Goal: Task Accomplishment & Management: Manage account settings

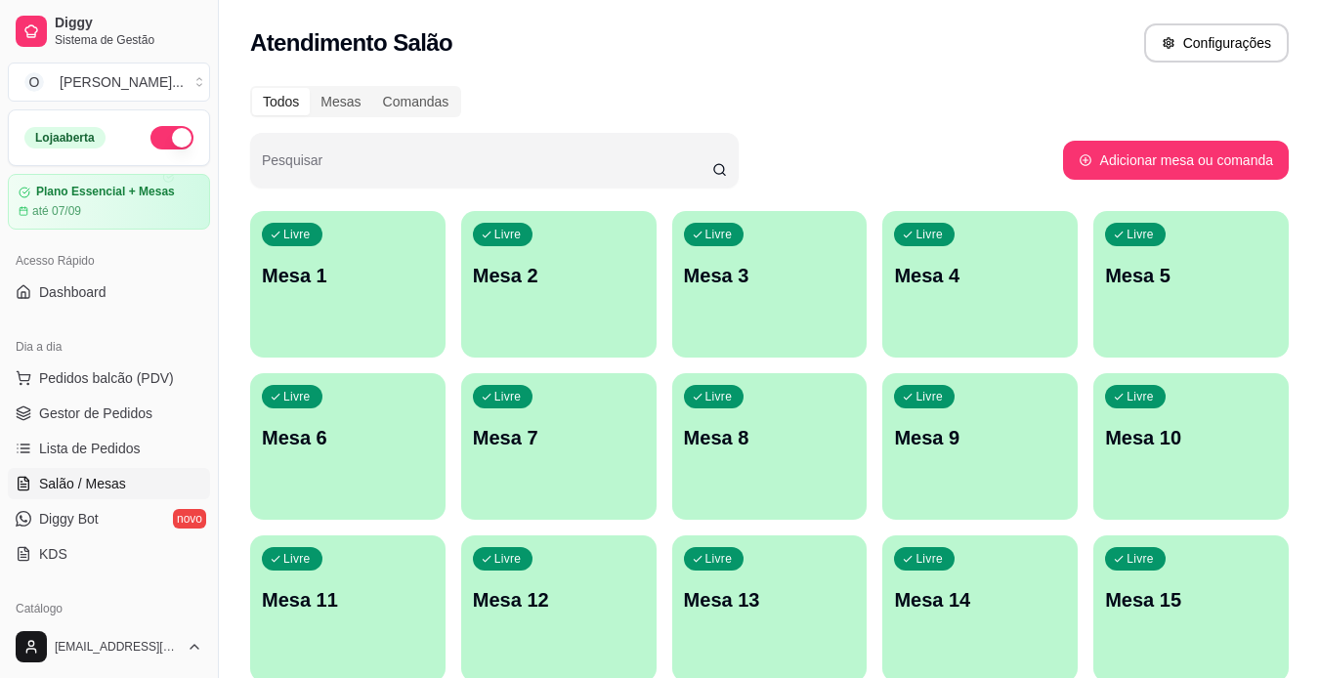
click at [339, 268] on p "Mesa 1" at bounding box center [348, 275] width 172 height 27
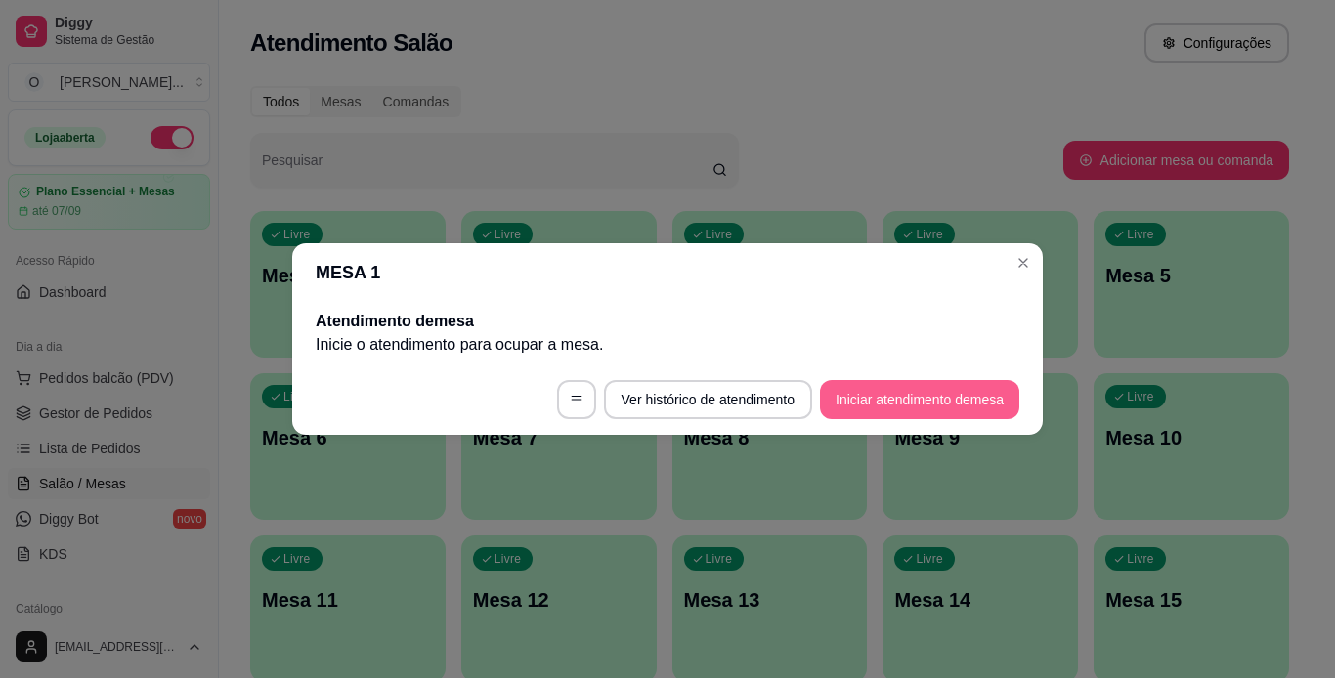
click at [938, 403] on button "Iniciar atendimento de mesa" at bounding box center [919, 399] width 199 height 39
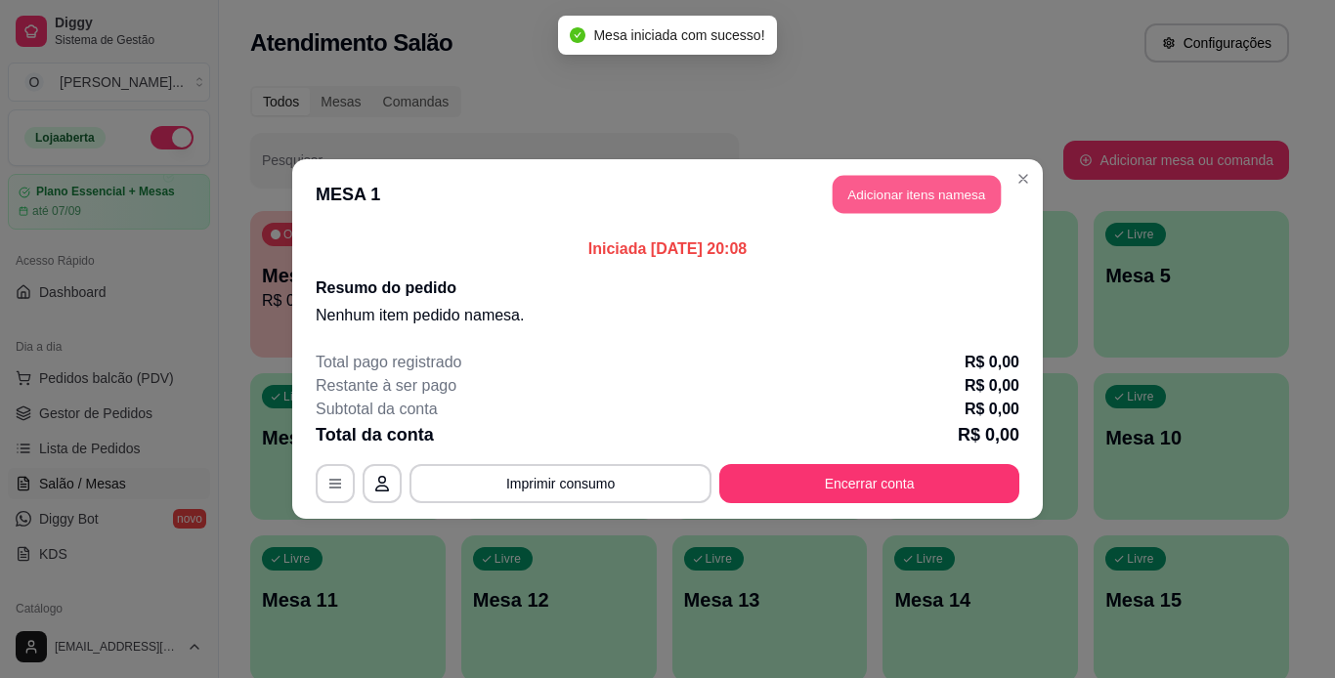
click at [933, 178] on button "Adicionar itens na mesa" at bounding box center [917, 195] width 168 height 38
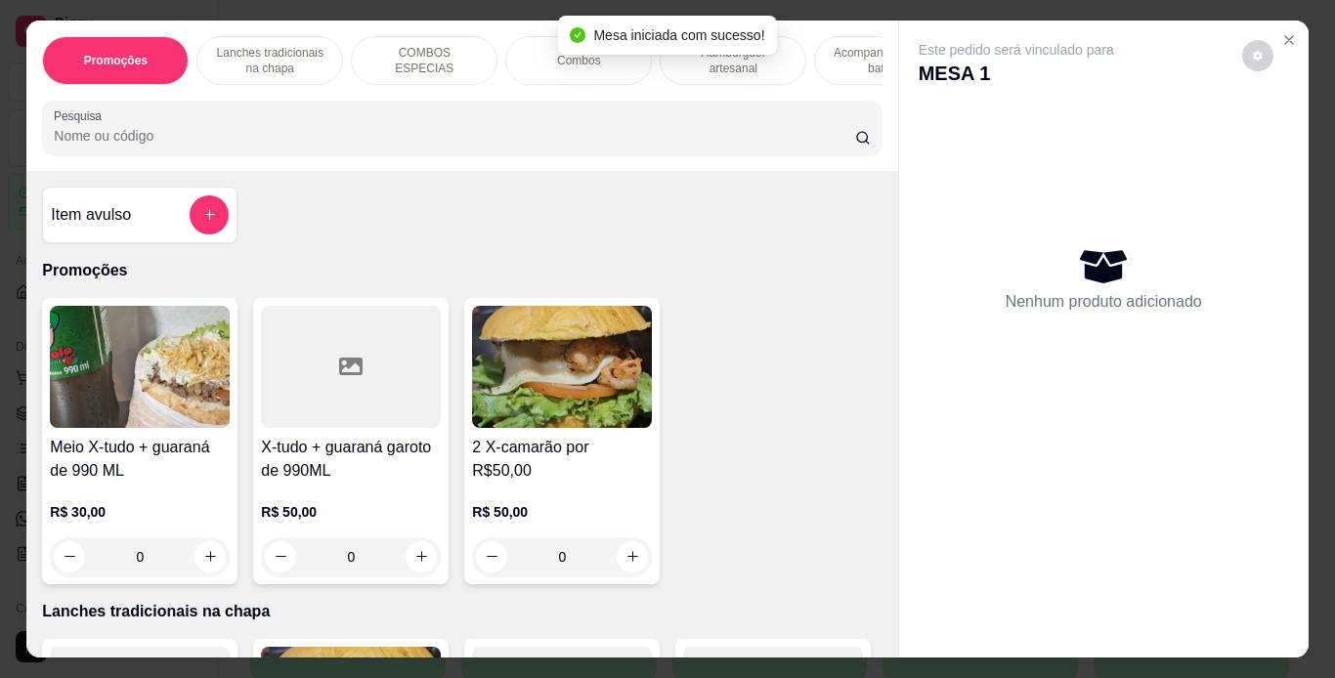
click at [275, 45] on p "Lanches tradicionais na chapa" at bounding box center [269, 60] width 113 height 31
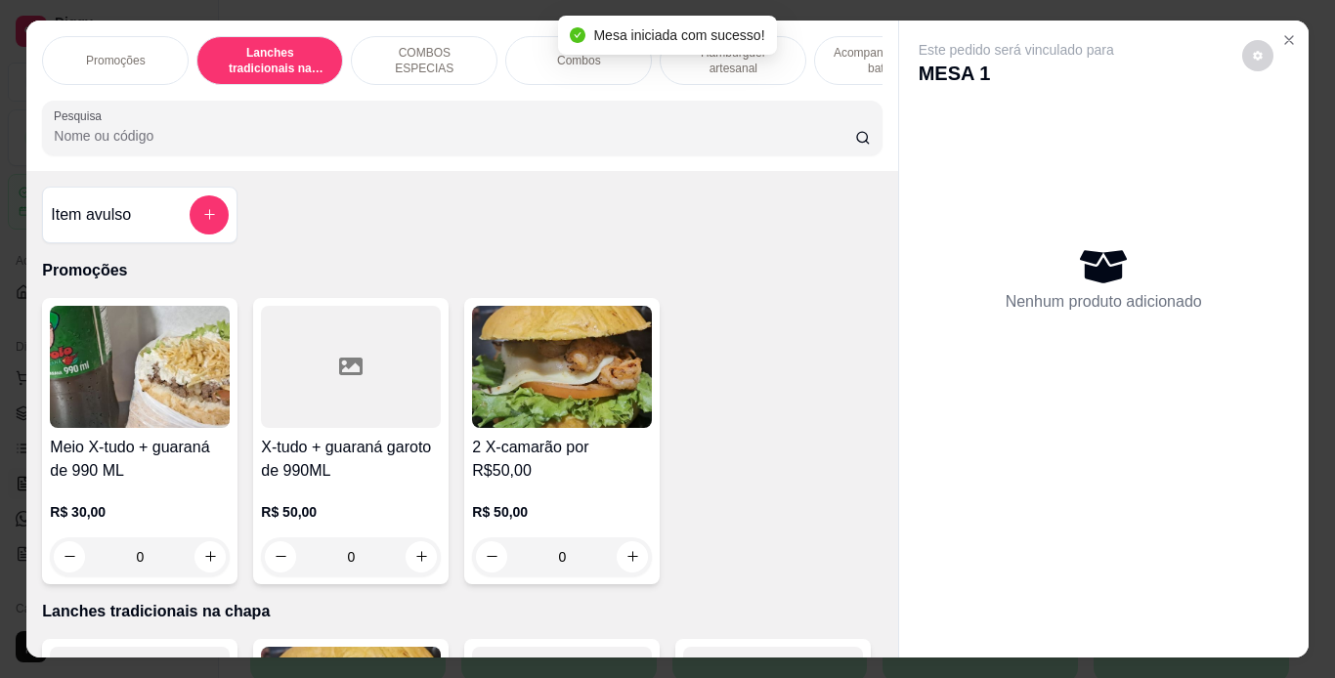
scroll to position [50, 0]
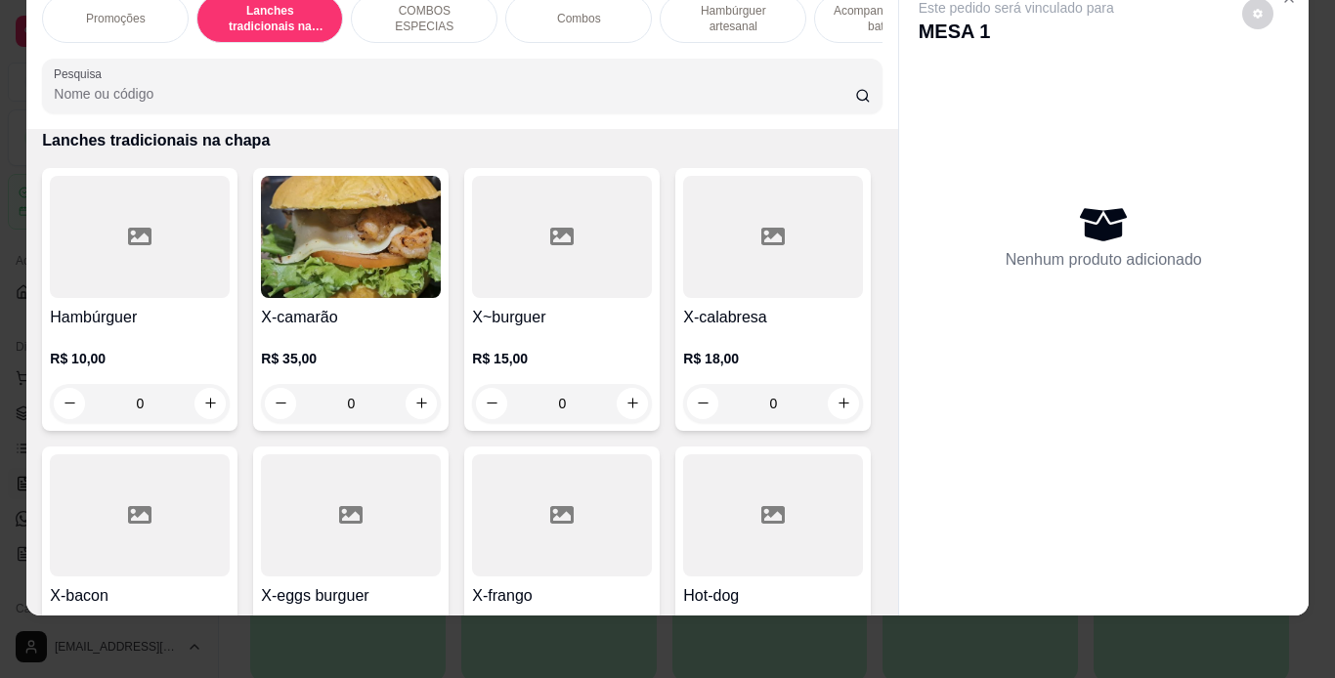
click at [206, 409] on div "0" at bounding box center [140, 403] width 180 height 39
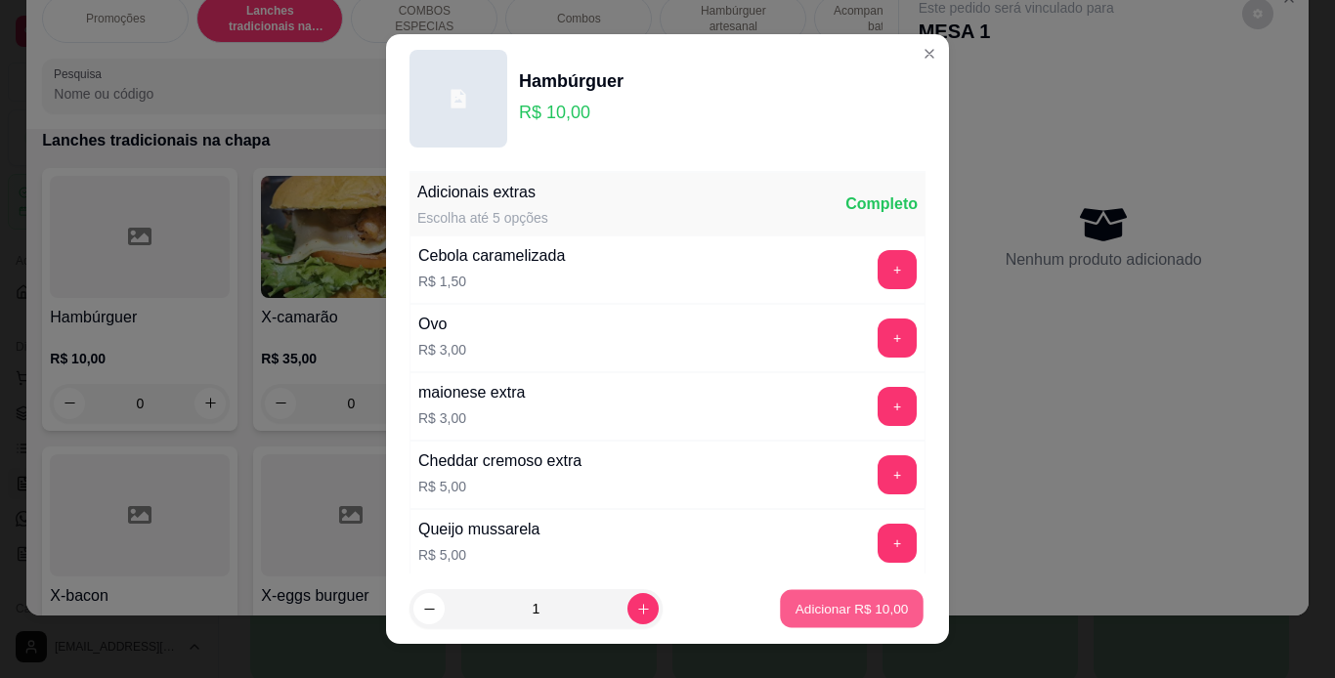
click at [826, 616] on p "Adicionar R$ 10,00" at bounding box center [851, 609] width 113 height 19
type input "1"
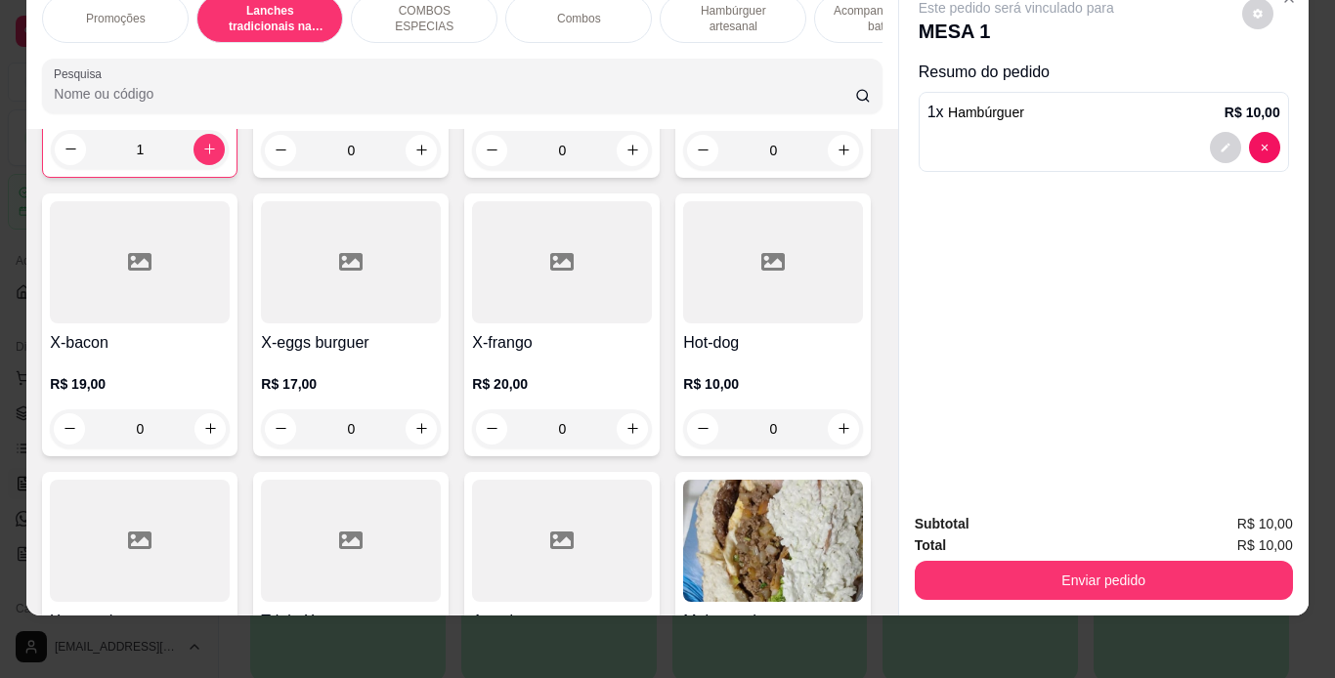
scroll to position [685, 0]
click at [441, 440] on div "0" at bounding box center [351, 427] width 180 height 39
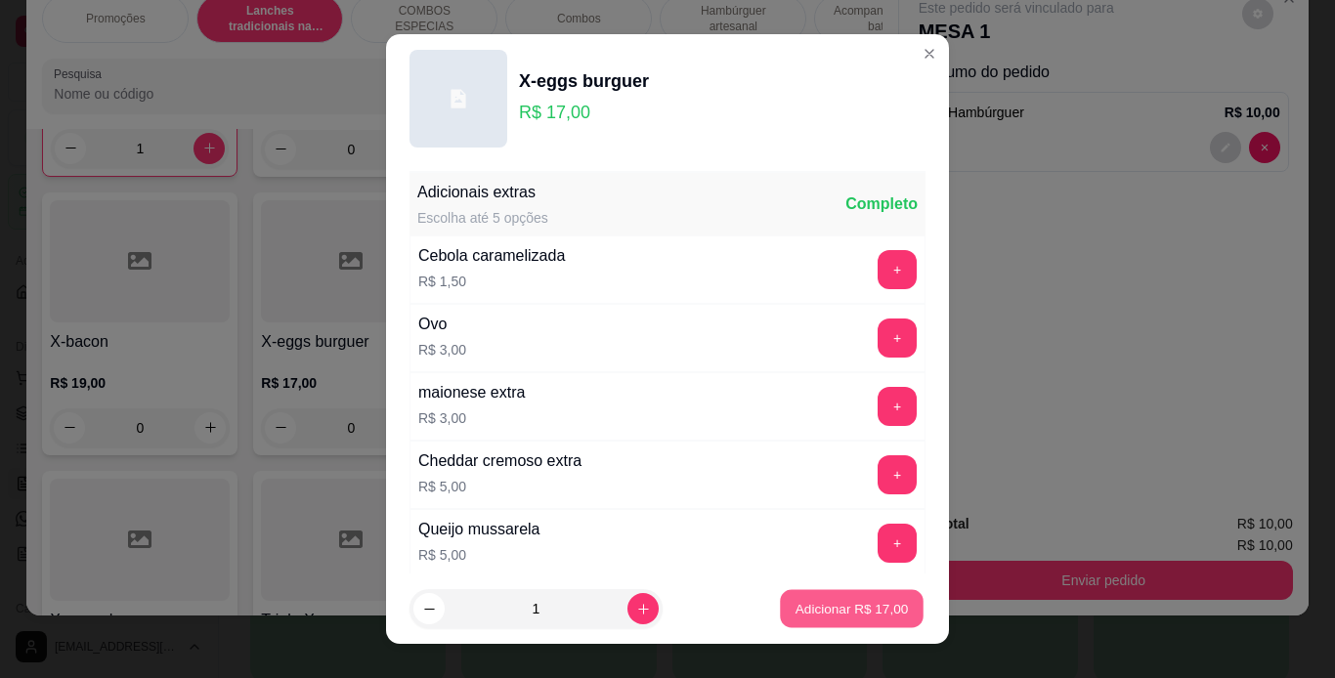
click at [839, 624] on button "Adicionar R$ 17,00" at bounding box center [852, 609] width 144 height 38
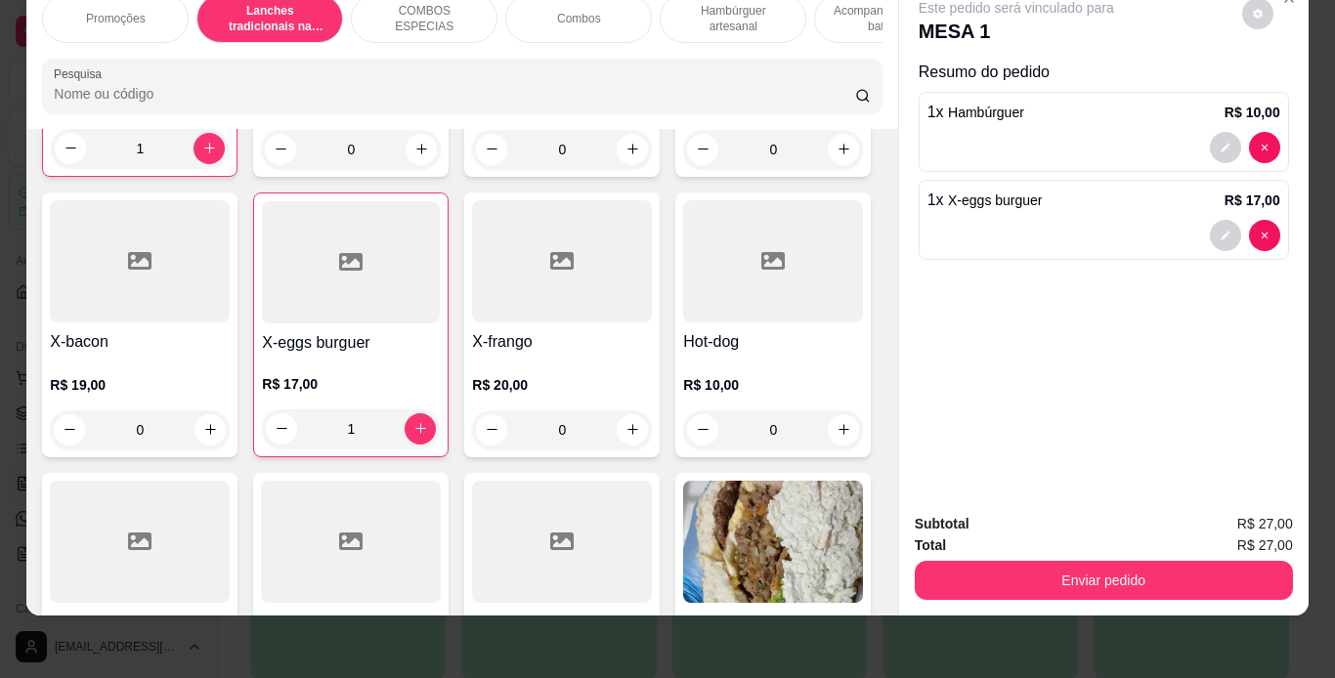
type input "1"
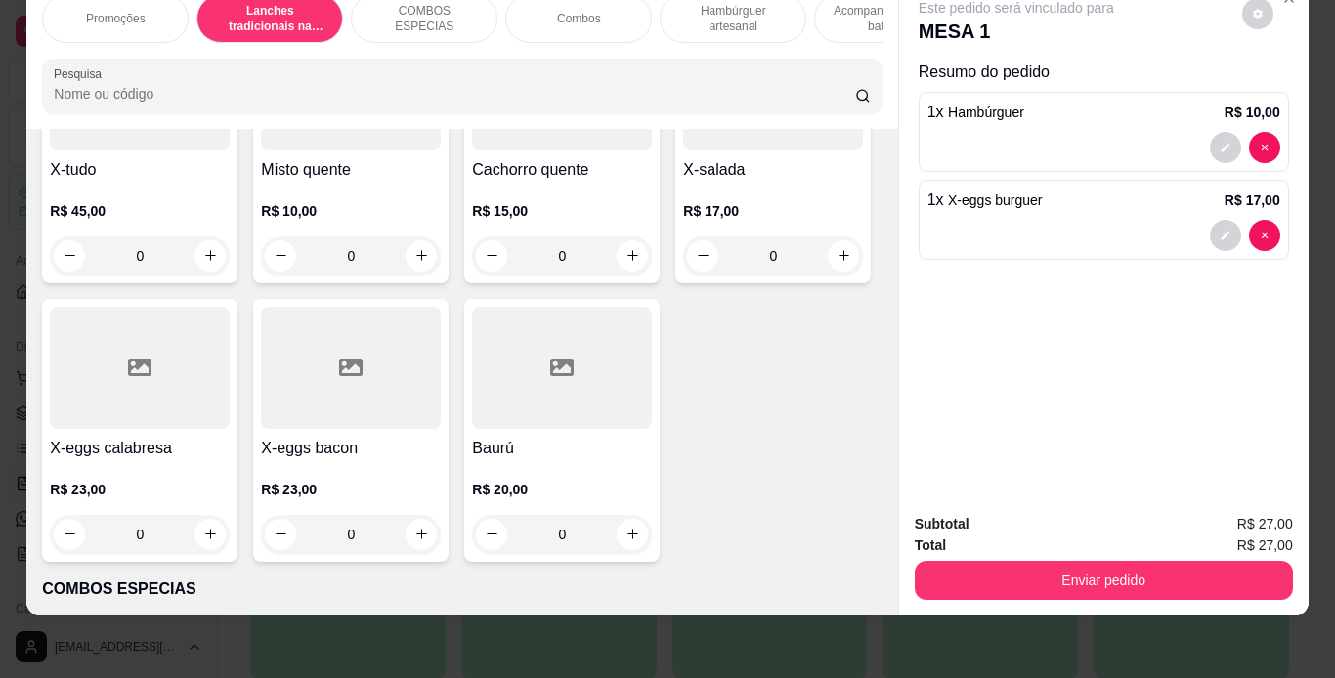
scroll to position [1414, 0]
click at [411, 184] on h4 "Misto quente" at bounding box center [351, 171] width 180 height 23
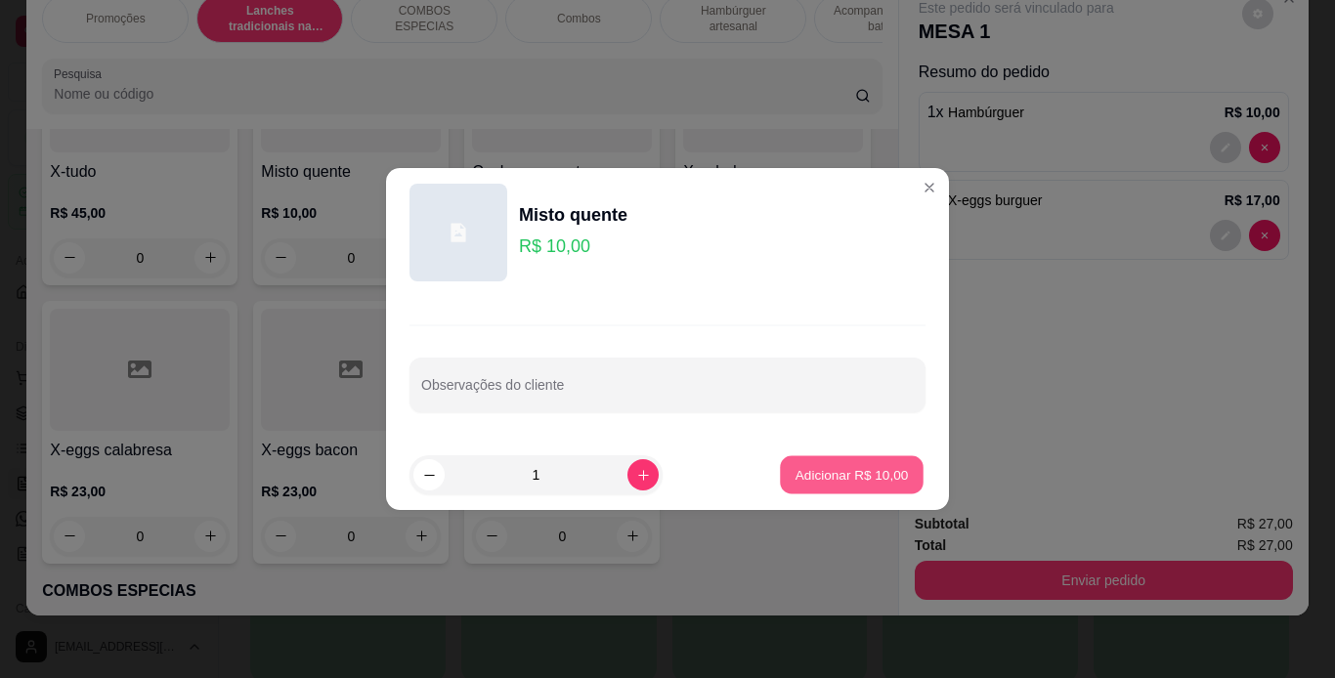
click at [827, 489] on button "Adicionar R$ 10,00" at bounding box center [852, 475] width 144 height 38
type input "1"
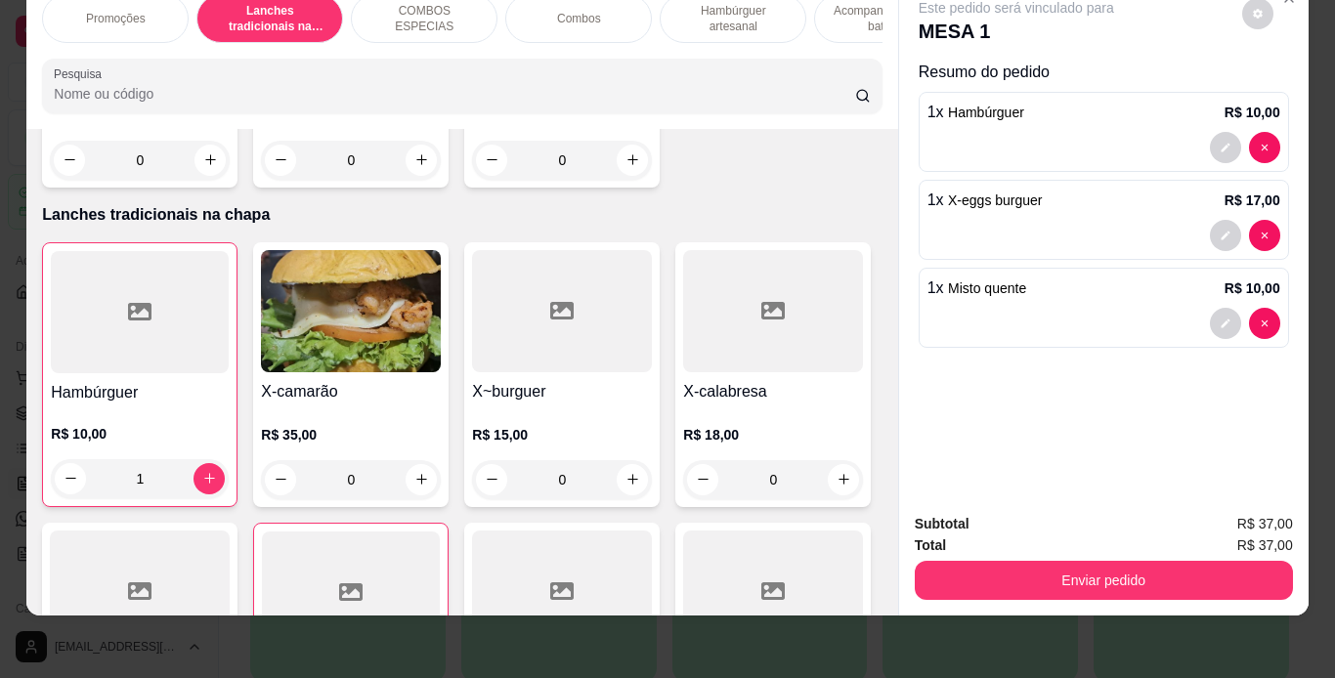
scroll to position [423, 0]
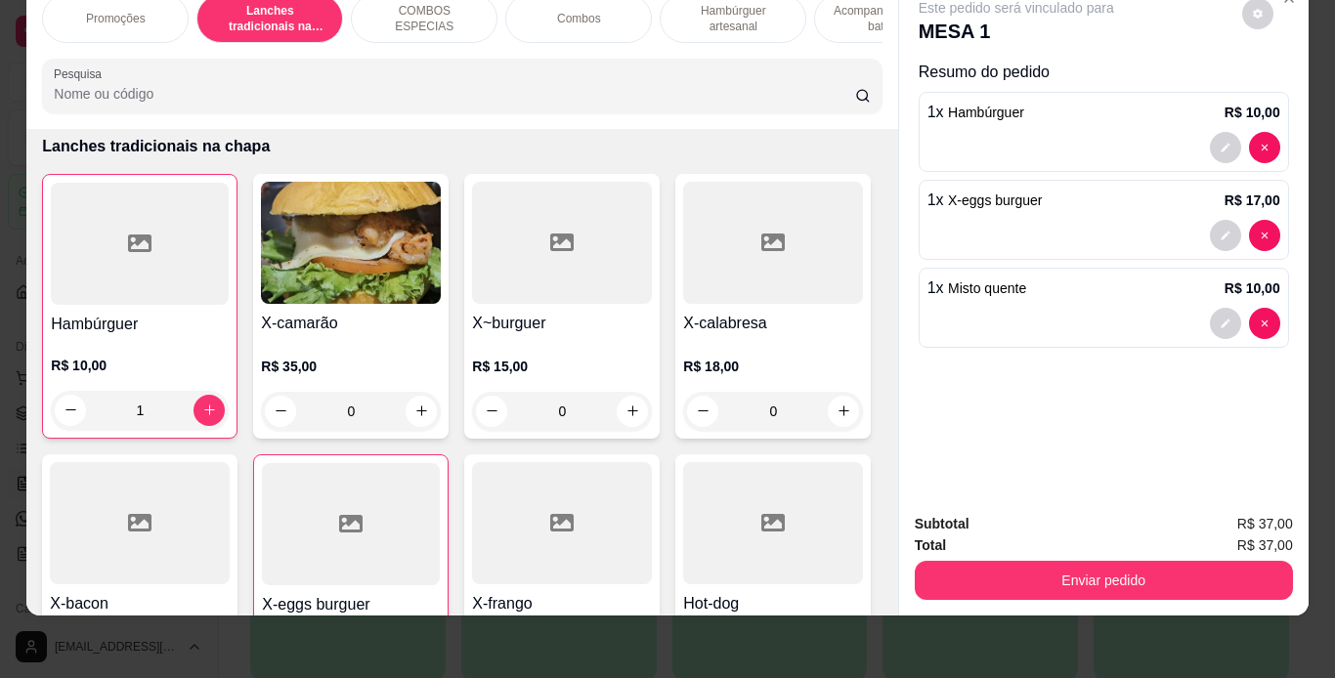
click at [628, 413] on div "0" at bounding box center [562, 411] width 180 height 39
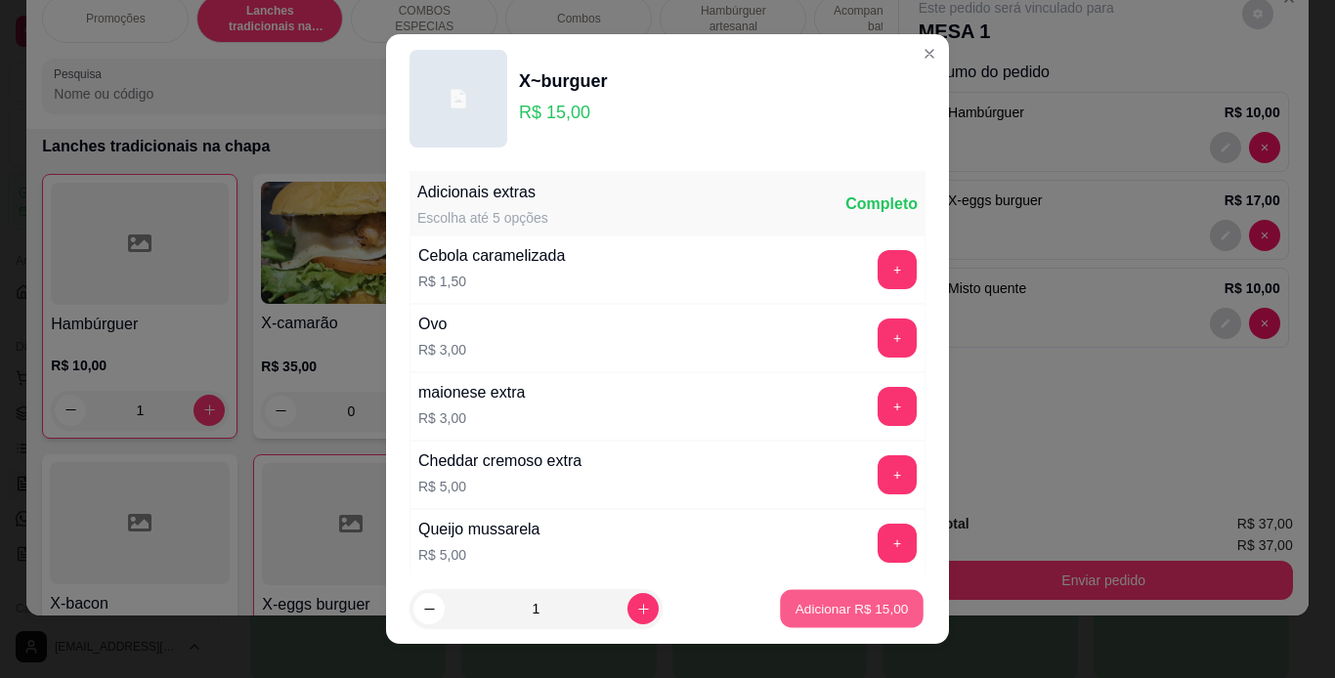
click at [878, 619] on button "Adicionar R$ 15,00" at bounding box center [852, 609] width 144 height 38
type input "1"
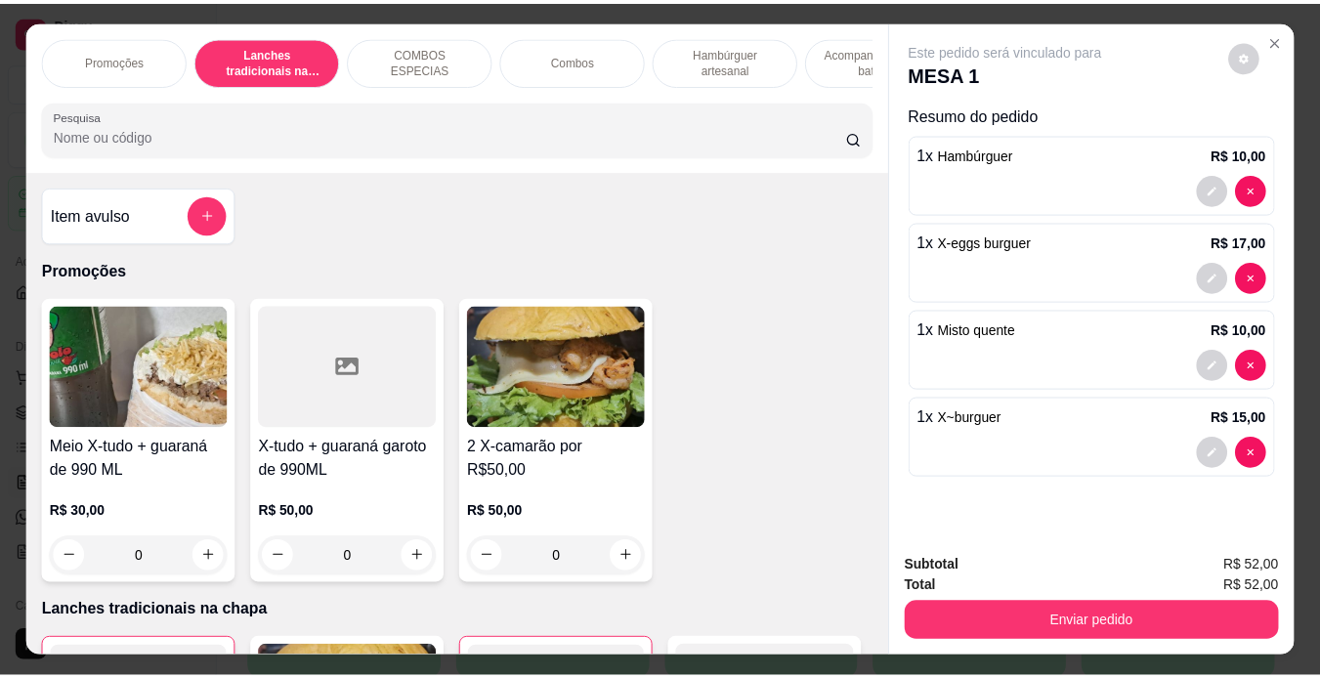
scroll to position [50, 0]
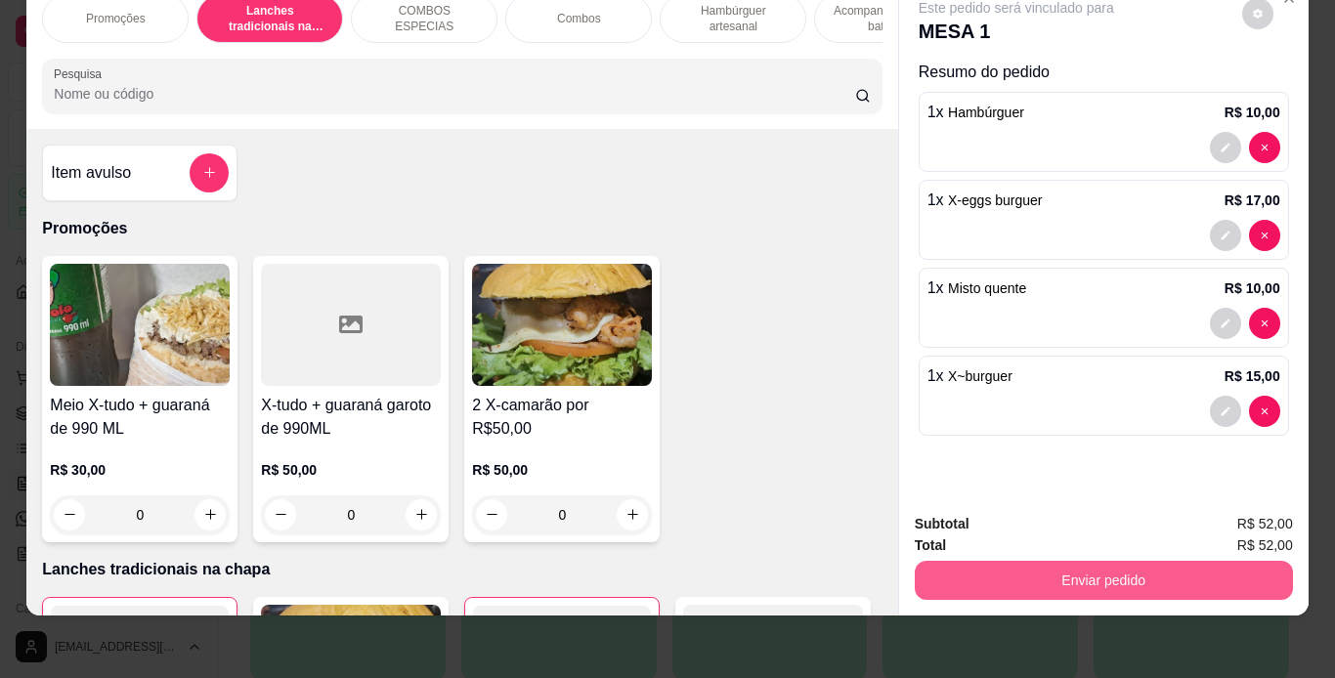
click at [1092, 561] on button "Enviar pedido" at bounding box center [1104, 580] width 378 height 39
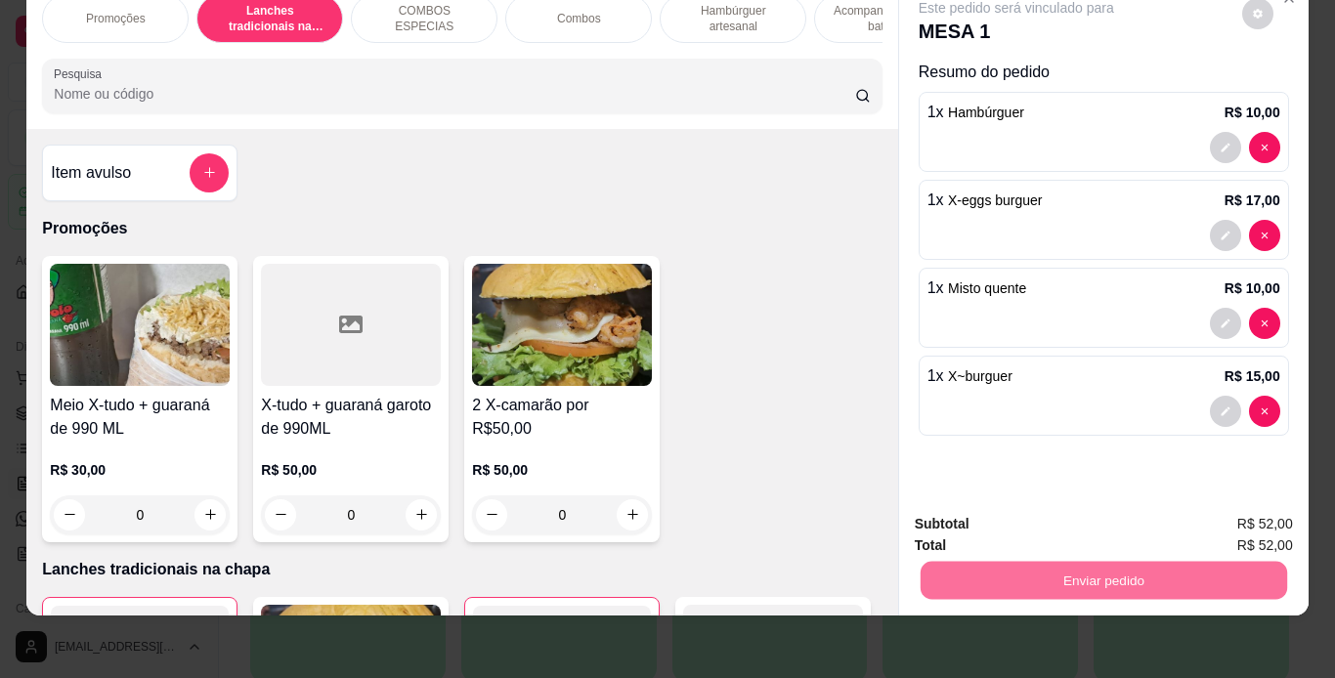
click at [1057, 513] on button "Não registrar e enviar pedido" at bounding box center [1038, 517] width 197 height 36
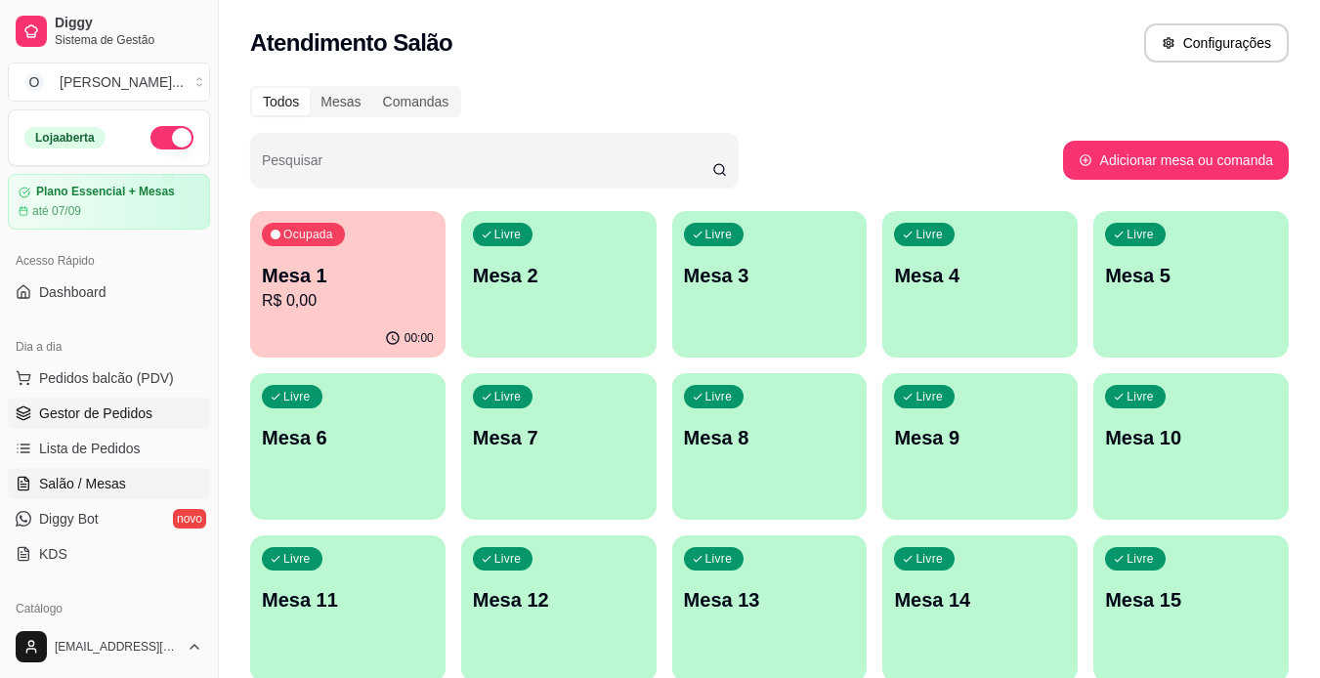
click at [123, 410] on span "Gestor de Pedidos" at bounding box center [95, 414] width 113 height 20
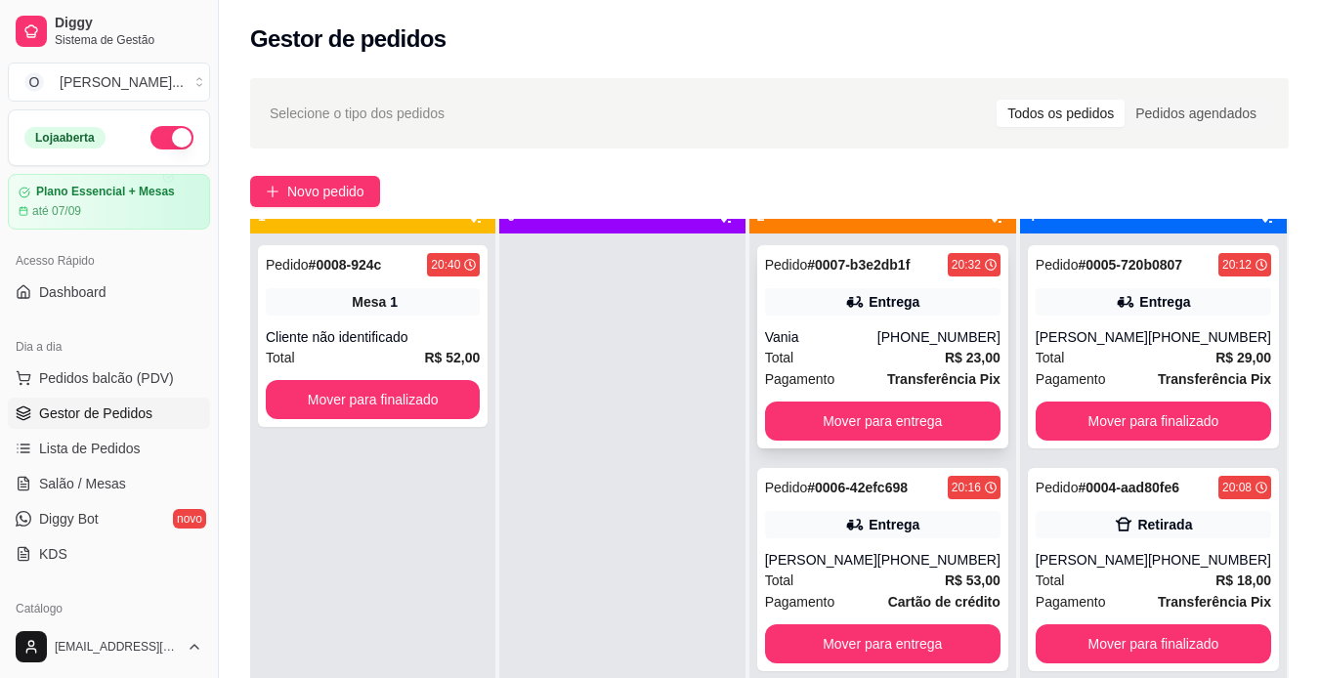
scroll to position [55, 0]
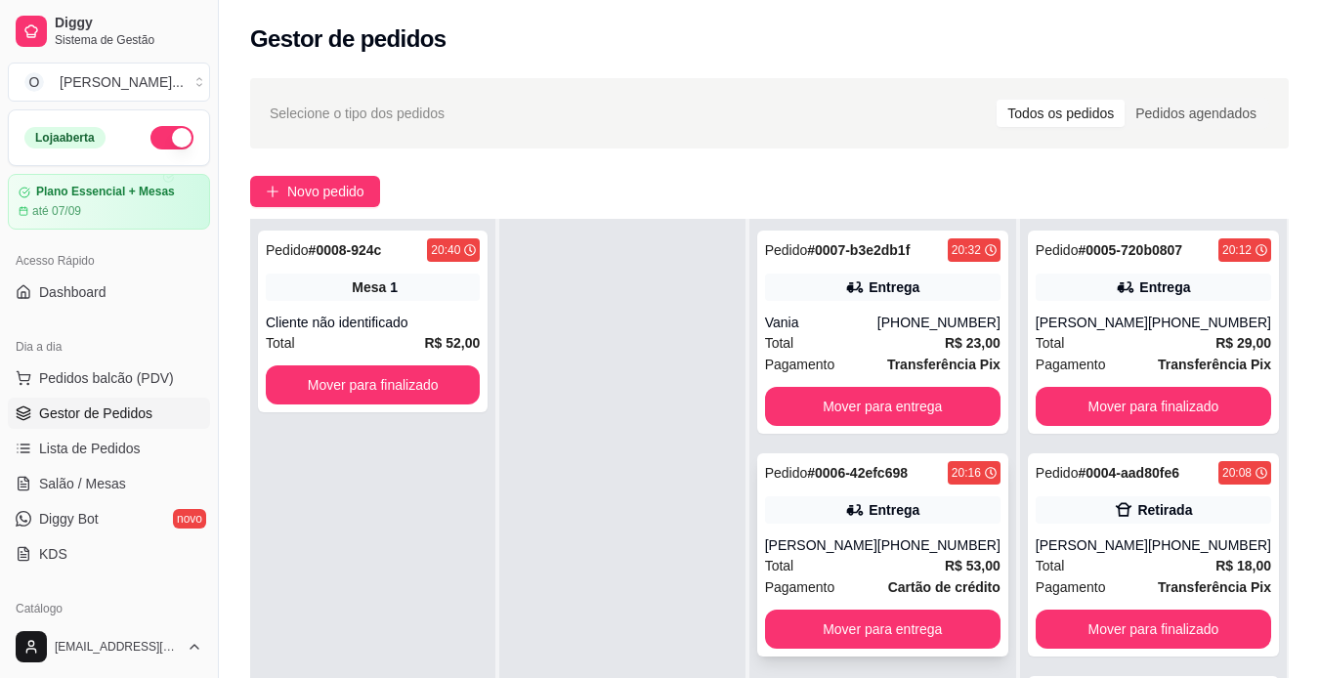
click at [849, 521] on div "Entrega" at bounding box center [882, 509] width 235 height 27
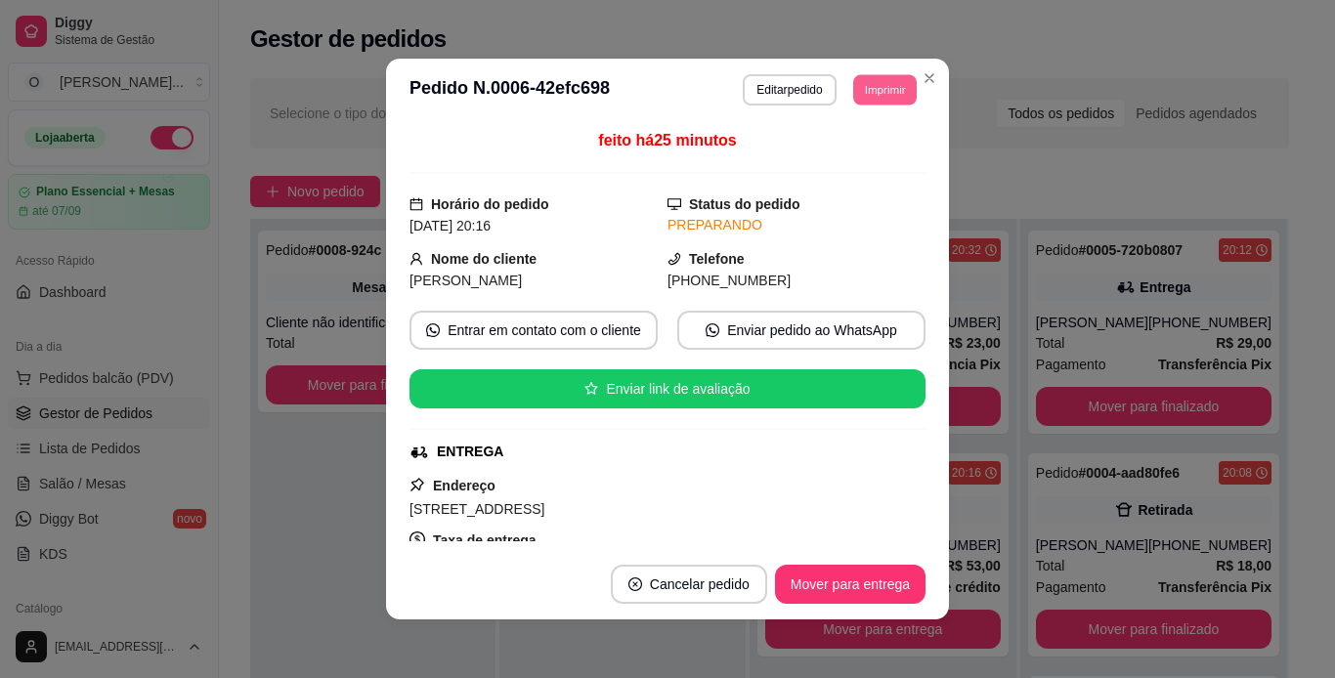
click at [872, 96] on button "Imprimir" at bounding box center [885, 89] width 64 height 30
click at [835, 165] on button "IMPRESSORA" at bounding box center [840, 158] width 137 height 30
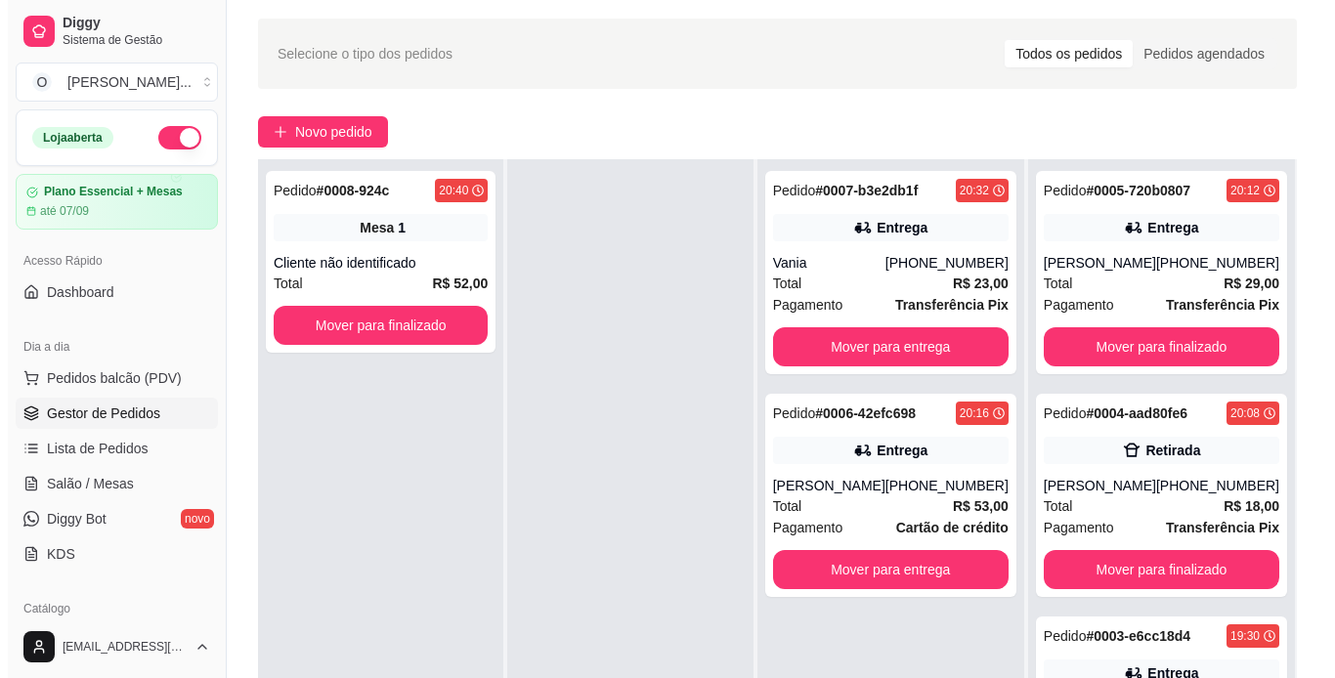
scroll to position [61, 0]
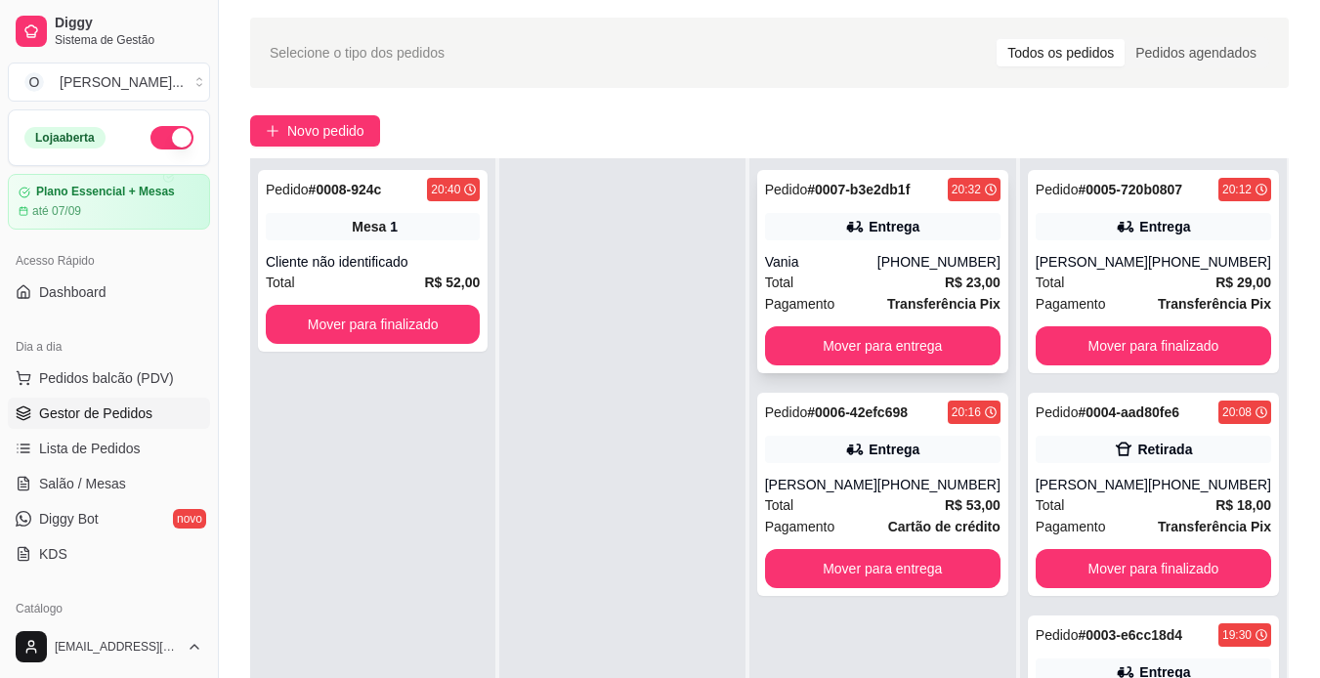
click at [904, 208] on div "Pedido # 0007-b3e2db1f 20:32 Entrega Vania [PHONE_NUMBER] Total R$ 23,00 Pagame…" at bounding box center [882, 271] width 251 height 203
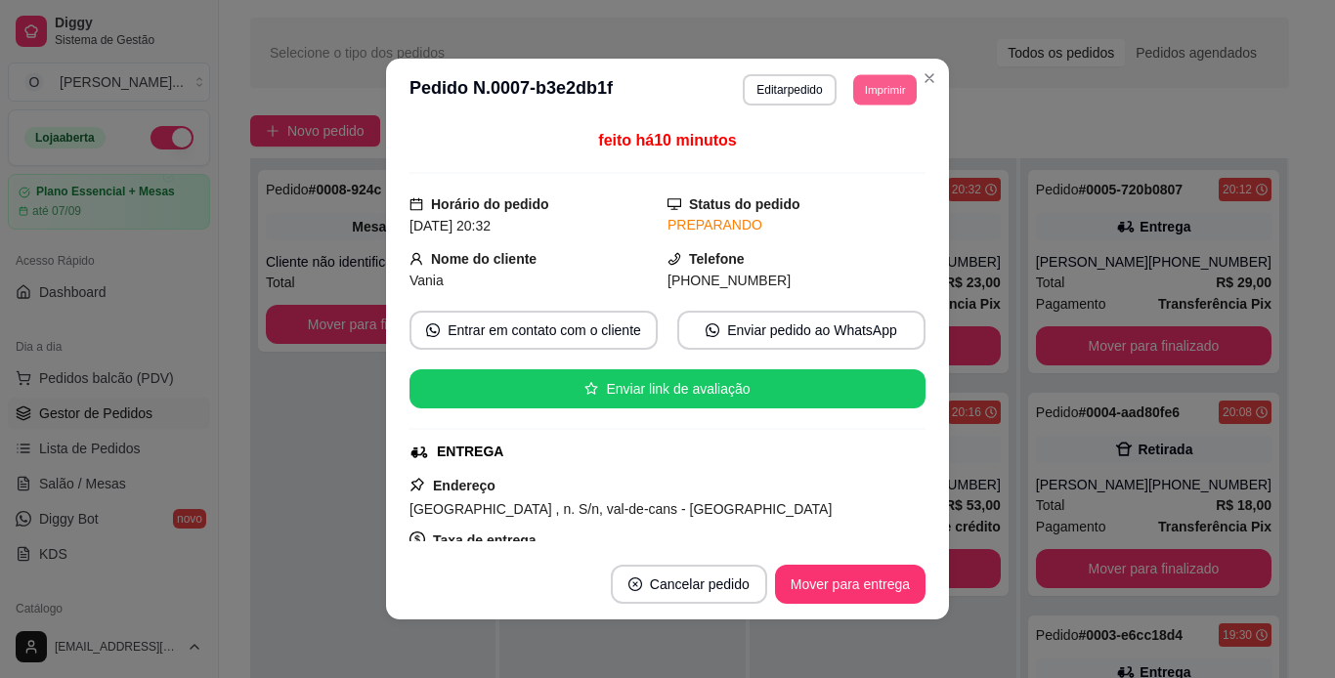
click at [883, 90] on button "Imprimir" at bounding box center [885, 89] width 64 height 30
click at [822, 165] on button "IMPRESSORA" at bounding box center [840, 158] width 137 height 30
click at [868, 585] on button "Mover para entrega" at bounding box center [850, 585] width 147 height 38
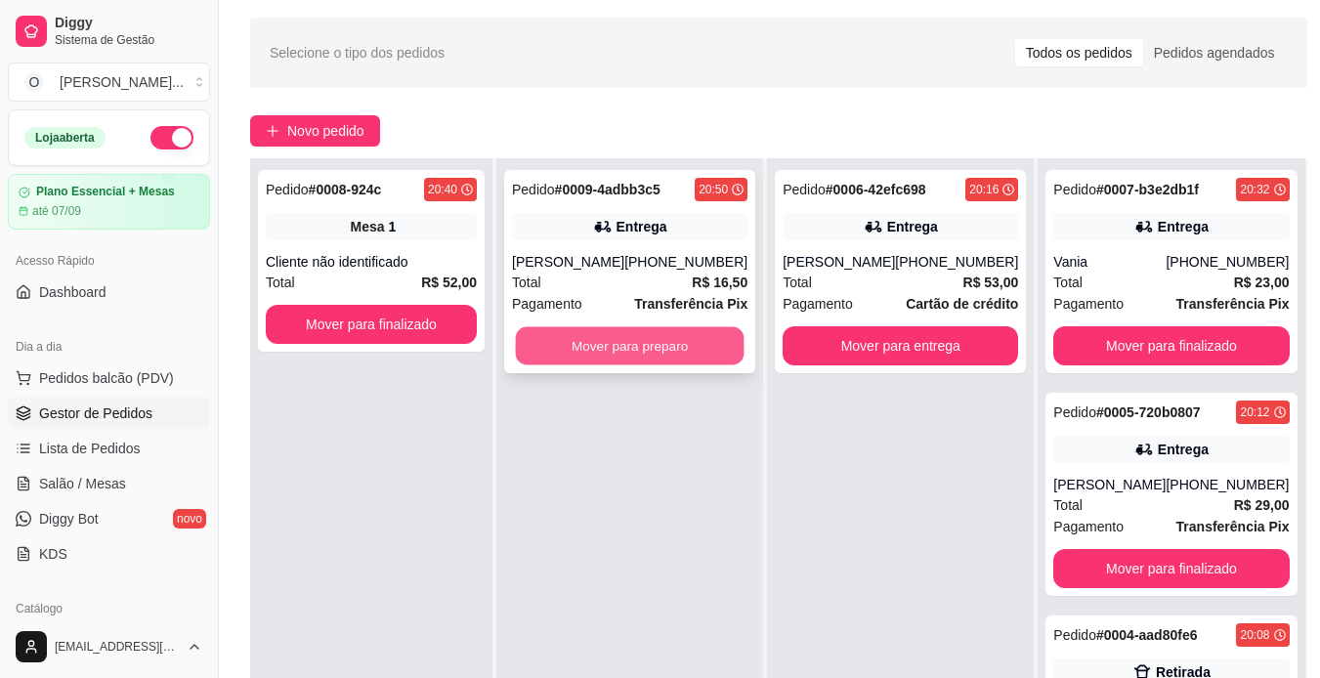
click at [654, 340] on button "Mover para preparo" at bounding box center [630, 346] width 229 height 38
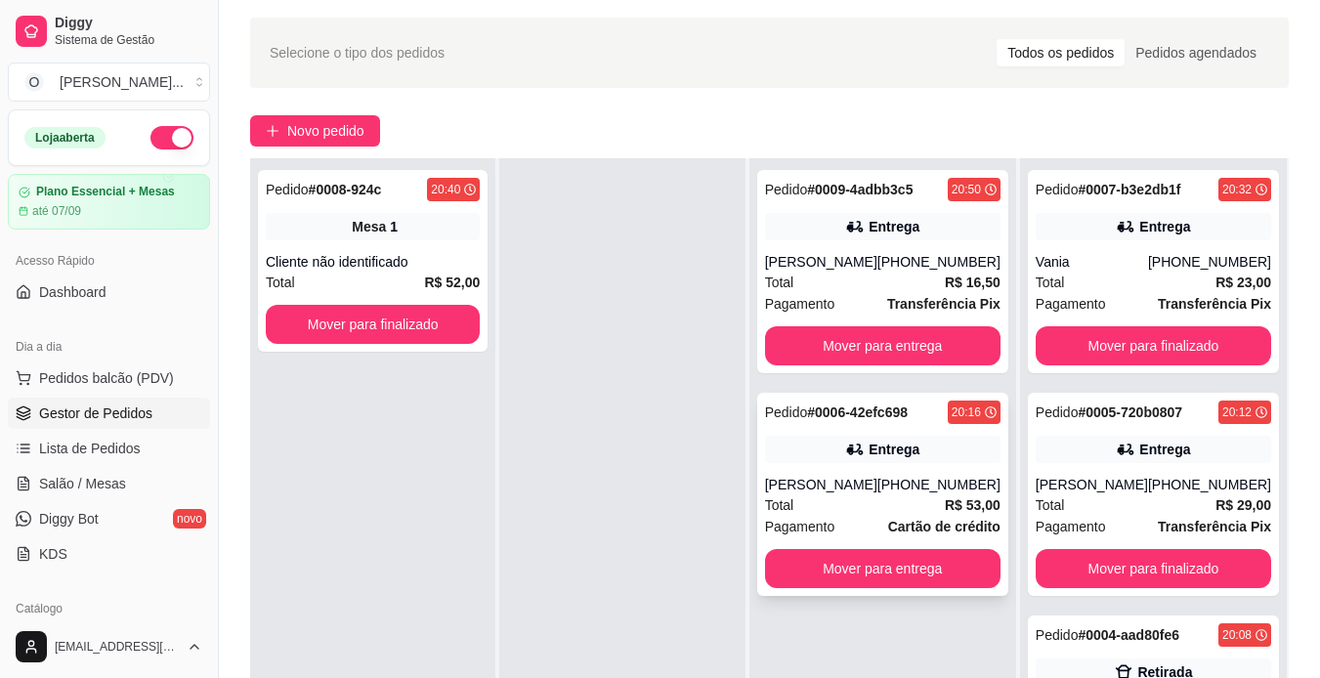
click at [863, 451] on icon at bounding box center [856, 450] width 14 height 11
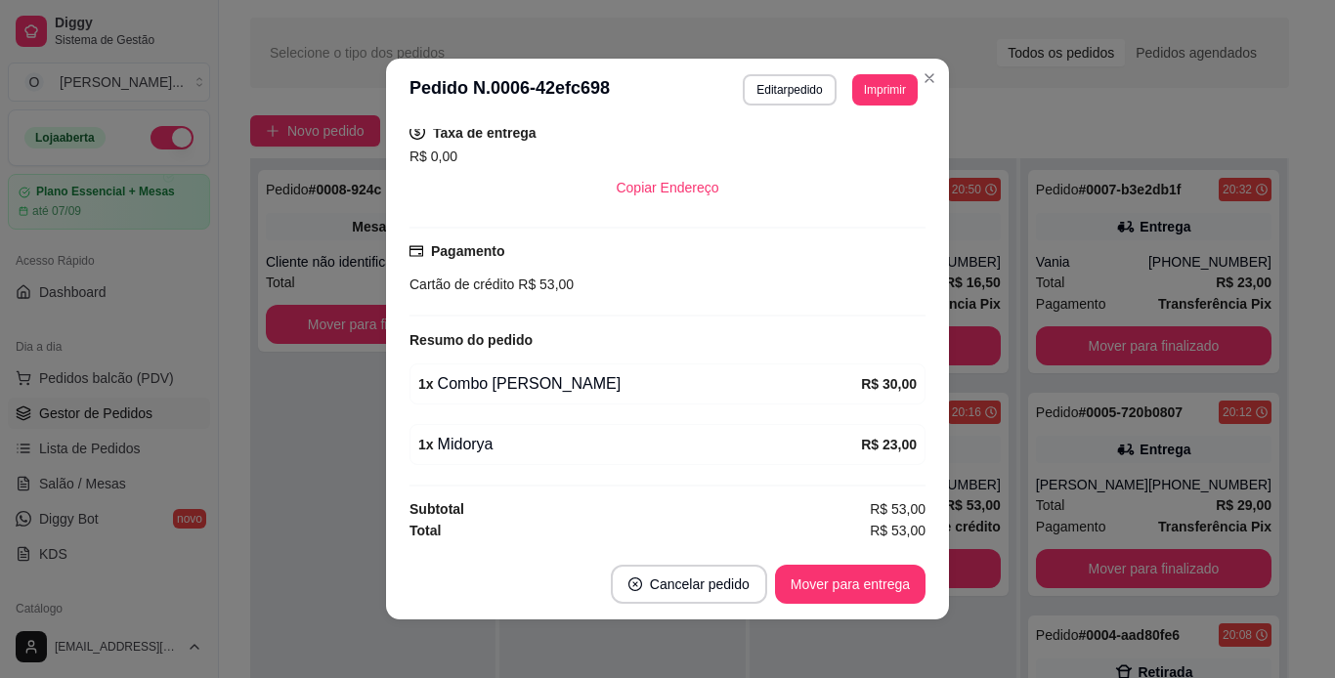
scroll to position [0, 0]
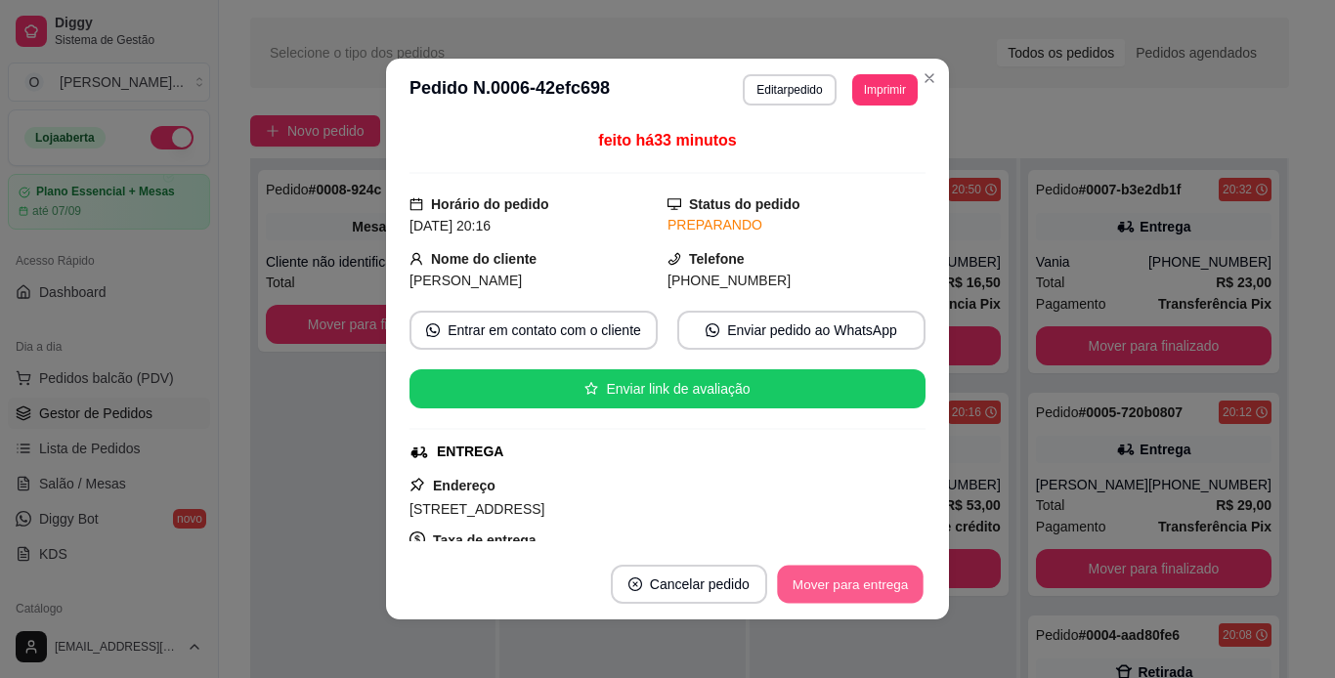
click at [852, 590] on button "Mover para entrega" at bounding box center [850, 585] width 147 height 38
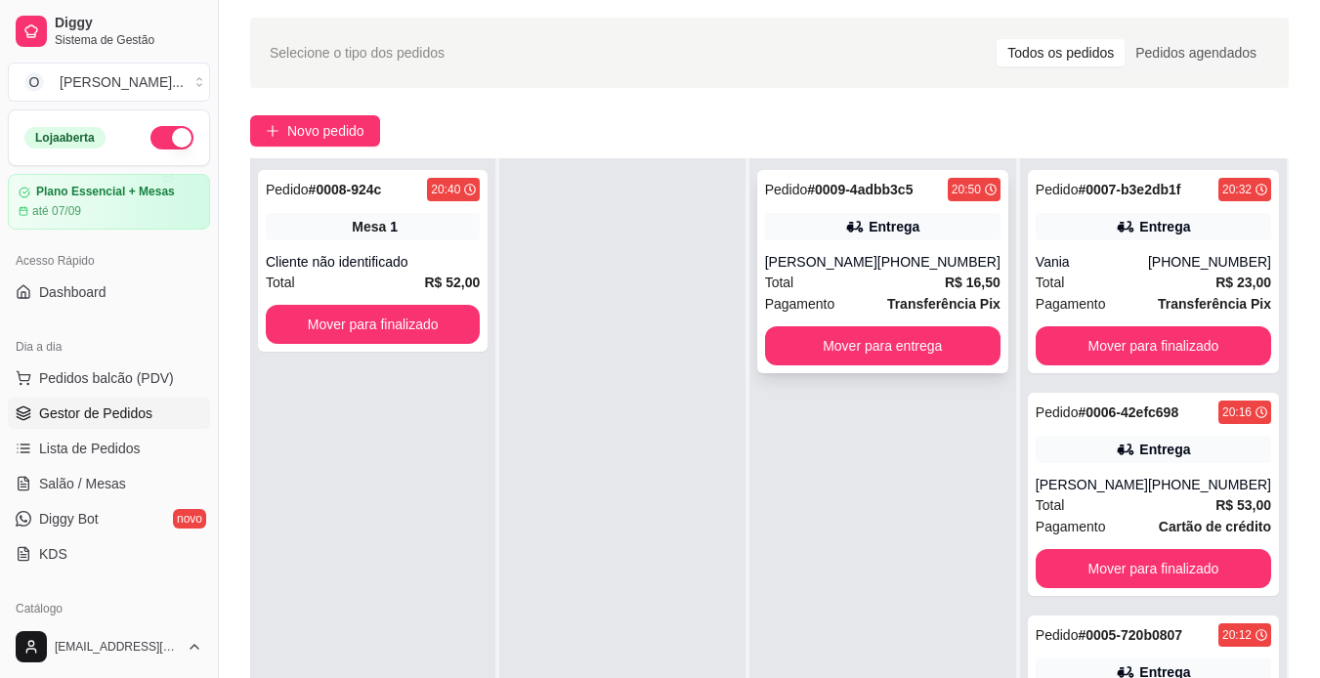
click at [912, 283] on div "Total R$ 16,50" at bounding box center [882, 282] width 235 height 21
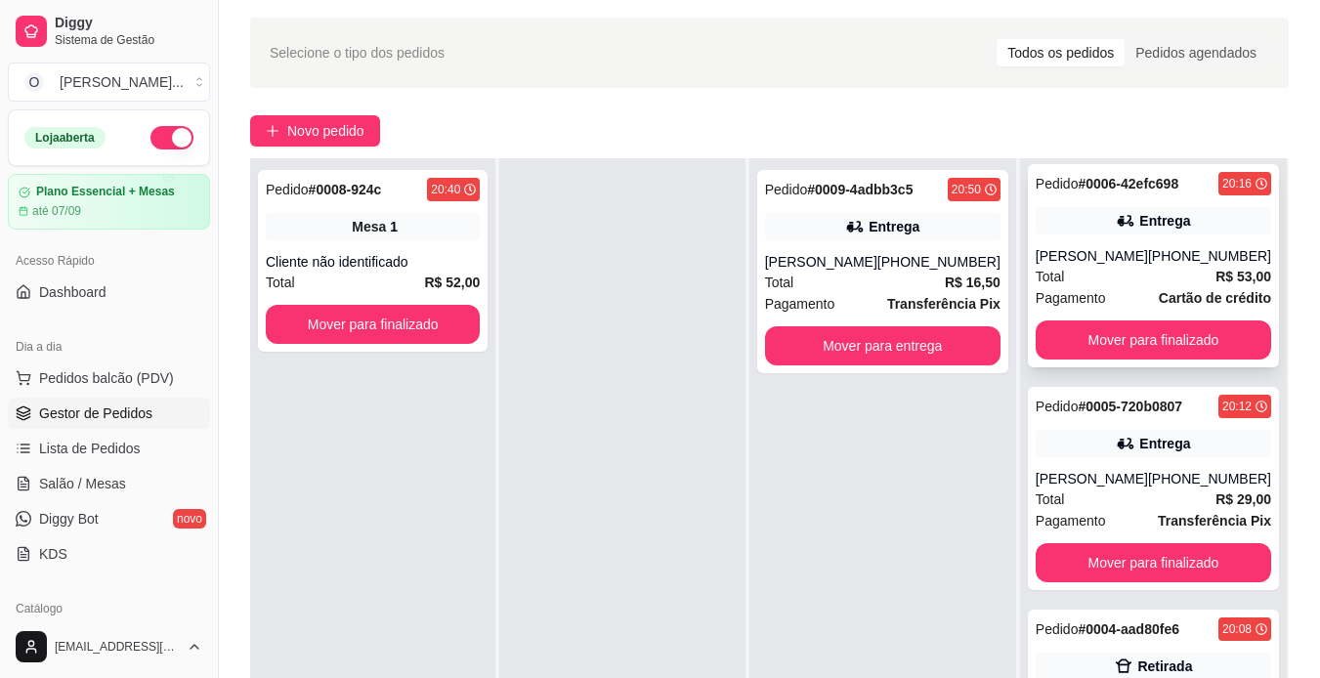
scroll to position [236, 0]
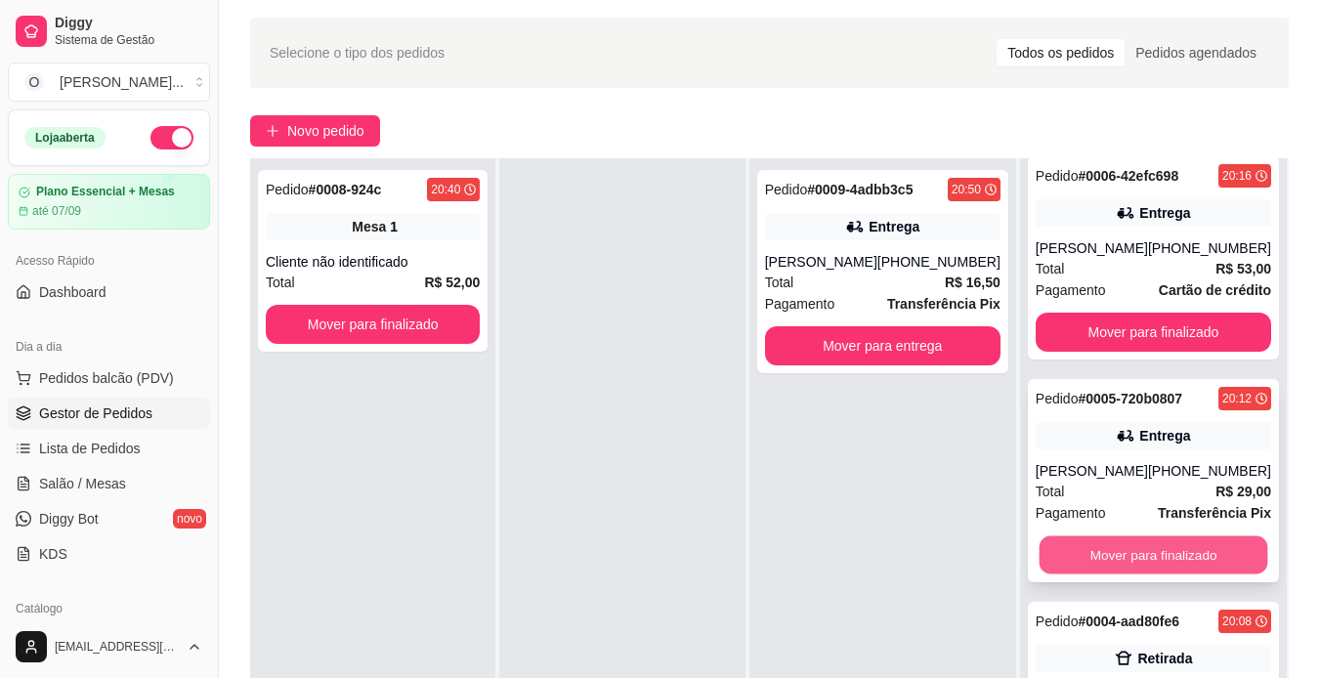
click at [1170, 561] on button "Mover para finalizado" at bounding box center [1153, 555] width 229 height 38
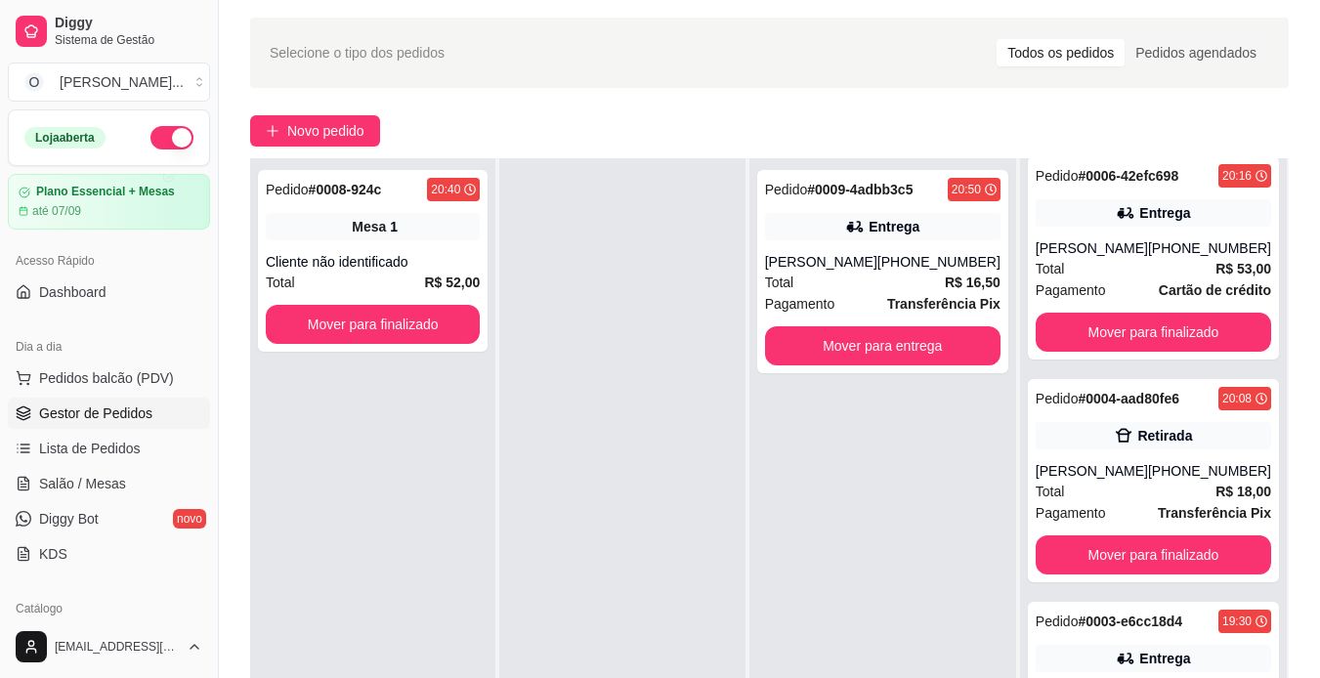
scroll to position [298, 0]
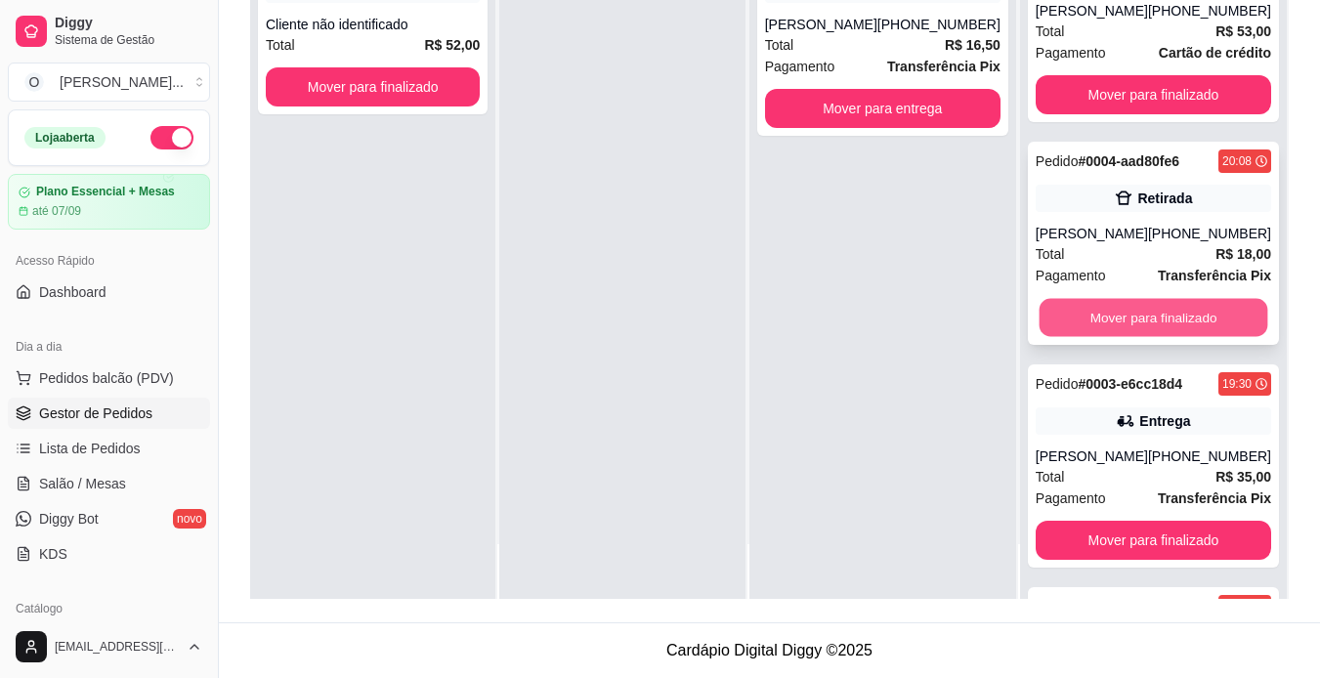
click at [1149, 310] on button "Mover para finalizado" at bounding box center [1153, 318] width 229 height 38
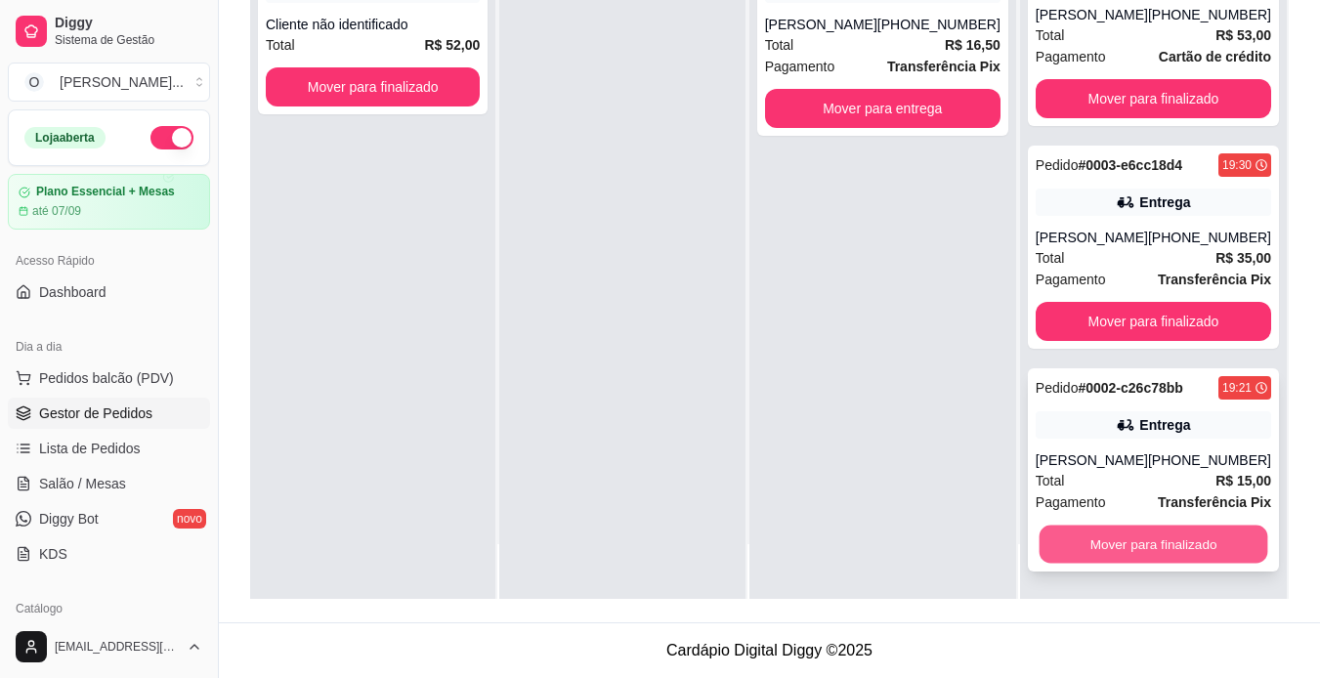
click at [1100, 553] on button "Mover para finalizado" at bounding box center [1153, 545] width 229 height 38
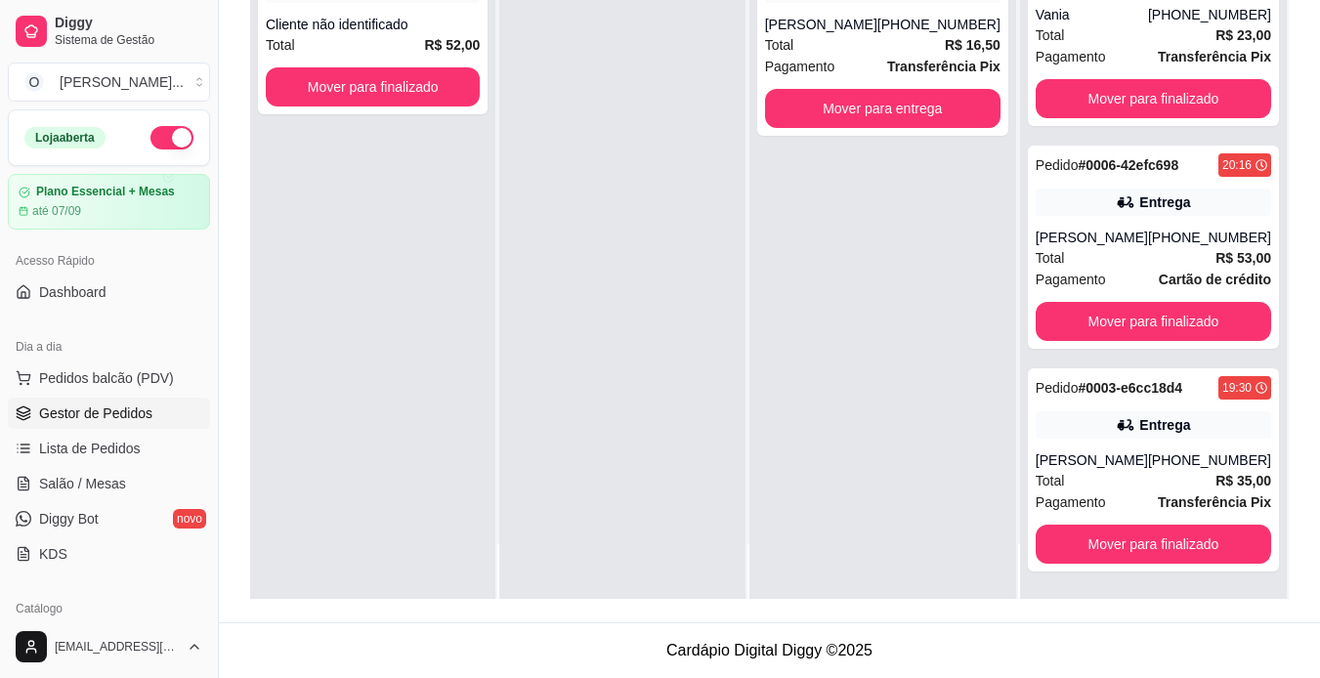
scroll to position [0, 0]
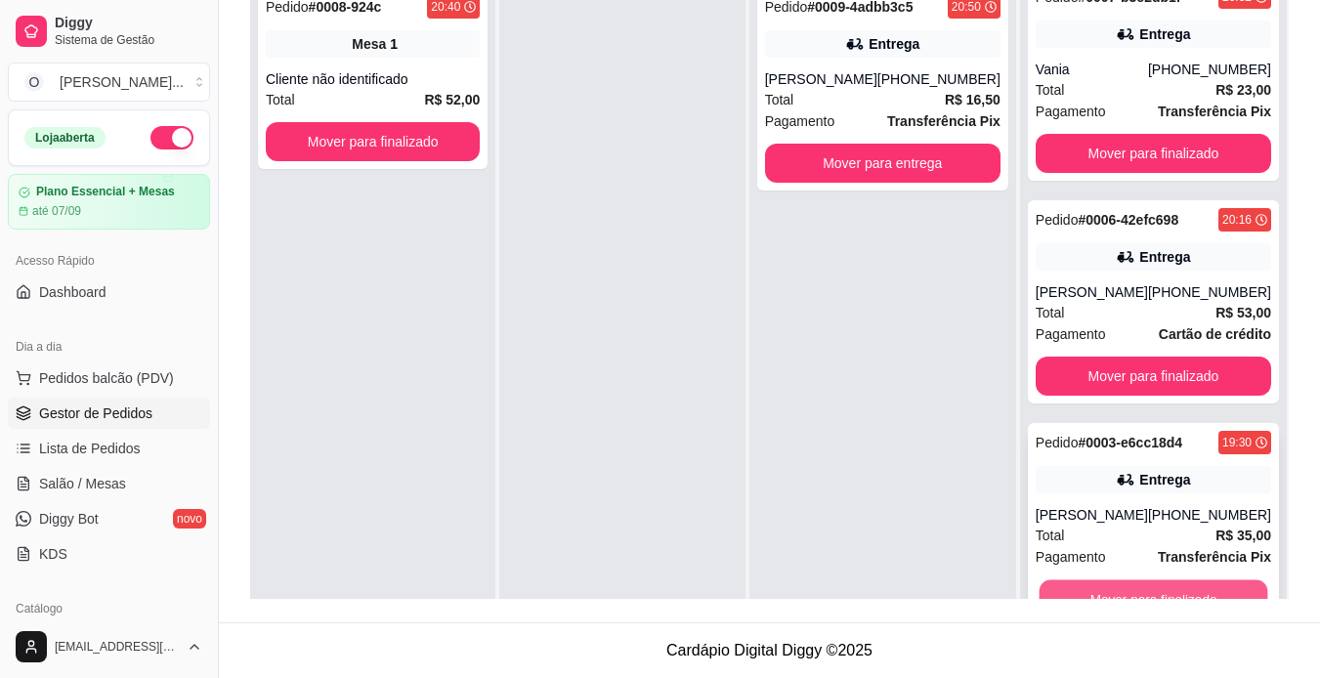
click at [1114, 583] on button "Mover para finalizado" at bounding box center [1153, 599] width 229 height 38
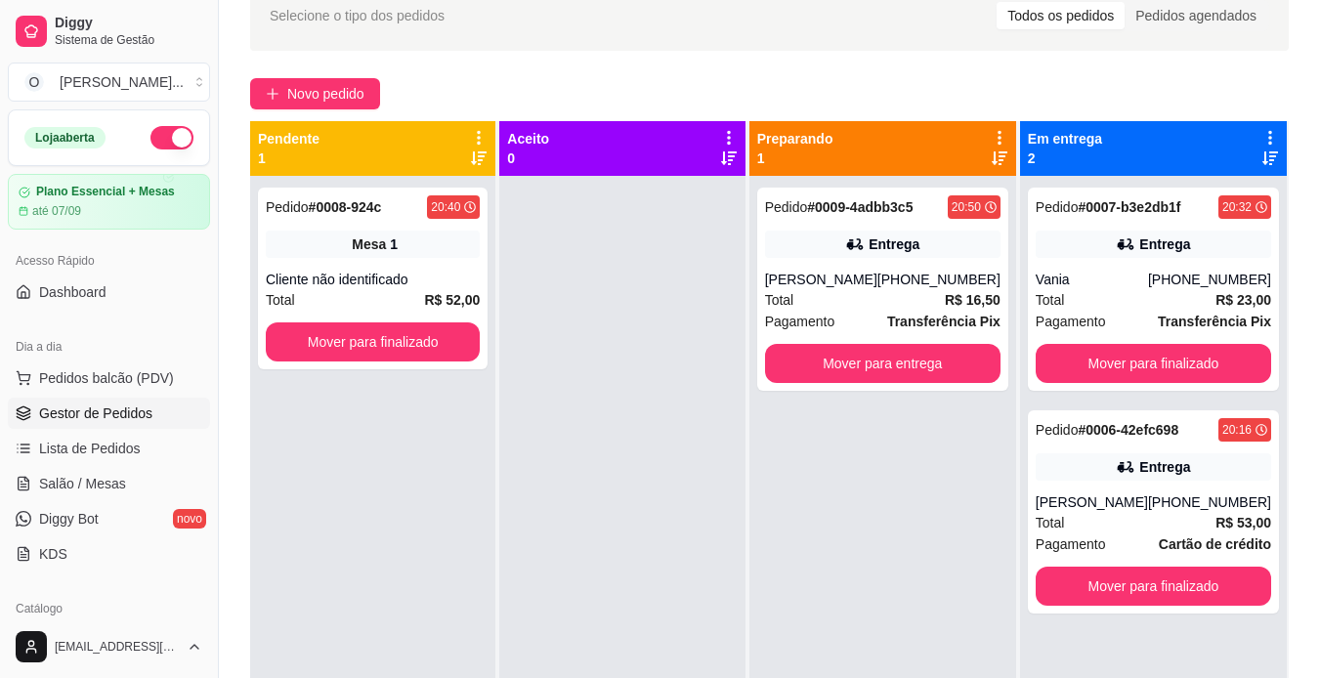
scroll to position [96, 0]
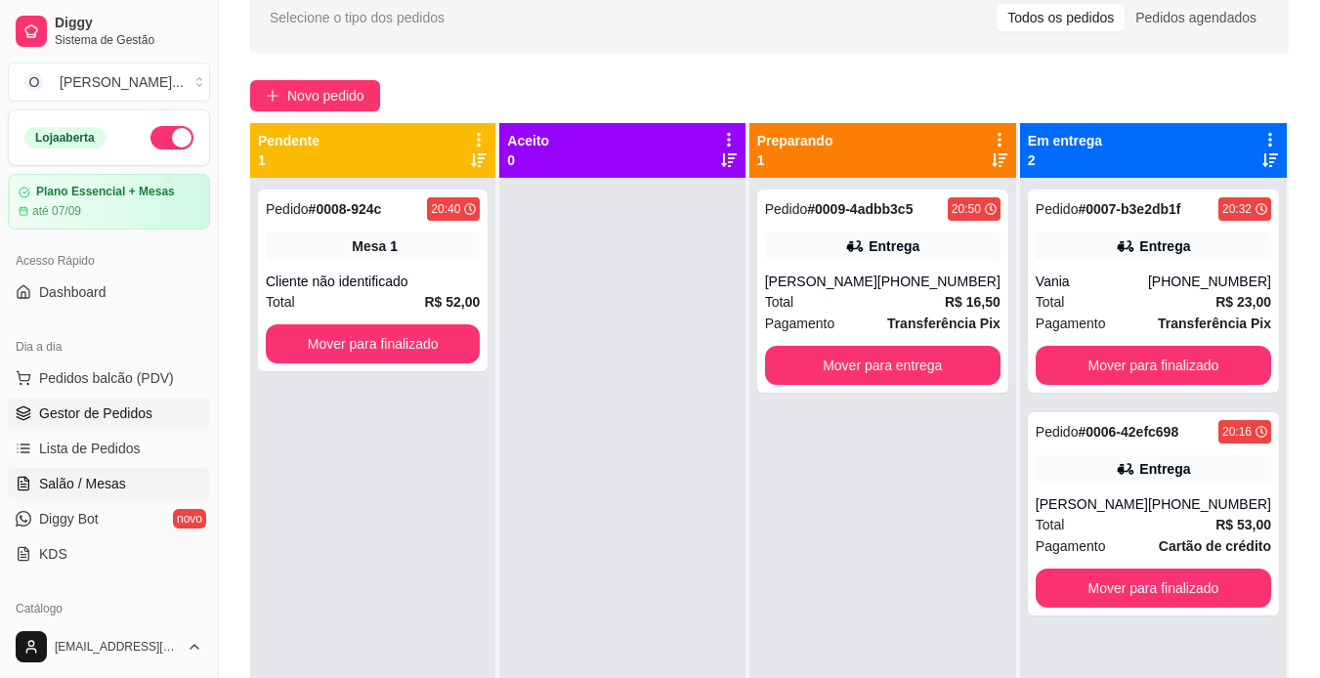
click at [68, 487] on span "Salão / Mesas" at bounding box center [82, 484] width 87 height 20
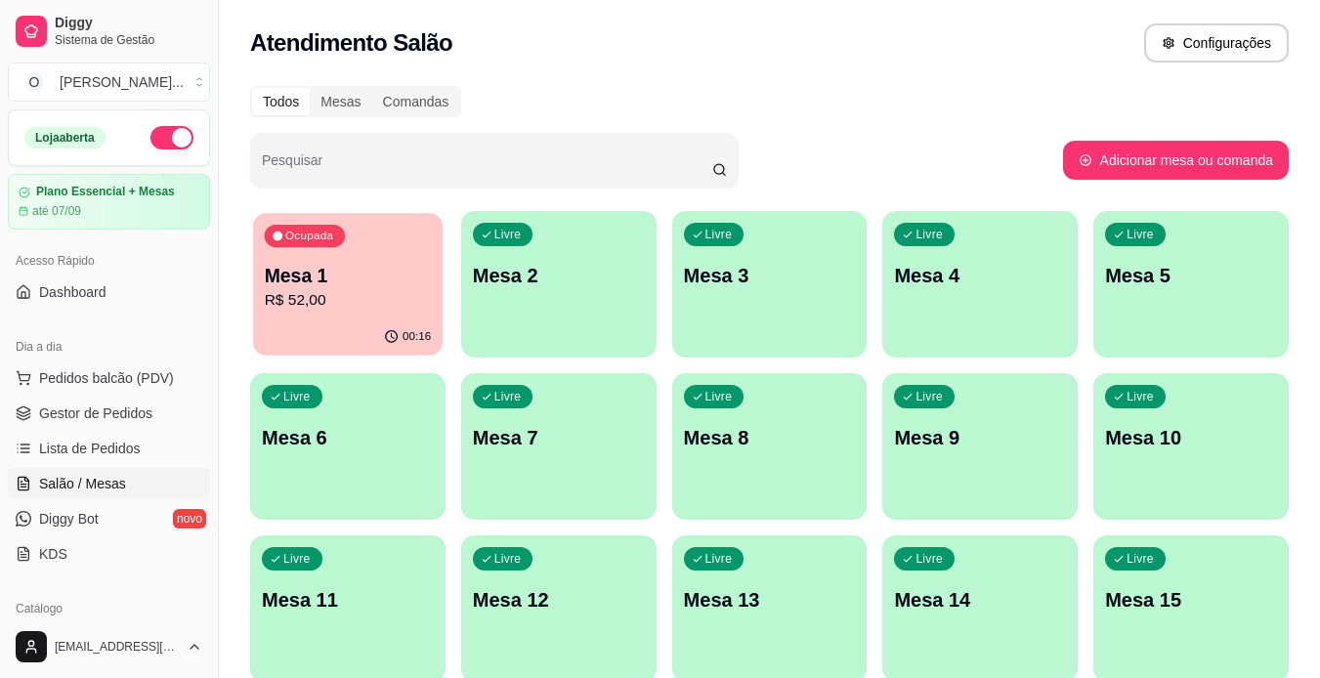
click at [324, 291] on p "R$ 52,00" at bounding box center [348, 300] width 167 height 22
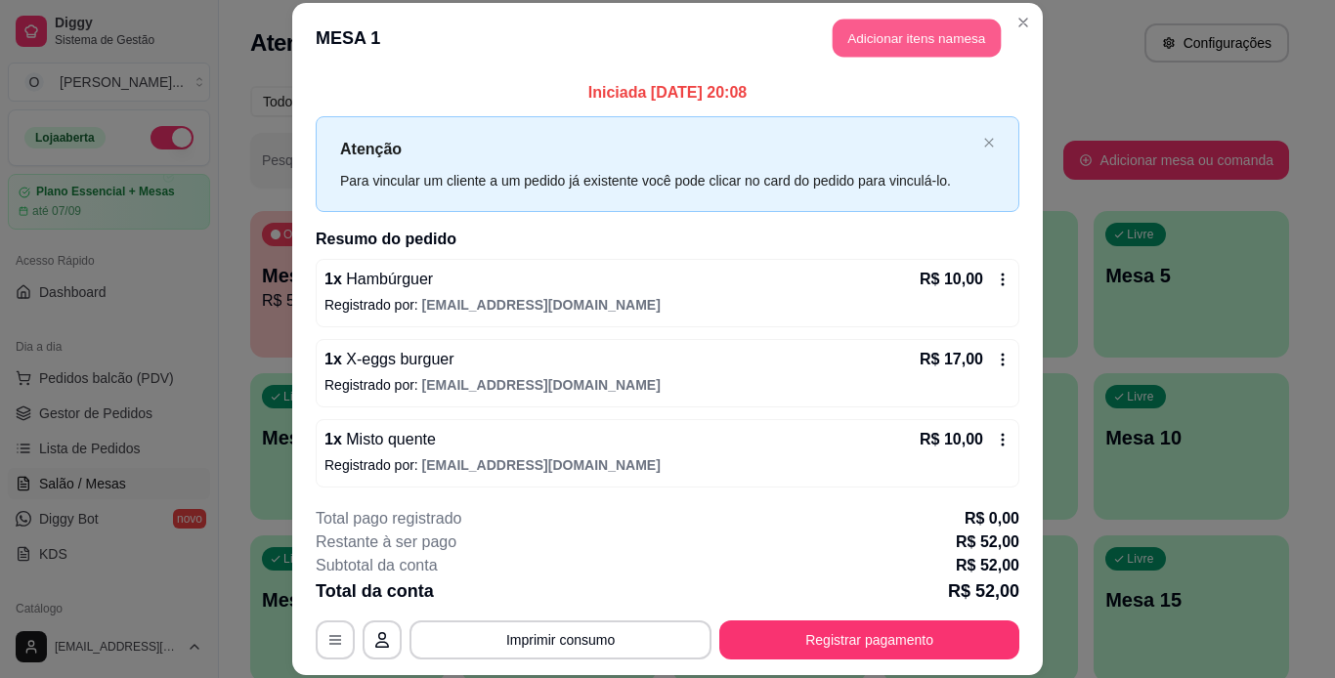
click at [952, 39] on button "Adicionar itens na mesa" at bounding box center [917, 39] width 168 height 38
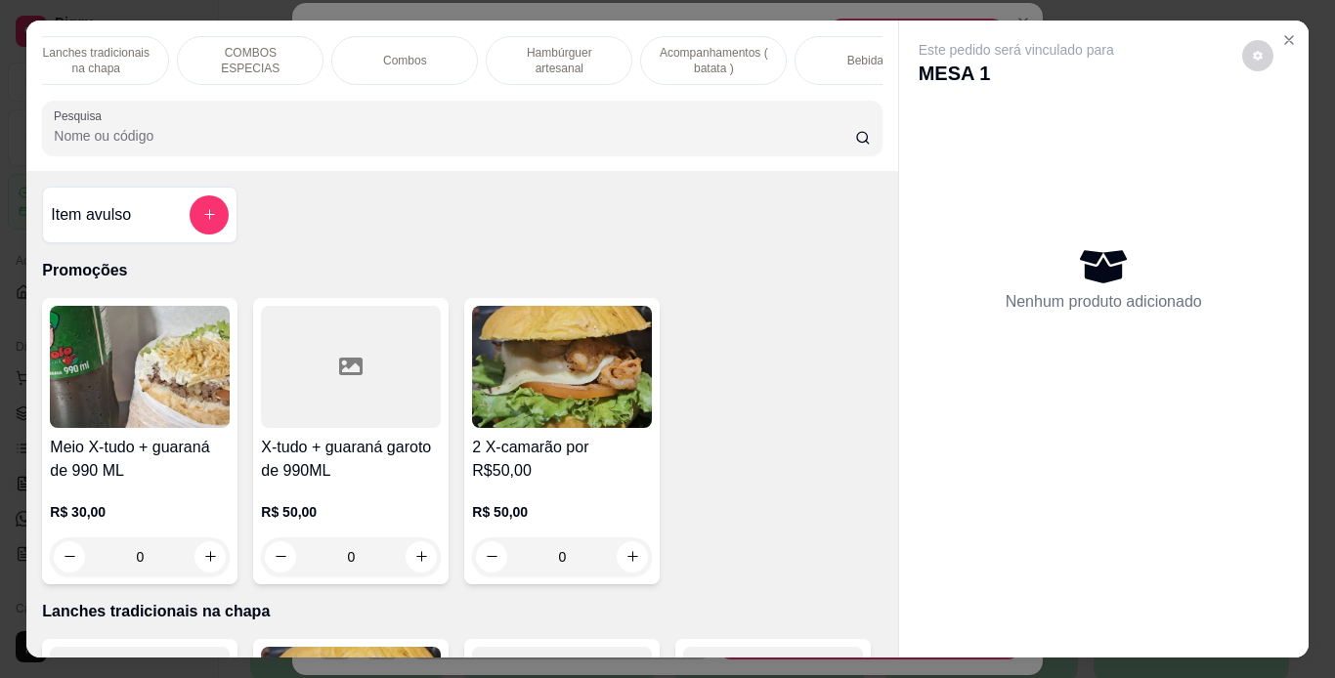
scroll to position [0, 220]
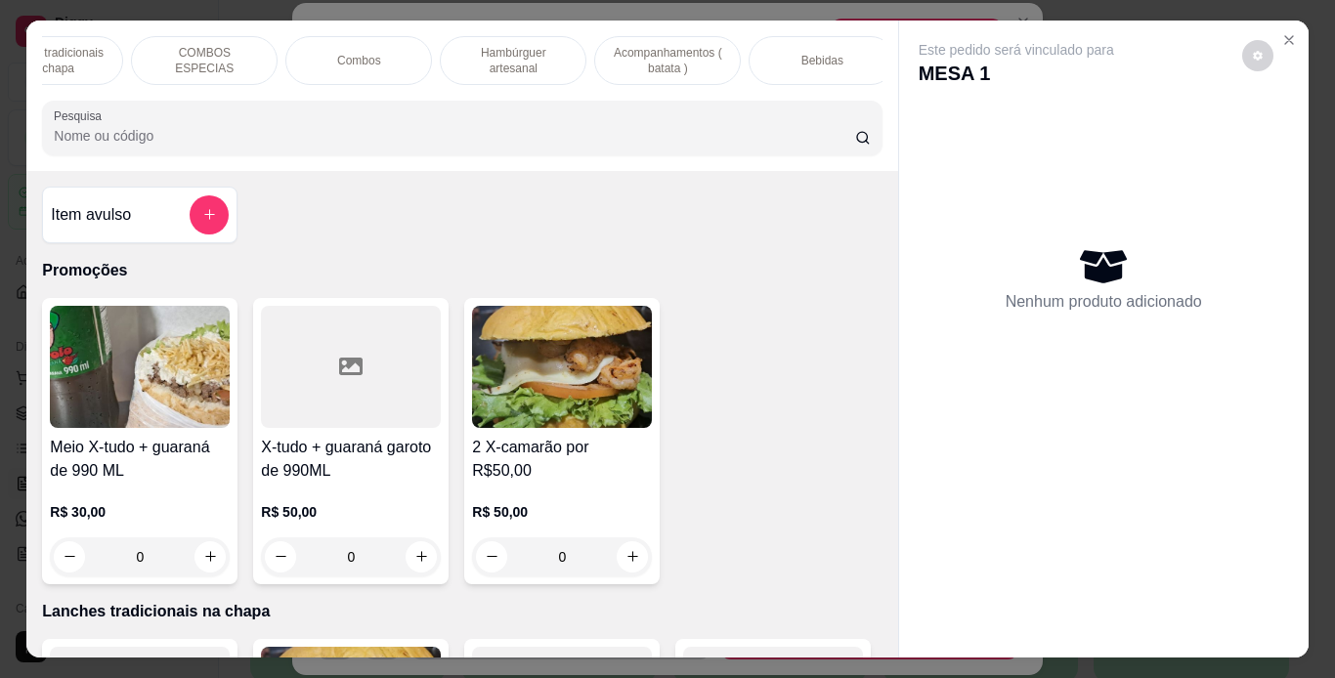
click at [788, 57] on div "Bebidas" at bounding box center [822, 60] width 147 height 49
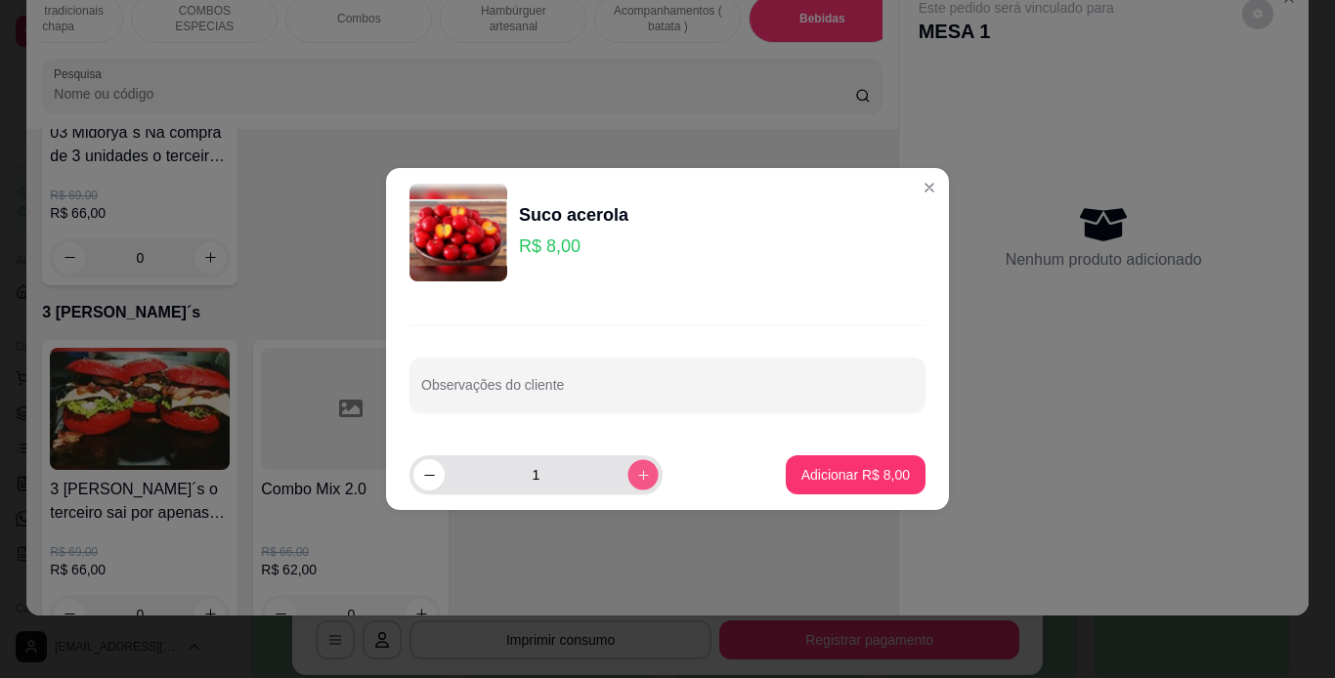
click at [627, 476] on button "increase-product-quantity" at bounding box center [642, 474] width 30 height 30
type input "3"
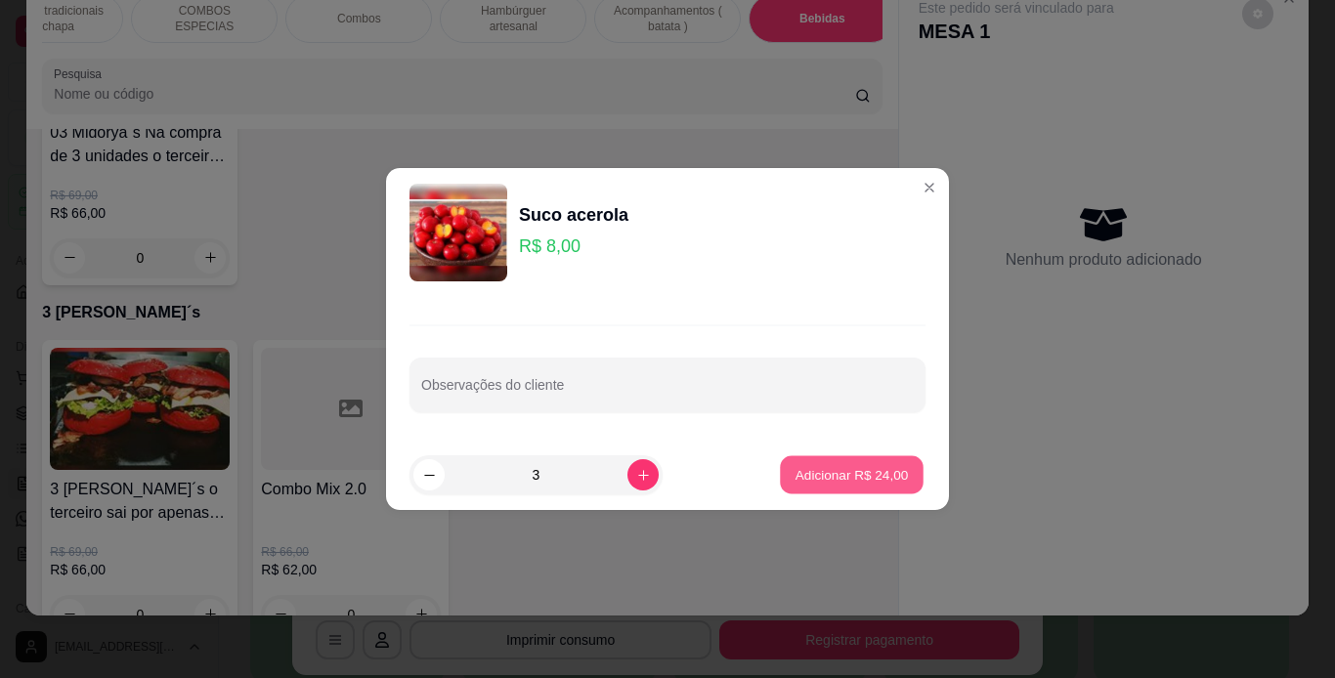
click at [825, 488] on button "Adicionar R$ 24,00" at bounding box center [852, 475] width 144 height 38
type input "3"
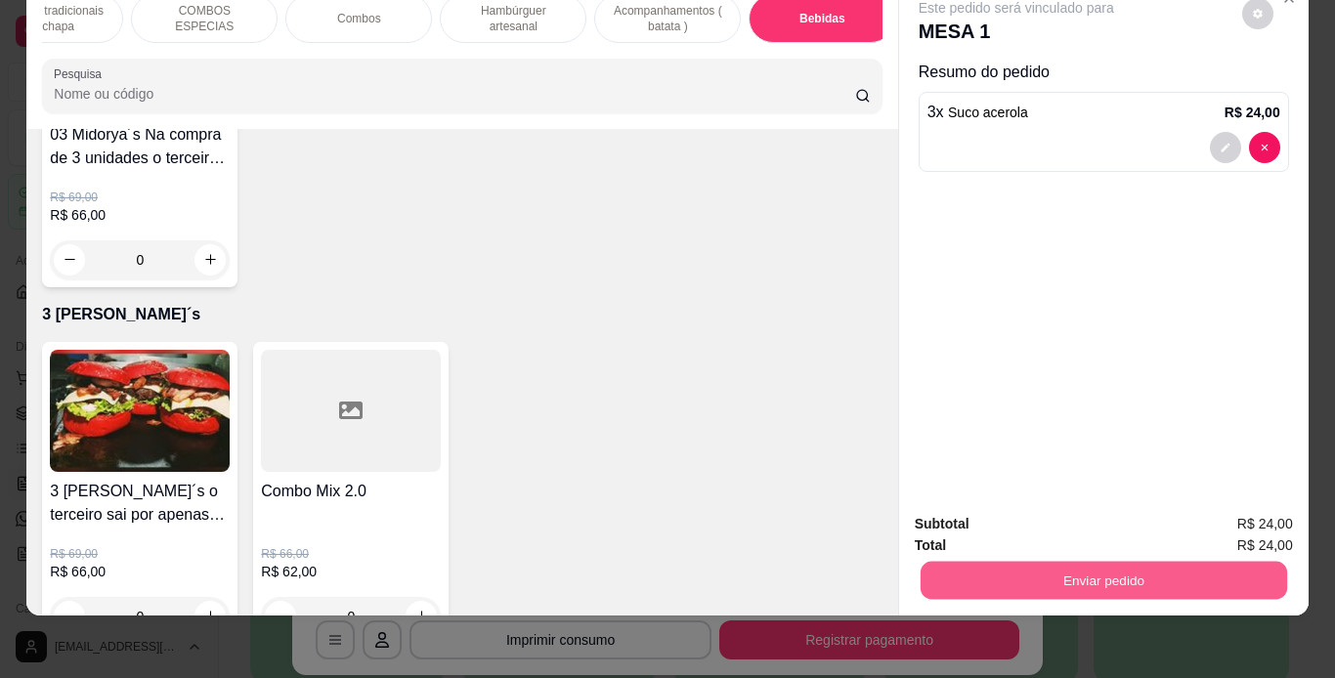
click at [963, 562] on button "Enviar pedido" at bounding box center [1103, 581] width 366 height 38
click at [964, 519] on button "Não registrar e enviar pedido" at bounding box center [1038, 517] width 203 height 37
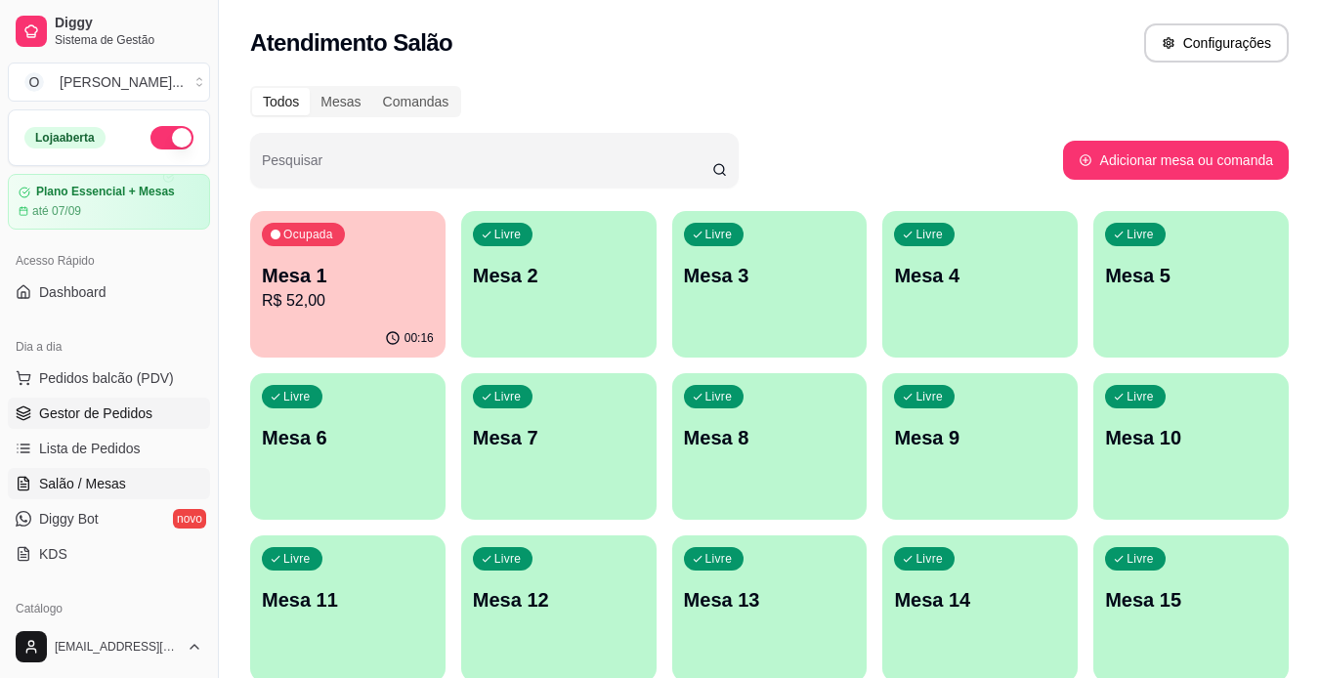
click at [154, 412] on link "Gestor de Pedidos" at bounding box center [109, 413] width 202 height 31
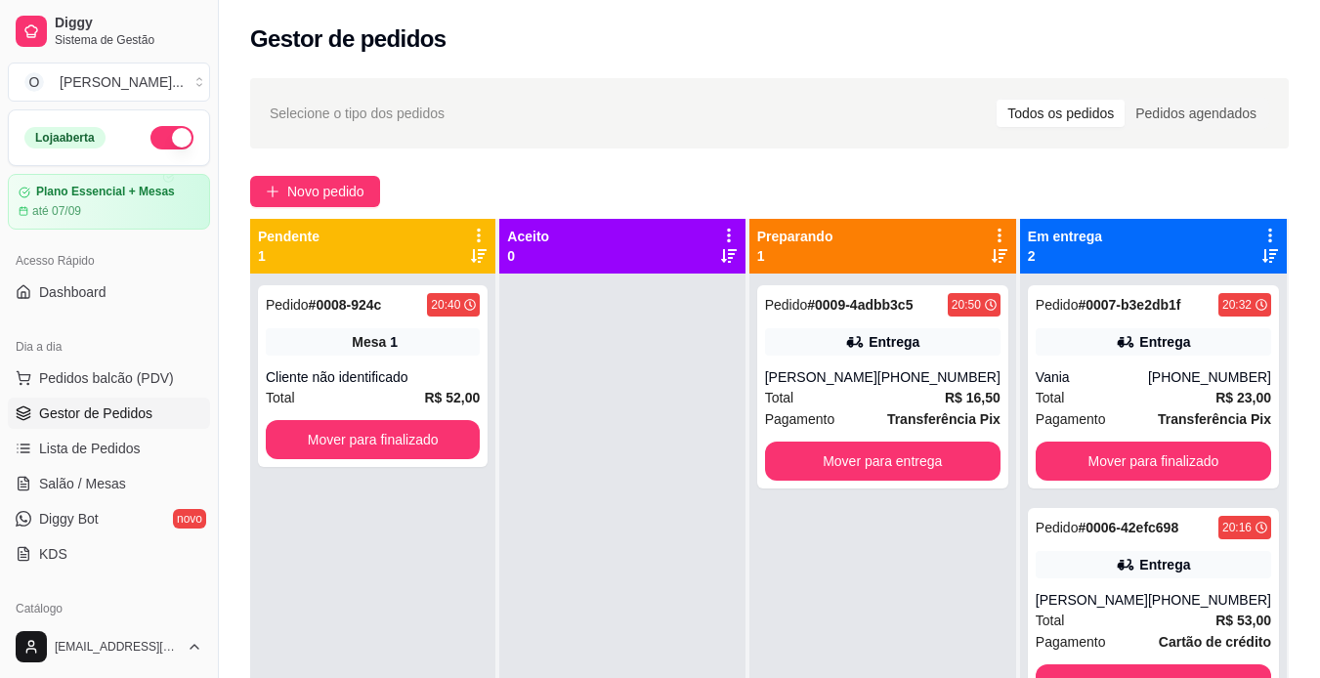
click at [154, 412] on link "Gestor de Pedidos" at bounding box center [109, 413] width 202 height 31
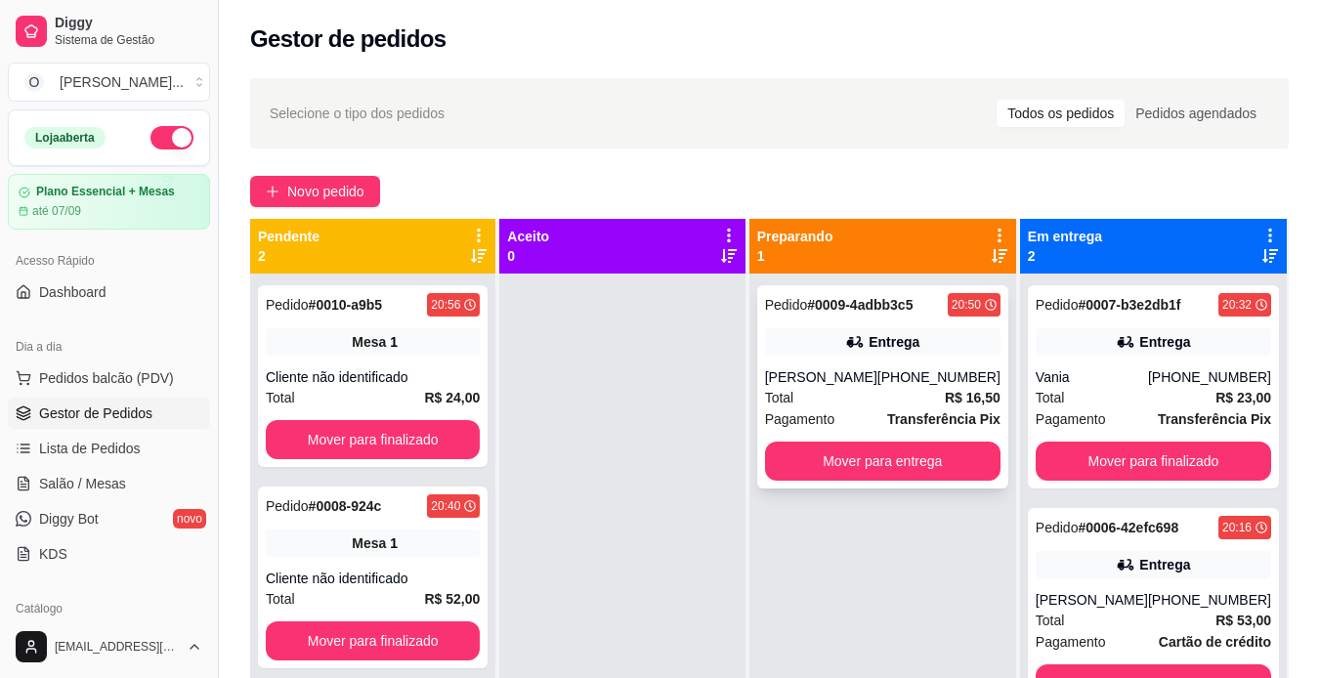
click at [860, 361] on div "Pedido # 0009-4adbb3c5 20:50 Entrega Luciana [PHONE_NUMBER] Total R$ 16,50 Paga…" at bounding box center [882, 386] width 251 height 203
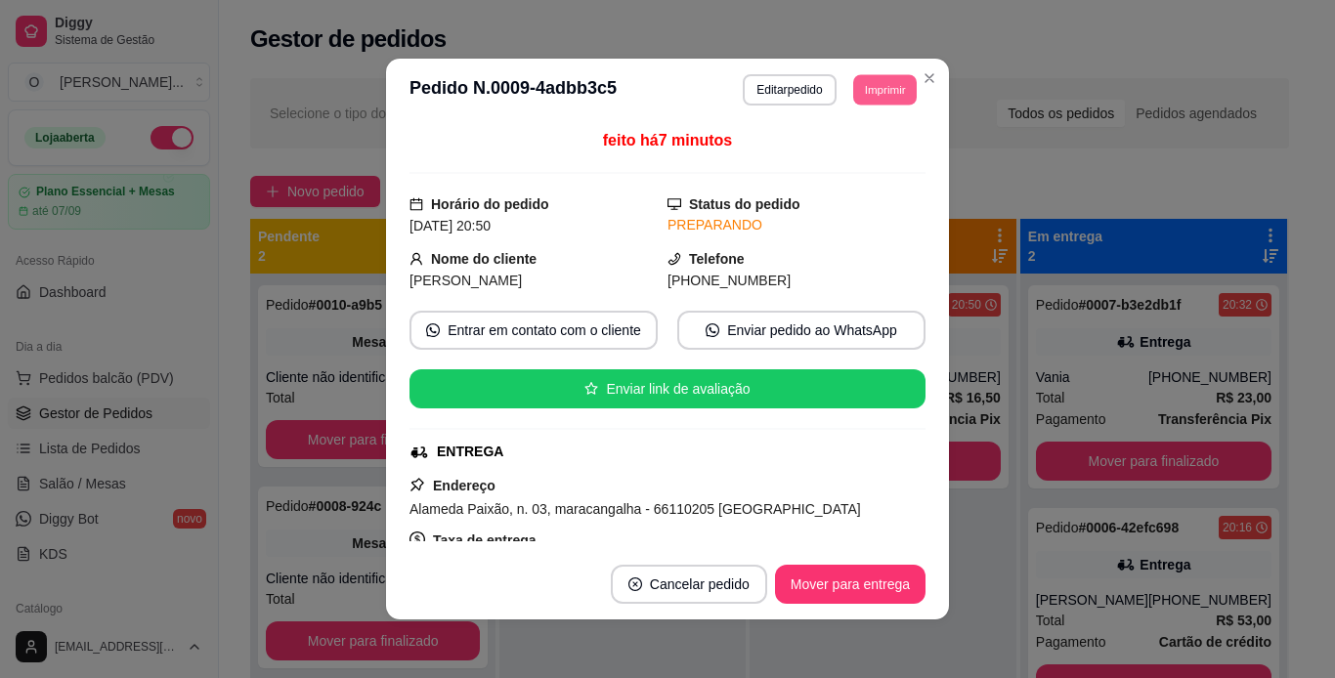
click at [881, 94] on button "Imprimir" at bounding box center [885, 89] width 64 height 30
click at [854, 154] on button "IMPRESSORA" at bounding box center [840, 158] width 137 height 30
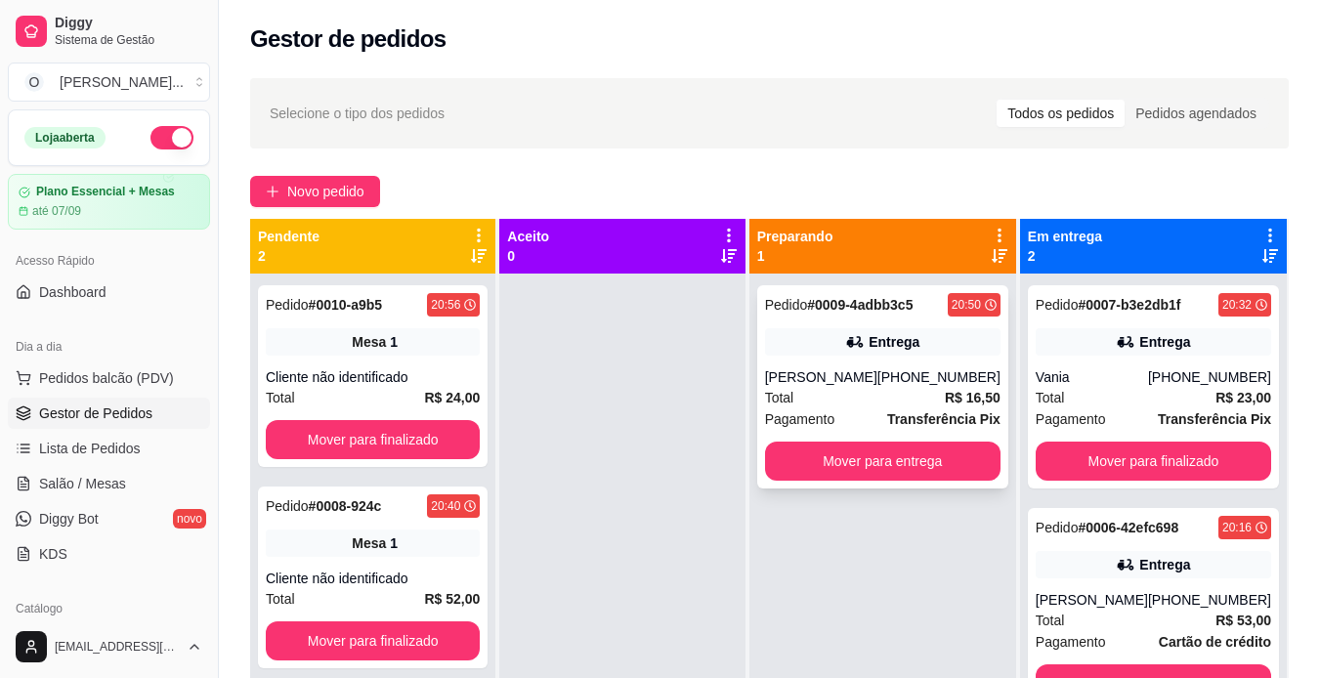
click at [888, 397] on div "Total R$ 16,50" at bounding box center [882, 397] width 235 height 21
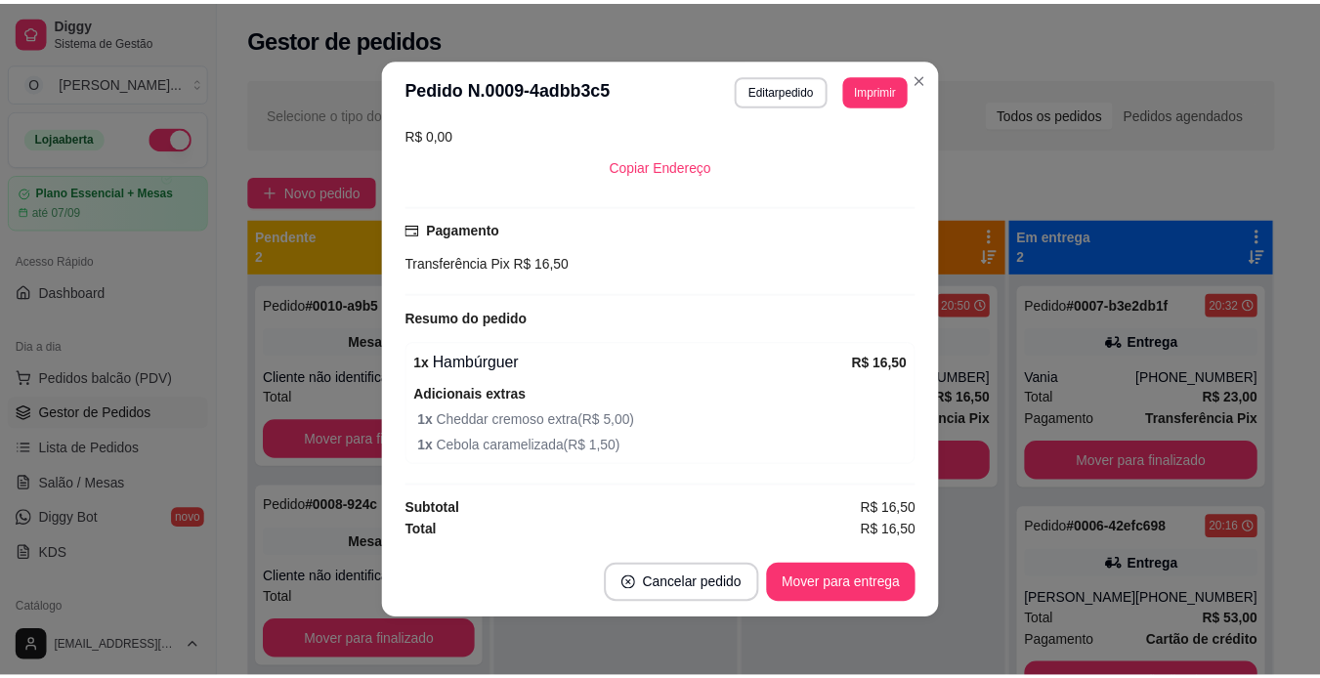
scroll to position [4, 0]
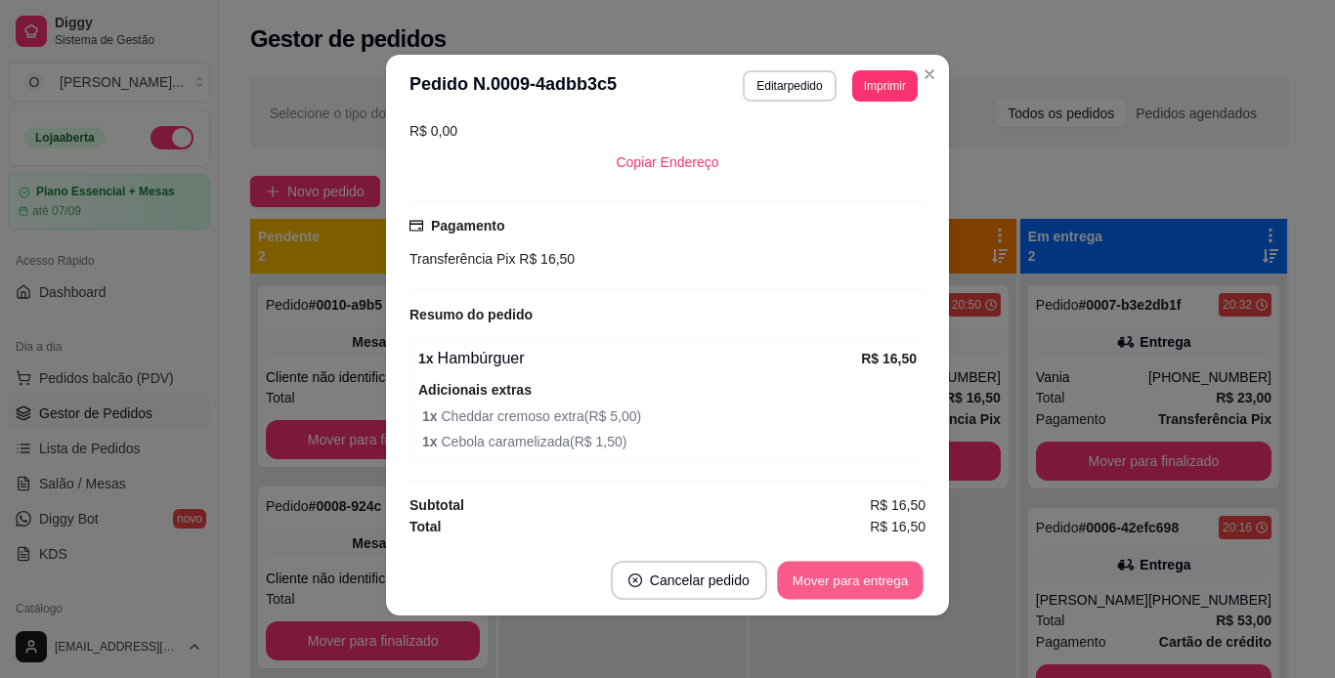
click at [909, 577] on button "Mover para entrega" at bounding box center [850, 581] width 147 height 38
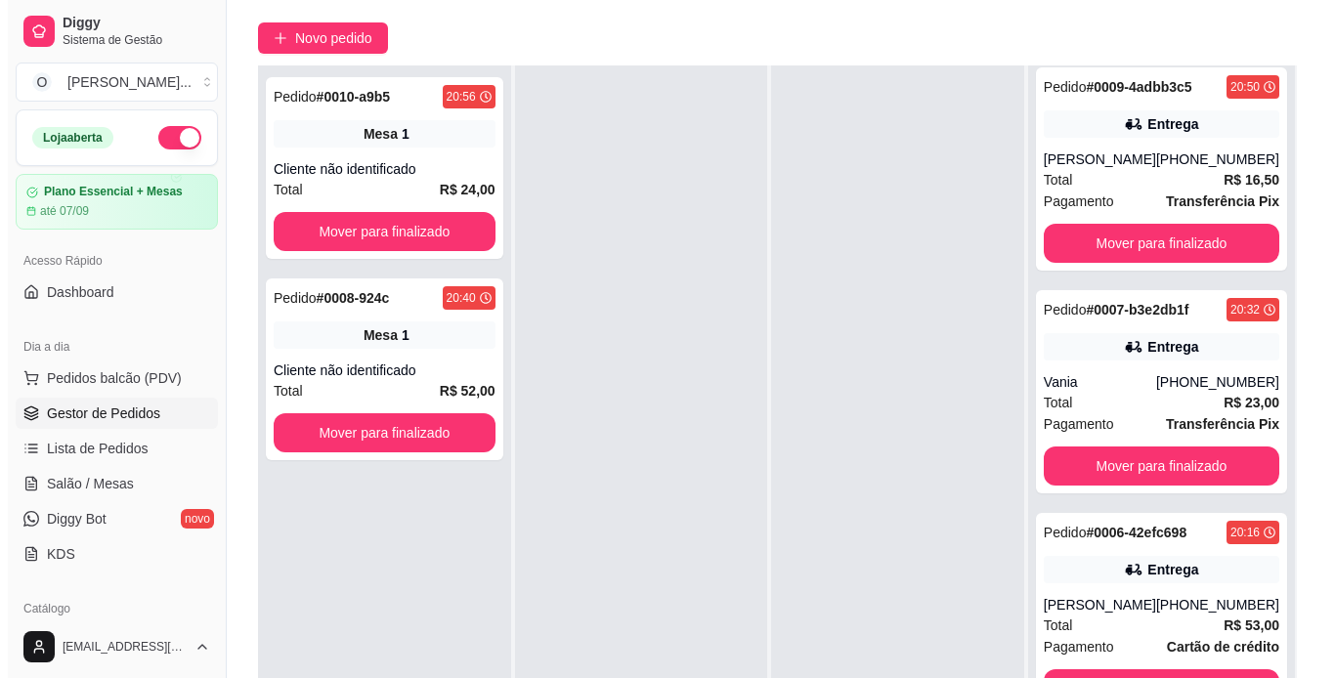
scroll to position [79, 0]
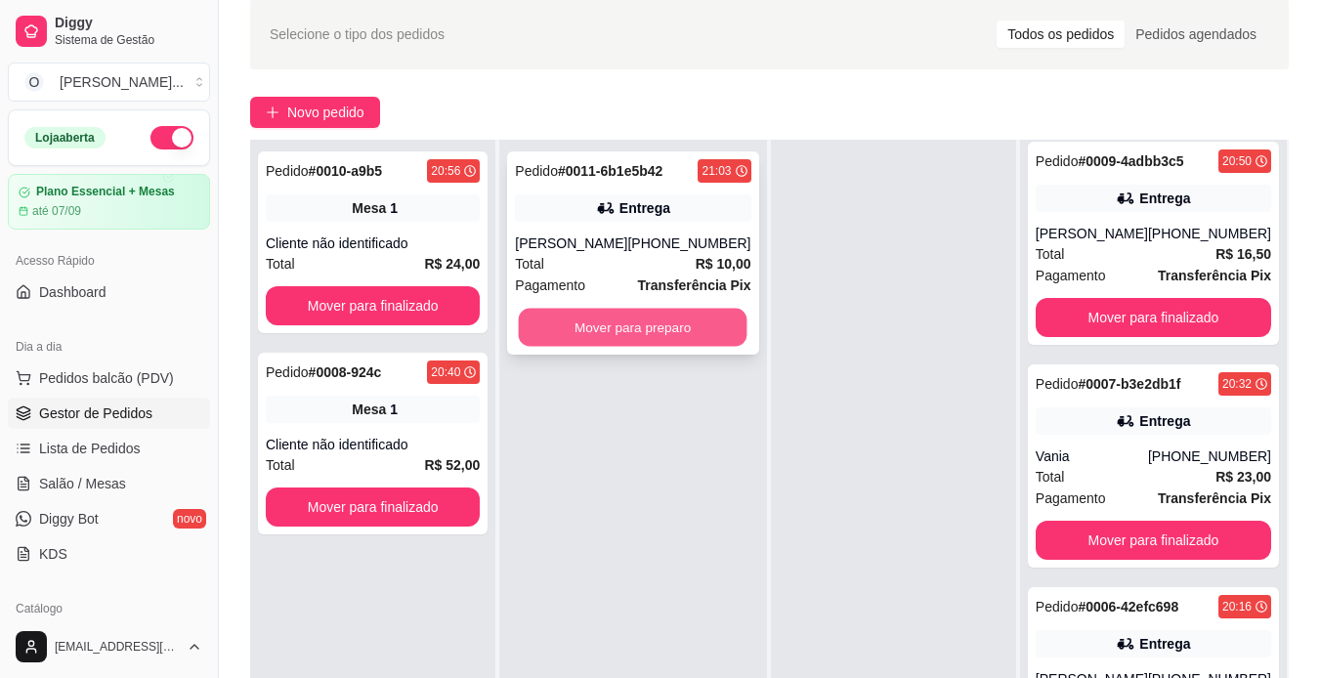
click at [670, 327] on button "Mover para preparo" at bounding box center [633, 328] width 229 height 38
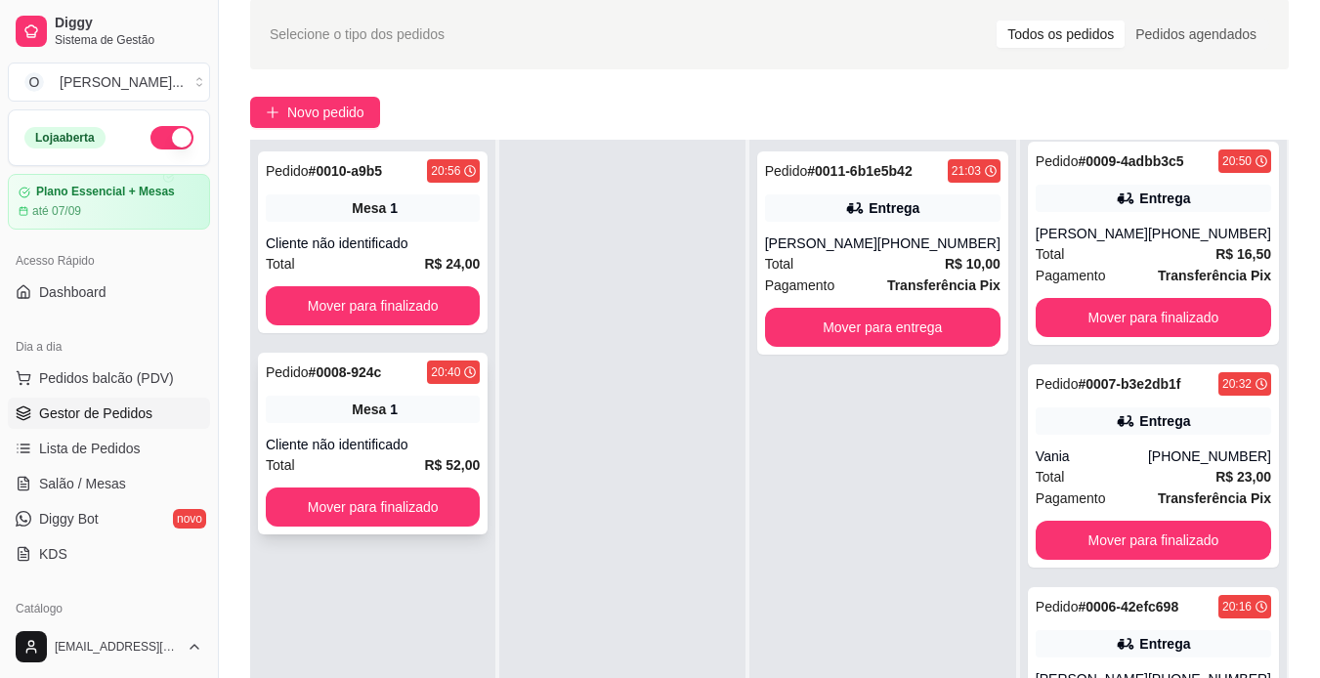
click at [391, 431] on div "Pedido # 0008-924c 20:40 Mesa 1 Cliente não identificado Total R$ 52,00 Mover p…" at bounding box center [373, 444] width 230 height 182
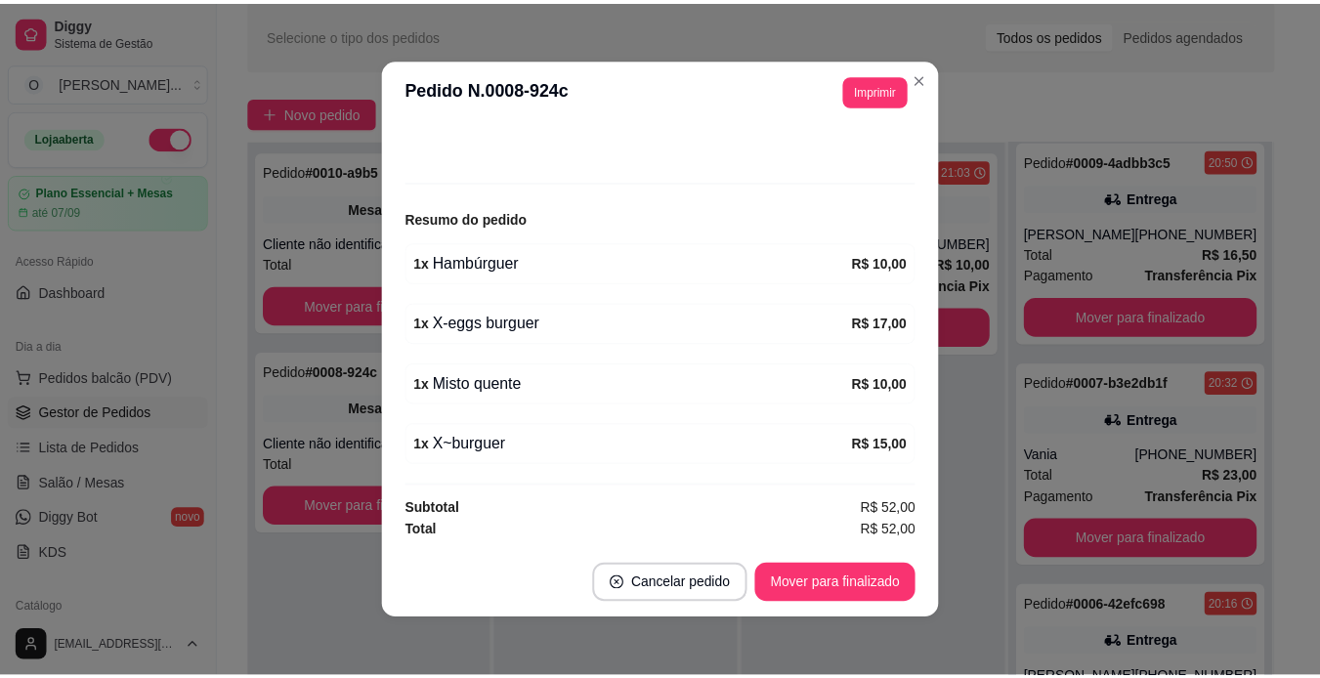
scroll to position [0, 0]
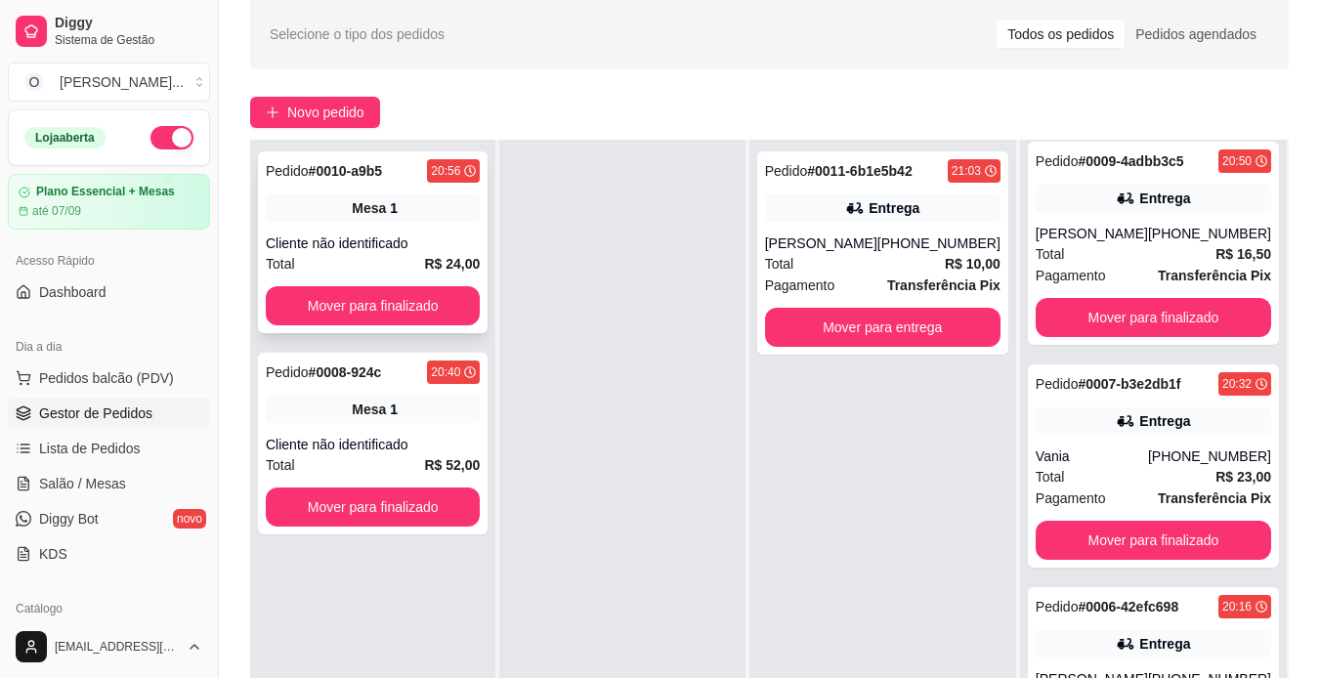
click at [422, 249] on div "Cliente não identificado" at bounding box center [373, 244] width 214 height 20
click at [448, 425] on div "Pedido # 0008-924c 20:40 Mesa 1 Cliente não identificado Total R$ 52,00 Mover p…" at bounding box center [373, 444] width 230 height 182
click at [436, 396] on div "Mesa 1" at bounding box center [373, 409] width 214 height 27
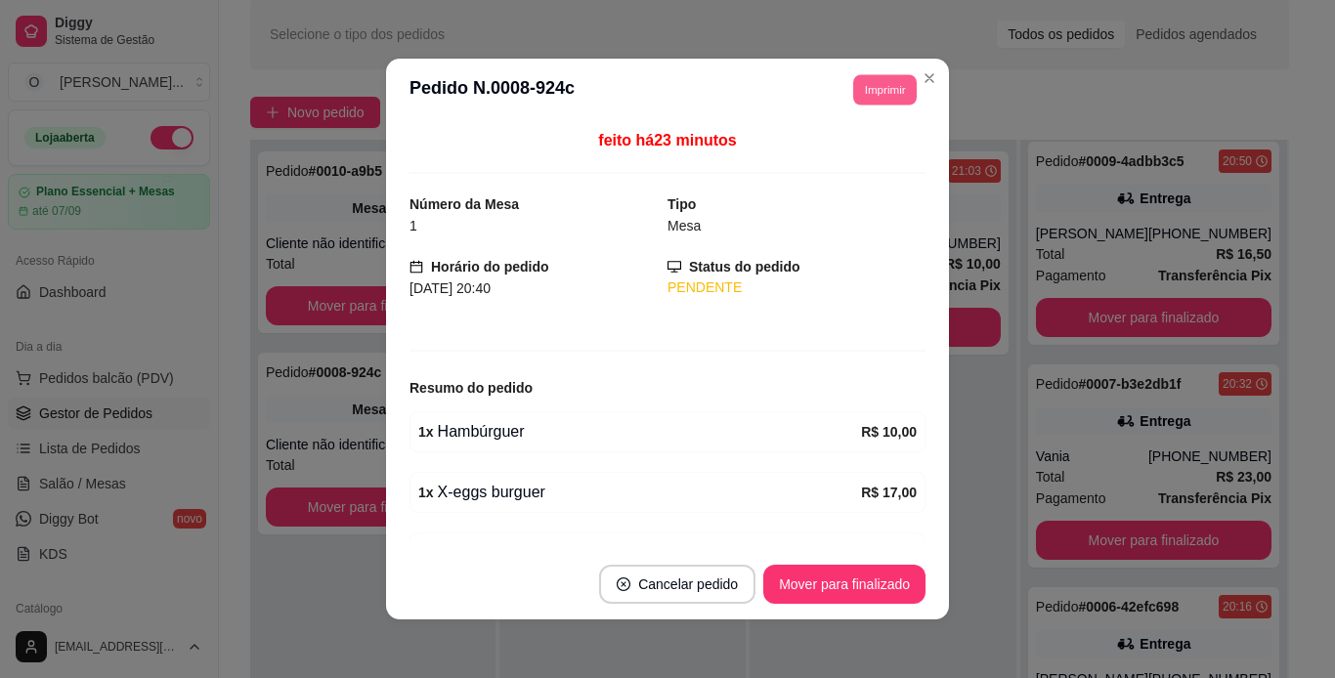
click at [874, 83] on button "Imprimir" at bounding box center [885, 89] width 64 height 30
click at [827, 144] on button "IMPRESSORA" at bounding box center [840, 158] width 137 height 30
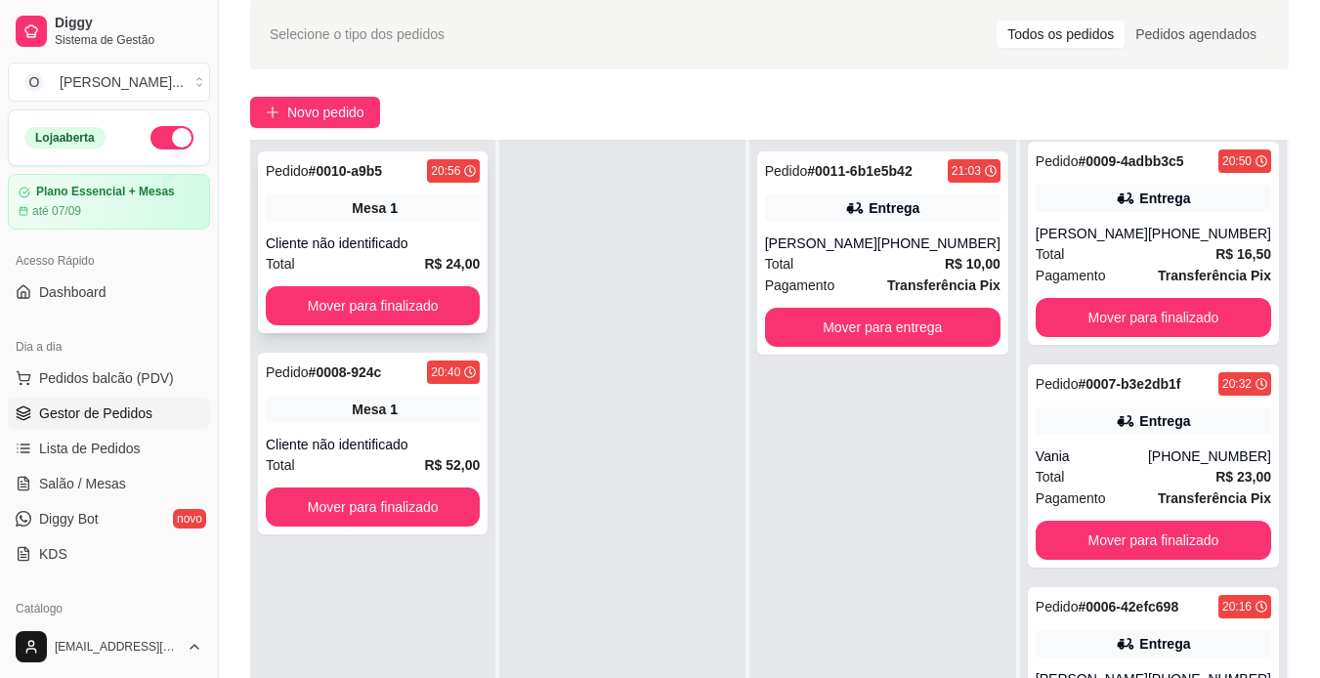
click at [400, 271] on div "Total R$ 24,00" at bounding box center [373, 263] width 214 height 21
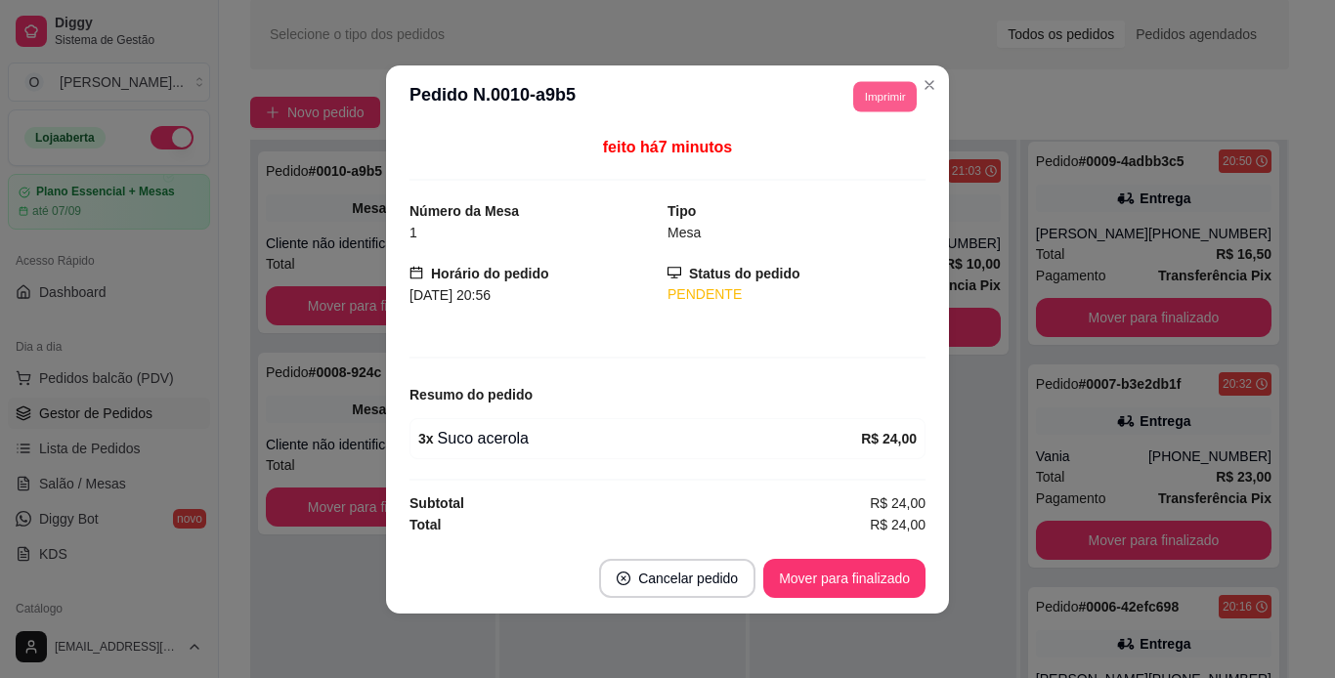
click at [903, 95] on button "Imprimir" at bounding box center [885, 96] width 64 height 30
click at [846, 178] on button "IMPRESSORA" at bounding box center [848, 165] width 137 height 30
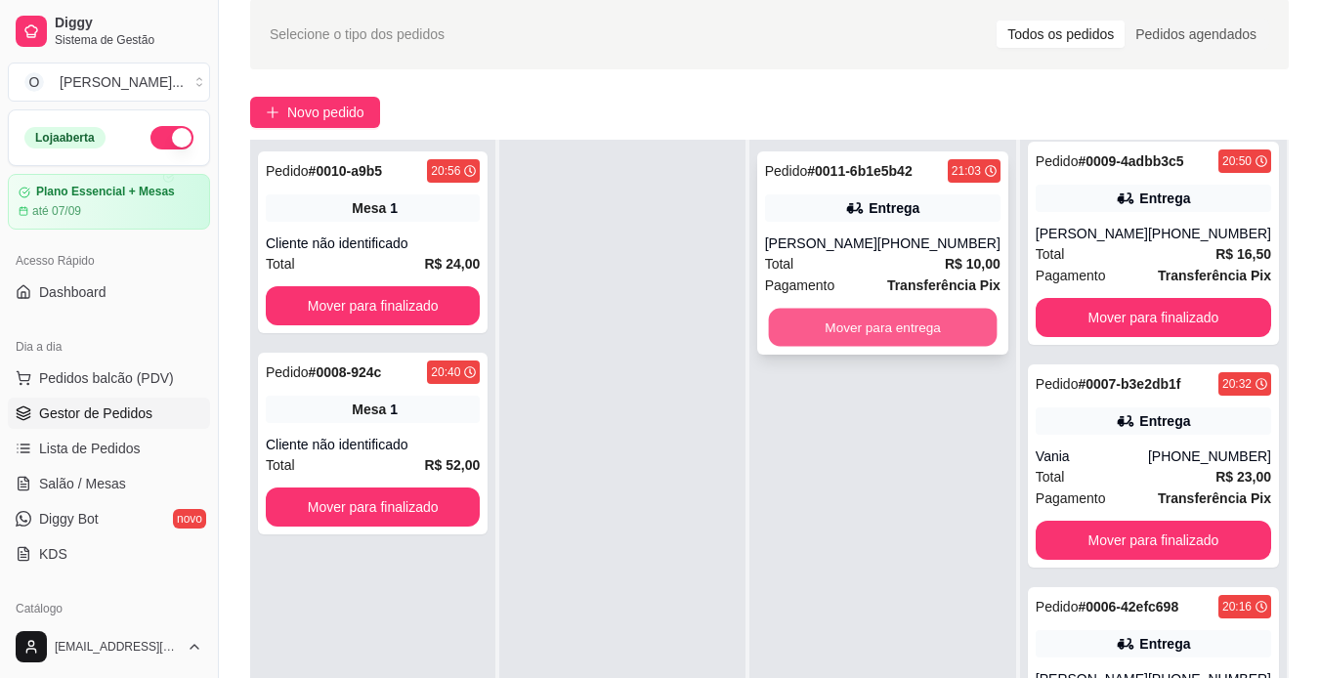
click at [852, 321] on button "Mover para entrega" at bounding box center [882, 328] width 229 height 38
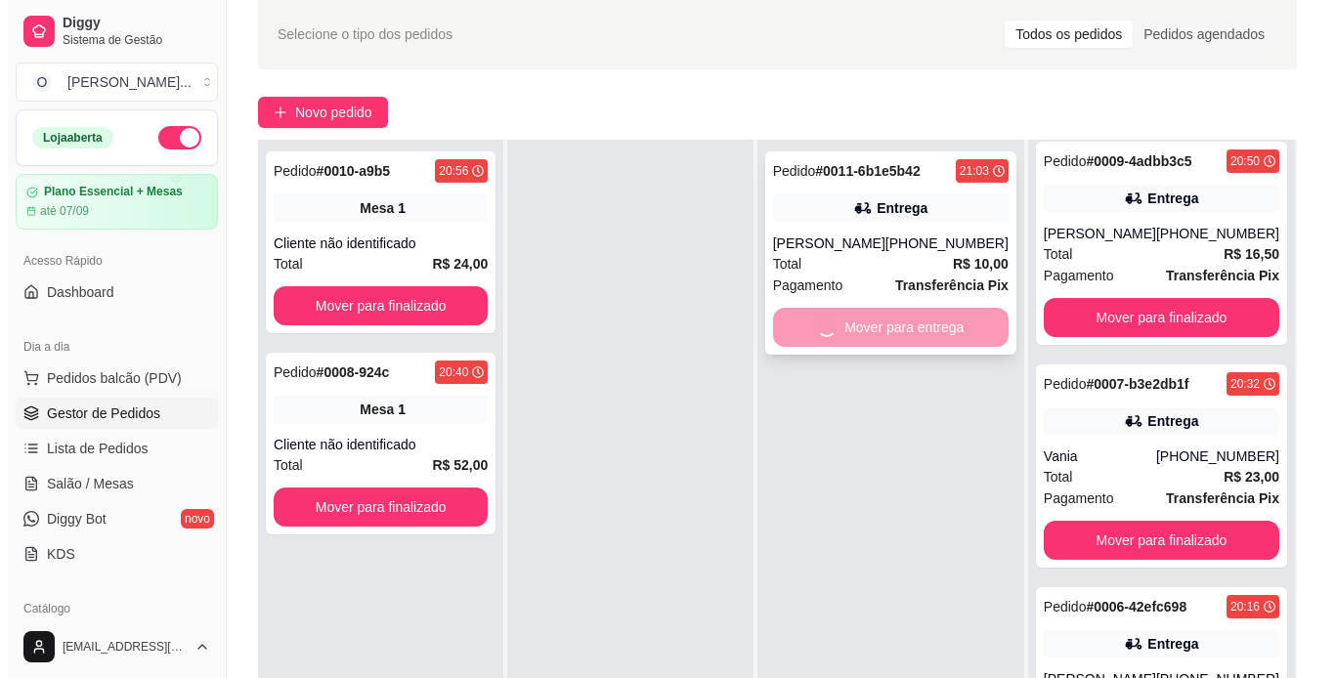
scroll to position [233, 0]
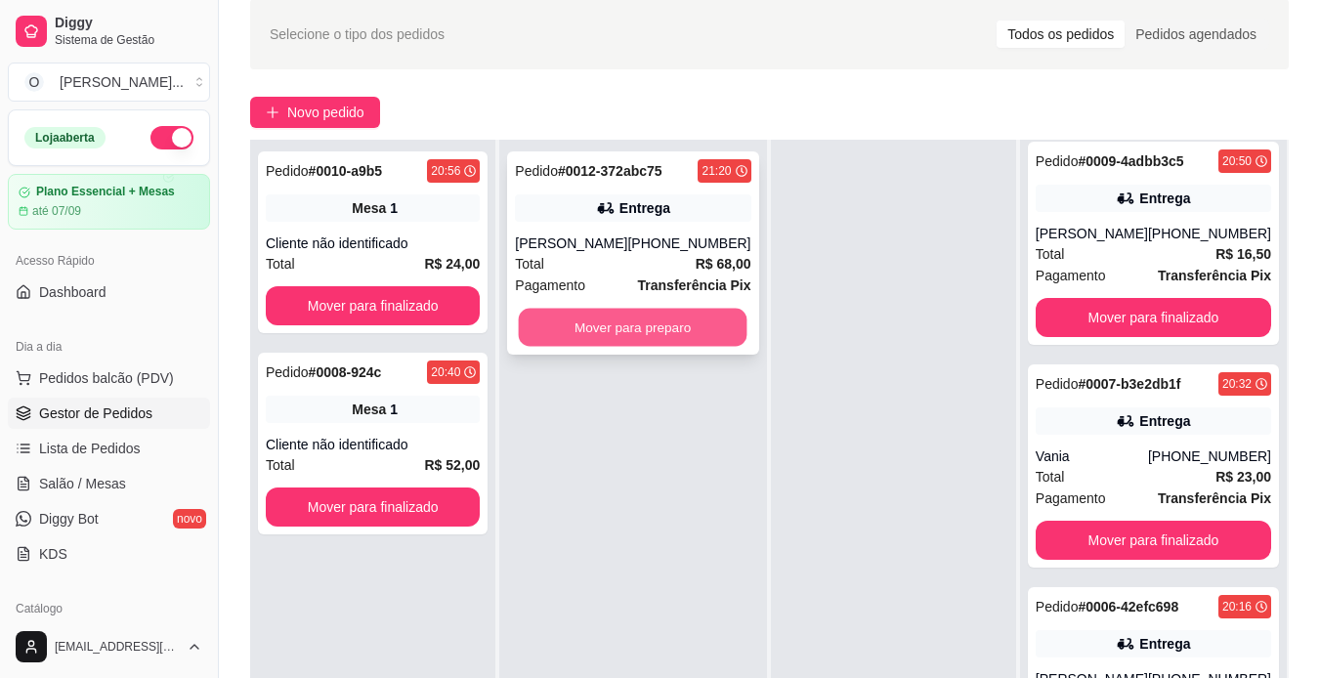
click at [676, 335] on button "Mover para preparo" at bounding box center [633, 328] width 229 height 38
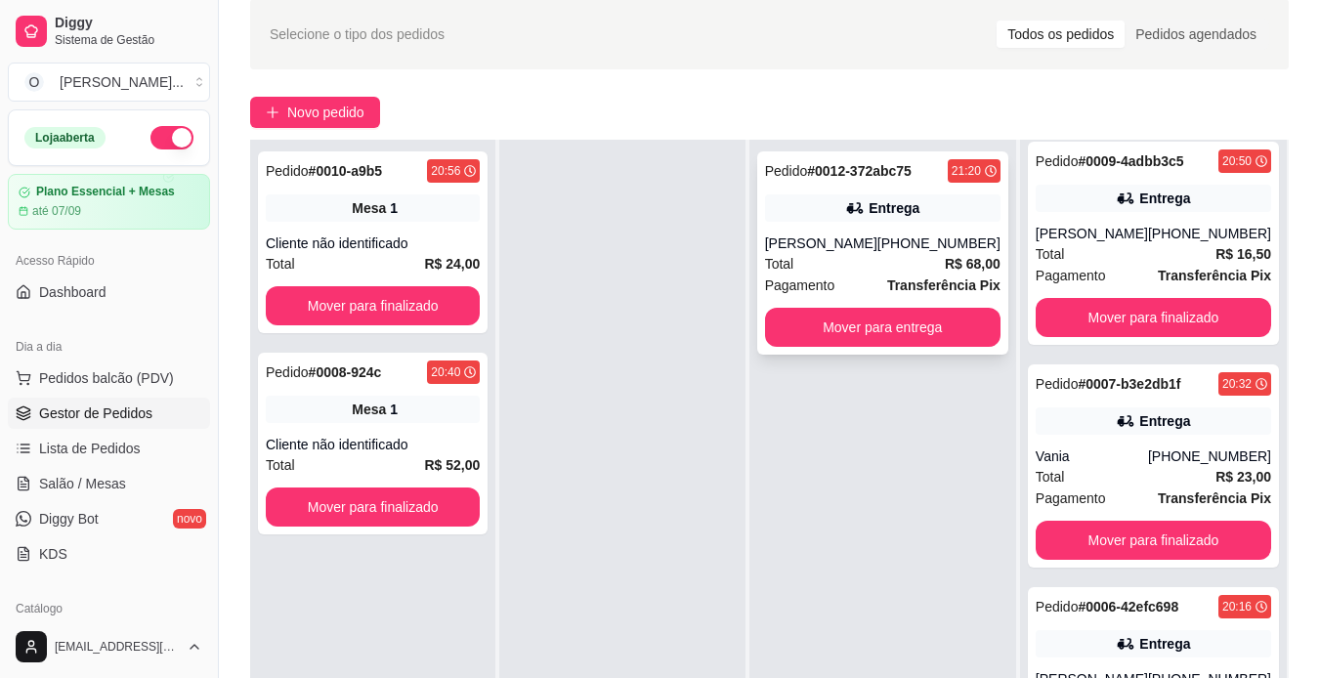
click at [880, 209] on div "Entrega" at bounding box center [894, 208] width 51 height 20
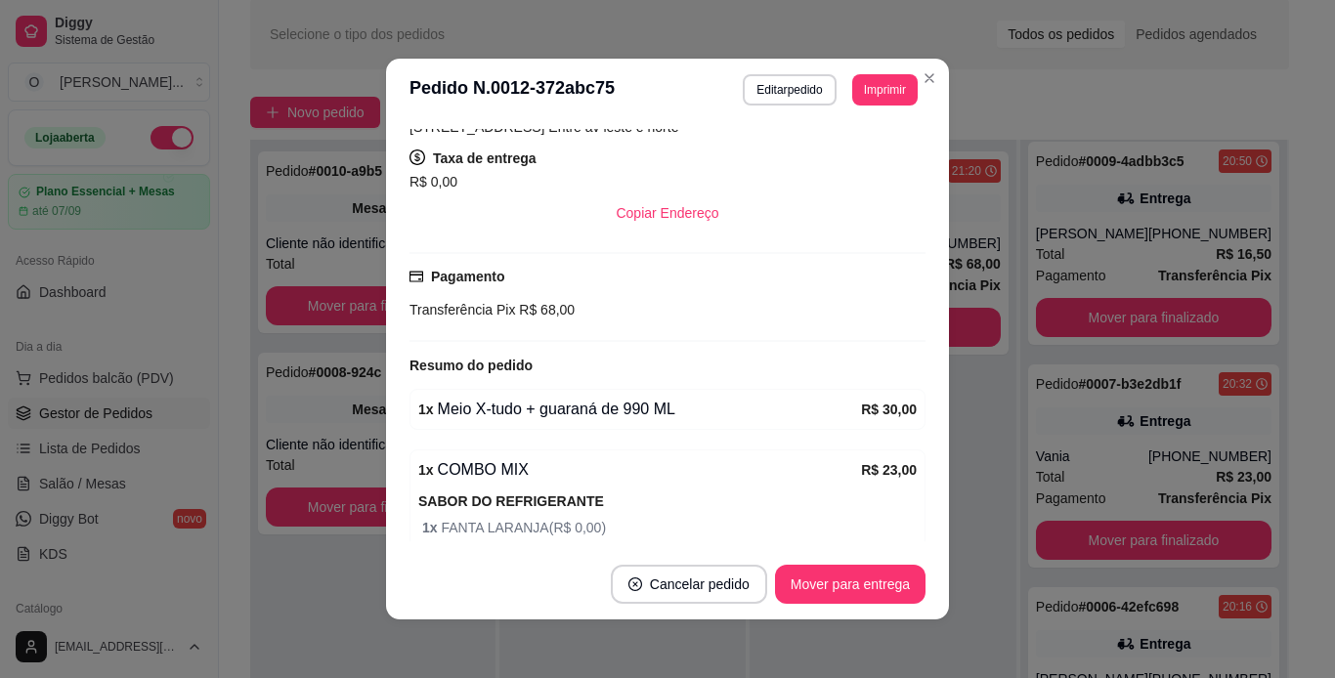
scroll to position [523, 0]
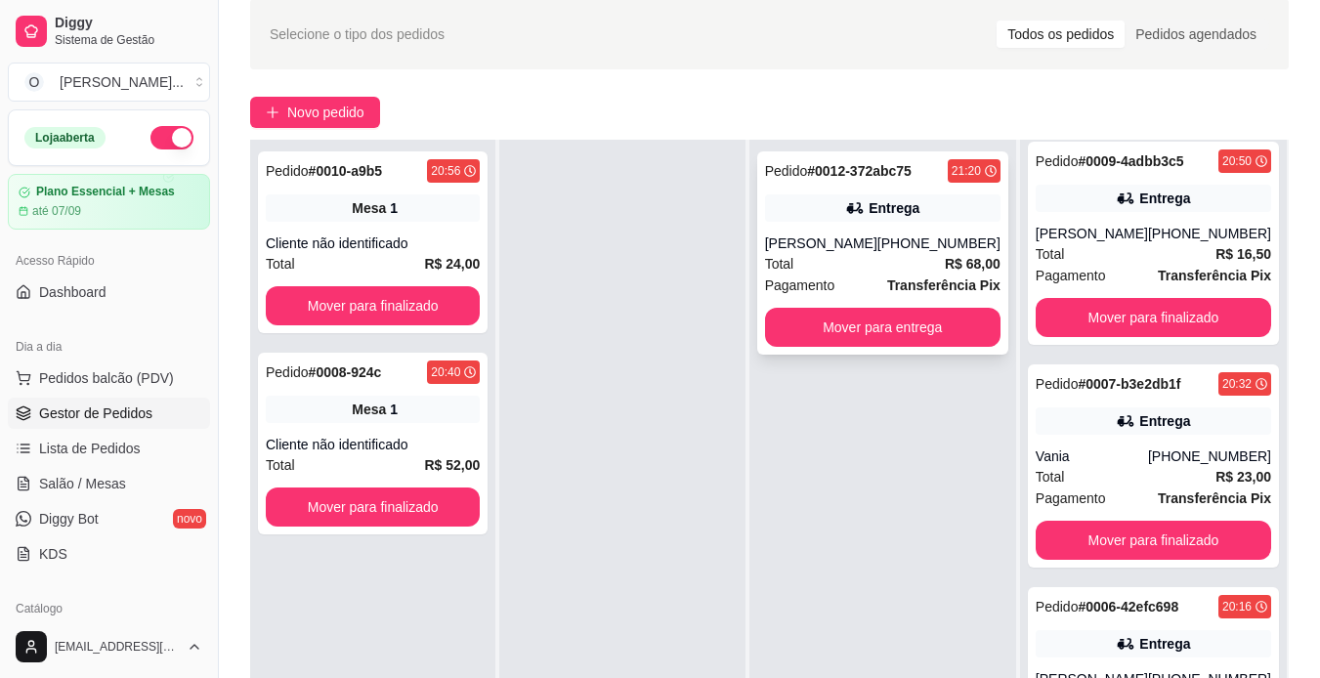
click at [863, 215] on icon at bounding box center [855, 208] width 20 height 20
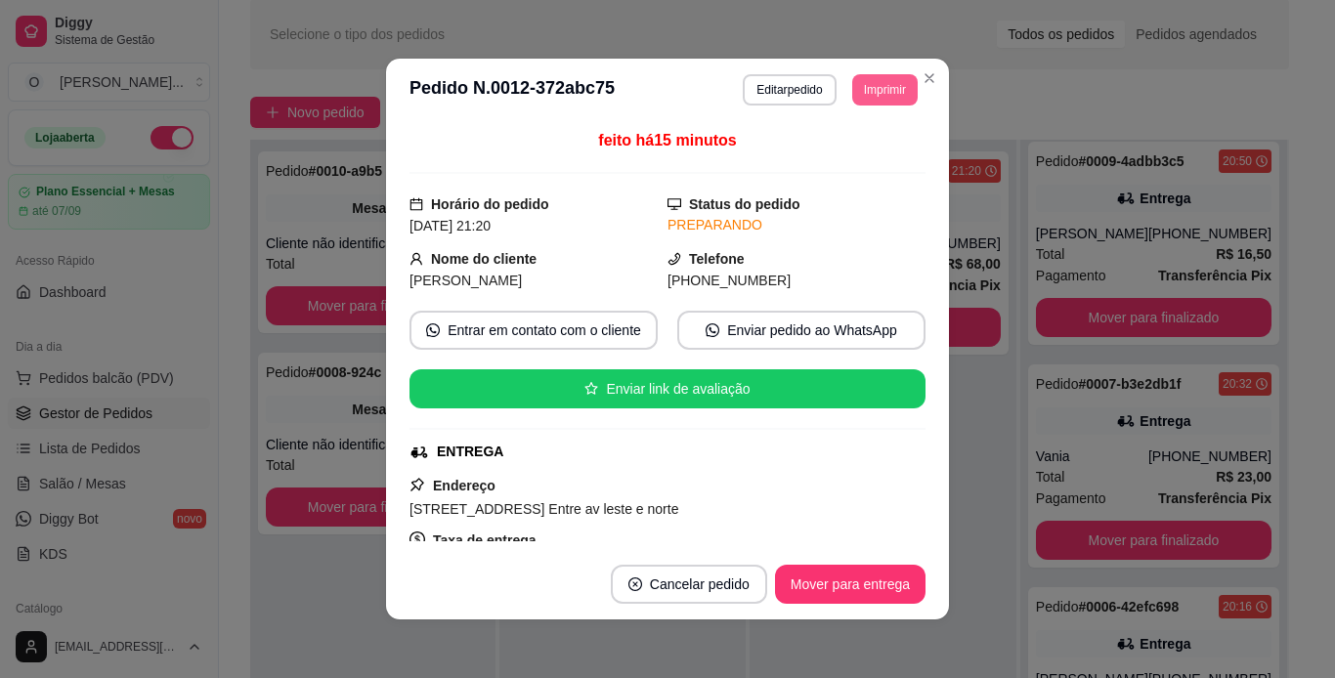
click at [872, 90] on button "Imprimir" at bounding box center [884, 89] width 65 height 31
click at [863, 162] on button "IMPRESSORA" at bounding box center [840, 158] width 137 height 30
click at [825, 581] on button "Mover para entrega" at bounding box center [850, 585] width 147 height 38
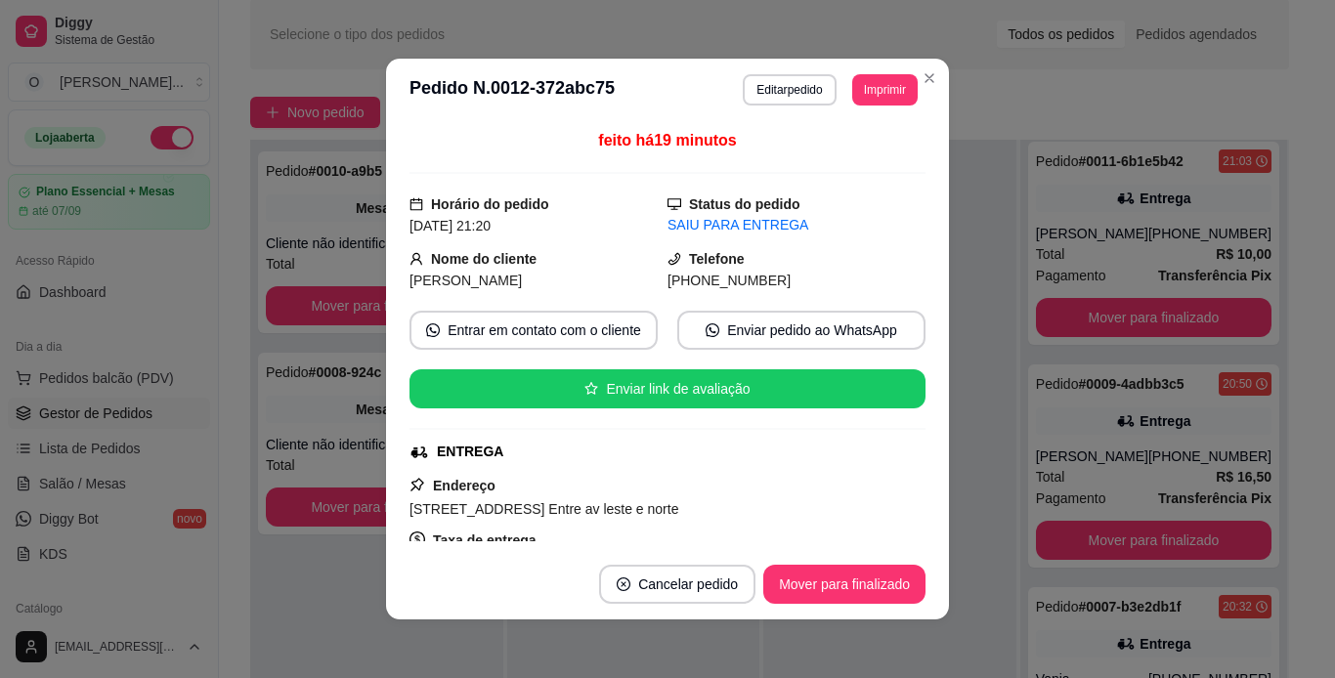
scroll to position [455, 0]
click at [817, 590] on button "Mover para finalizado" at bounding box center [844, 585] width 157 height 38
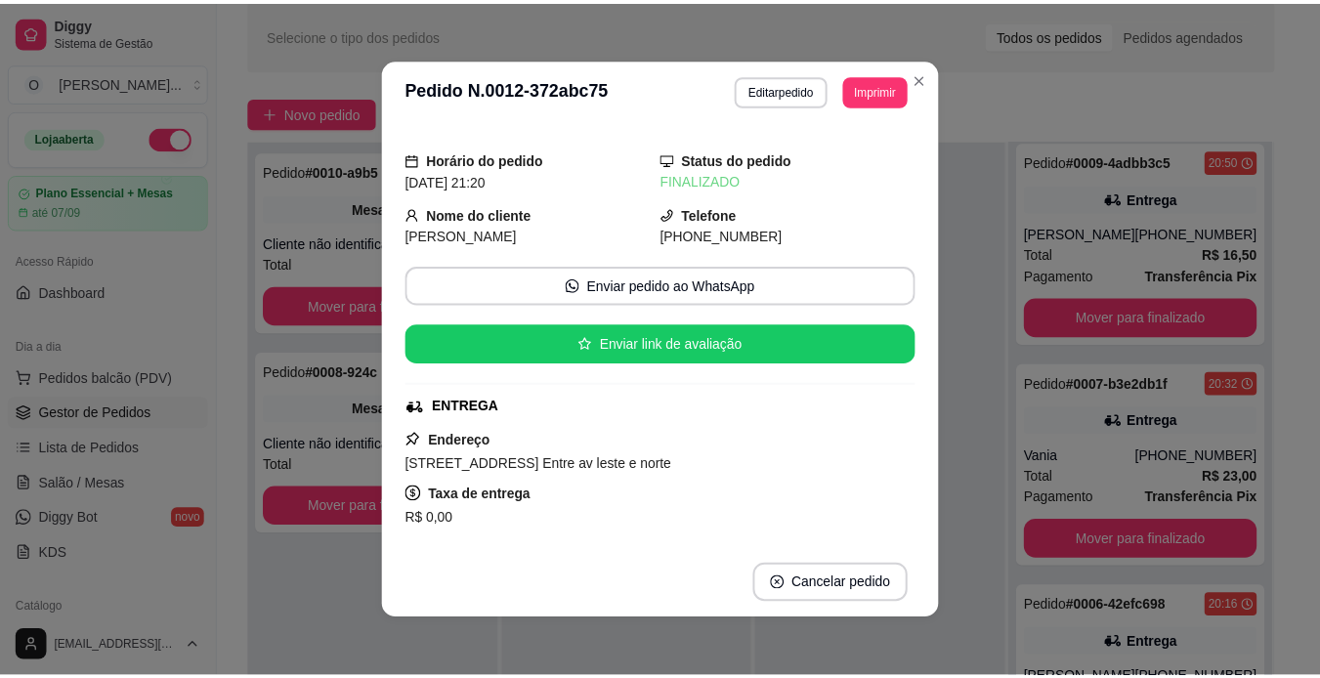
scroll to position [233, 0]
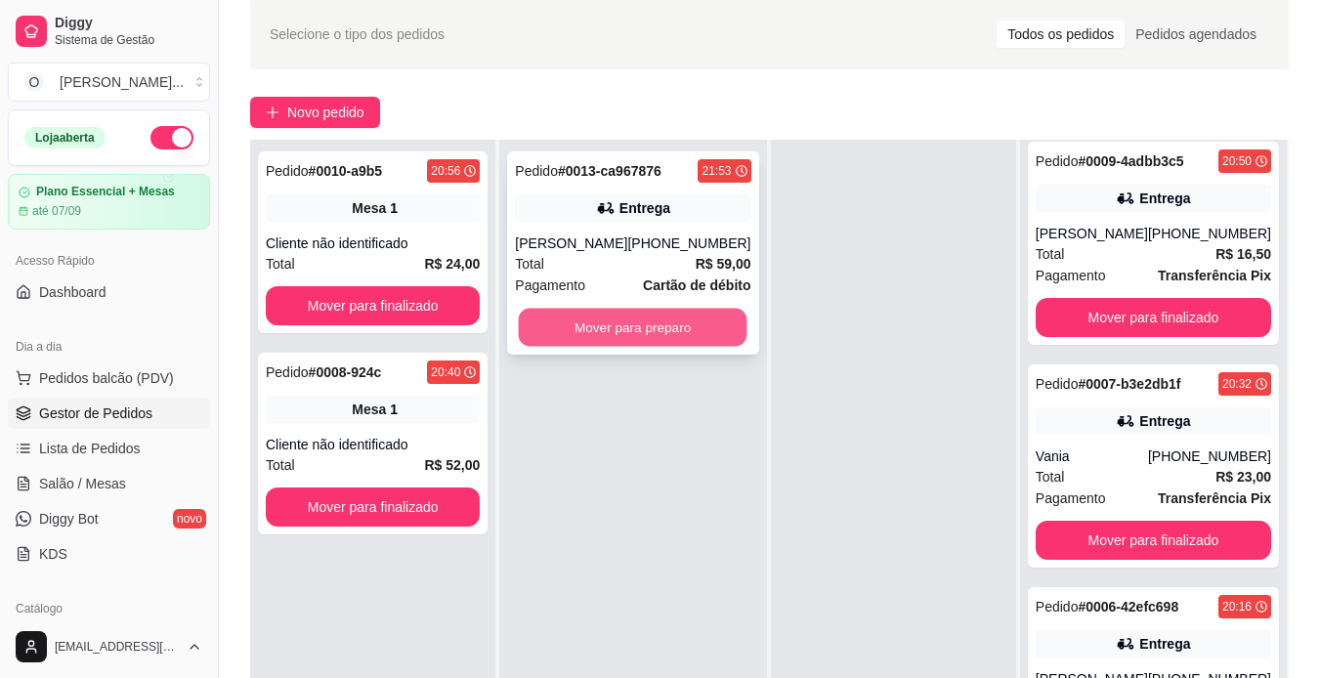
click at [615, 329] on button "Mover para preparo" at bounding box center [633, 328] width 229 height 38
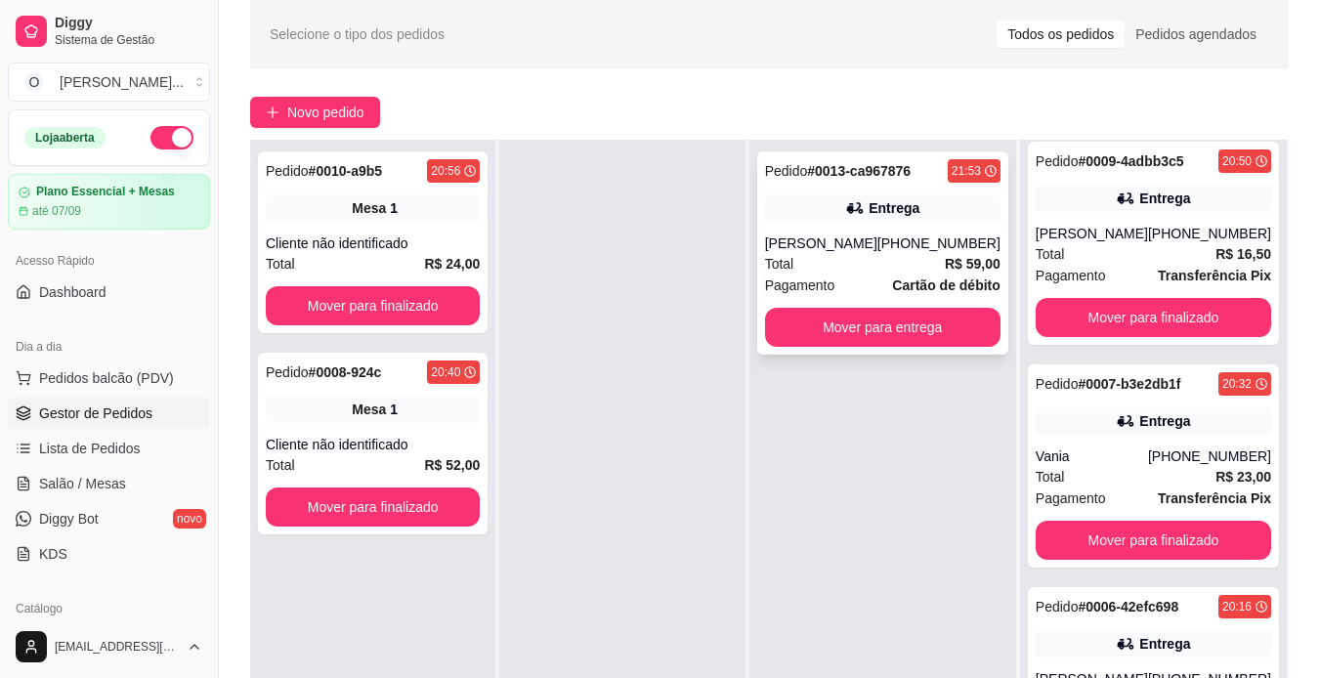
click at [824, 197] on div "Entrega" at bounding box center [882, 207] width 235 height 27
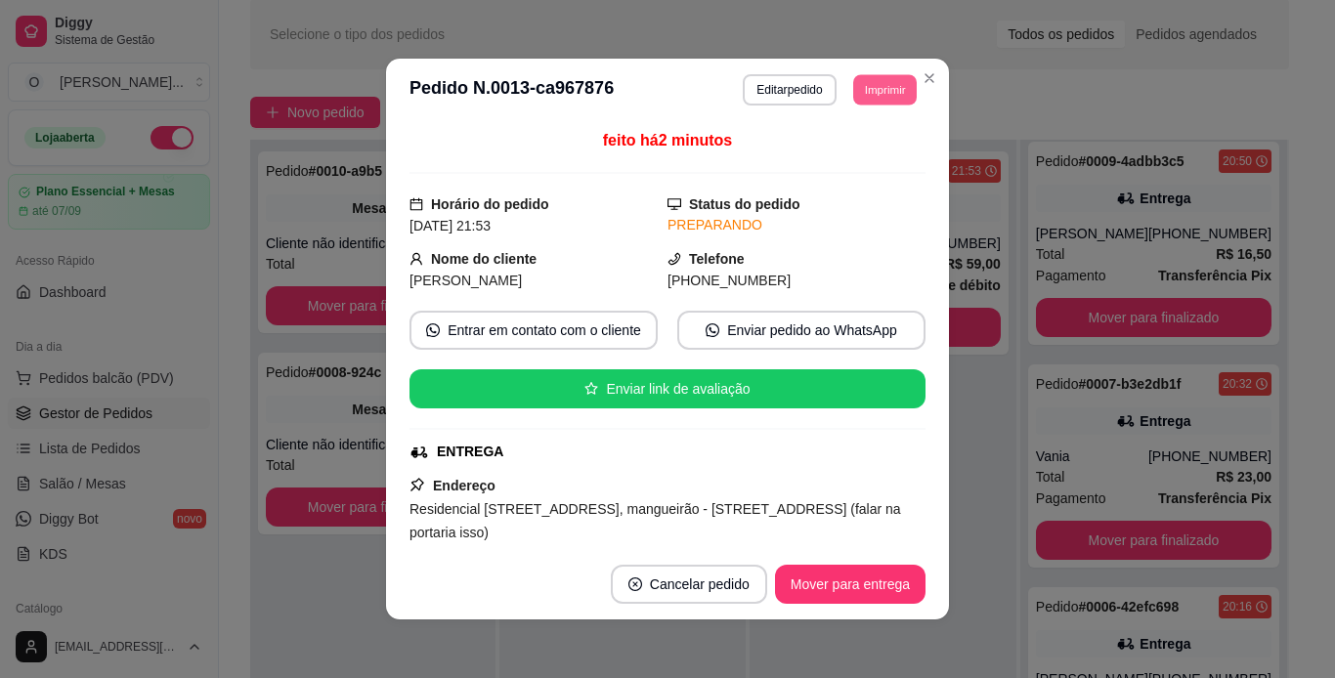
click at [856, 89] on button "Imprimir" at bounding box center [885, 89] width 64 height 30
click at [856, 154] on button "IMPRESSORA" at bounding box center [840, 158] width 137 height 30
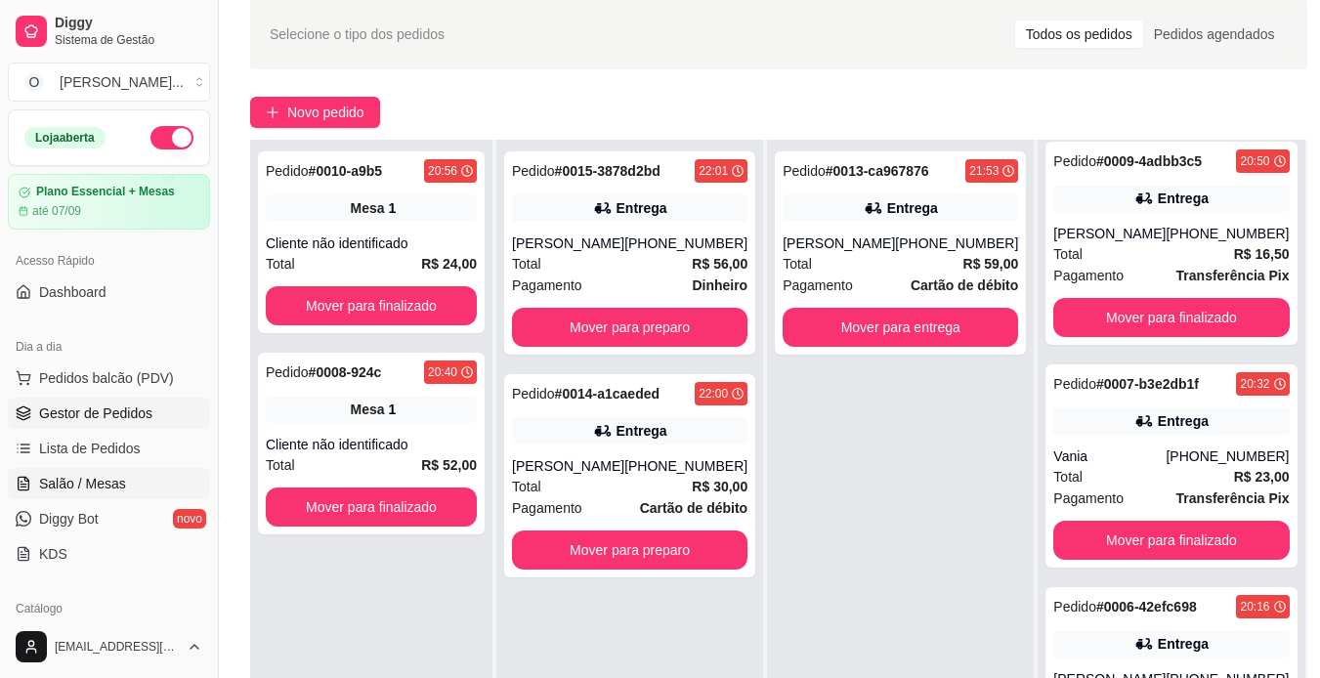
click at [91, 476] on span "Salão / Mesas" at bounding box center [82, 484] width 87 height 20
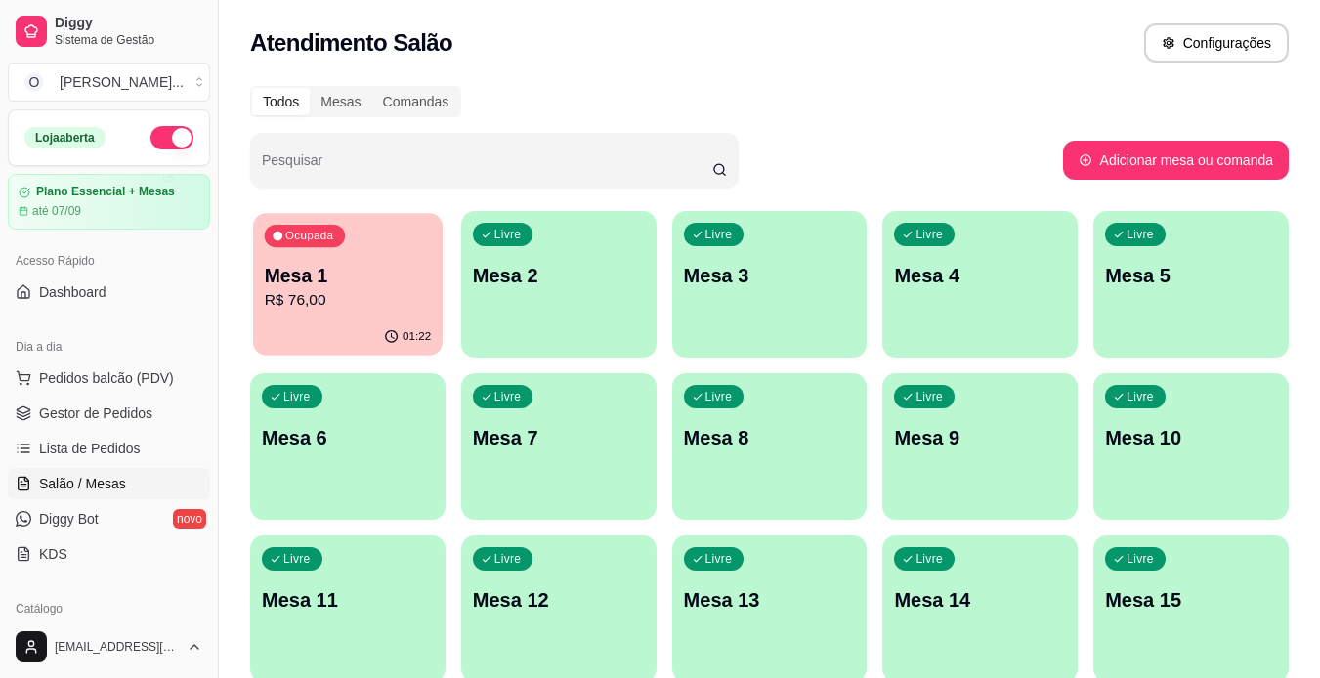
click at [383, 304] on p "R$ 76,00" at bounding box center [348, 300] width 167 height 22
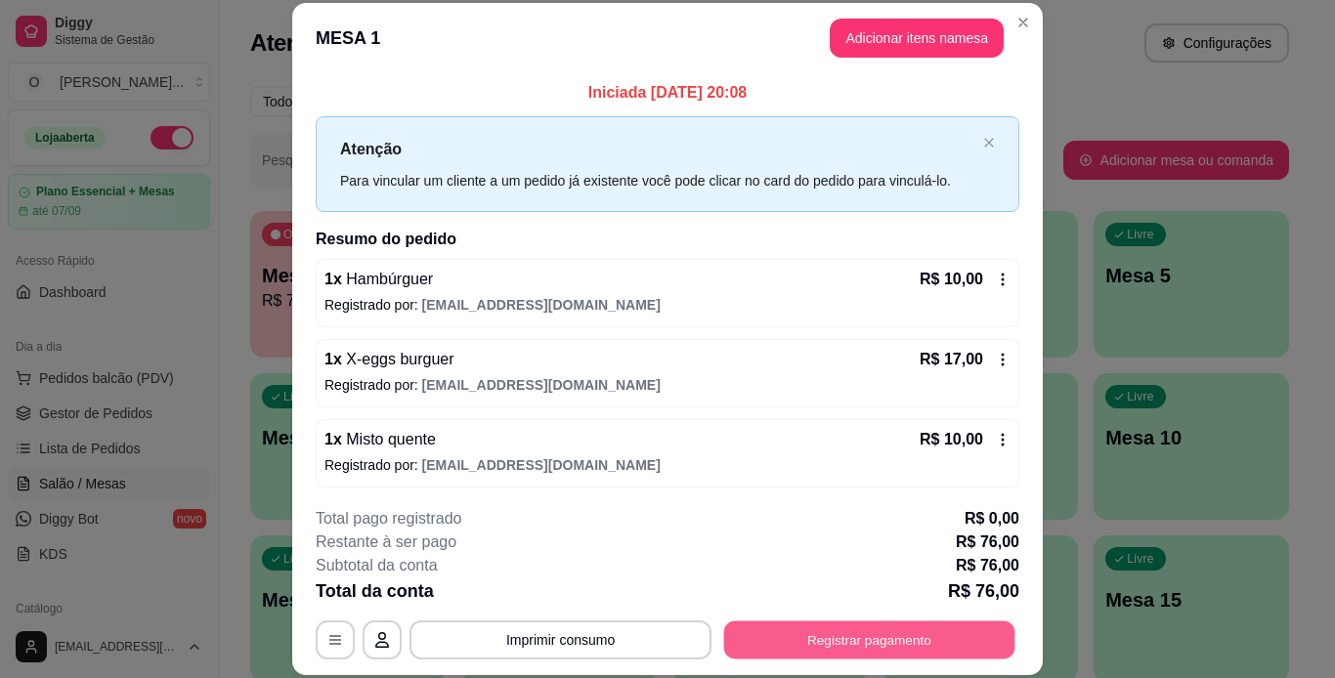
click at [906, 641] on button "Registrar pagamento" at bounding box center [869, 639] width 291 height 38
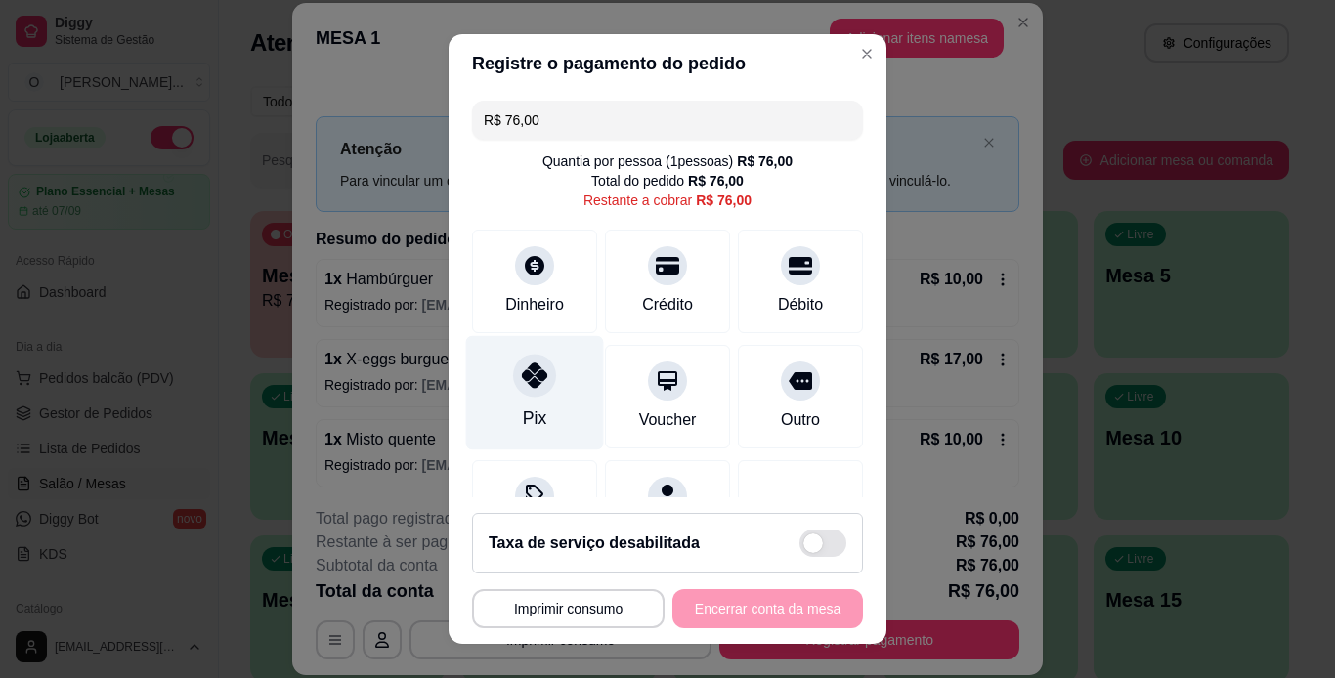
click at [560, 374] on div "Pix" at bounding box center [535, 392] width 138 height 114
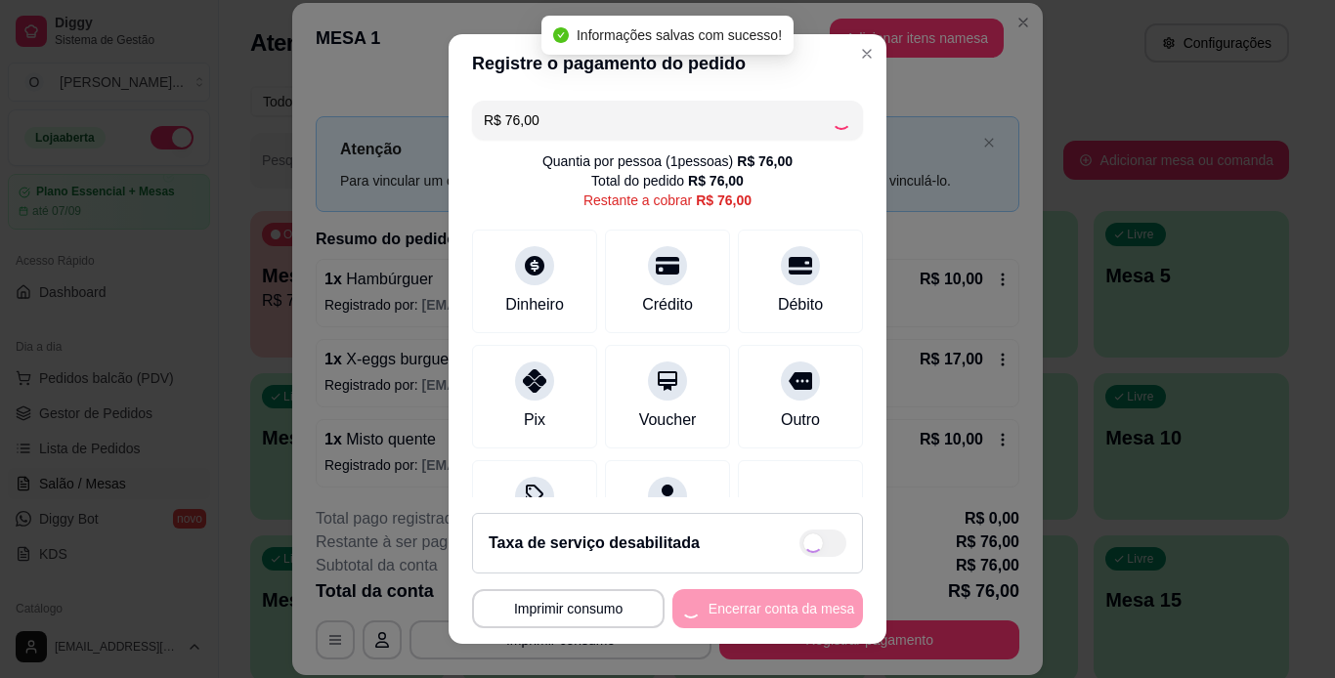
type input "R$ 0,00"
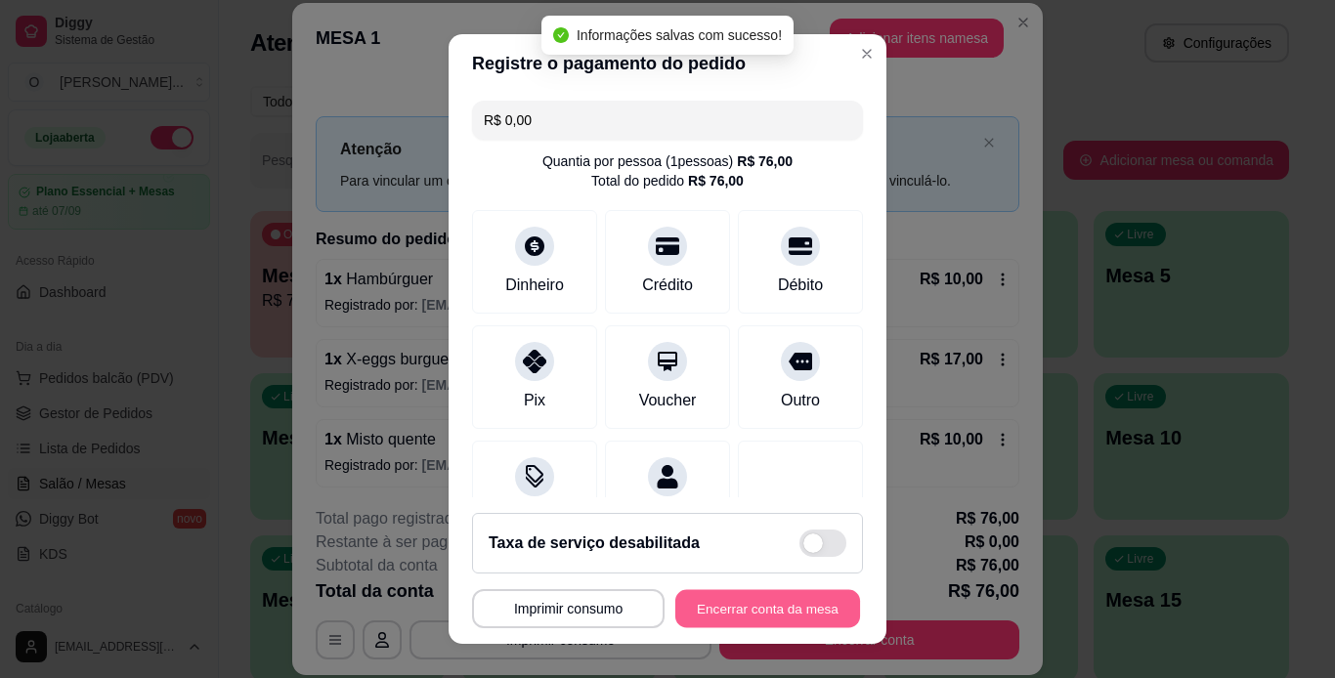
click at [776, 604] on button "Encerrar conta da mesa" at bounding box center [767, 609] width 185 height 38
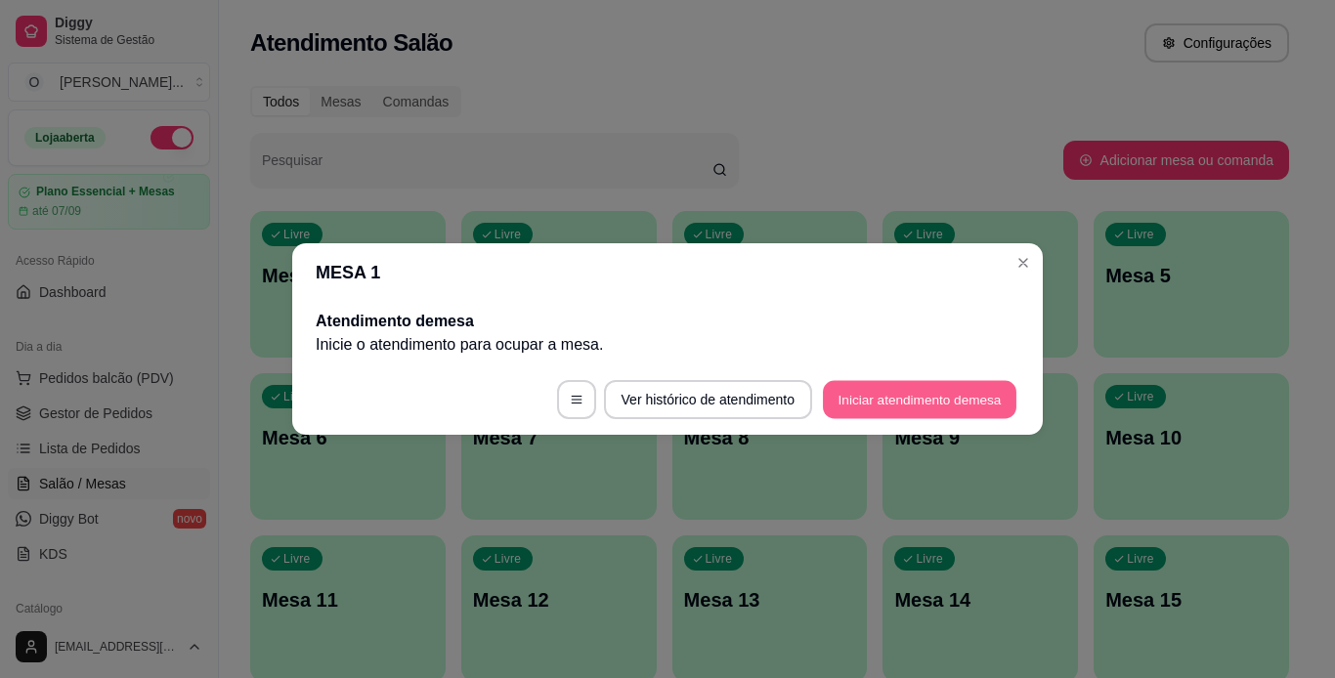
click at [929, 403] on button "Iniciar atendimento de mesa" at bounding box center [919, 400] width 193 height 38
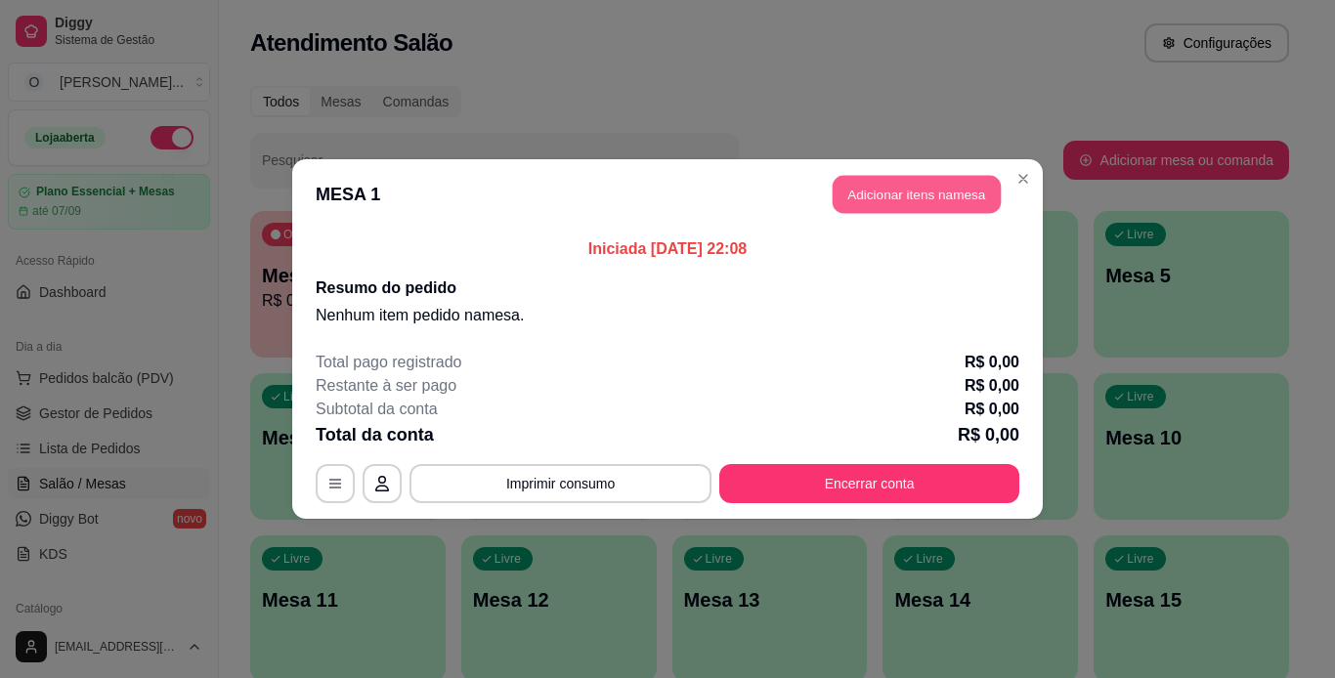
click at [997, 203] on button "Adicionar itens na mesa" at bounding box center [917, 195] width 168 height 38
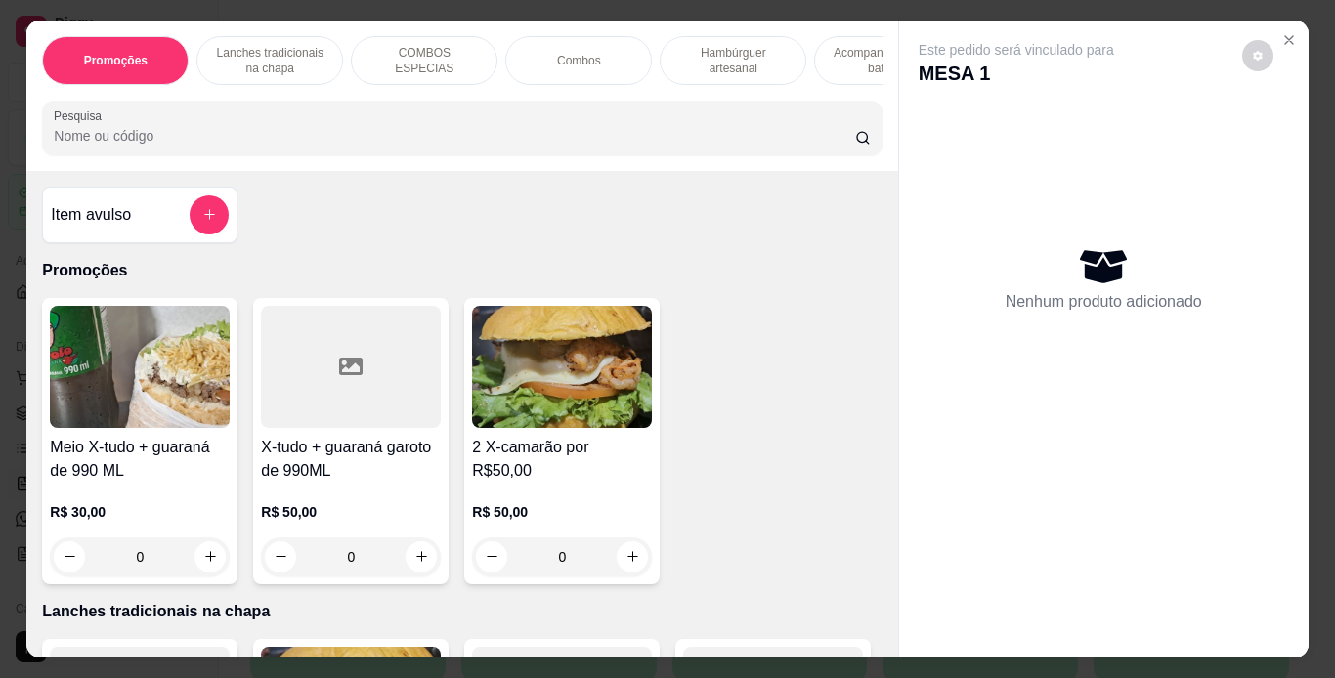
click at [294, 45] on p "Lanches tradicionais na chapa" at bounding box center [269, 60] width 113 height 31
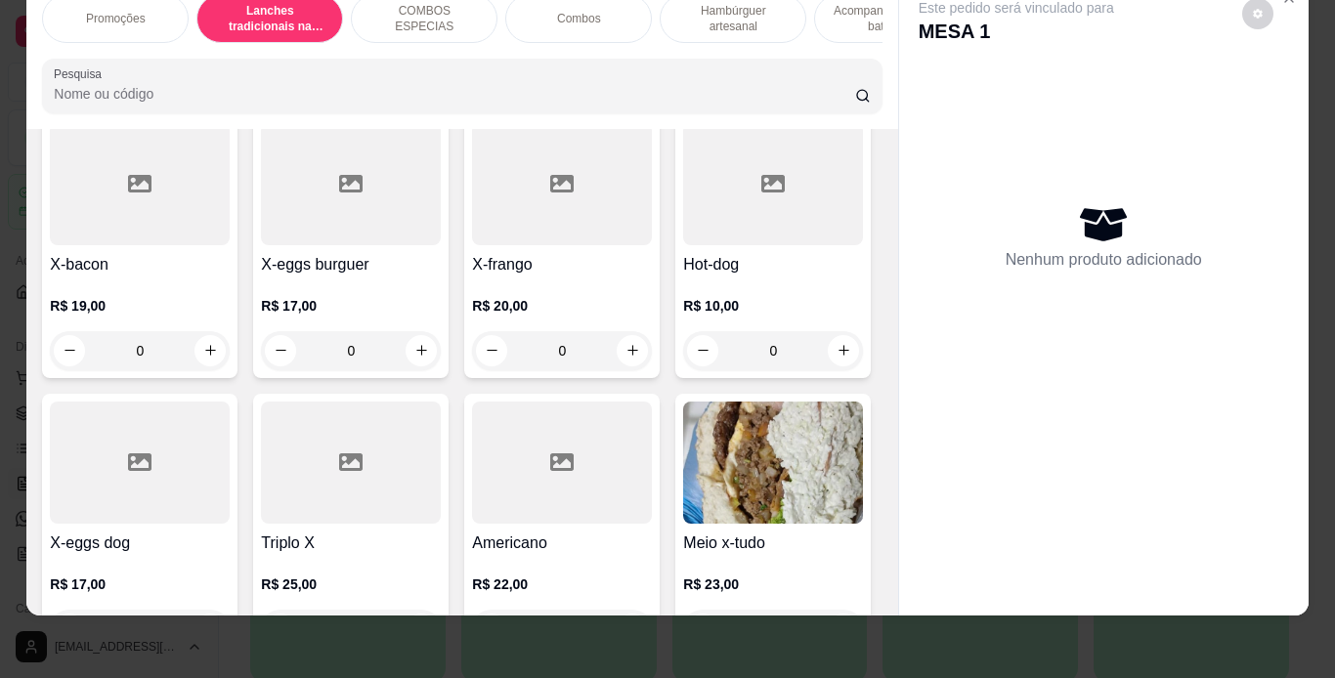
scroll to position [759, 0]
click at [683, 93] on div "0" at bounding box center [773, 73] width 180 height 39
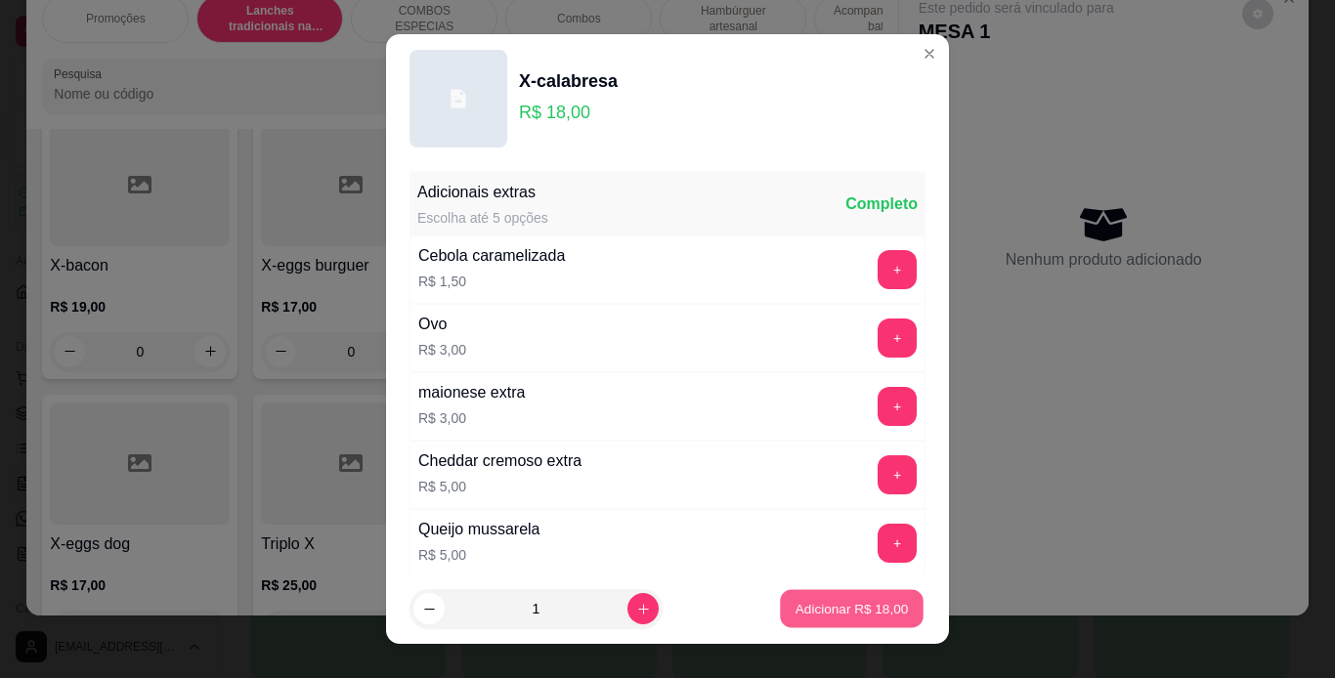
click at [861, 606] on p "Adicionar R$ 18,00" at bounding box center [851, 609] width 113 height 19
type input "1"
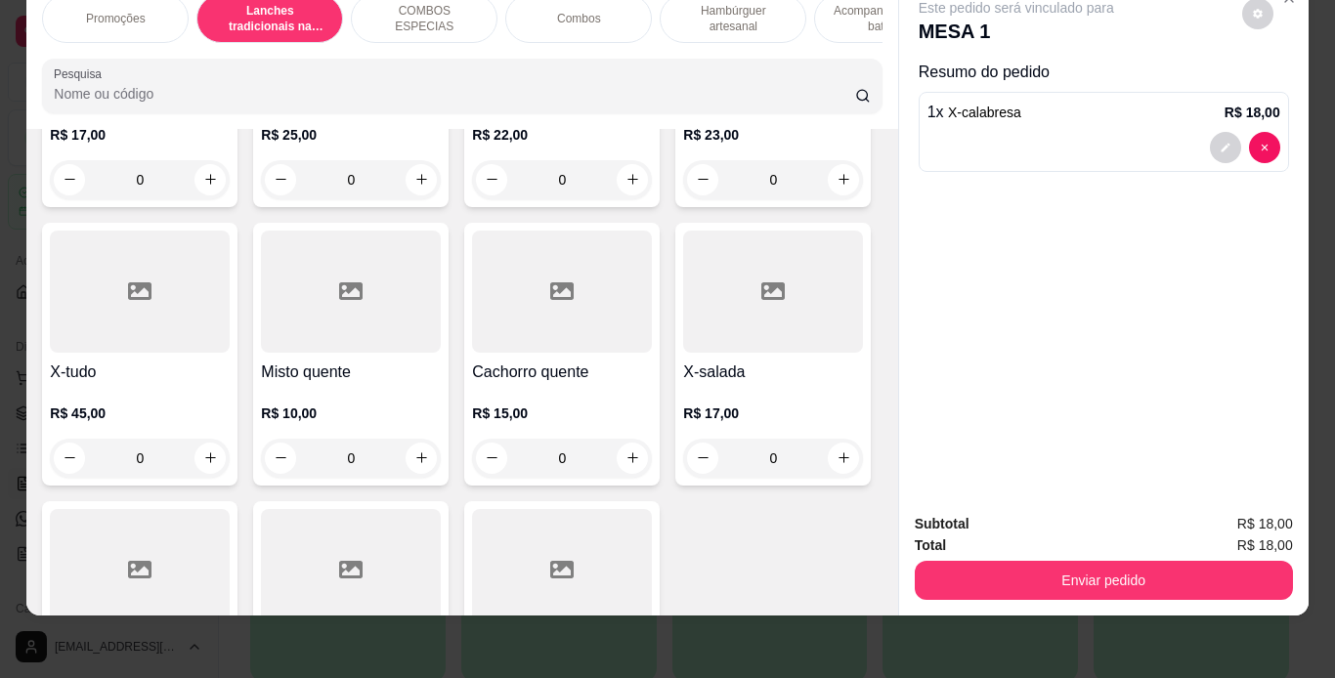
scroll to position [1213, 0]
click at [683, 198] on div "0" at bounding box center [773, 178] width 180 height 39
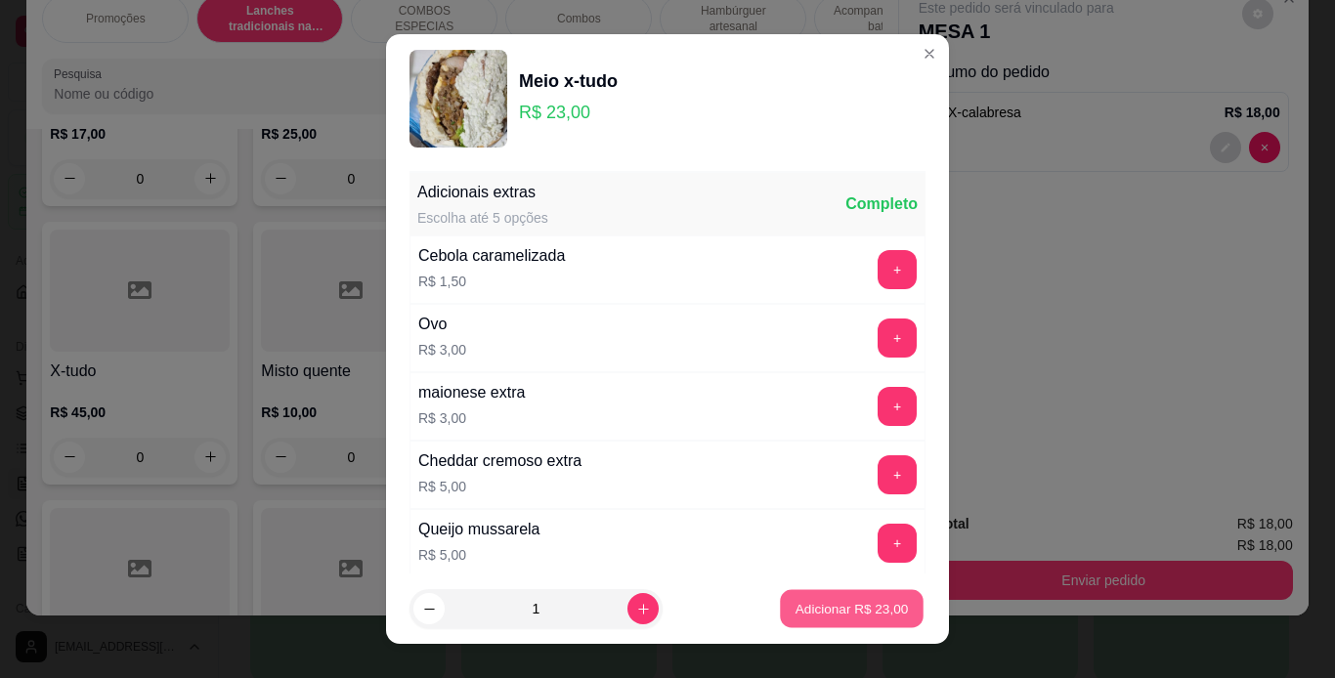
click at [808, 596] on button "Adicionar R$ 23,00" at bounding box center [852, 609] width 144 height 38
type input "1"
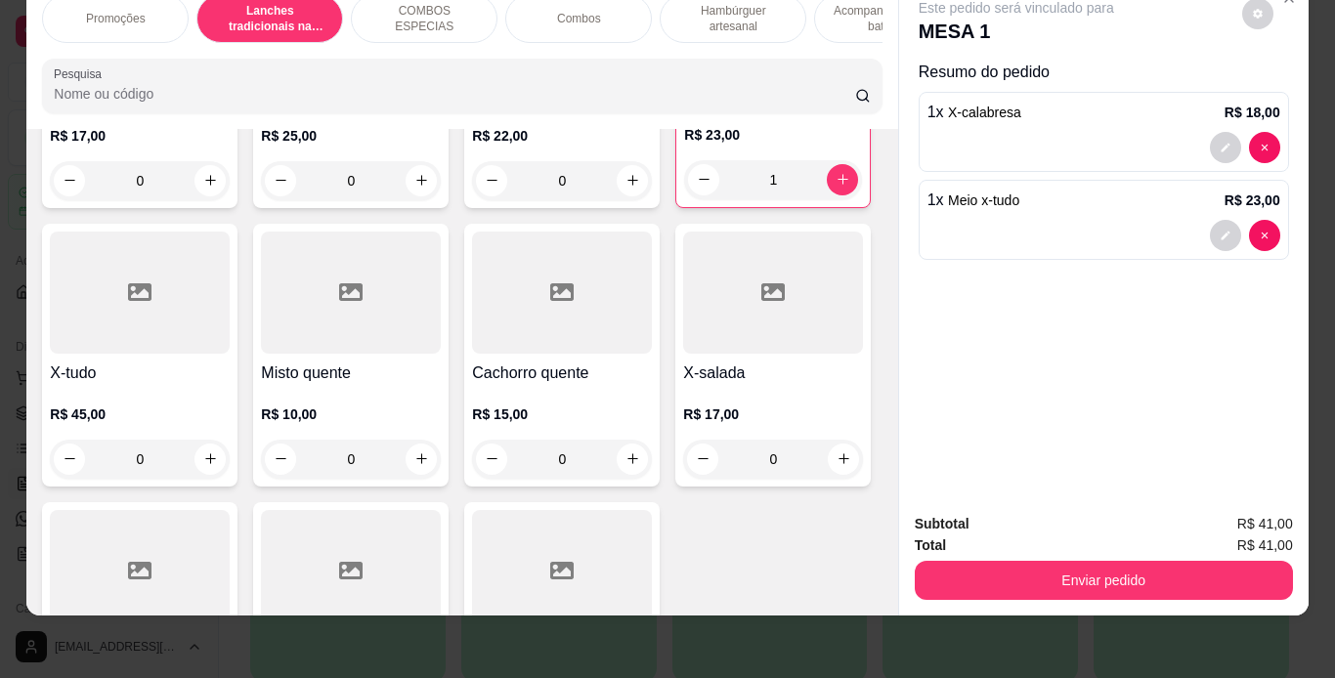
click at [261, 200] on div "0" at bounding box center [351, 180] width 180 height 39
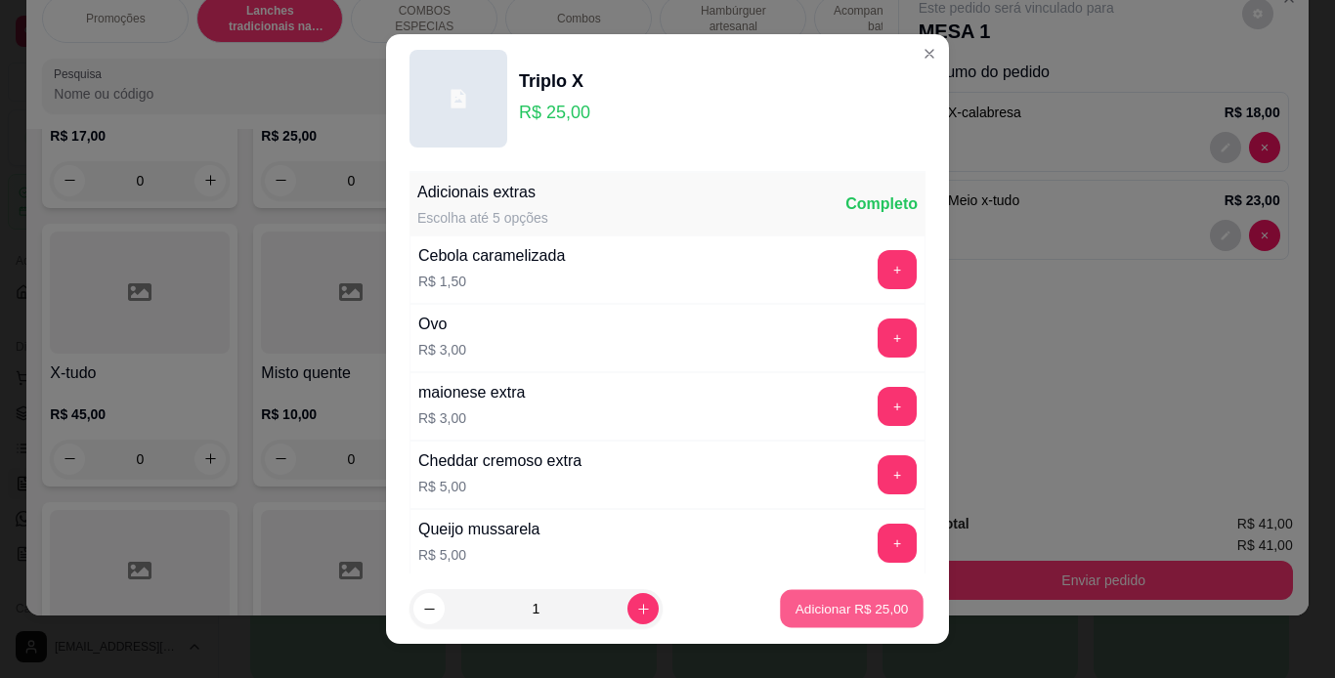
click at [873, 602] on p "Adicionar R$ 25,00" at bounding box center [851, 609] width 113 height 19
type input "1"
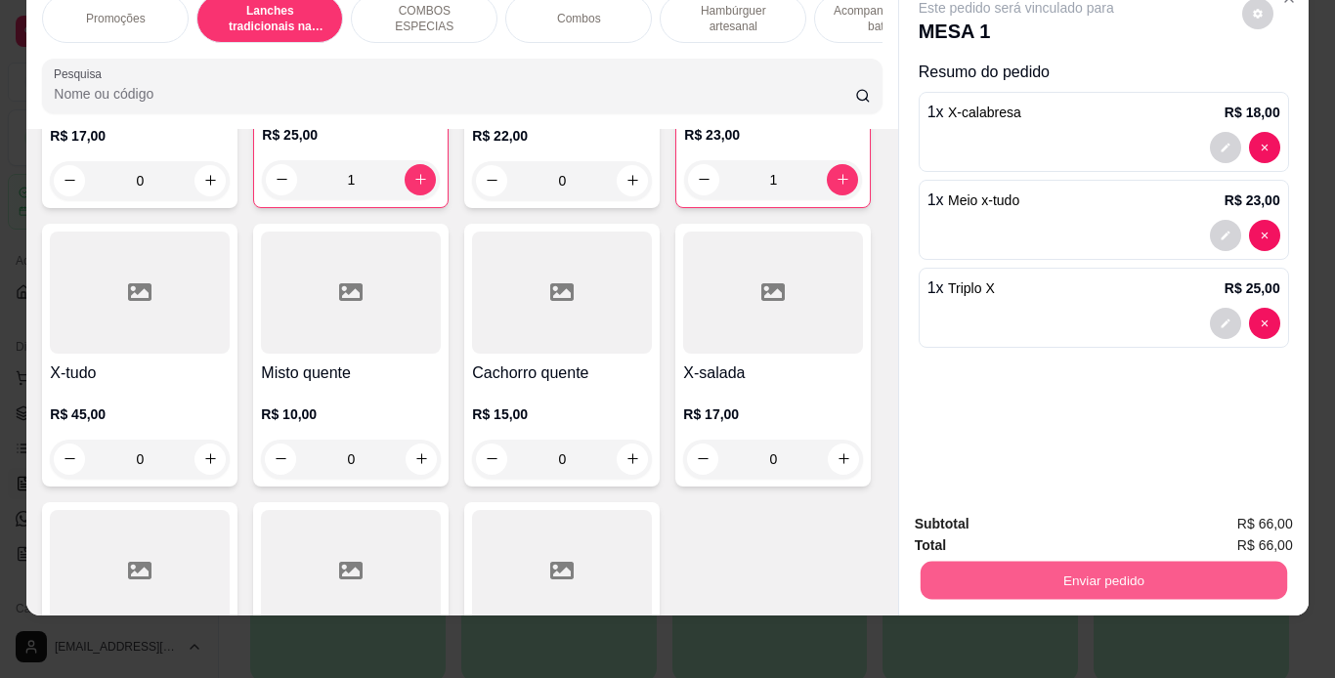
click at [960, 571] on button "Enviar pedido" at bounding box center [1103, 581] width 366 height 38
click at [962, 518] on button "Não registrar e enviar pedido" at bounding box center [1038, 517] width 197 height 36
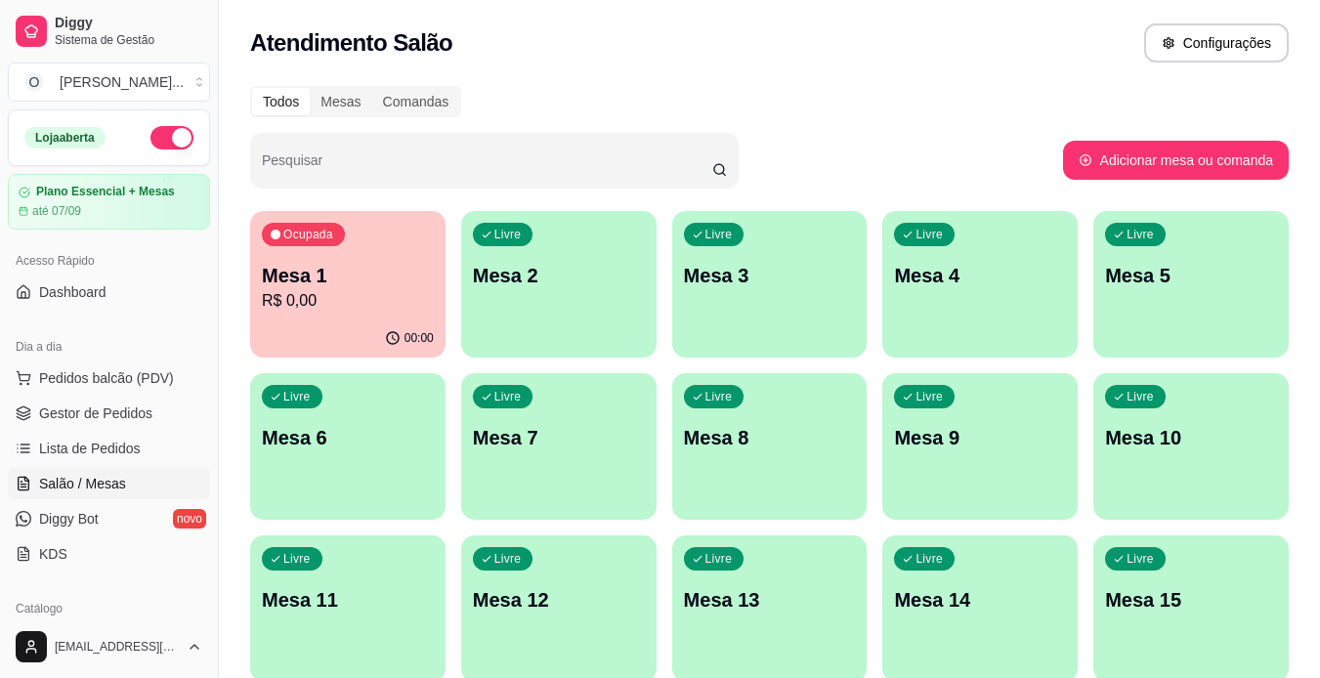
click at [107, 416] on span "Gestor de Pedidos" at bounding box center [95, 414] width 113 height 20
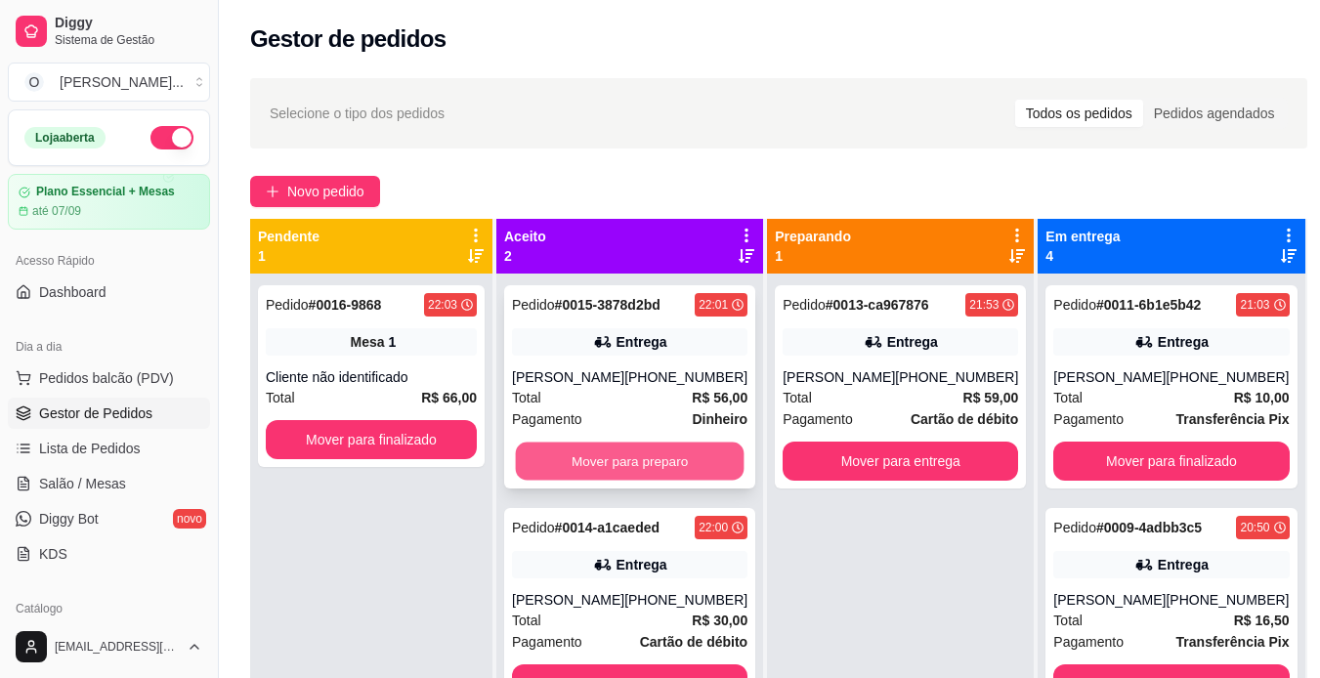
click at [600, 456] on button "Mover para preparo" at bounding box center [630, 462] width 229 height 38
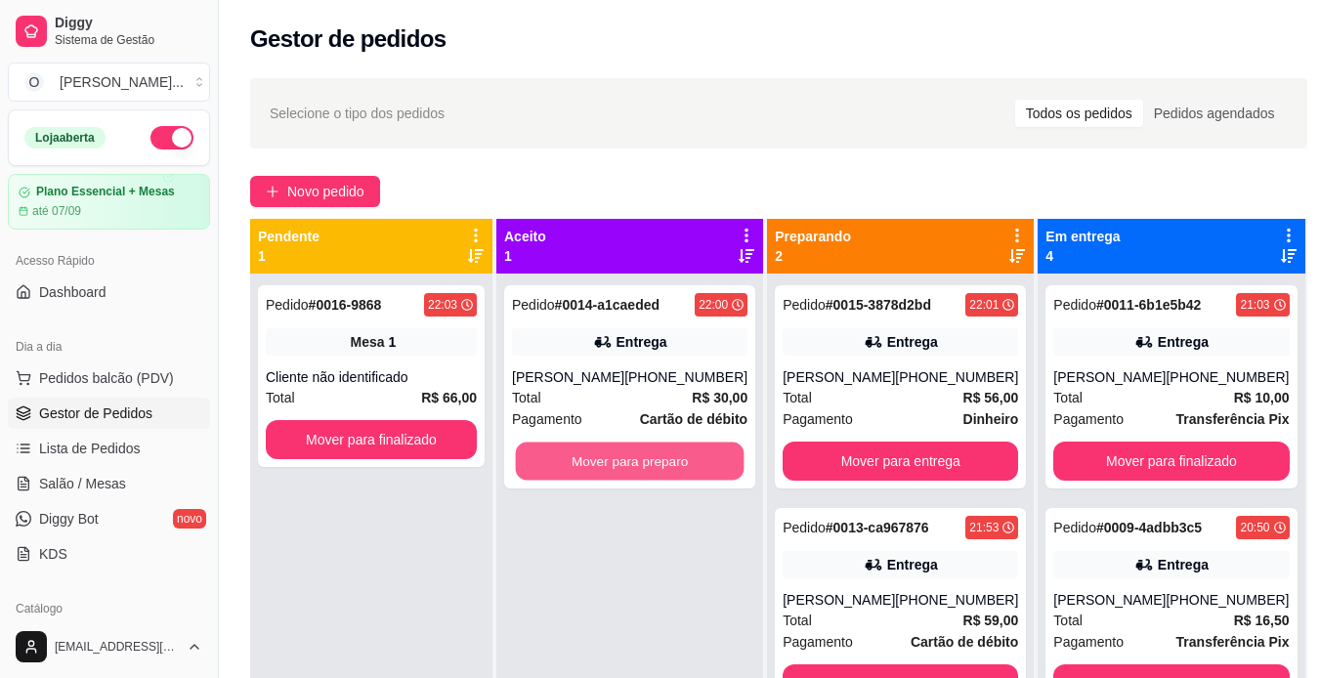
click at [600, 456] on button "Mover para preparo" at bounding box center [630, 462] width 229 height 38
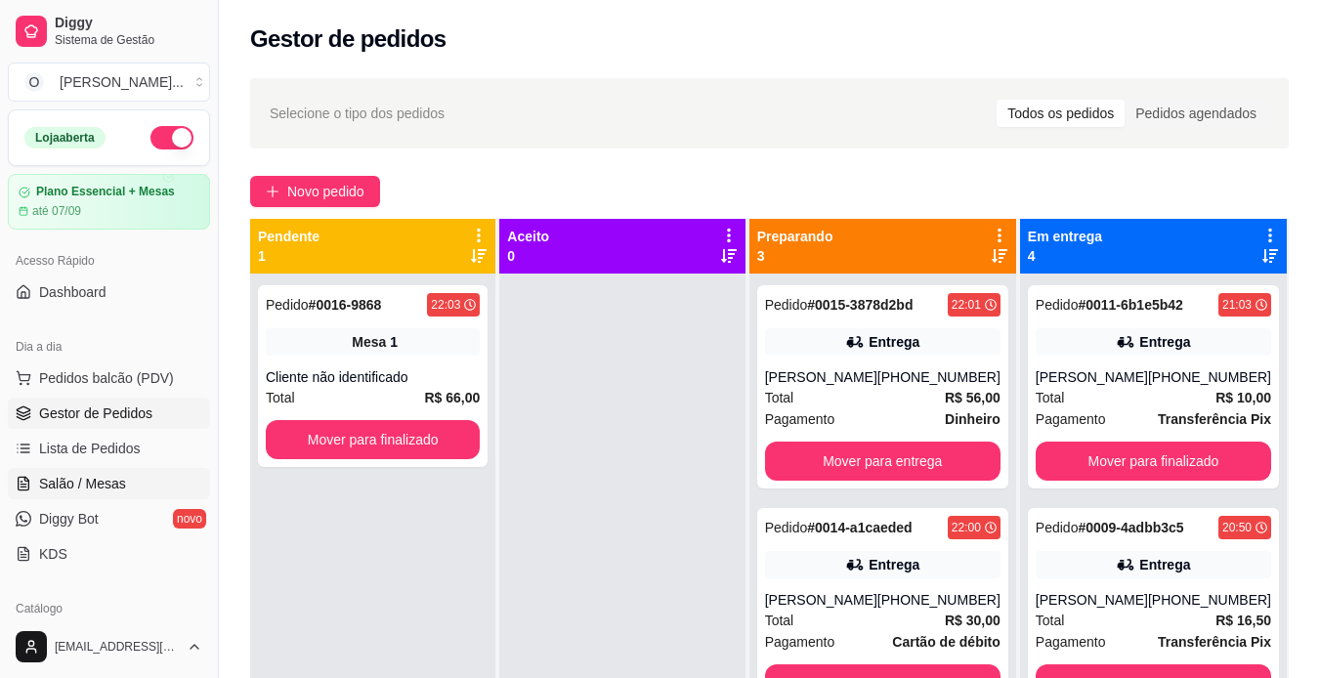
click at [114, 475] on span "Salão / Mesas" at bounding box center [82, 484] width 87 height 20
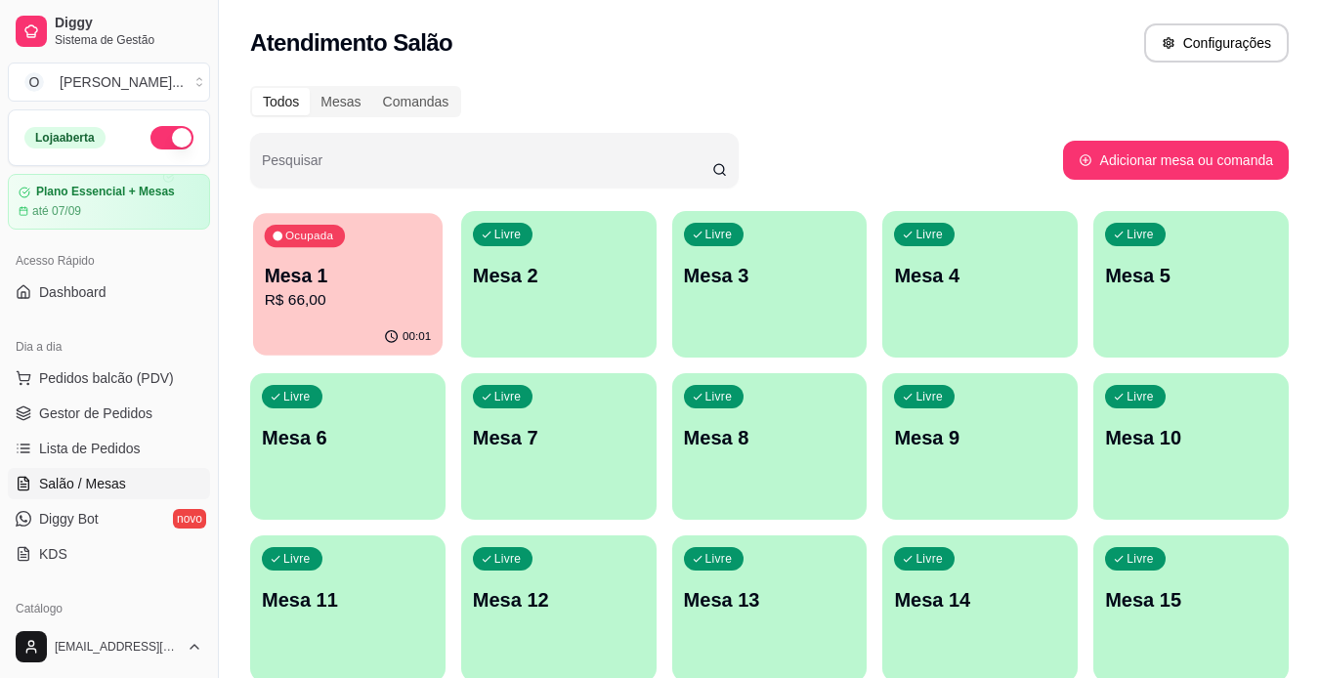
click at [313, 285] on p "Mesa 1" at bounding box center [348, 276] width 167 height 26
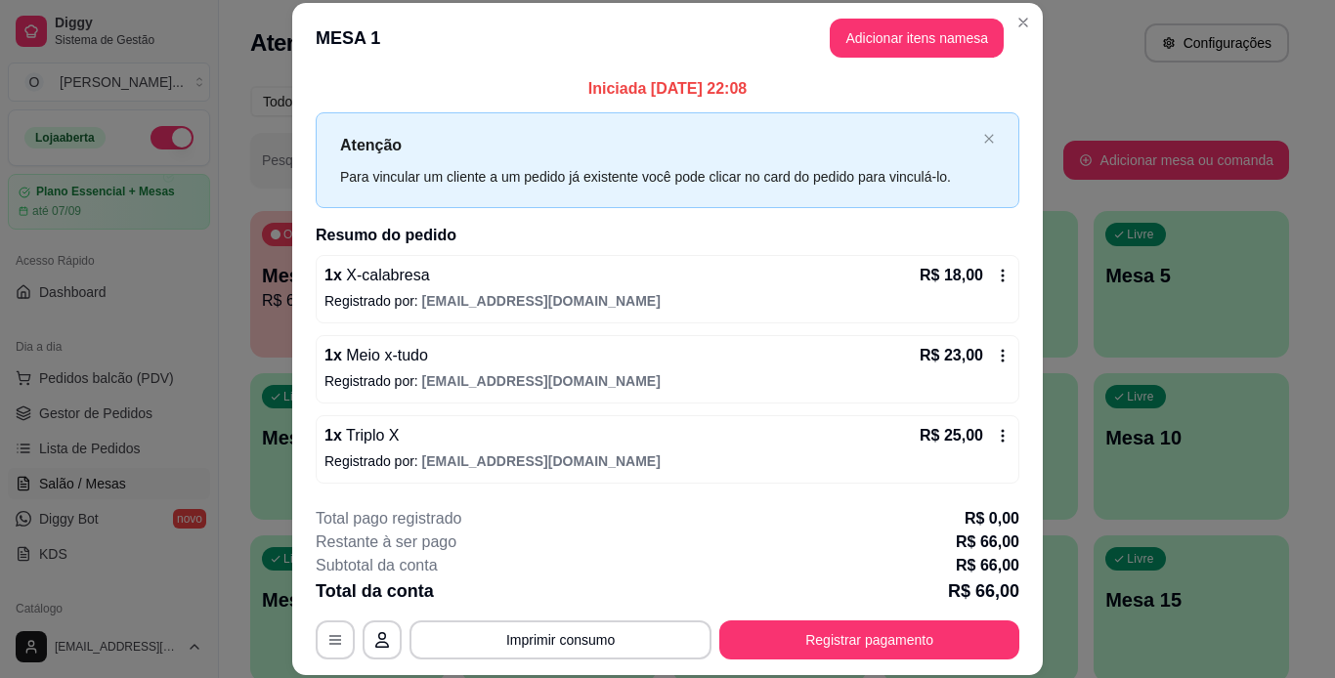
scroll to position [2, 0]
click at [995, 280] on icon at bounding box center [1003, 278] width 16 height 16
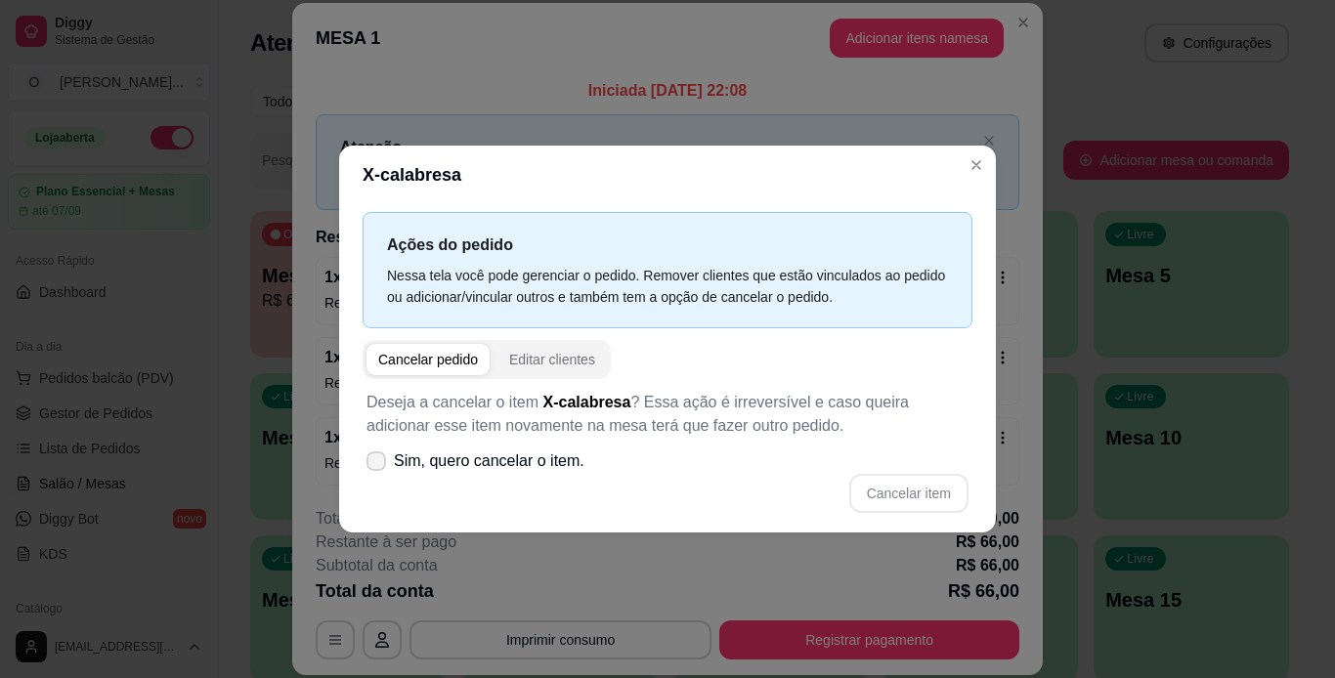
click at [371, 452] on span at bounding box center [376, 461] width 20 height 20
click at [371, 465] on input "Sim, quero cancelar o item." at bounding box center [371, 471] width 13 height 13
checkbox input "true"
click at [889, 490] on button "Cancelar item" at bounding box center [908, 494] width 116 height 38
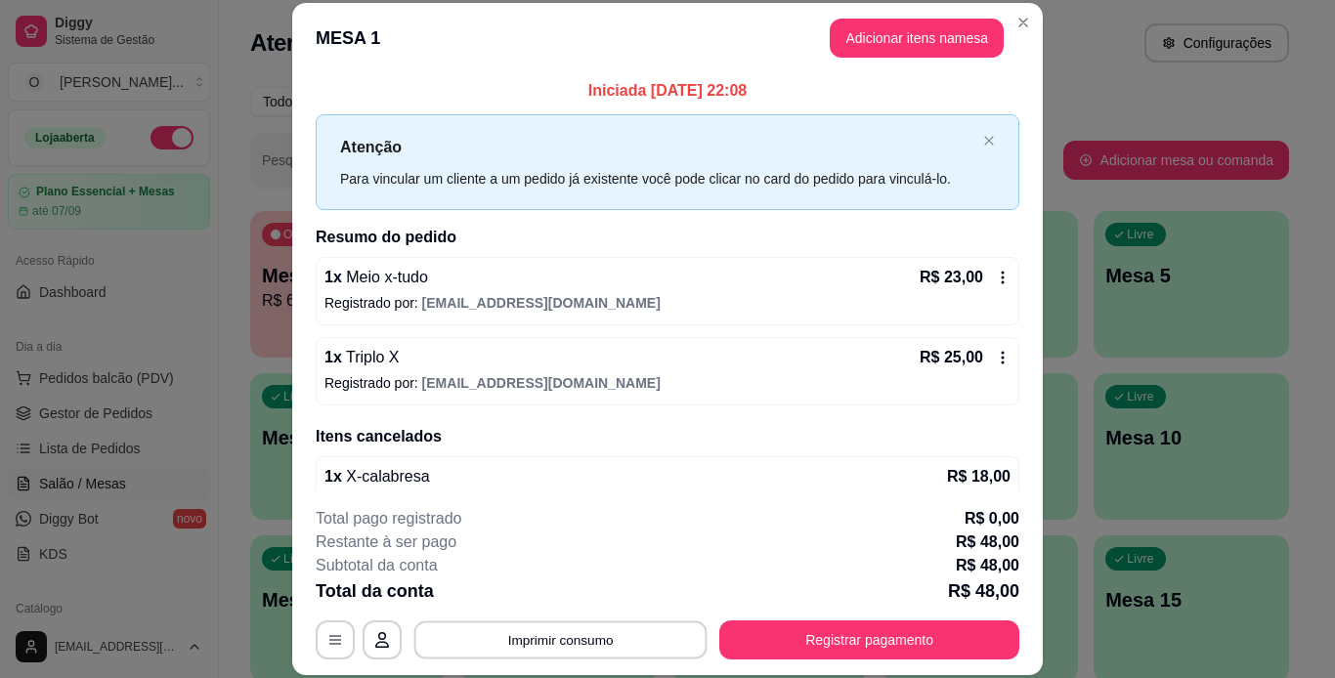
click at [661, 651] on button "Imprimir consumo" at bounding box center [560, 639] width 293 height 38
click at [562, 591] on button "IMPRESSORA" at bounding box center [559, 594] width 137 height 30
click at [941, 50] on button "Adicionar itens na mesa" at bounding box center [917, 39] width 168 height 38
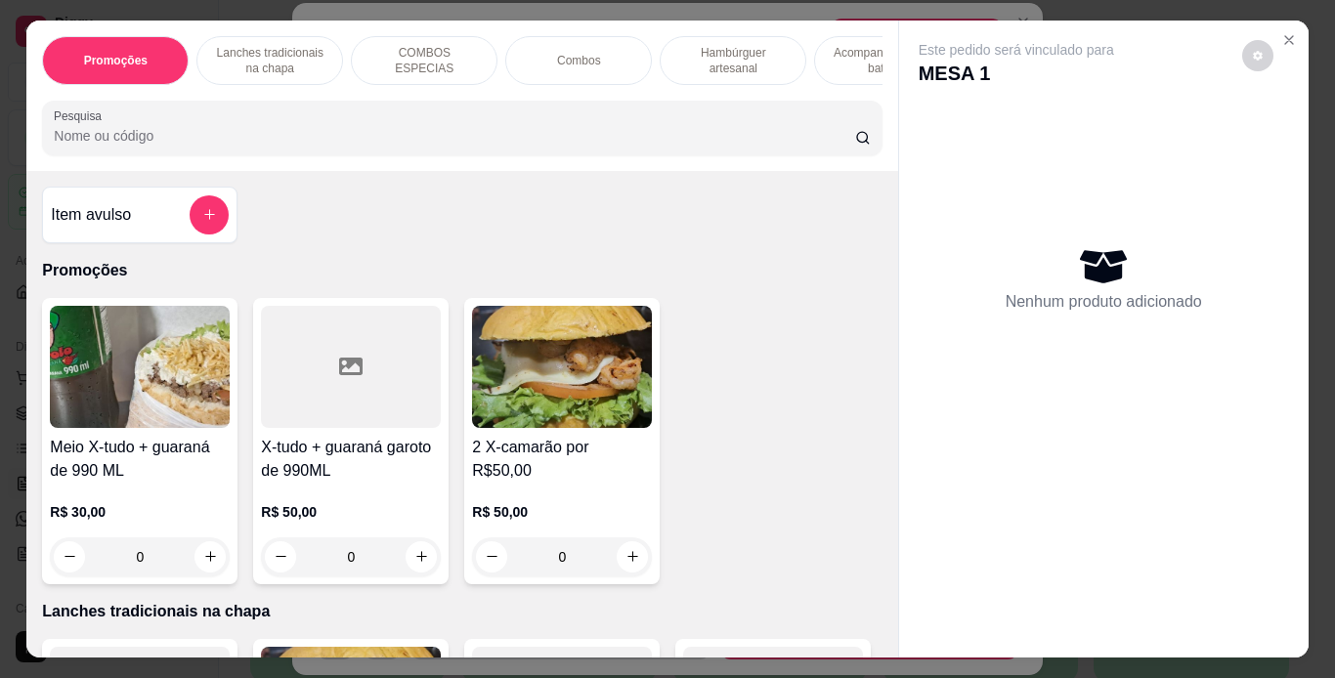
click at [735, 54] on p "Hambúrguer artesanal" at bounding box center [732, 60] width 113 height 31
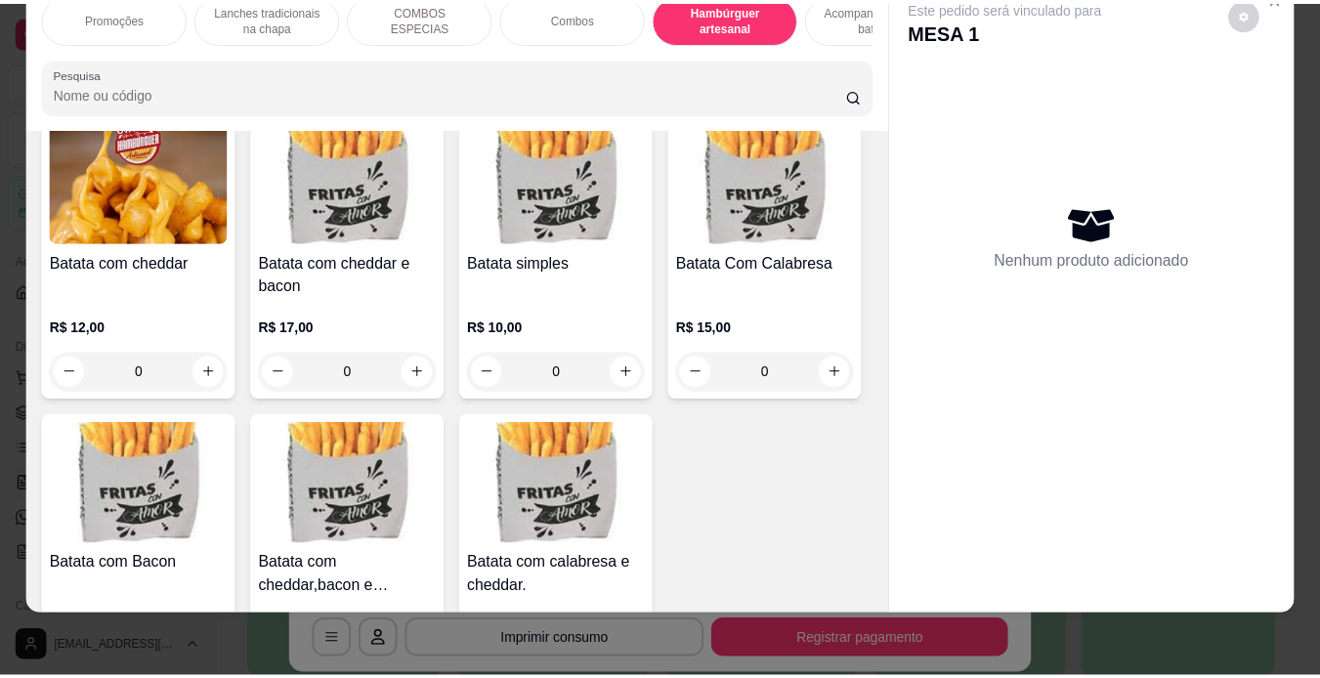
scroll to position [4335, 0]
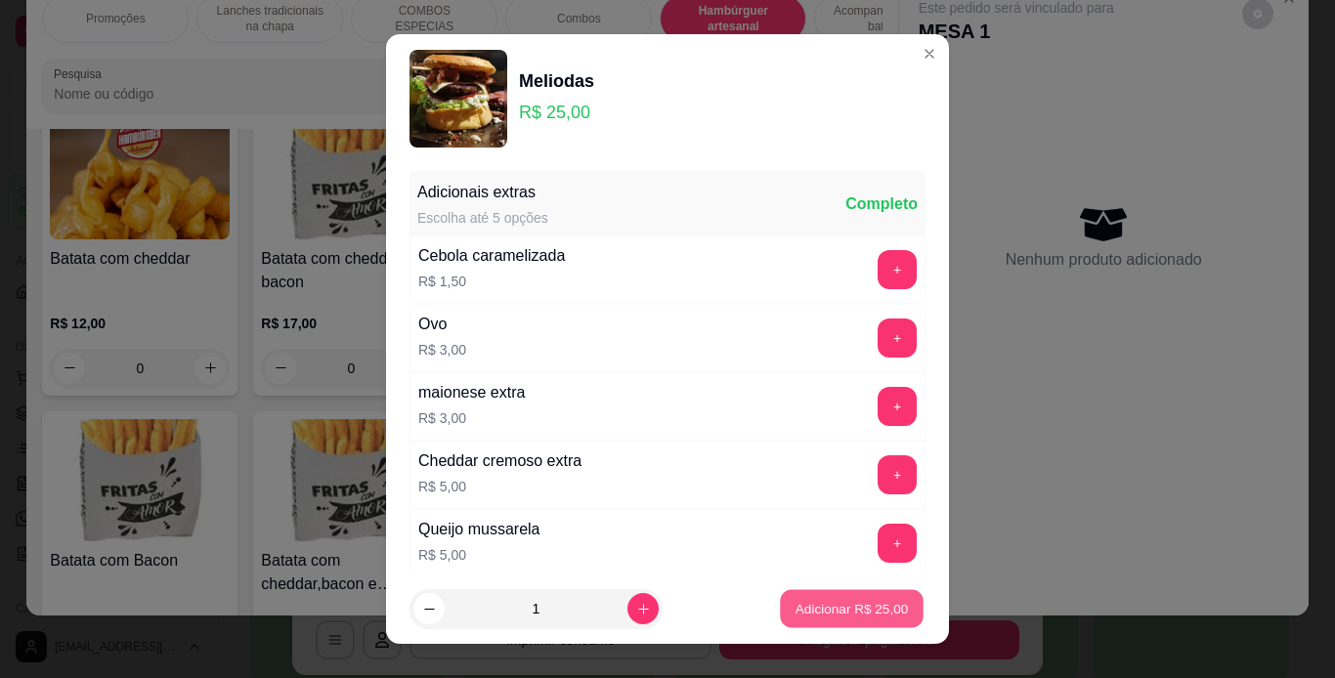
click at [818, 610] on p "Adicionar R$ 25,00" at bounding box center [851, 609] width 113 height 19
type input "1"
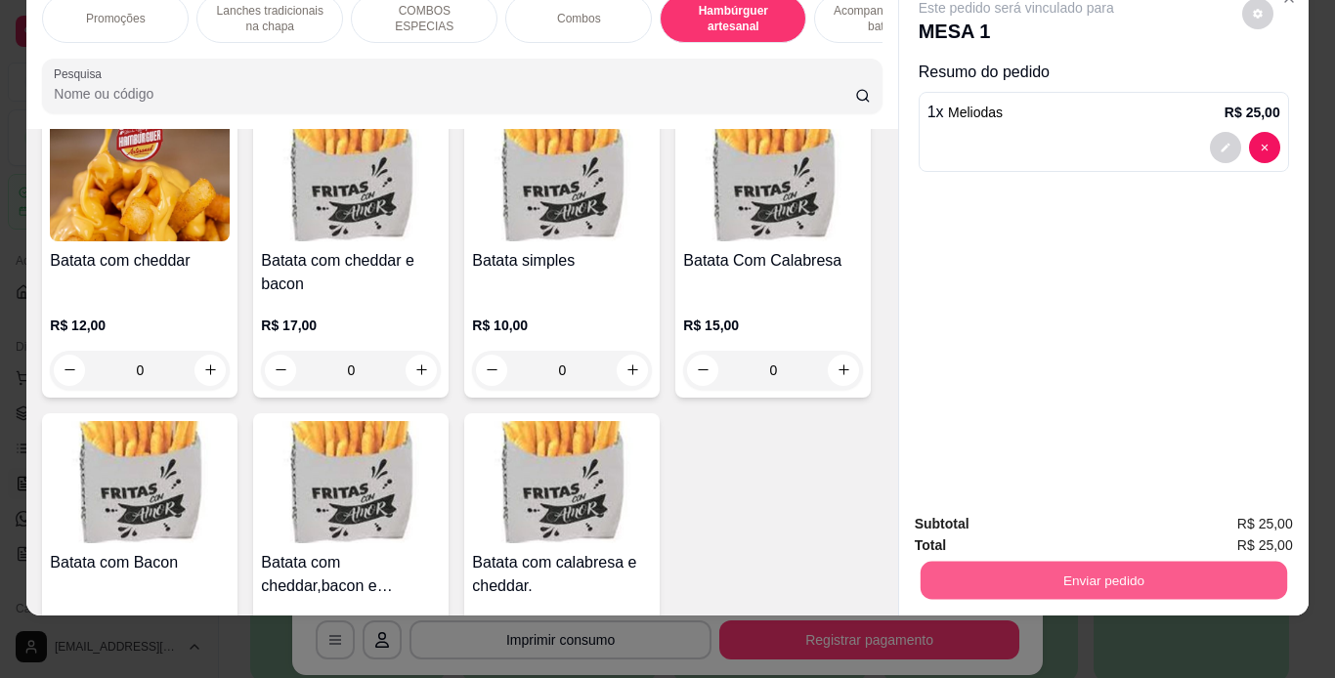
click at [964, 565] on button "Enviar pedido" at bounding box center [1103, 581] width 366 height 38
click at [974, 518] on button "Não registrar e enviar pedido" at bounding box center [1038, 517] width 203 height 37
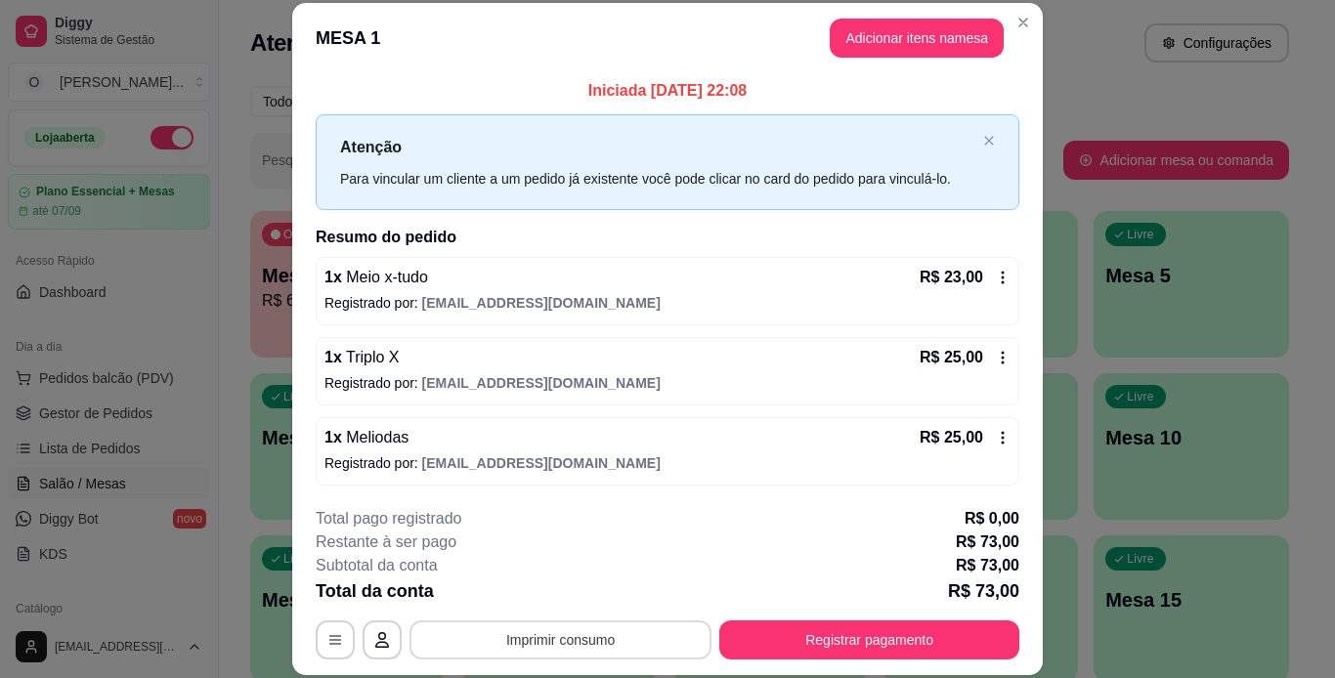
click at [551, 644] on button "Imprimir consumo" at bounding box center [560, 639] width 302 height 39
click at [570, 604] on button "IMPRESSORA" at bounding box center [559, 594] width 137 height 30
click at [570, 604] on div "Total da conta R$ 73,00" at bounding box center [668, 590] width 704 height 27
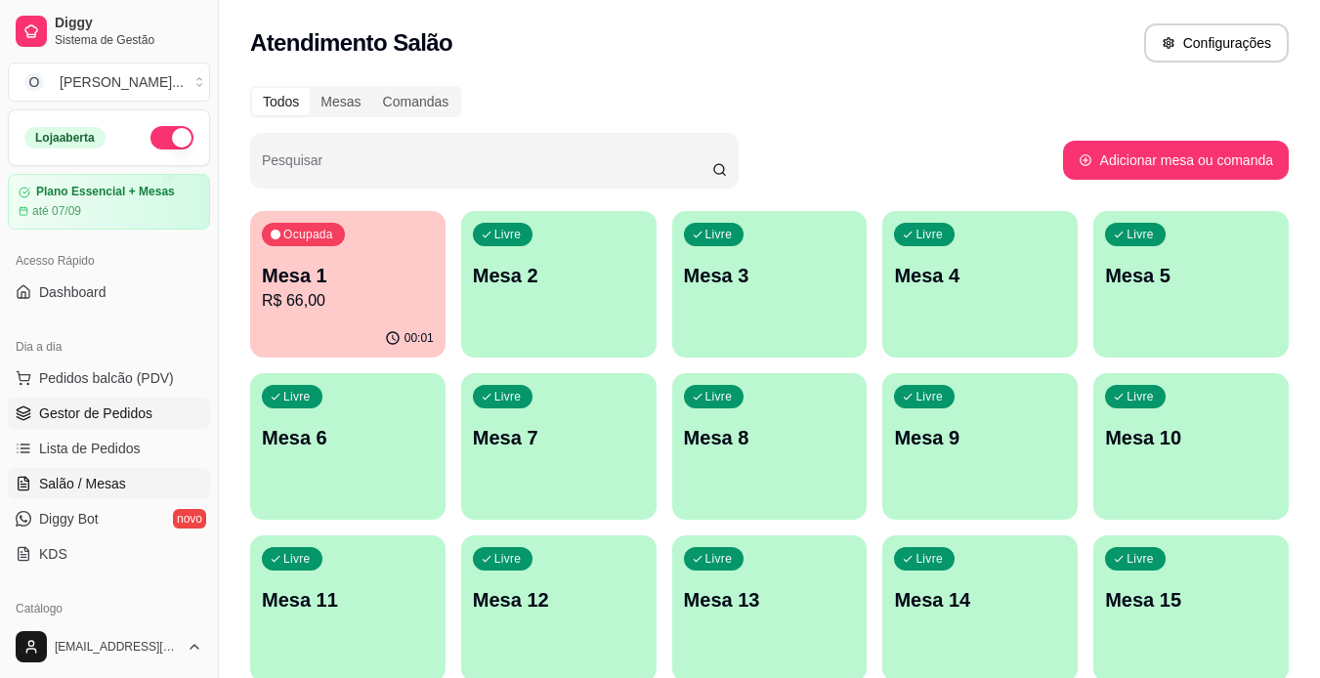
click at [115, 419] on span "Gestor de Pedidos" at bounding box center [95, 414] width 113 height 20
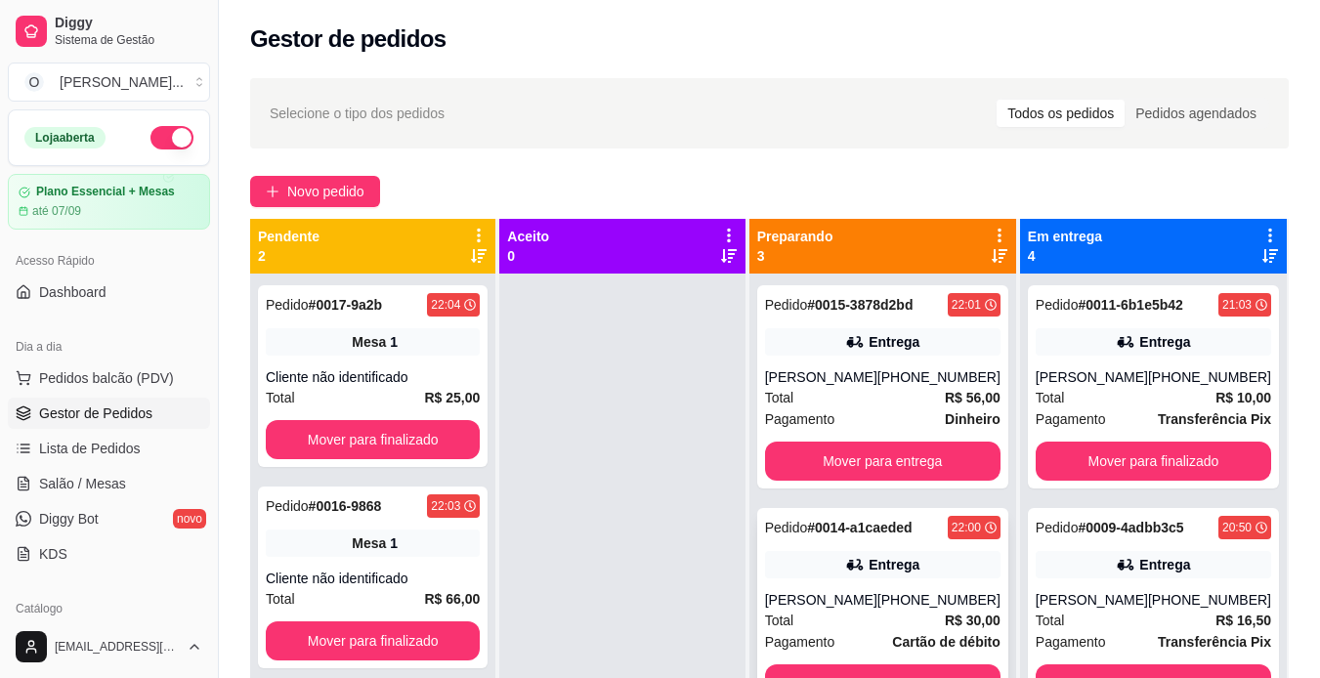
click at [819, 565] on div "Entrega" at bounding box center [882, 564] width 235 height 27
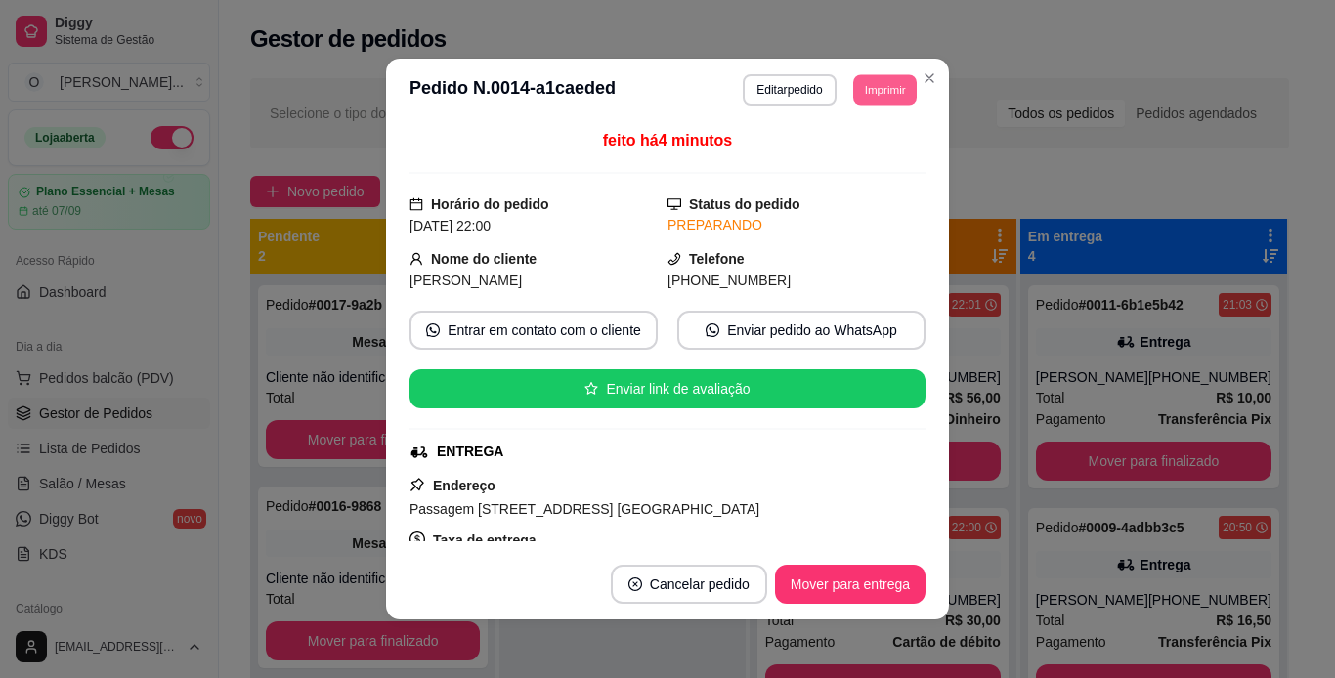
click at [871, 95] on button "Imprimir" at bounding box center [885, 89] width 64 height 30
click at [870, 166] on button "IMPRESSORA" at bounding box center [840, 158] width 137 height 30
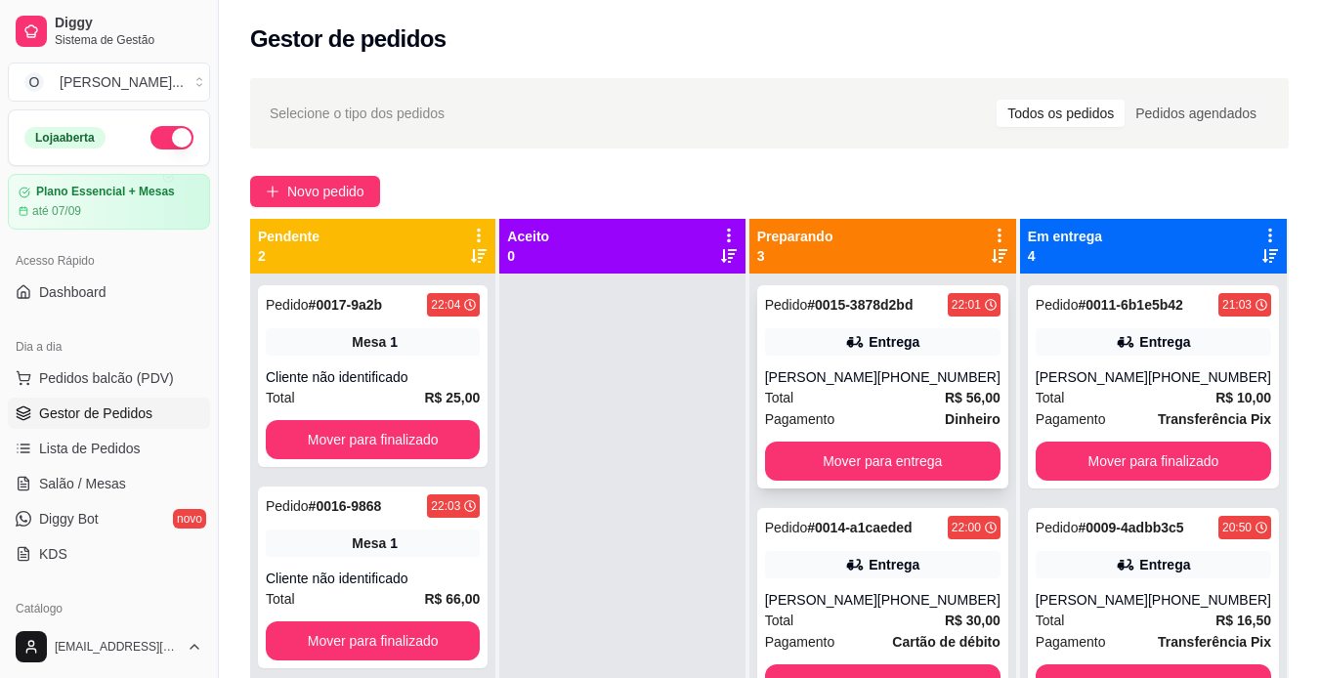
click at [945, 414] on strong "Dinheiro" at bounding box center [973, 419] width 56 height 16
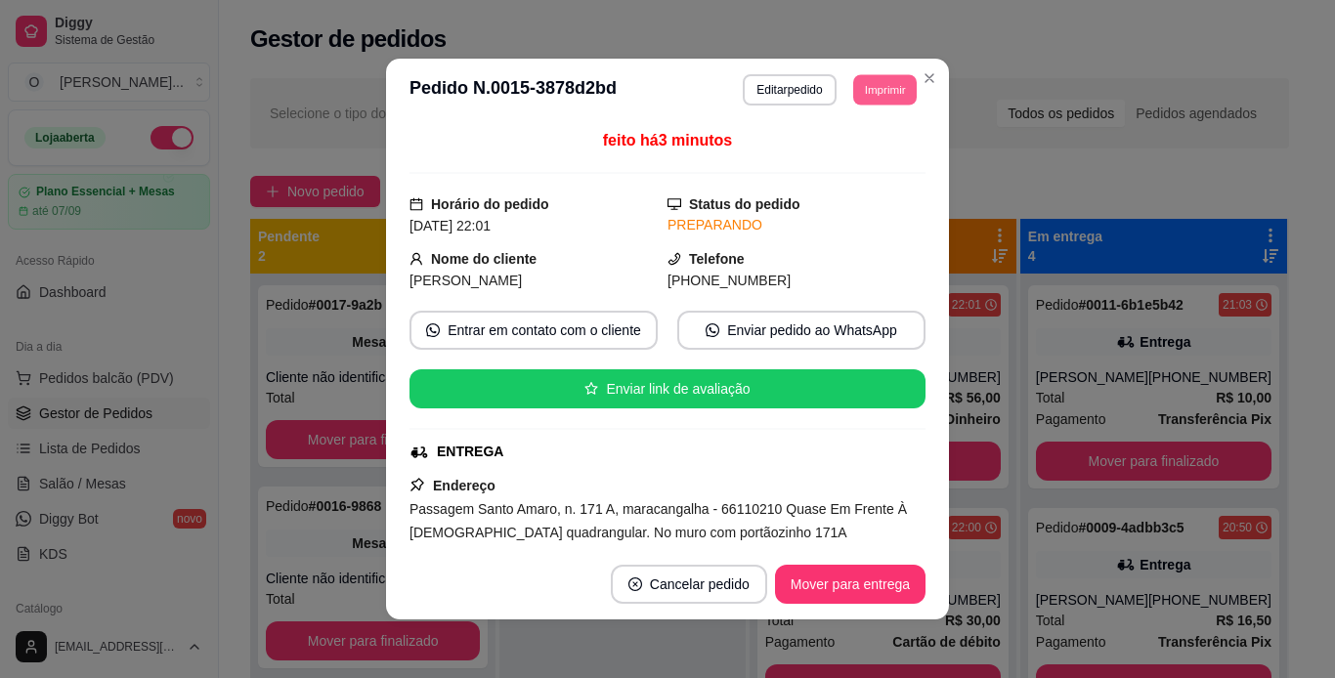
click at [874, 84] on button "Imprimir" at bounding box center [885, 89] width 64 height 30
click at [852, 158] on button "IMPRESSORA" at bounding box center [840, 158] width 137 height 30
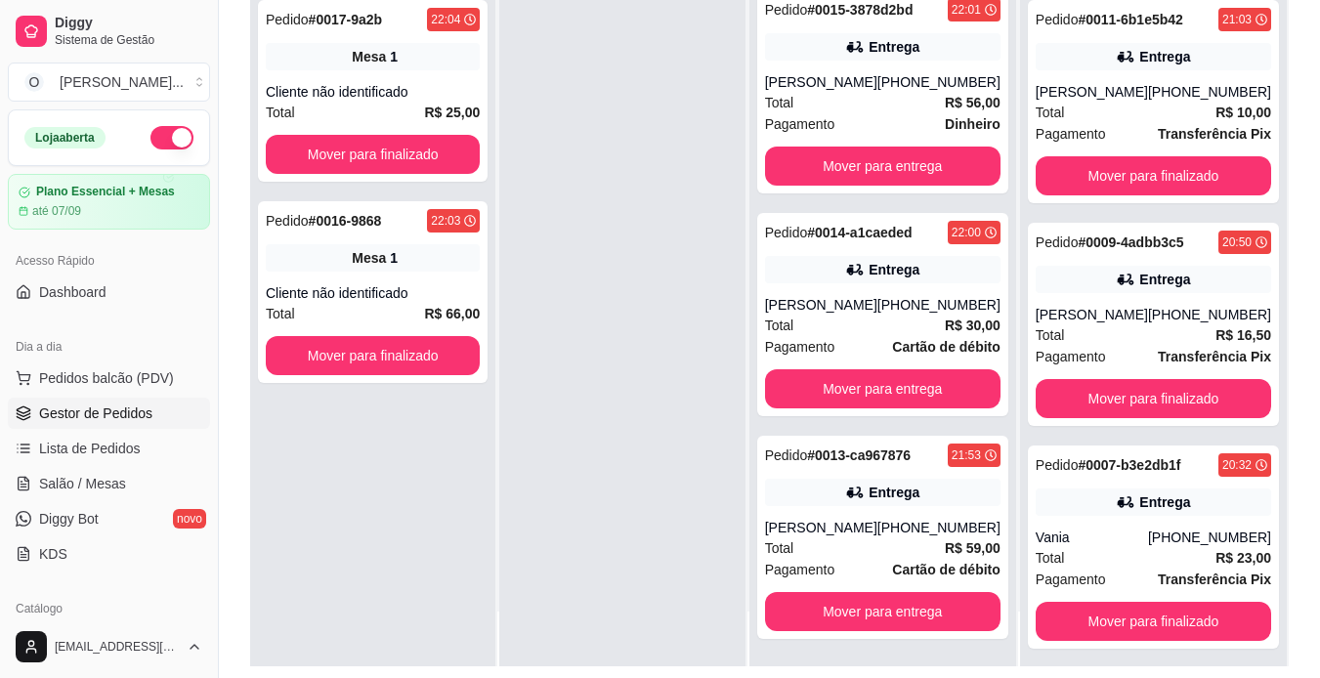
scroll to position [257, 0]
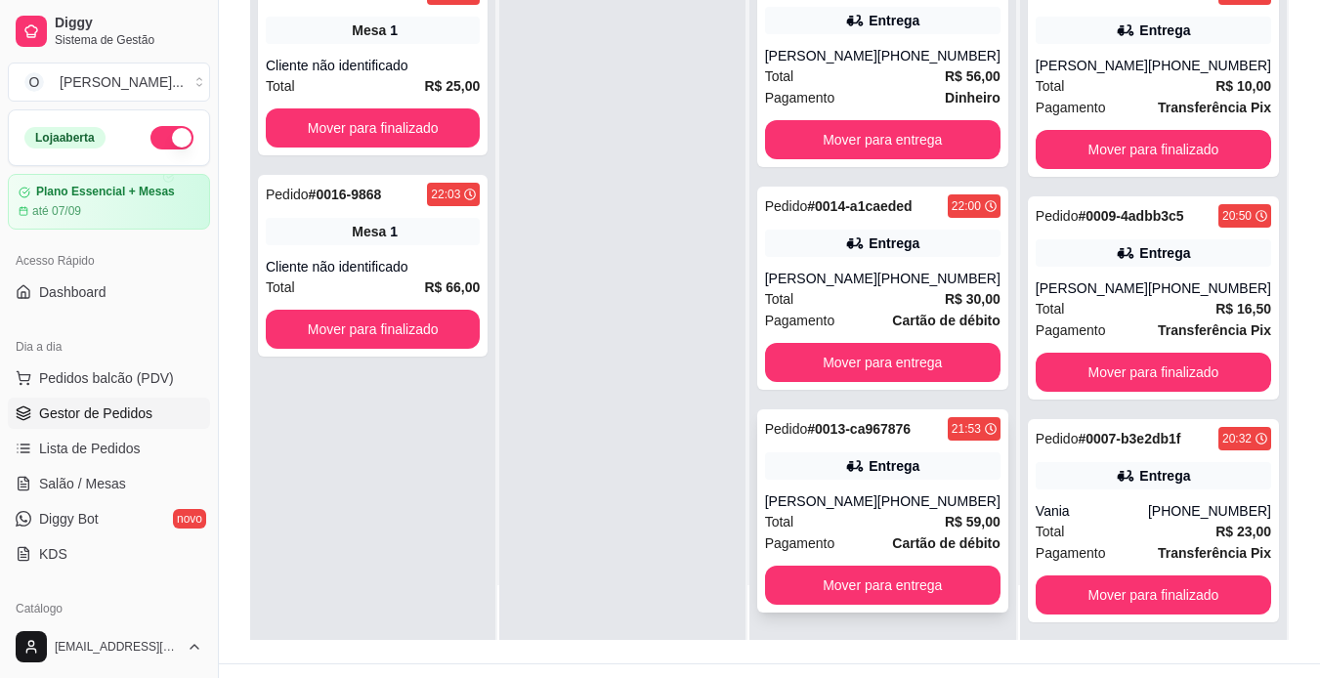
click at [864, 472] on icon at bounding box center [855, 466] width 20 height 20
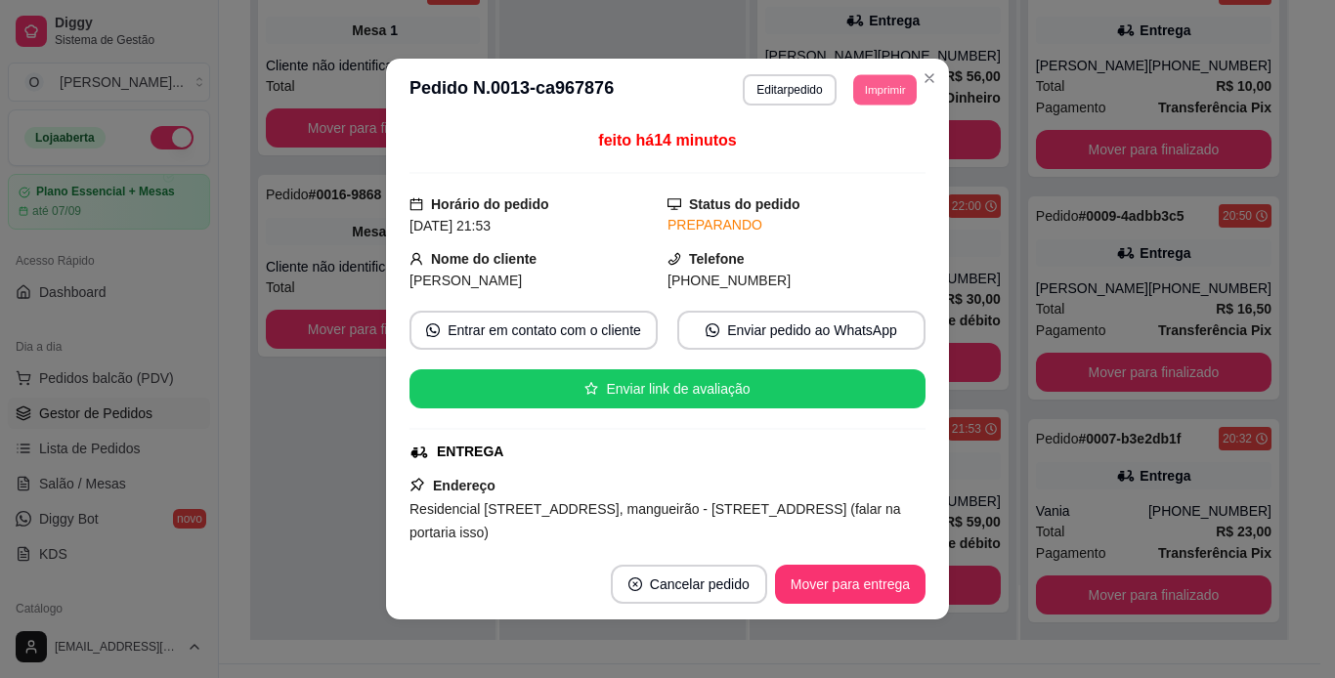
click at [884, 81] on button "Imprimir" at bounding box center [885, 89] width 64 height 30
click at [864, 159] on button "IMPRESSORA" at bounding box center [840, 158] width 137 height 30
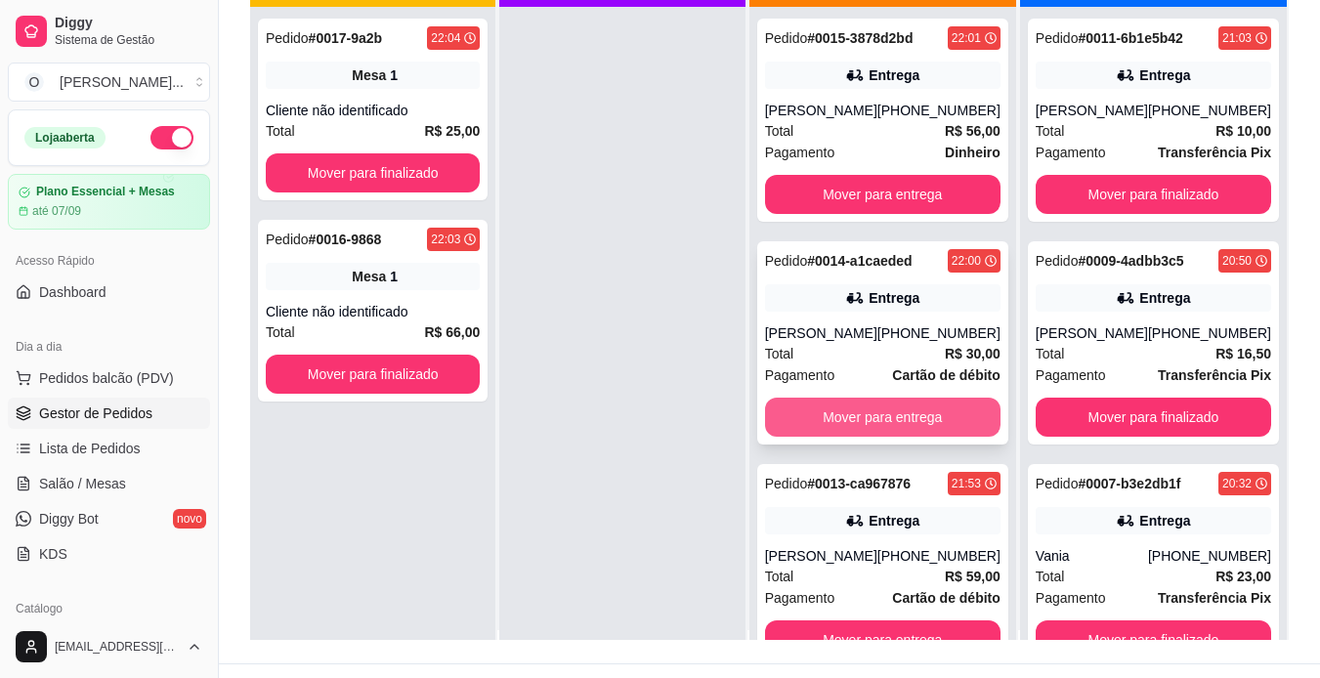
scroll to position [0, 0]
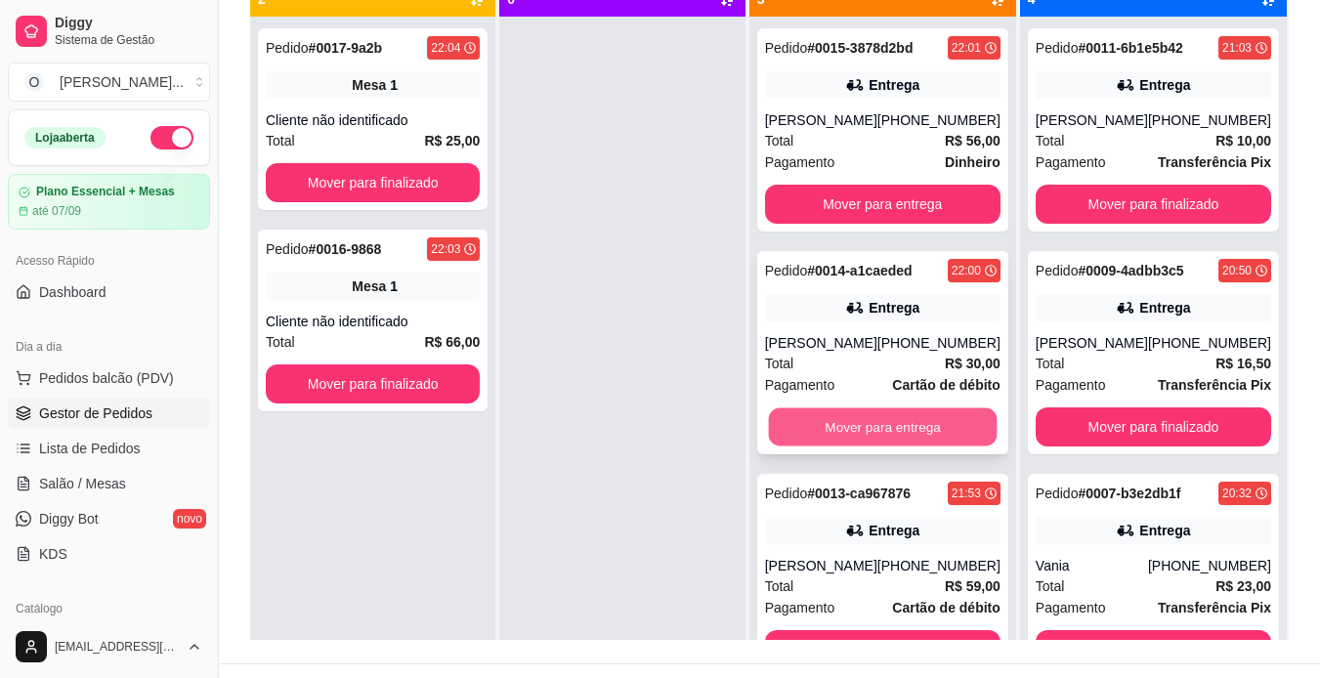
click at [882, 423] on button "Mover para entrega" at bounding box center [882, 427] width 229 height 38
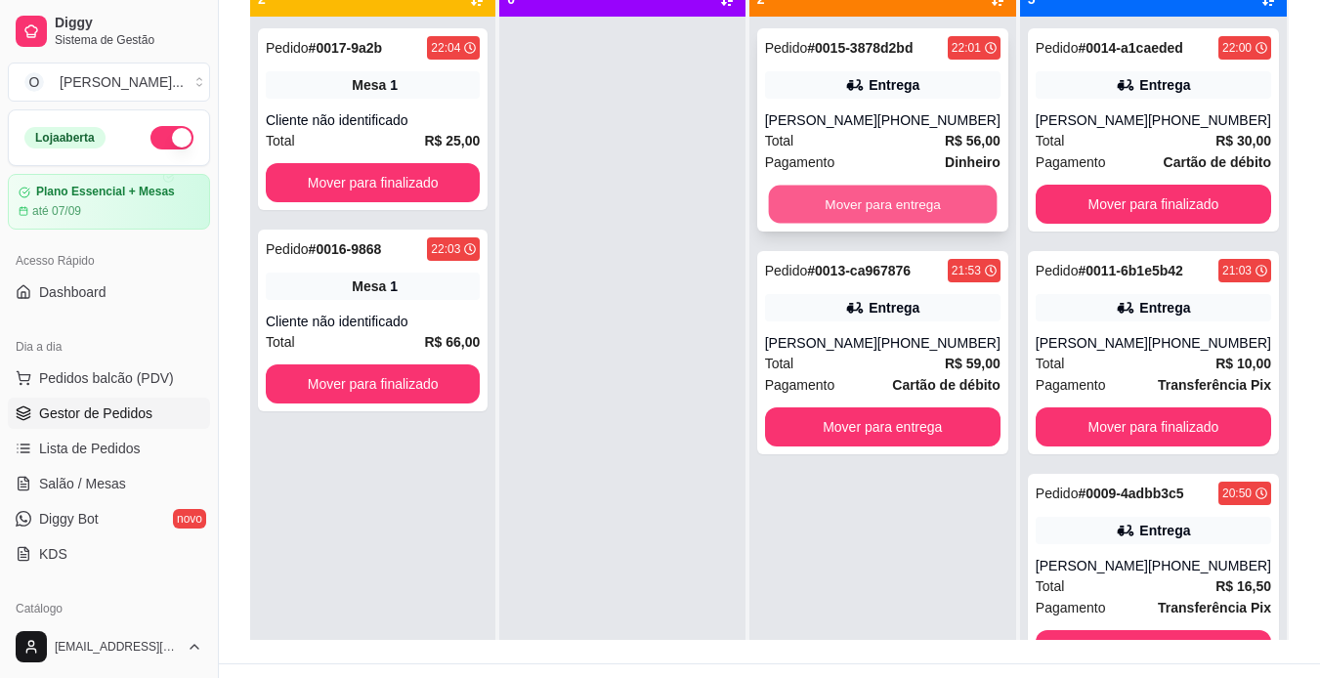
click at [890, 194] on button "Mover para entrega" at bounding box center [882, 205] width 229 height 38
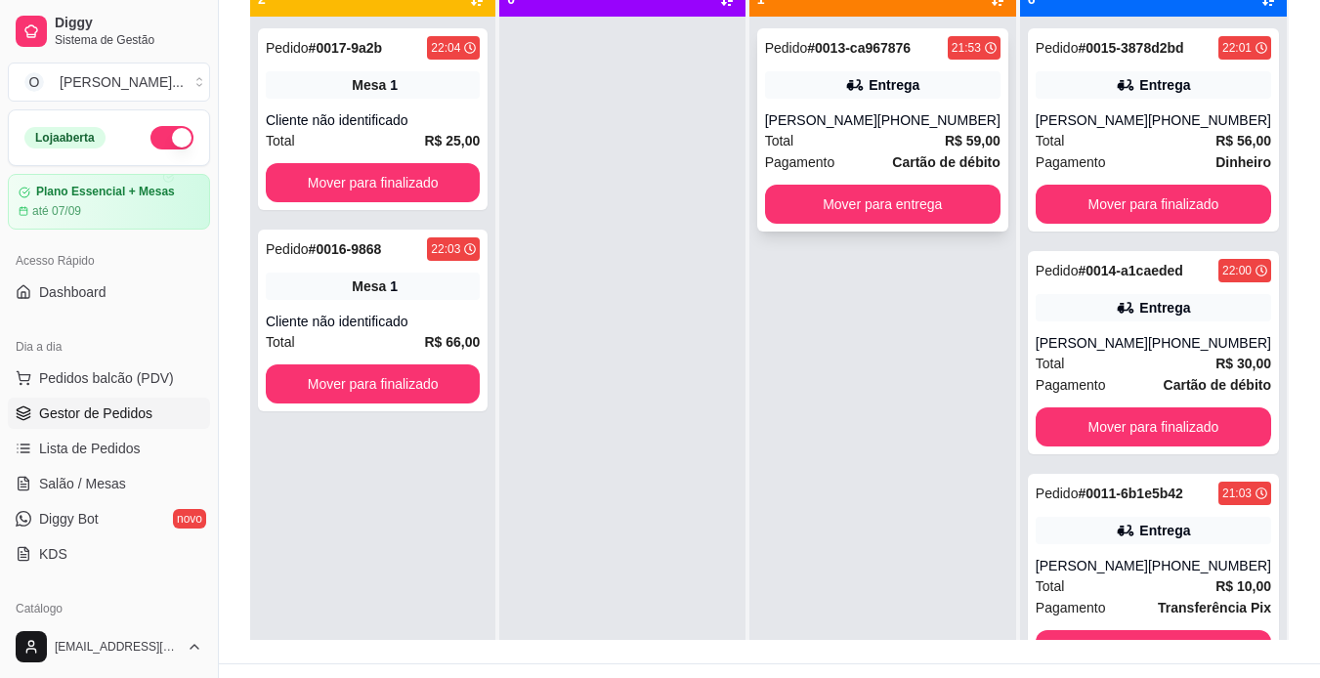
click at [888, 143] on div "Total R$ 59,00" at bounding box center [882, 140] width 235 height 21
click at [126, 476] on link "Salão / Mesas" at bounding box center [109, 483] width 202 height 31
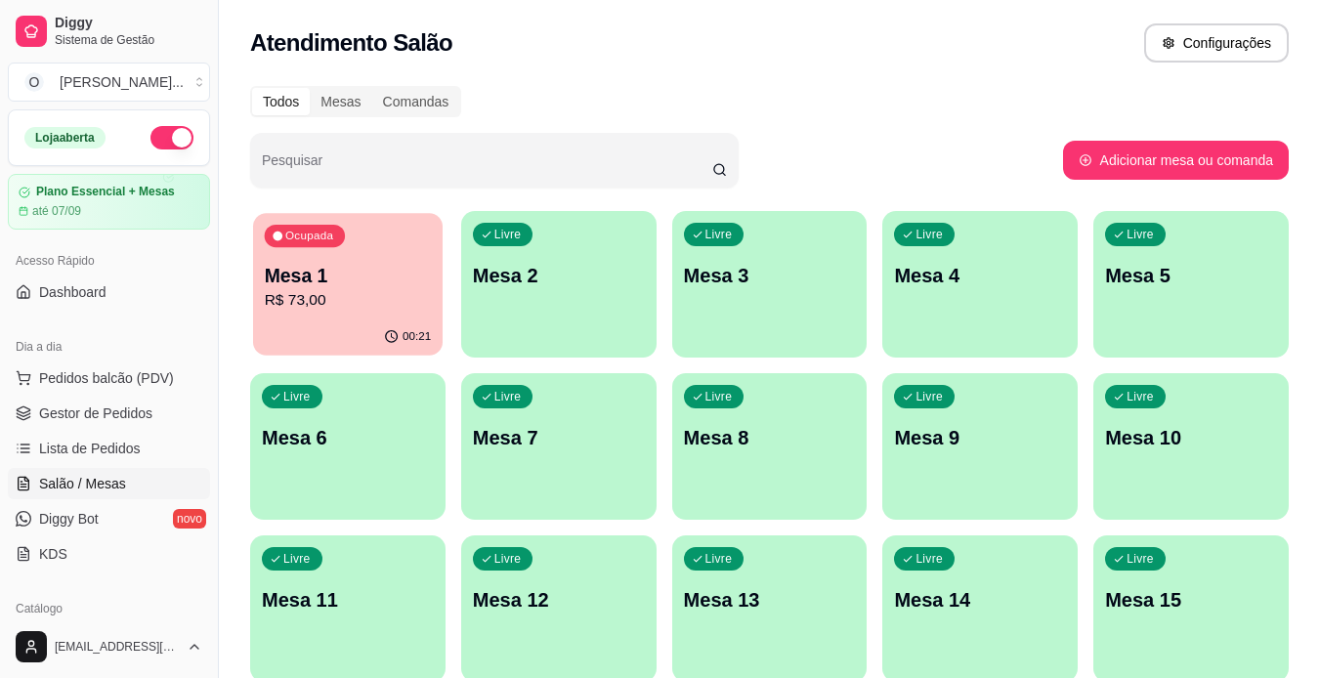
click at [350, 266] on p "Mesa 1" at bounding box center [348, 276] width 167 height 26
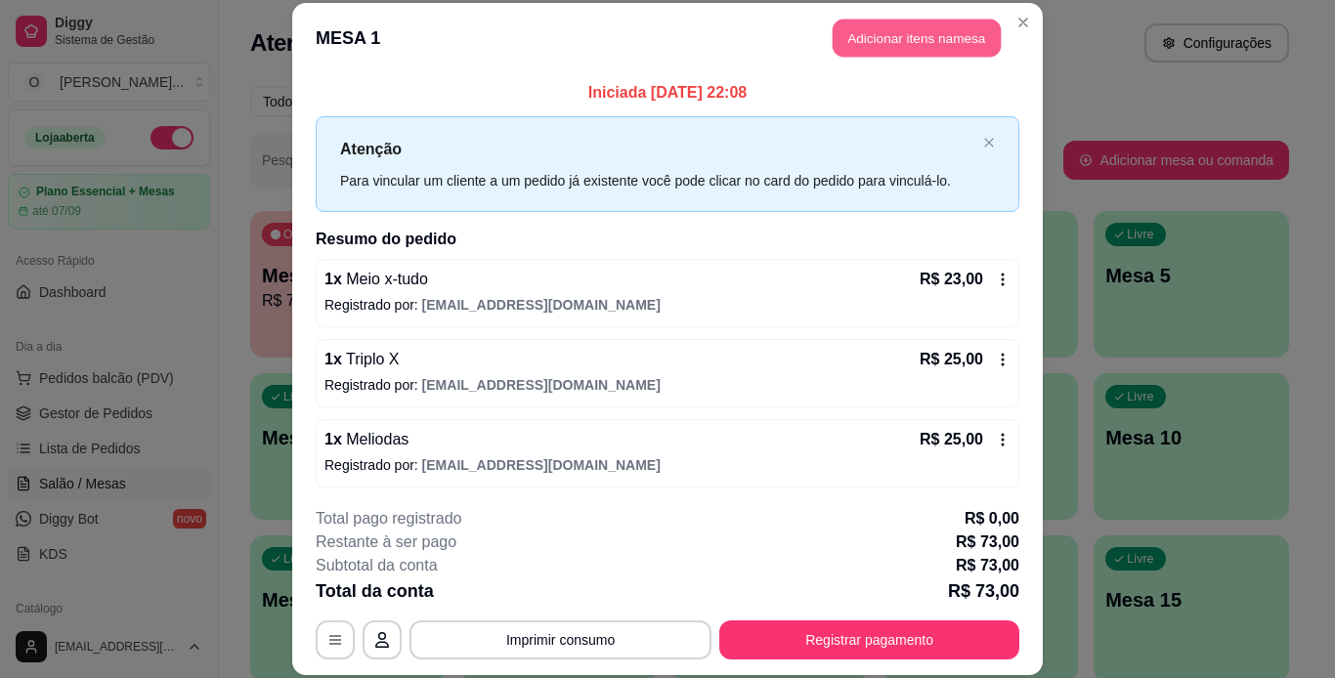
click at [883, 40] on button "Adicionar itens na mesa" at bounding box center [917, 39] width 168 height 38
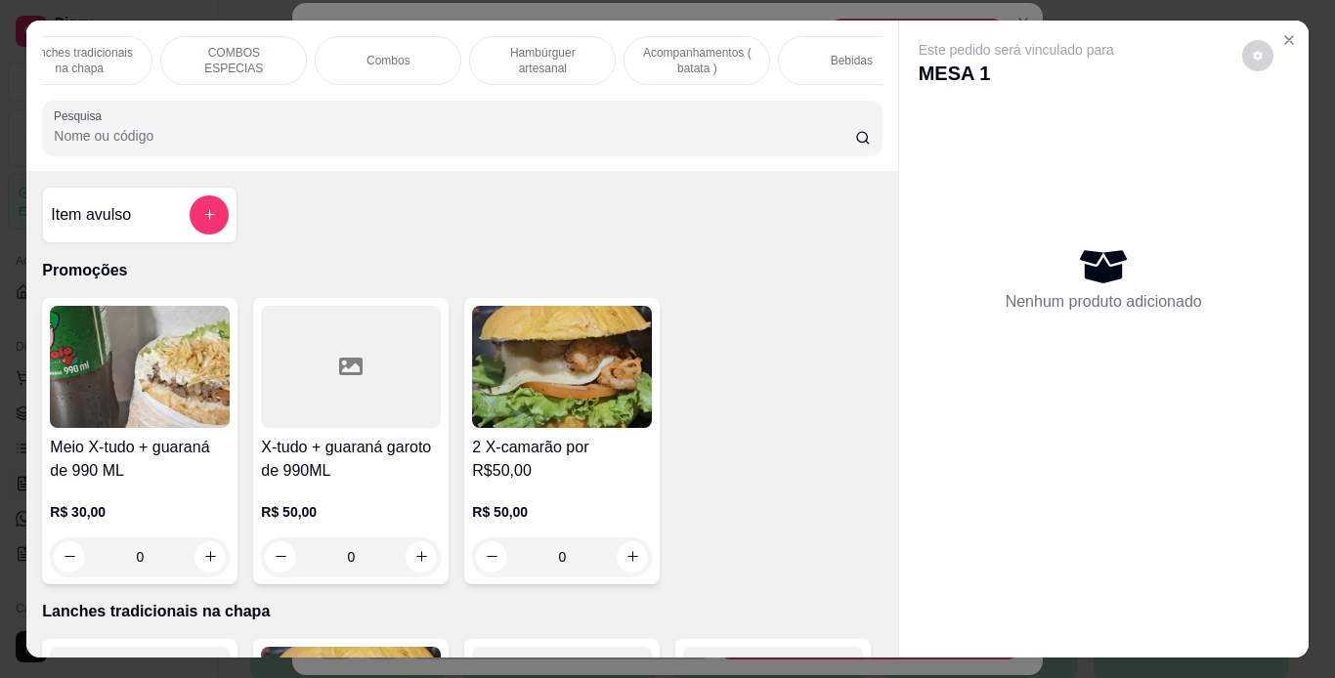
scroll to position [0, 191]
click at [832, 37] on div "Bebidas" at bounding box center [851, 60] width 147 height 49
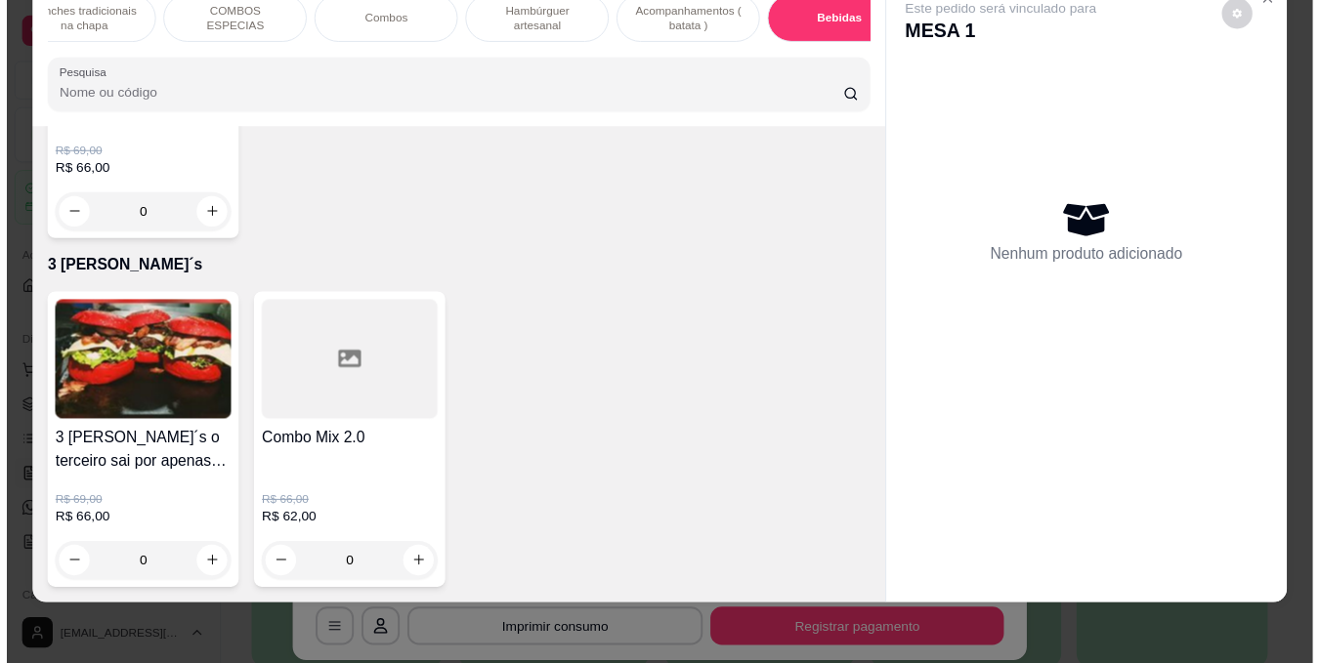
scroll to position [6828, 0]
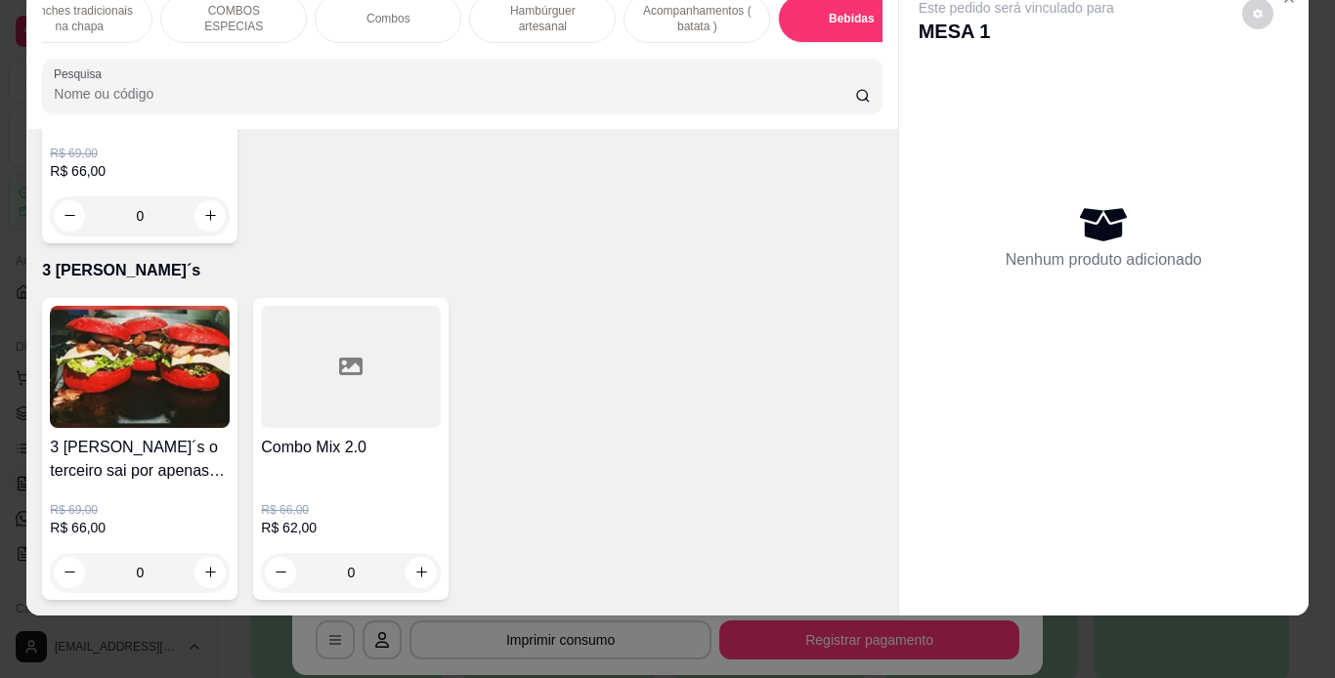
type input "1"
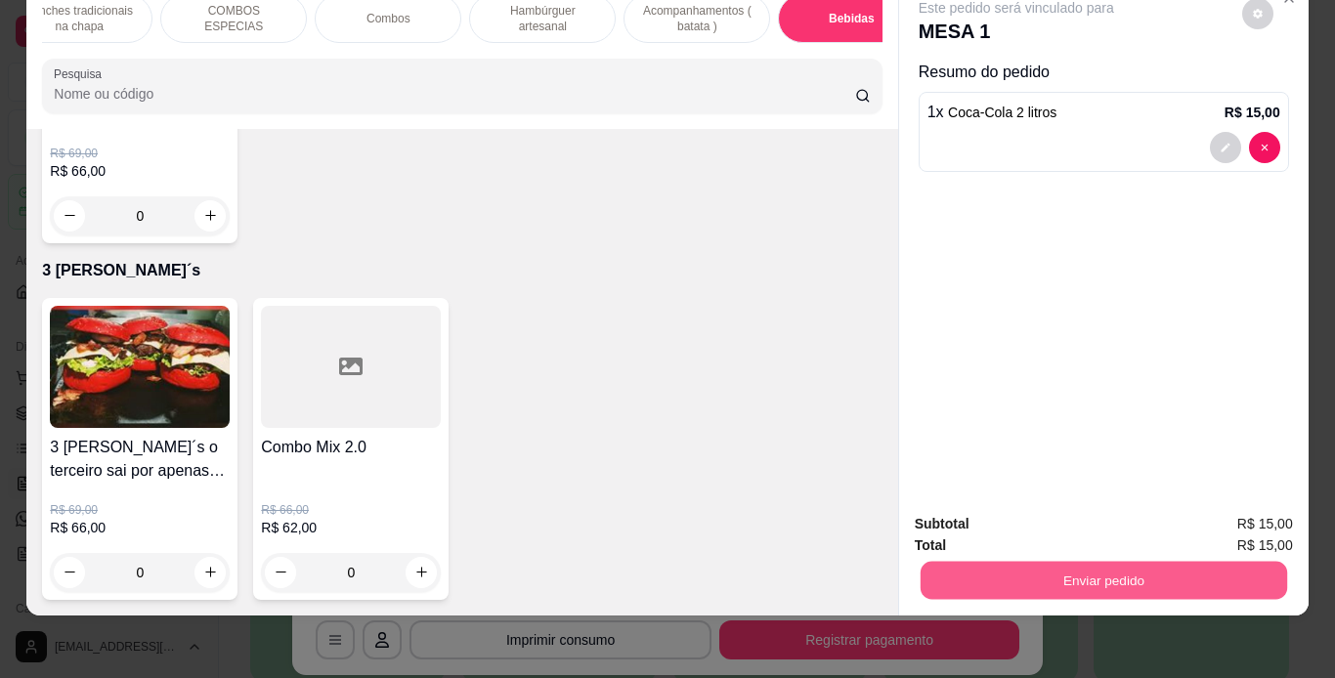
click at [1007, 570] on button "Enviar pedido" at bounding box center [1103, 581] width 366 height 38
click at [1113, 515] on button "Não registrar e enviar pedido" at bounding box center [1038, 517] width 197 height 36
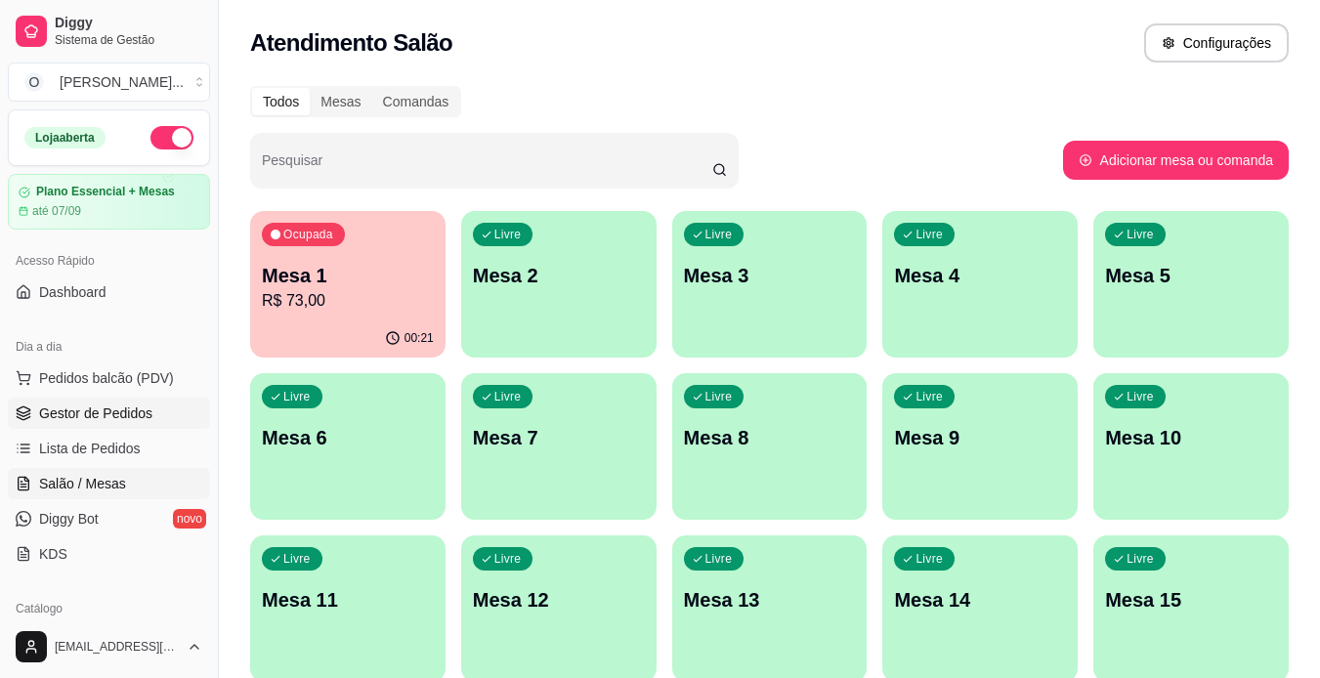
click at [73, 420] on span "Gestor de Pedidos" at bounding box center [95, 414] width 113 height 20
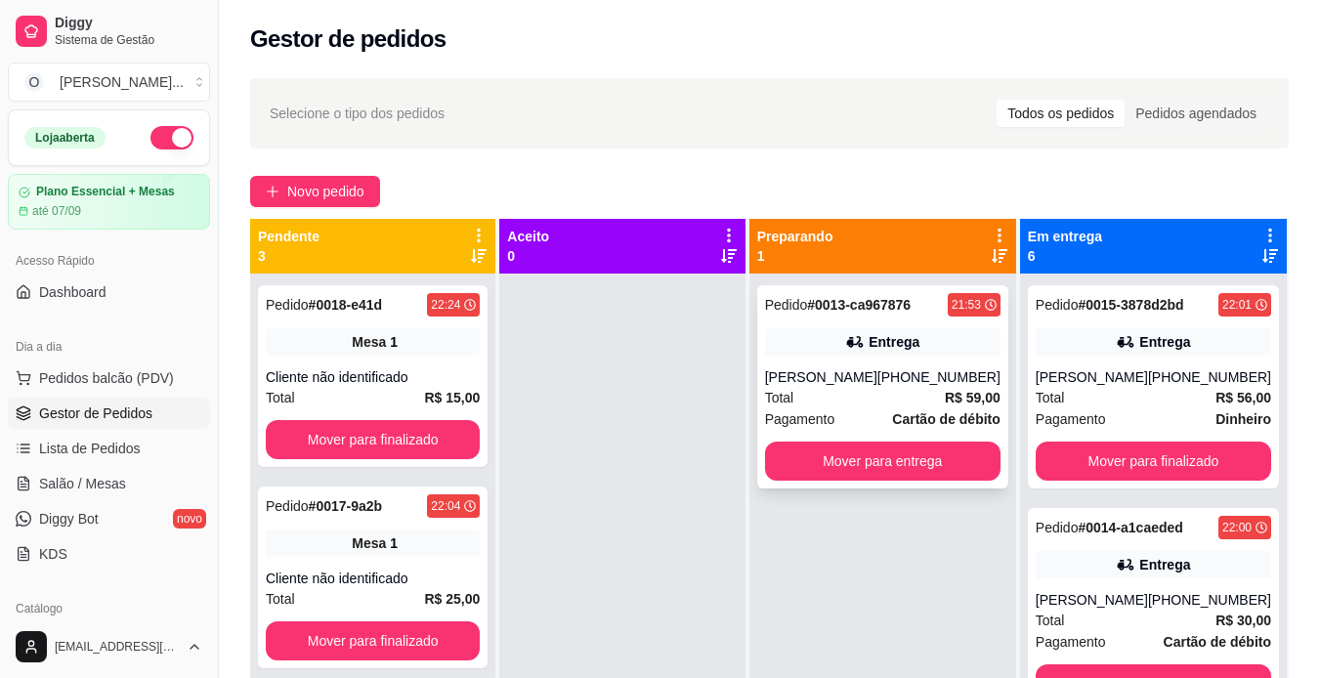
click at [827, 371] on div "[PERSON_NAME]" at bounding box center [821, 377] width 112 height 20
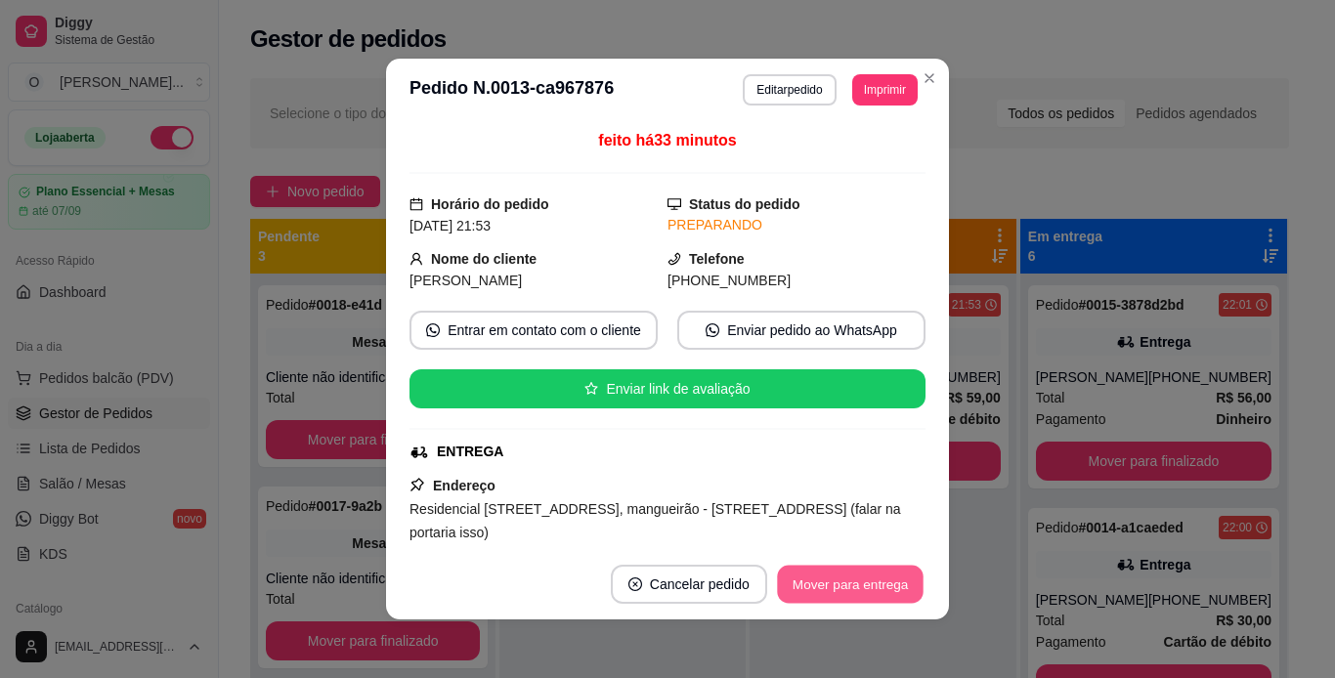
click at [833, 577] on button "Mover para entrega" at bounding box center [850, 585] width 147 height 38
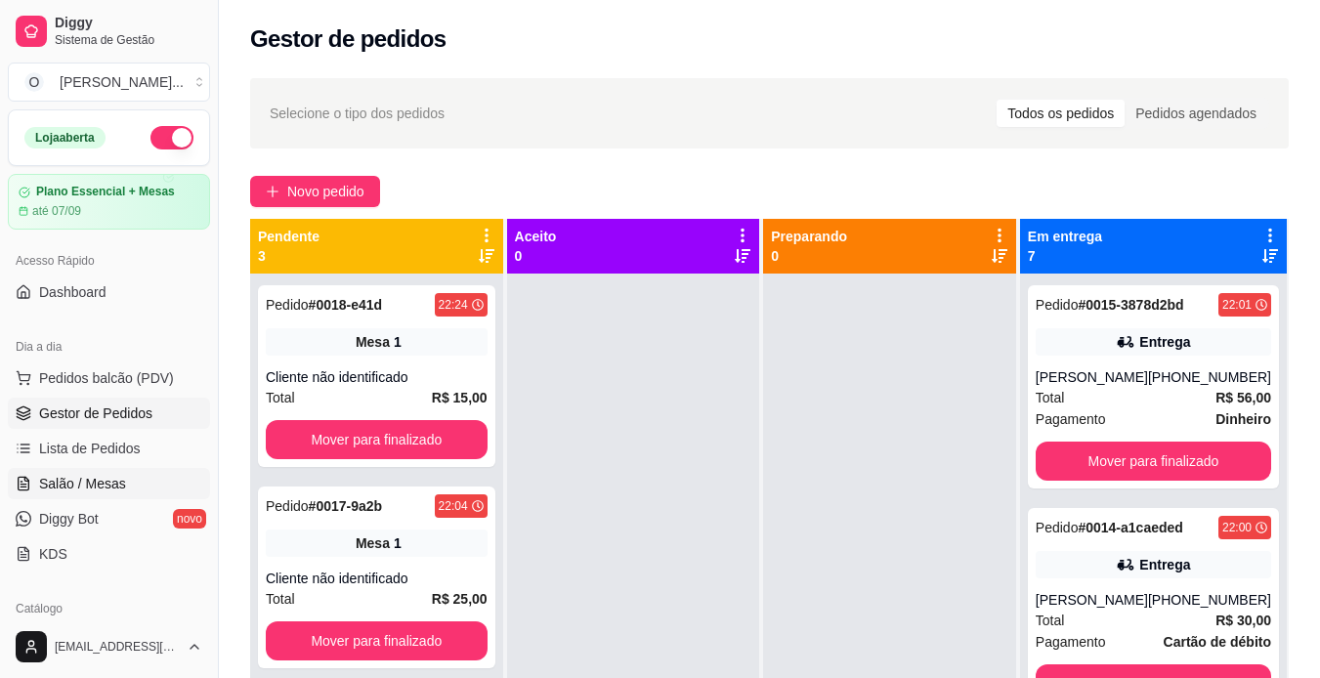
click at [112, 485] on span "Salão / Mesas" at bounding box center [82, 484] width 87 height 20
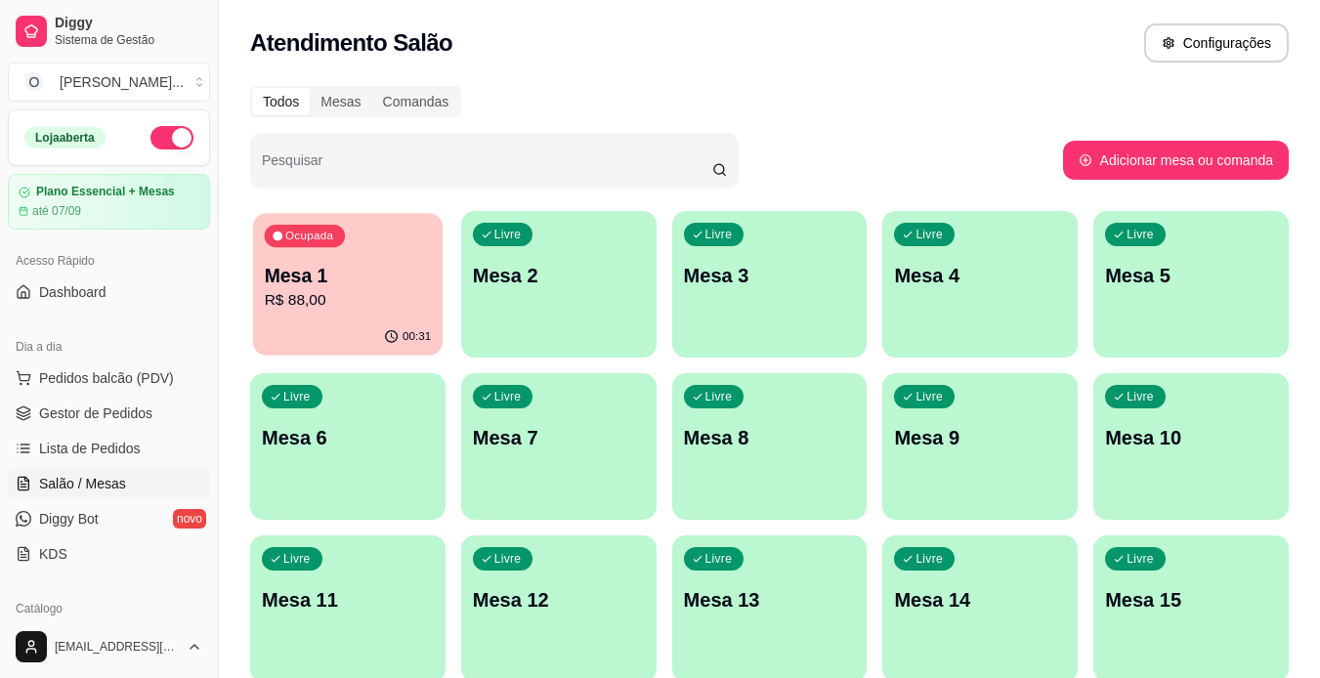
click at [328, 273] on p "Mesa 1" at bounding box center [348, 276] width 167 height 26
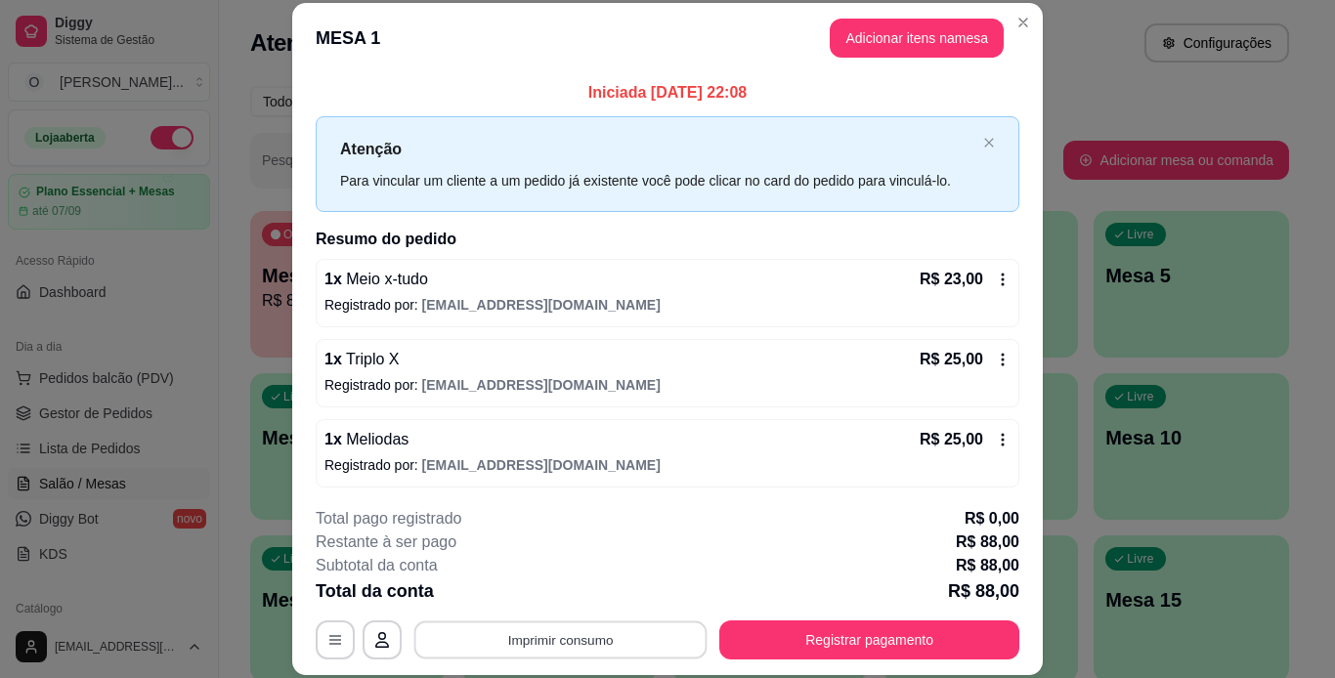
click at [625, 630] on button "Imprimir consumo" at bounding box center [560, 639] width 293 height 38
click at [575, 595] on button "IMPRESSORA" at bounding box center [559, 594] width 137 height 30
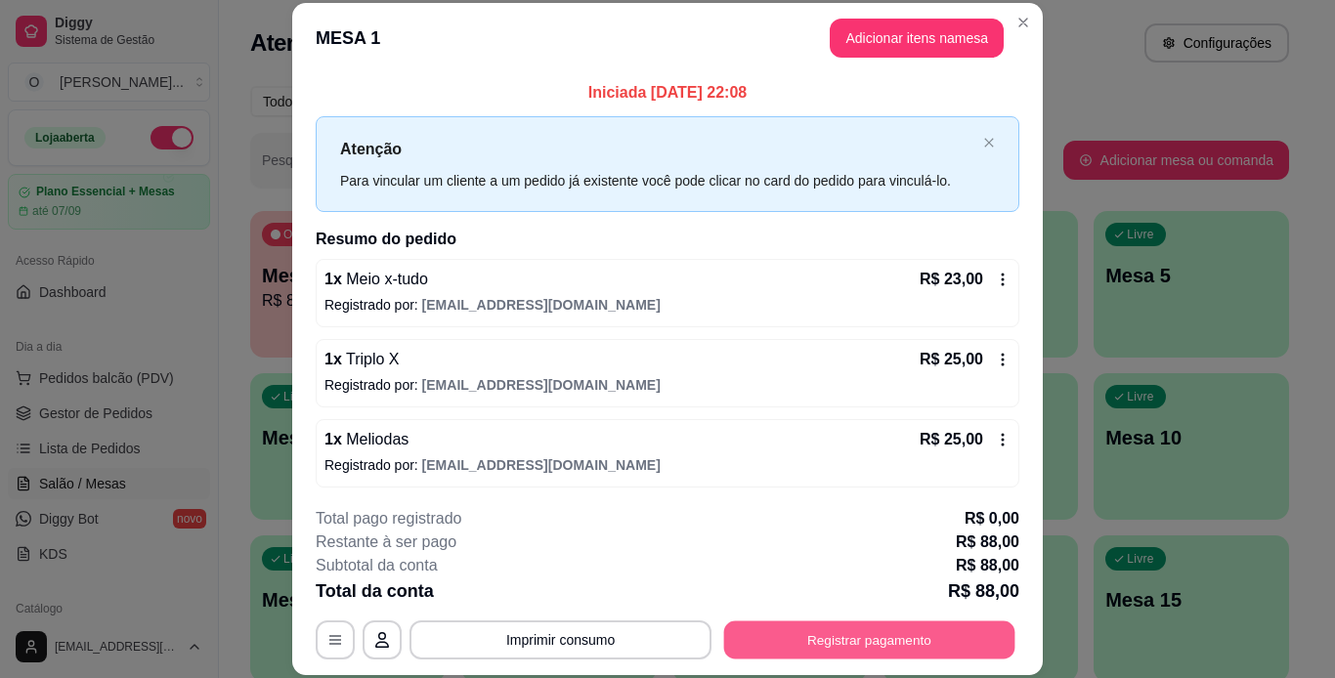
click at [754, 634] on button "Registrar pagamento" at bounding box center [869, 639] width 291 height 38
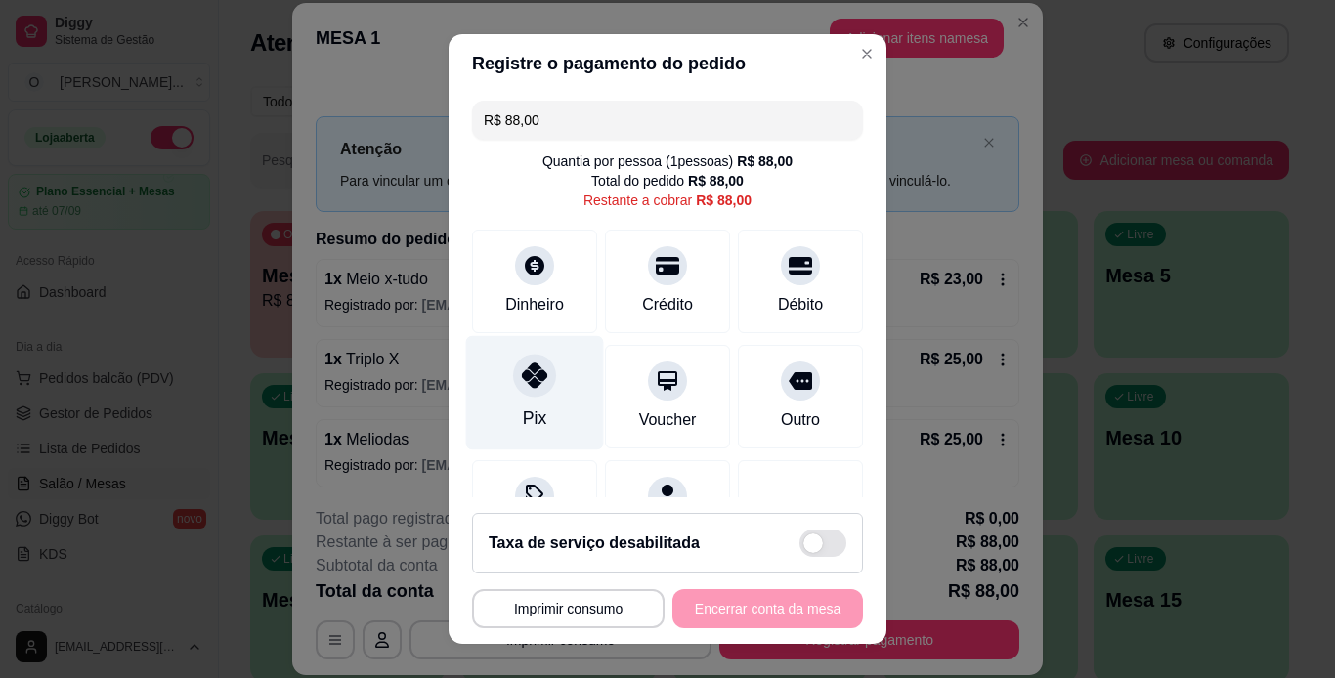
click at [515, 391] on div at bounding box center [534, 375] width 43 height 43
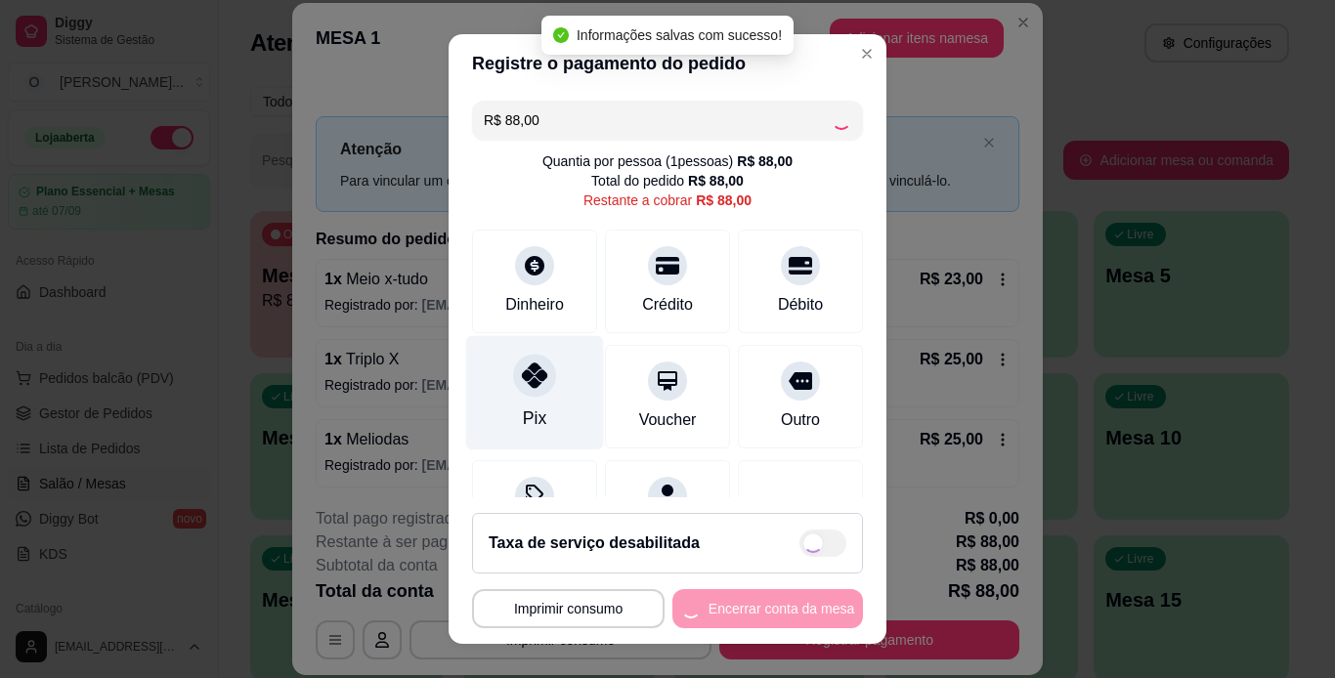
type input "R$ 0,00"
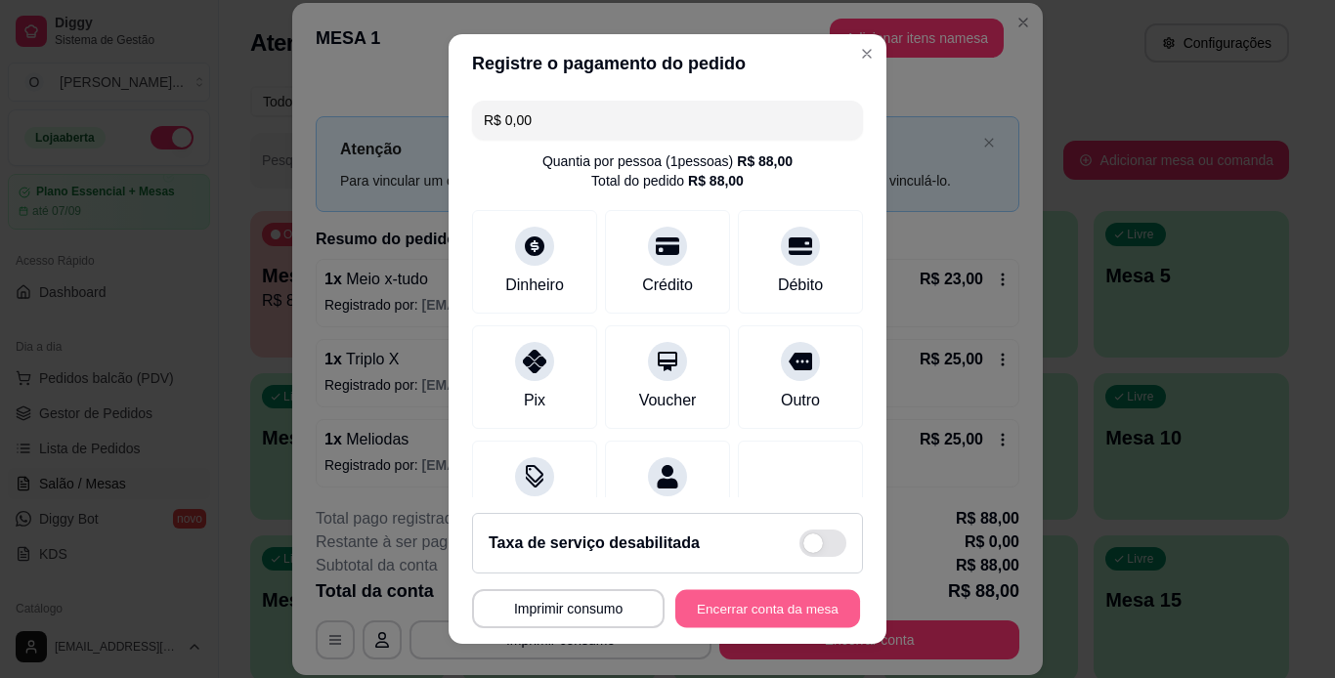
click at [790, 610] on button "Encerrar conta da mesa" at bounding box center [767, 609] width 185 height 38
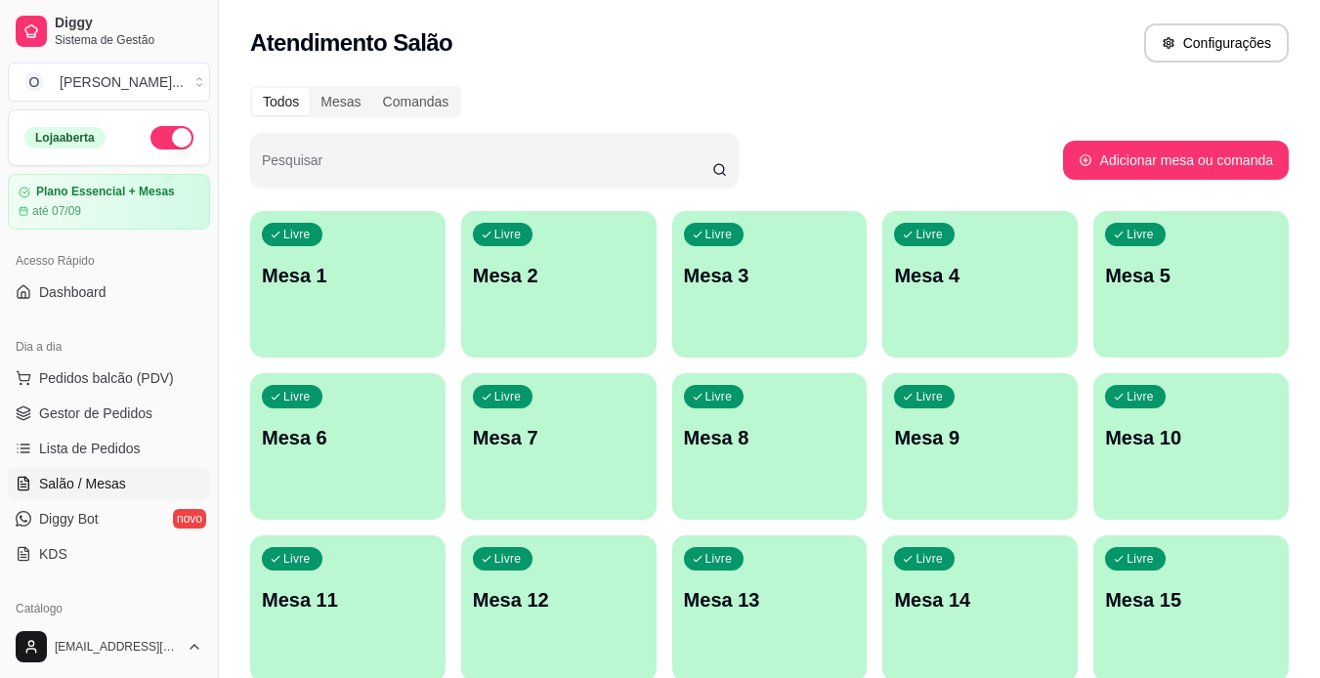
click at [132, 411] on span "Gestor de Pedidos" at bounding box center [95, 414] width 113 height 20
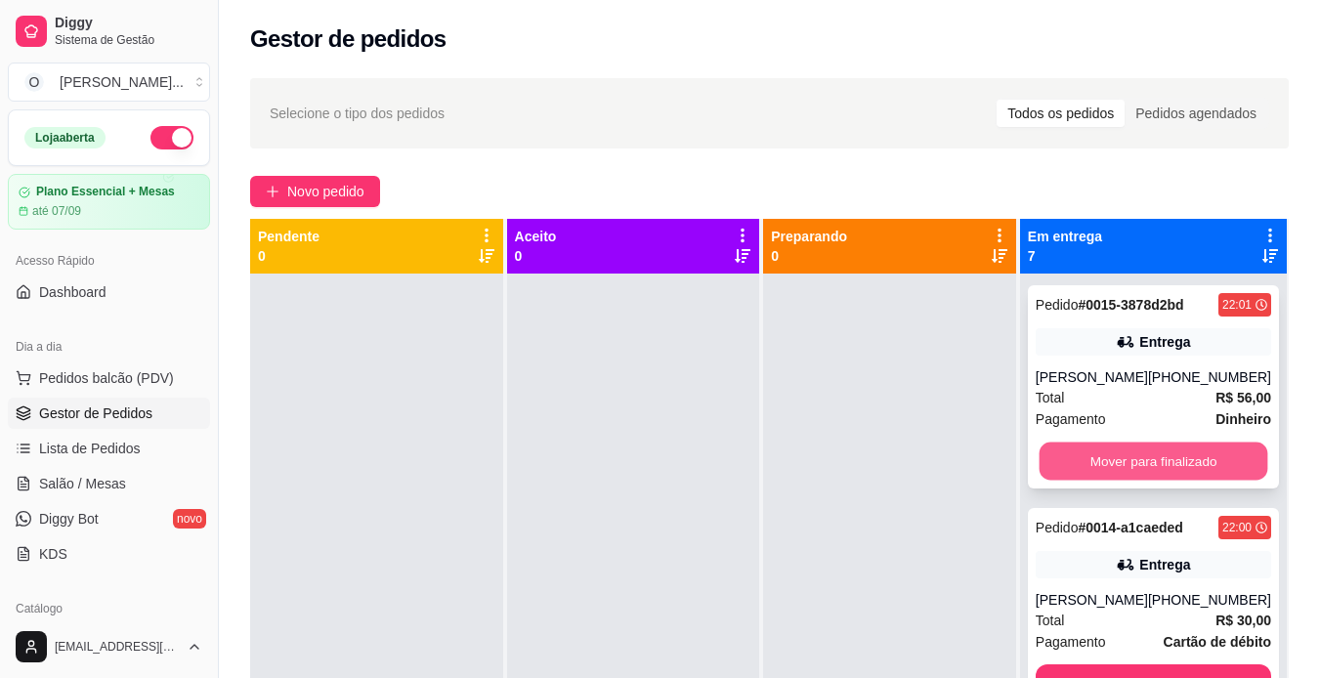
click at [1076, 462] on button "Mover para finalizado" at bounding box center [1153, 462] width 229 height 38
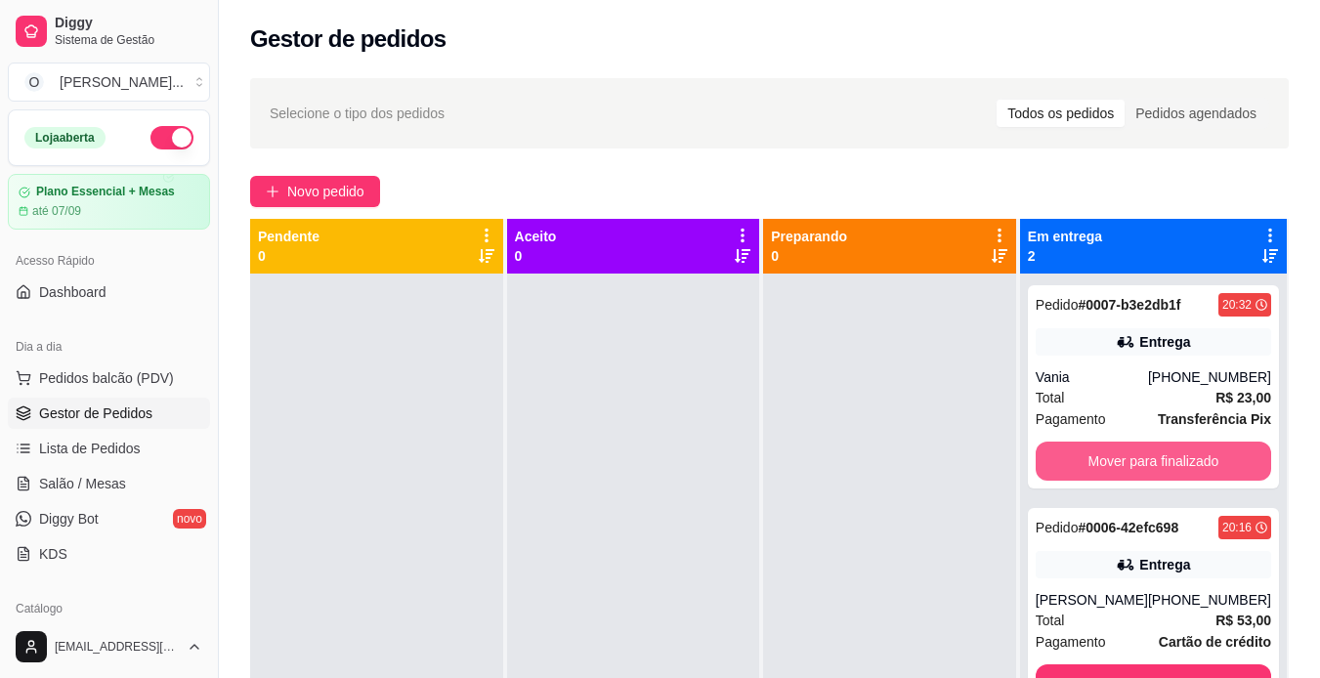
click at [1076, 462] on button "Mover para finalizado" at bounding box center [1153, 461] width 235 height 39
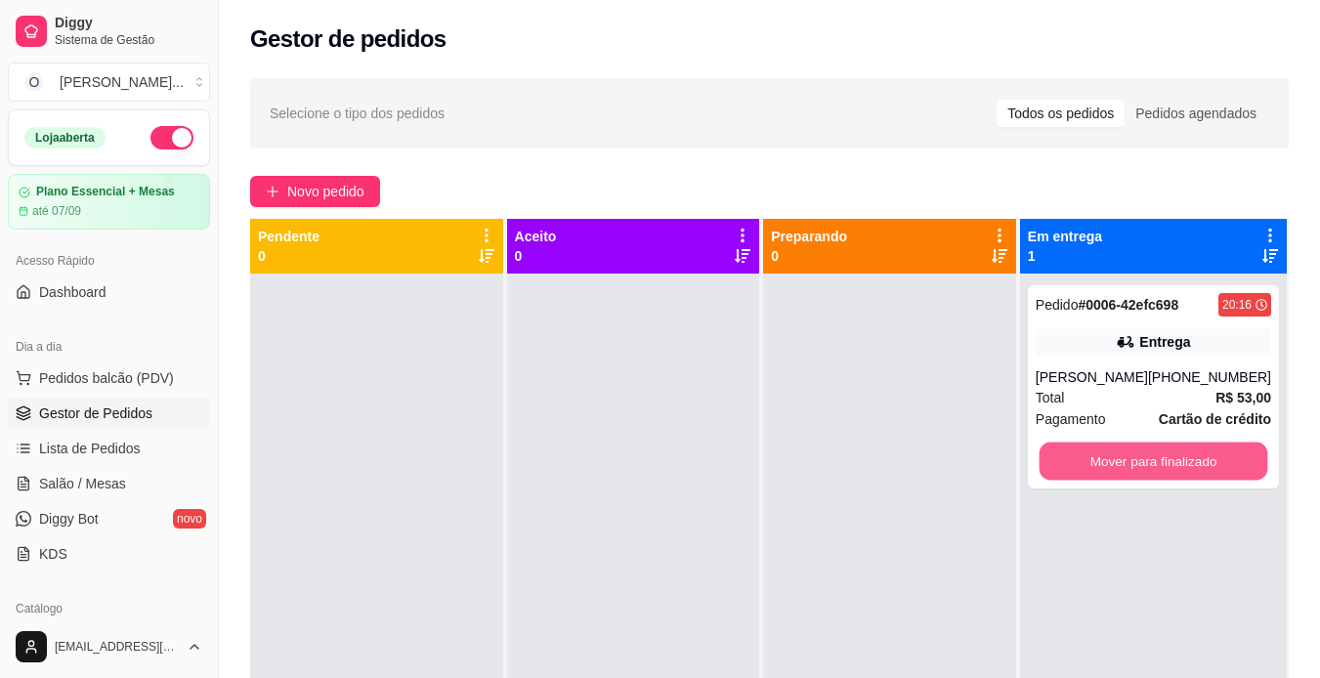
click at [1076, 462] on button "Mover para finalizado" at bounding box center [1153, 462] width 229 height 38
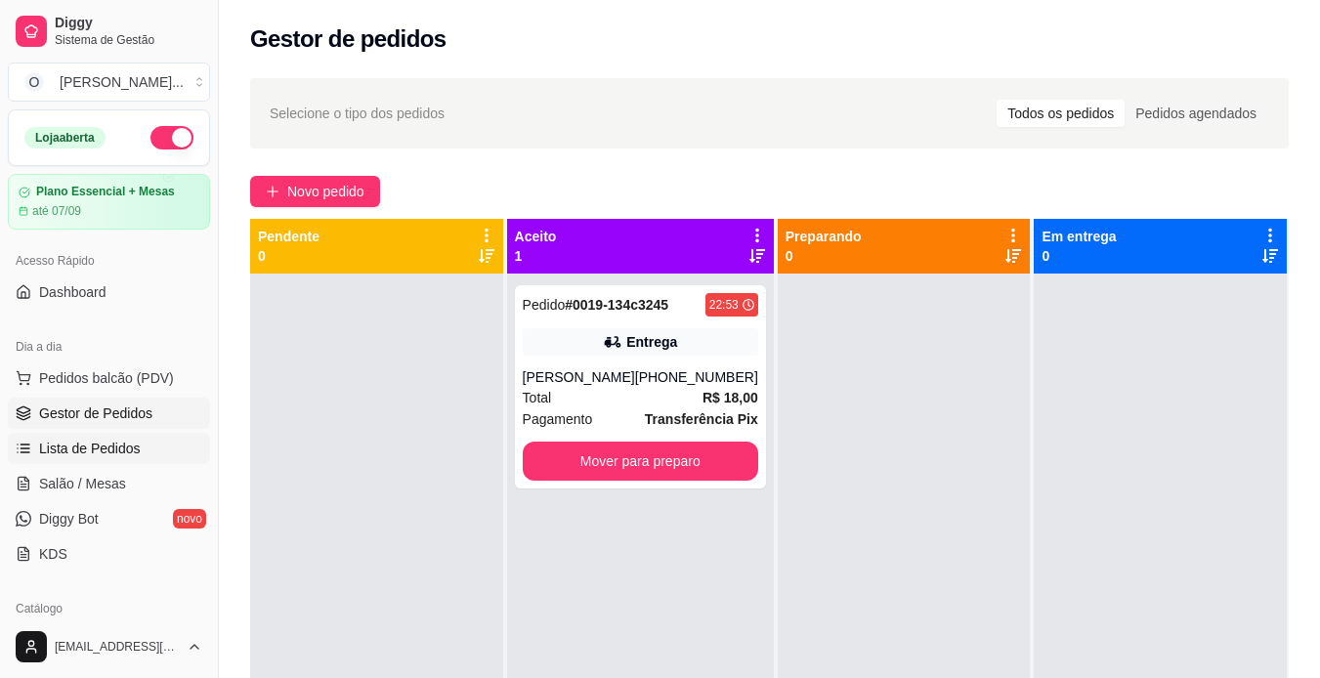
click at [128, 439] on span "Lista de Pedidos" at bounding box center [90, 449] width 102 height 20
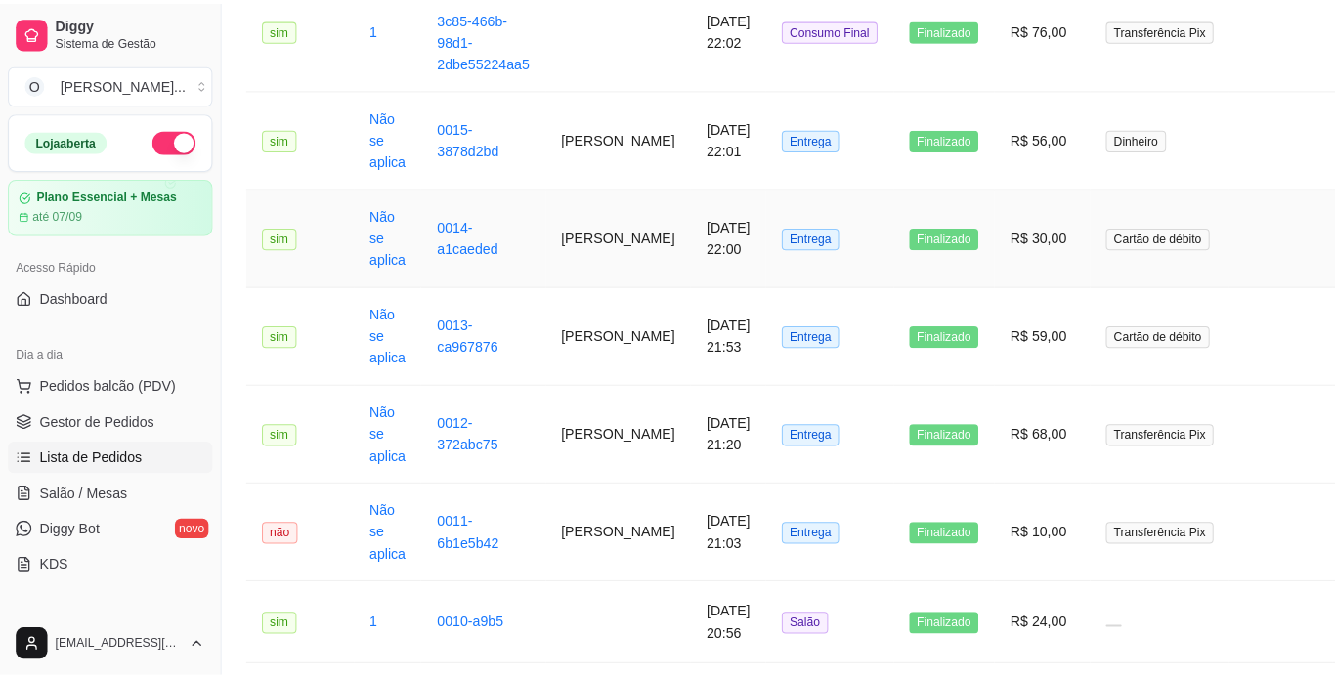
scroll to position [741, 7]
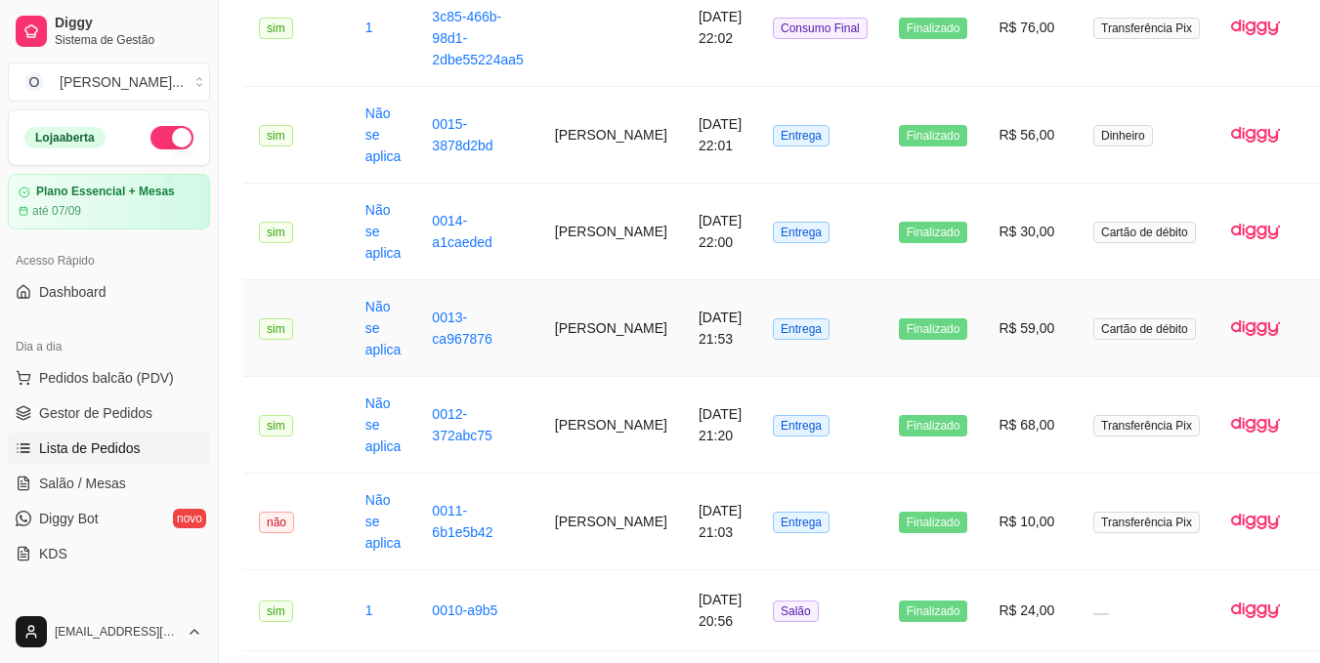
click at [587, 331] on td "[PERSON_NAME]" at bounding box center [611, 328] width 144 height 97
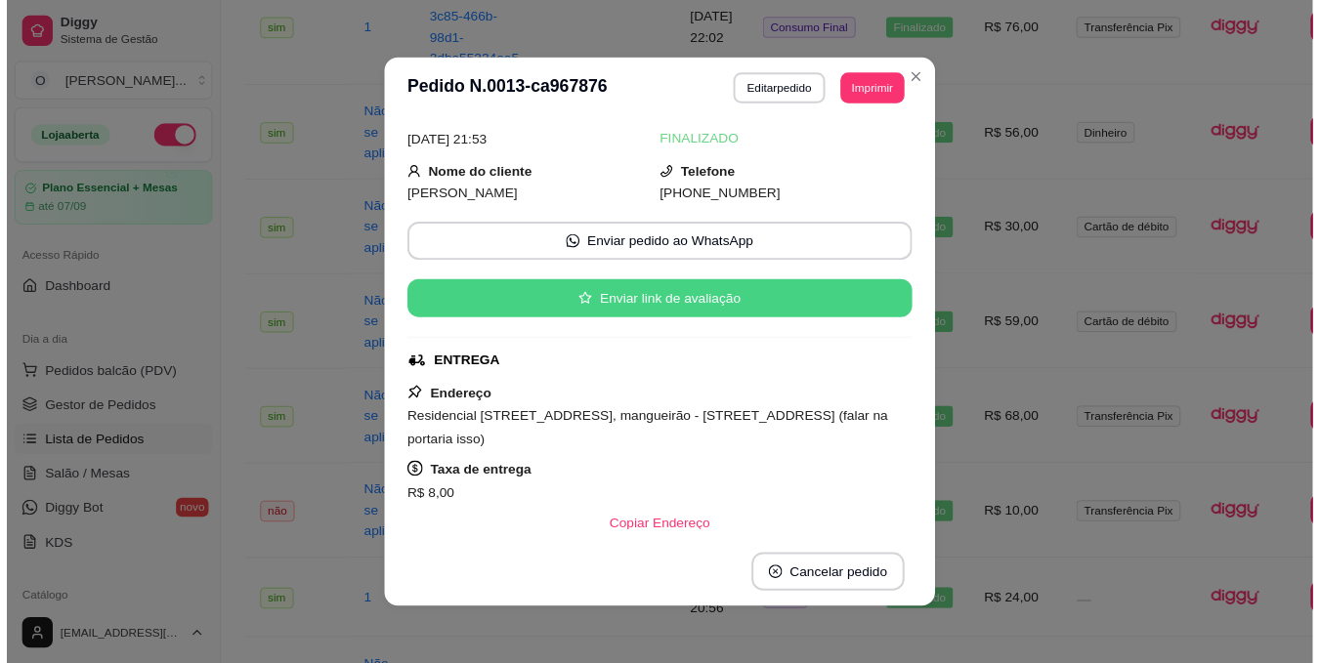
scroll to position [40, 0]
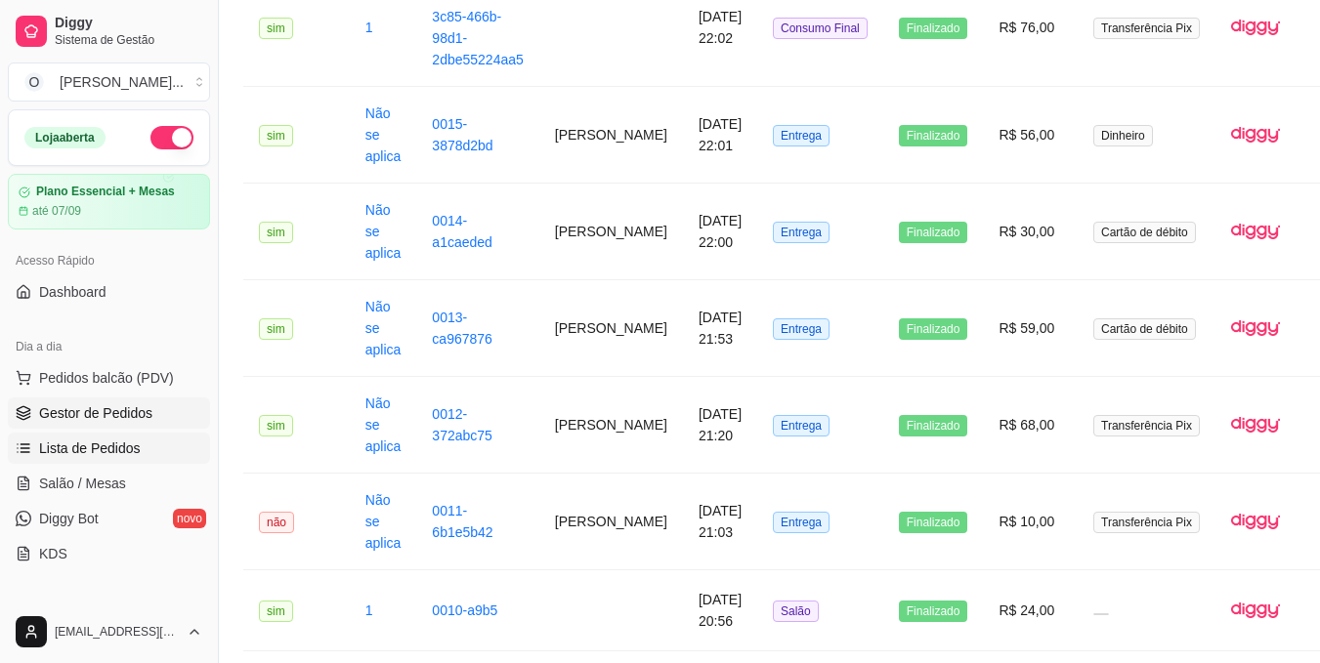
click at [138, 402] on link "Gestor de Pedidos" at bounding box center [109, 413] width 202 height 31
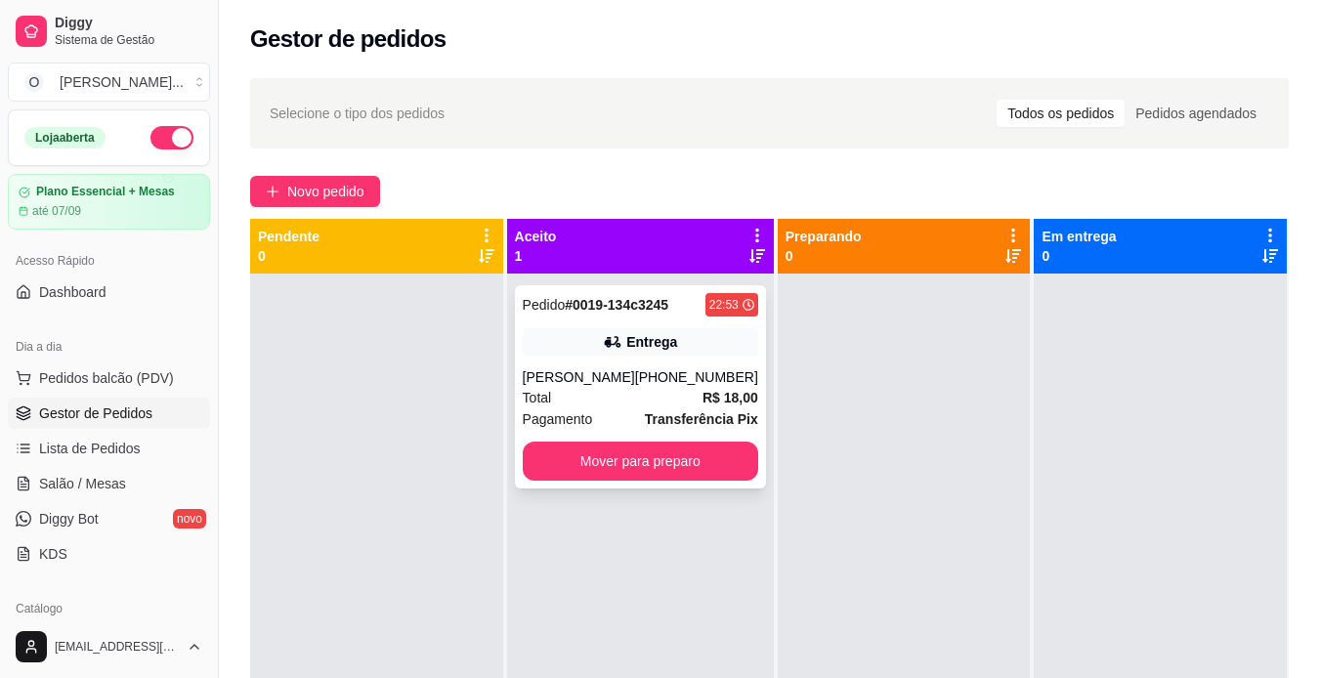
click at [684, 369] on div "[PHONE_NUMBER]" at bounding box center [696, 377] width 123 height 20
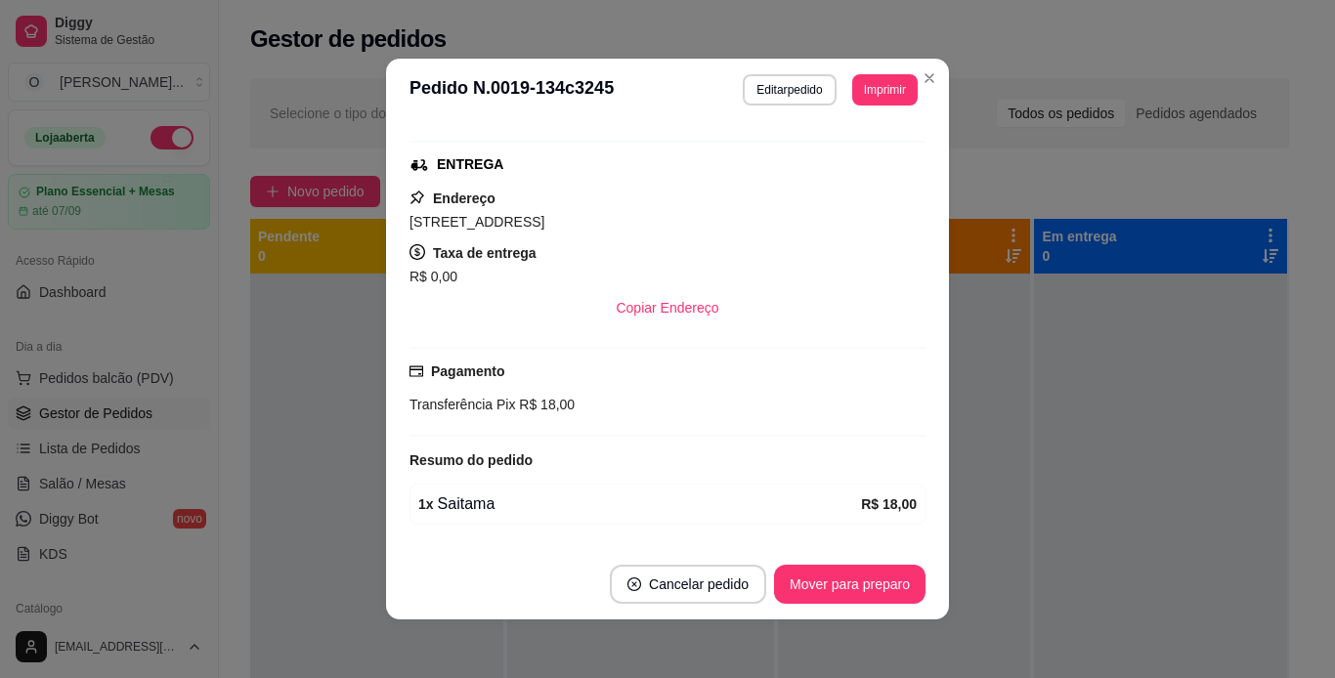
scroll to position [290, 0]
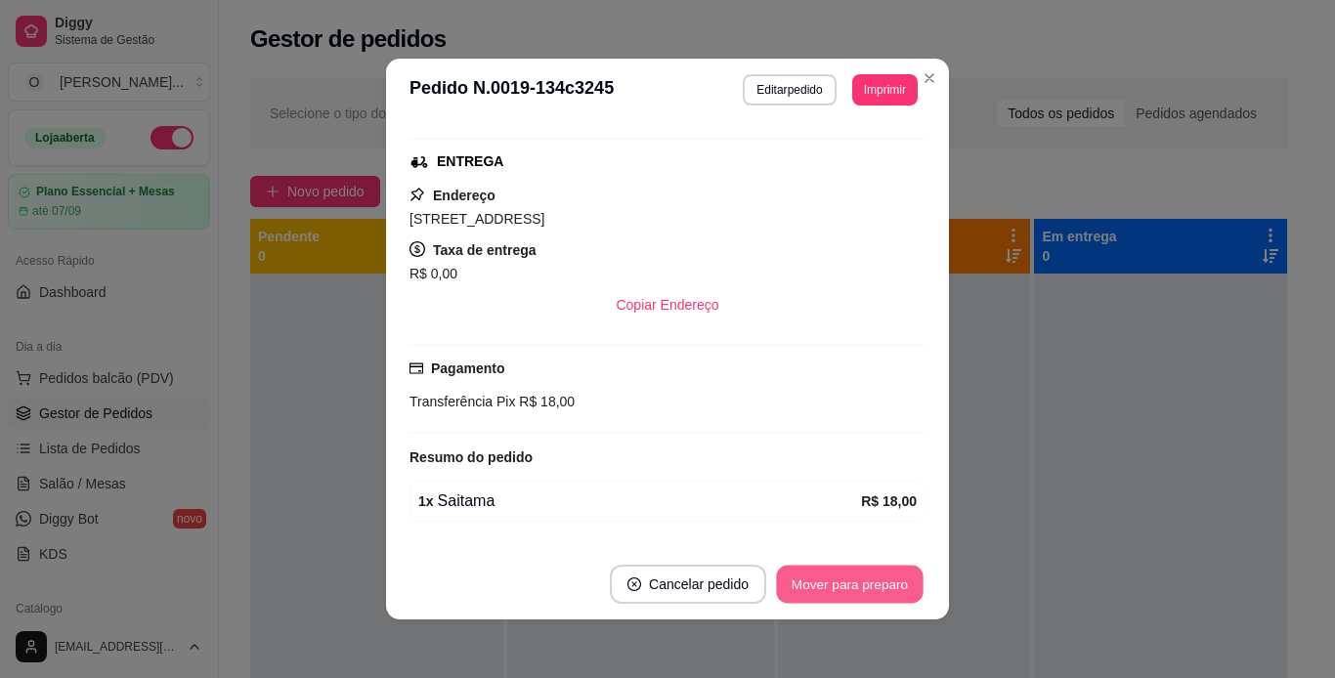
click at [850, 577] on button "Mover para preparo" at bounding box center [849, 585] width 147 height 38
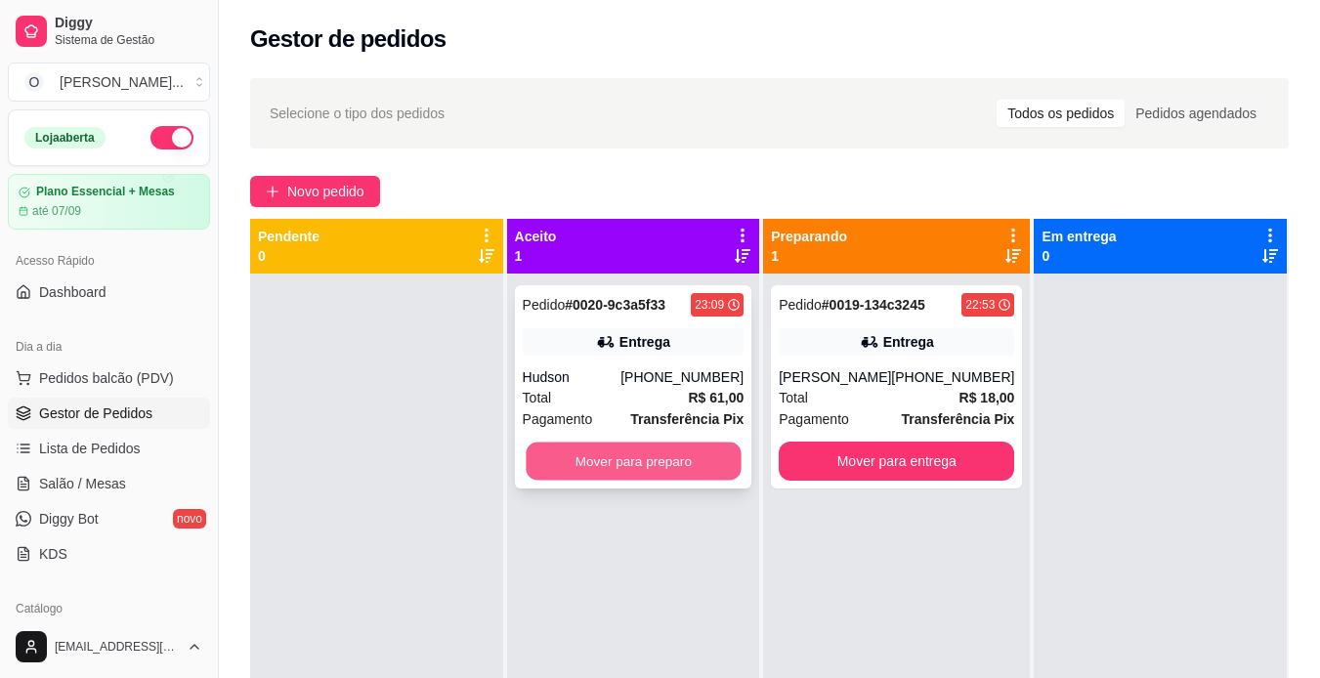
click at [644, 461] on button "Mover para preparo" at bounding box center [633, 462] width 215 height 38
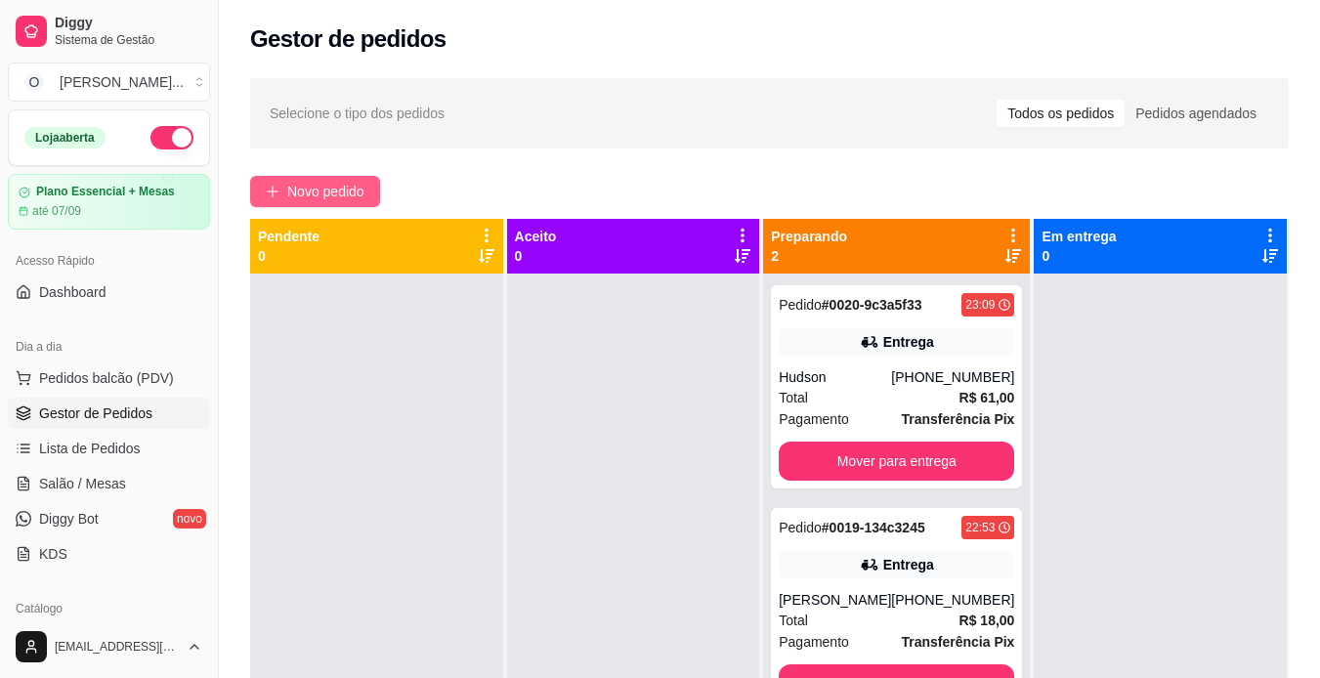
click at [330, 192] on span "Novo pedido" at bounding box center [325, 191] width 77 height 21
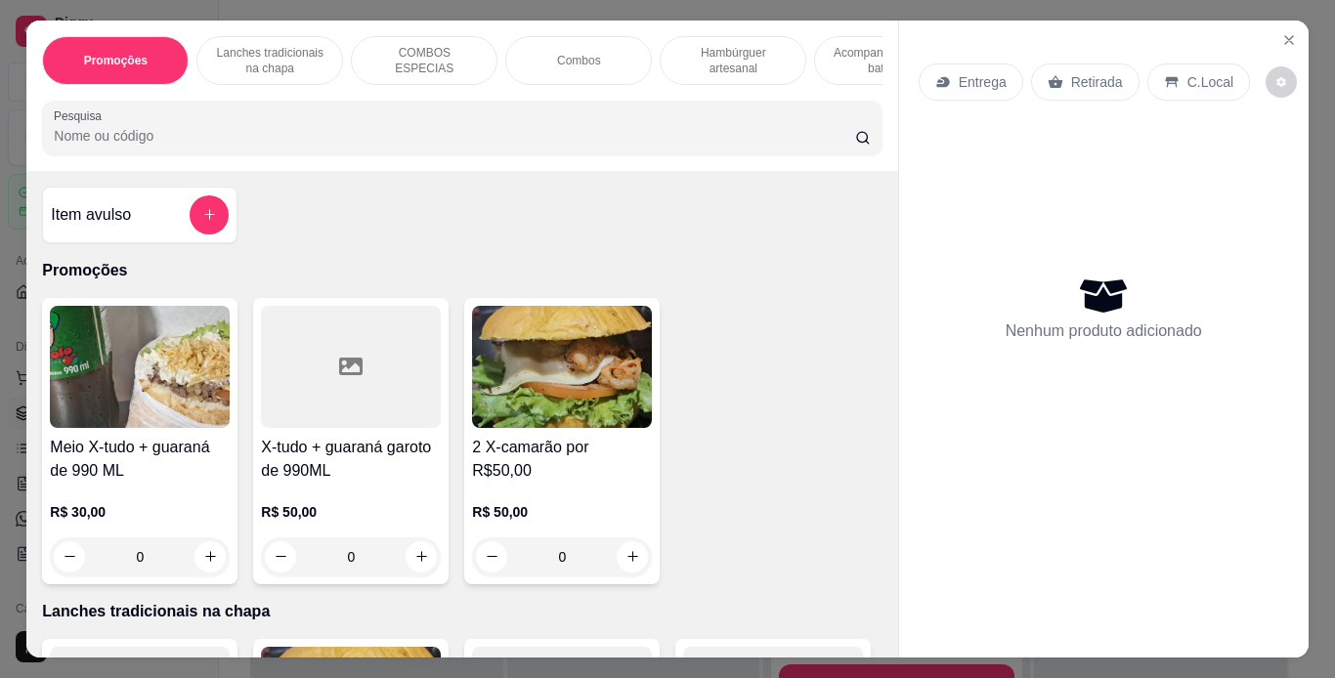
click at [264, 57] on p "Lanches tradicionais na chapa" at bounding box center [269, 60] width 113 height 31
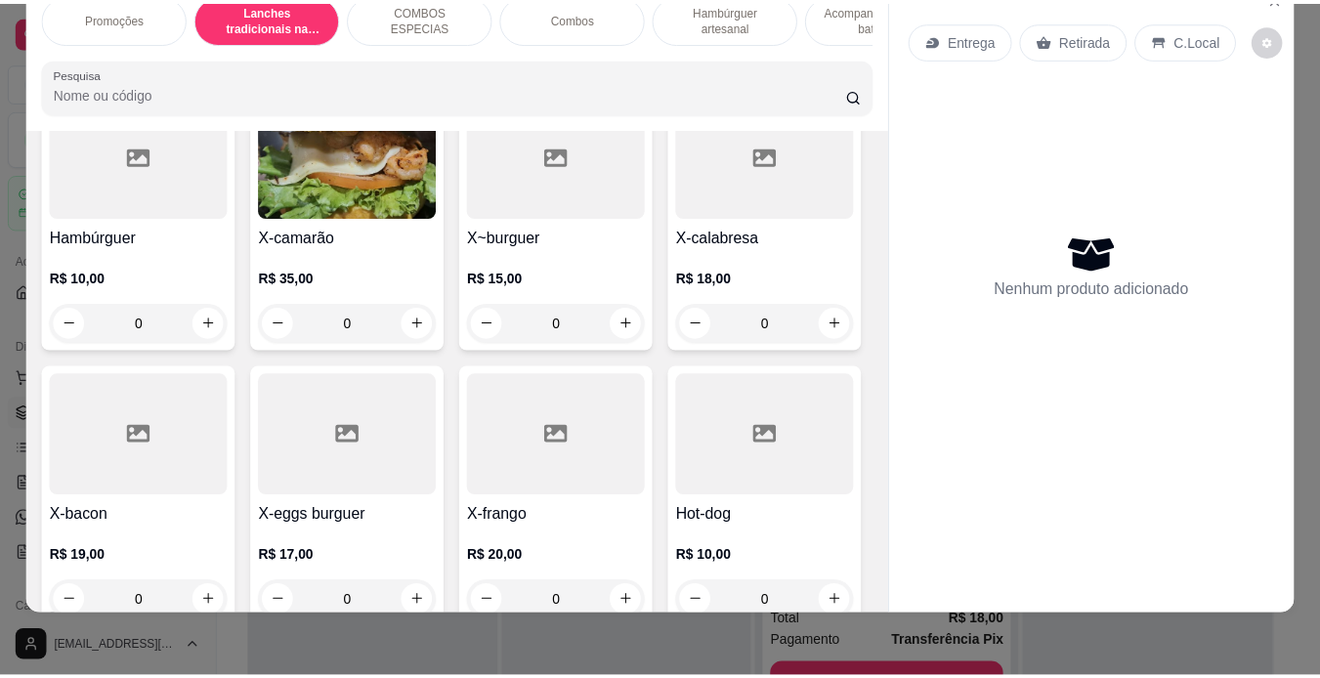
scroll to position [545, 0]
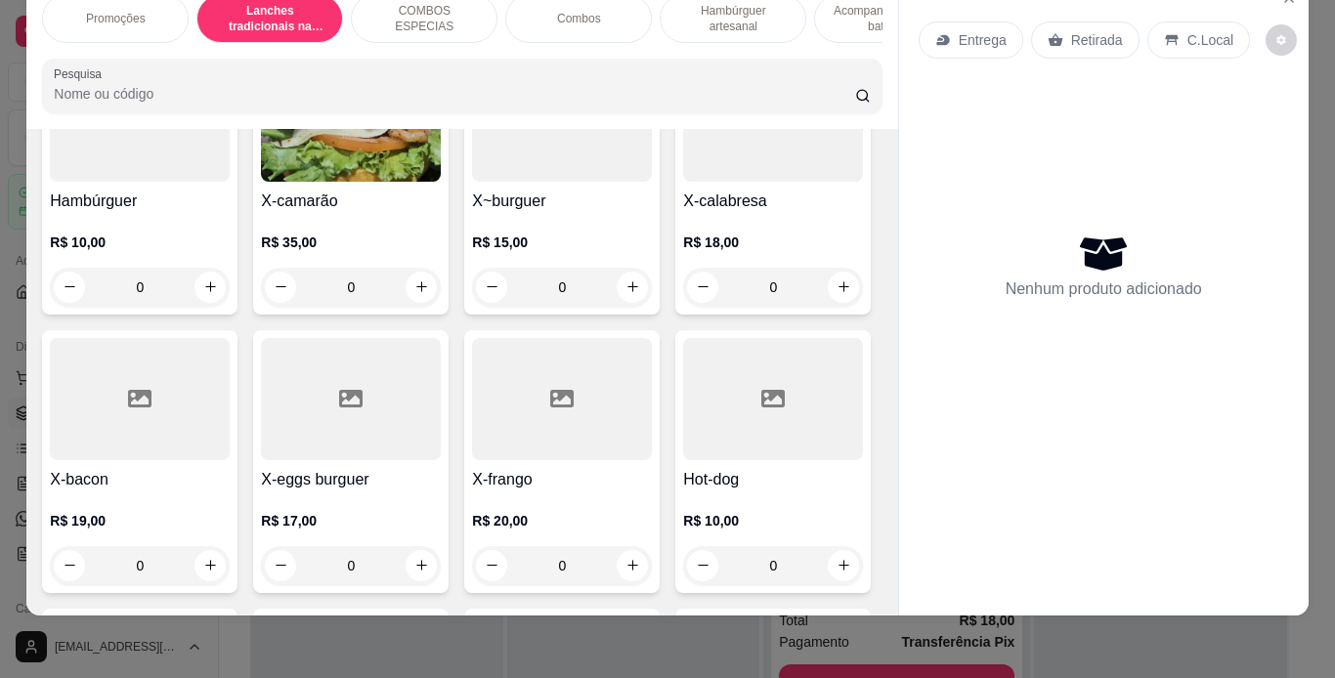
click at [230, 566] on div "0" at bounding box center [140, 565] width 180 height 39
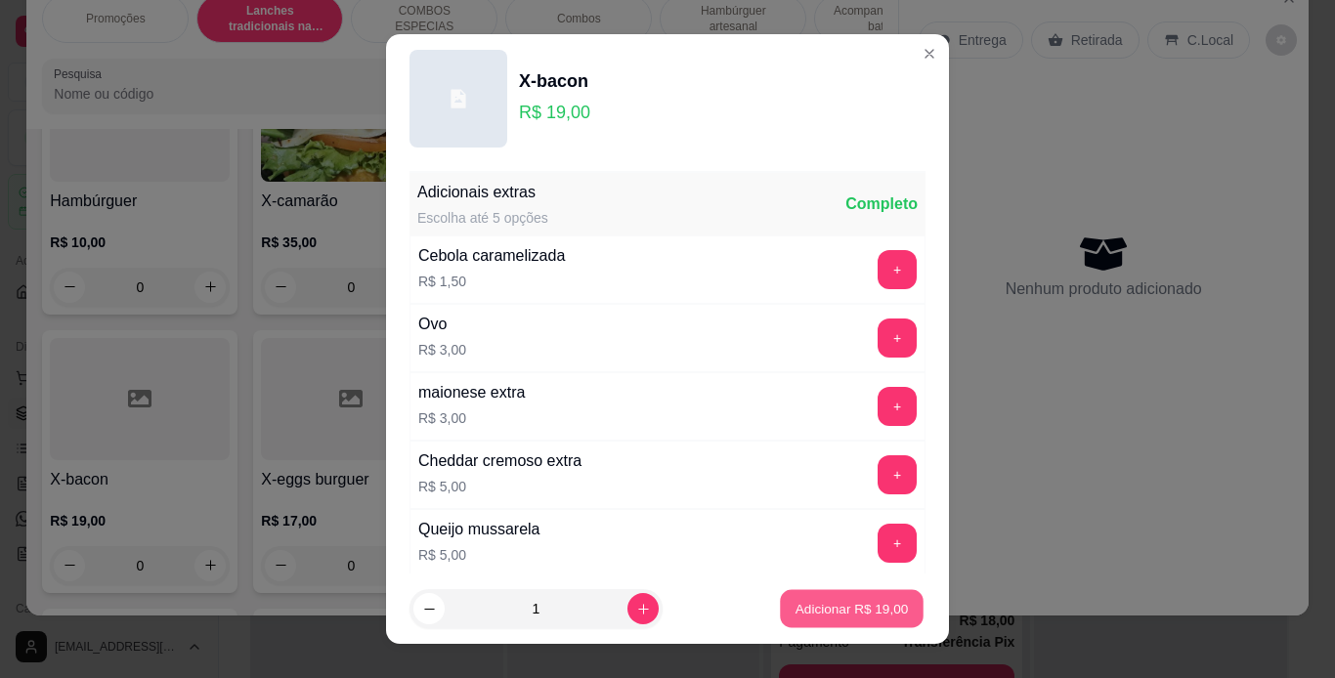
click at [803, 590] on button "Adicionar R$ 19,00" at bounding box center [852, 609] width 144 height 38
type input "1"
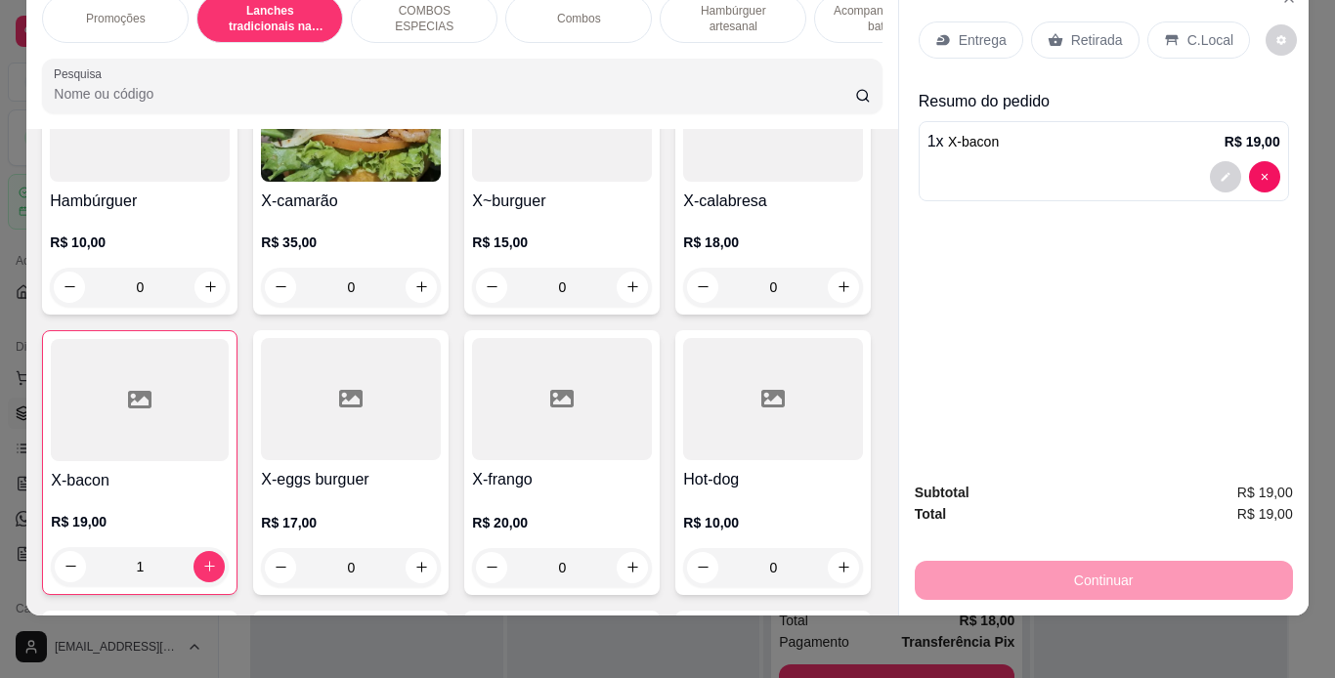
click at [1048, 32] on icon at bounding box center [1056, 40] width 16 height 16
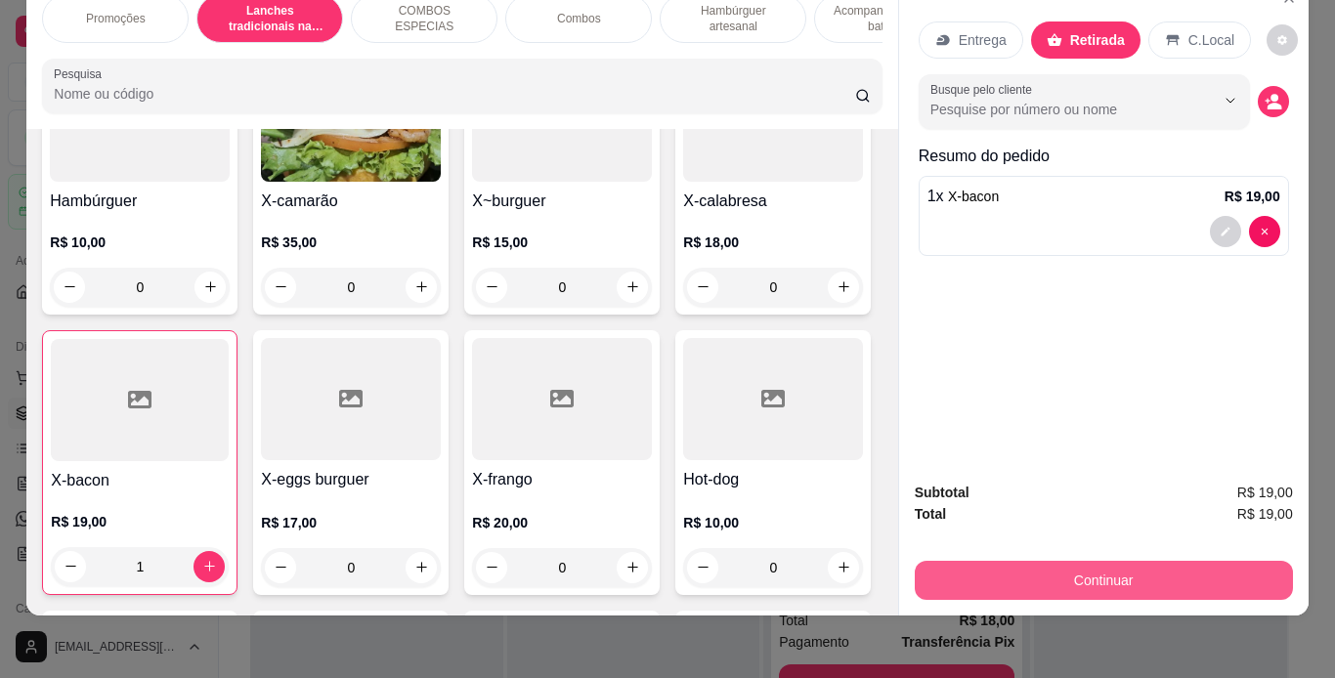
click at [1010, 565] on button "Continuar" at bounding box center [1104, 580] width 378 height 39
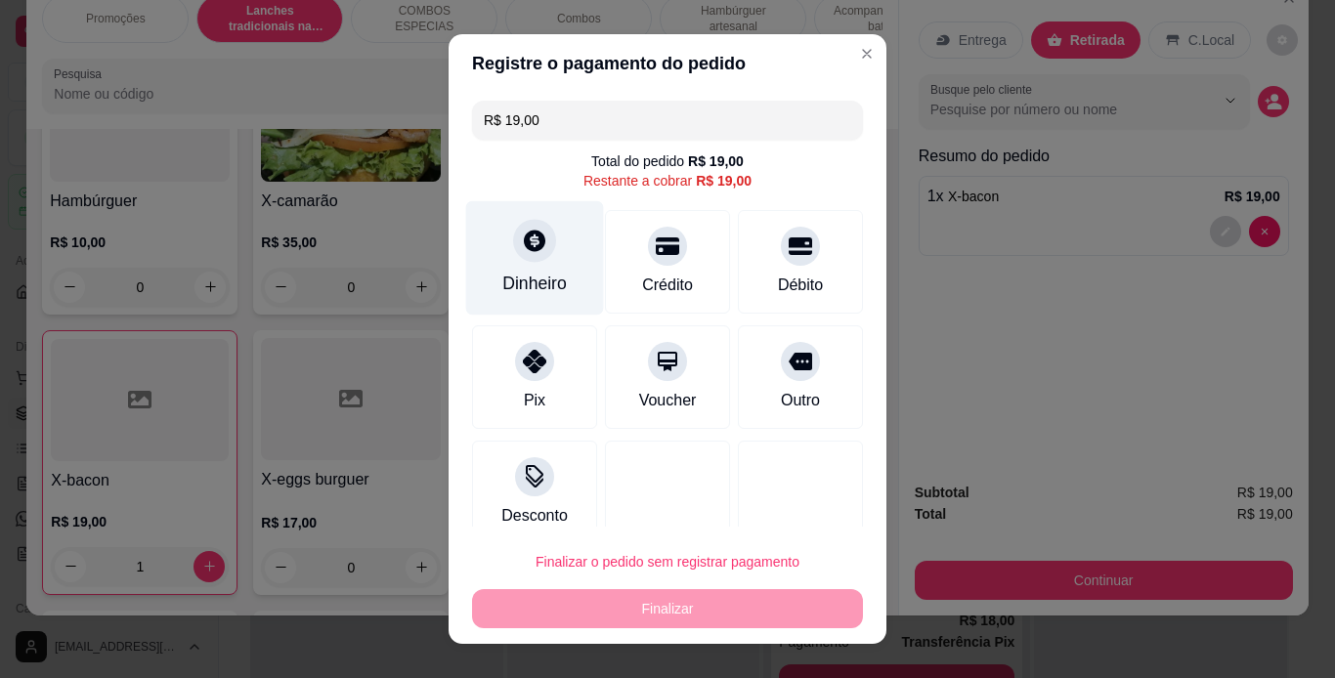
click at [517, 276] on div "Dinheiro" at bounding box center [534, 283] width 64 height 25
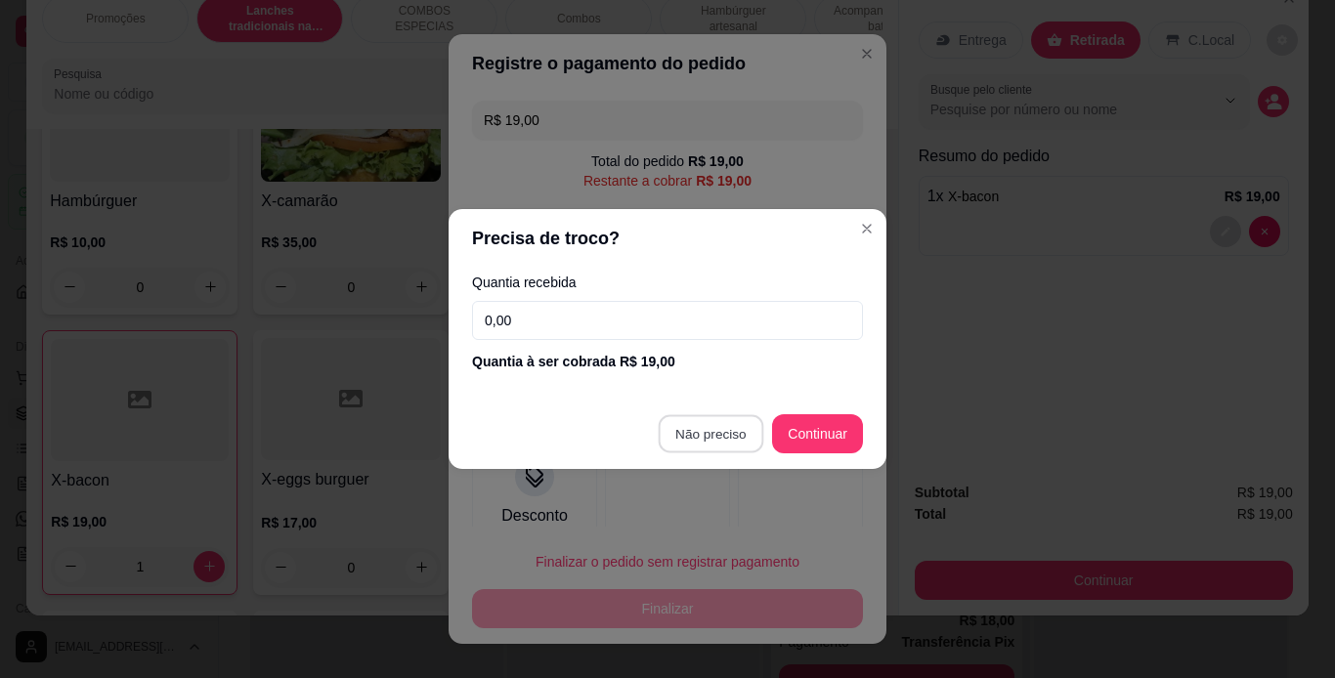
type input "R$ 0,00"
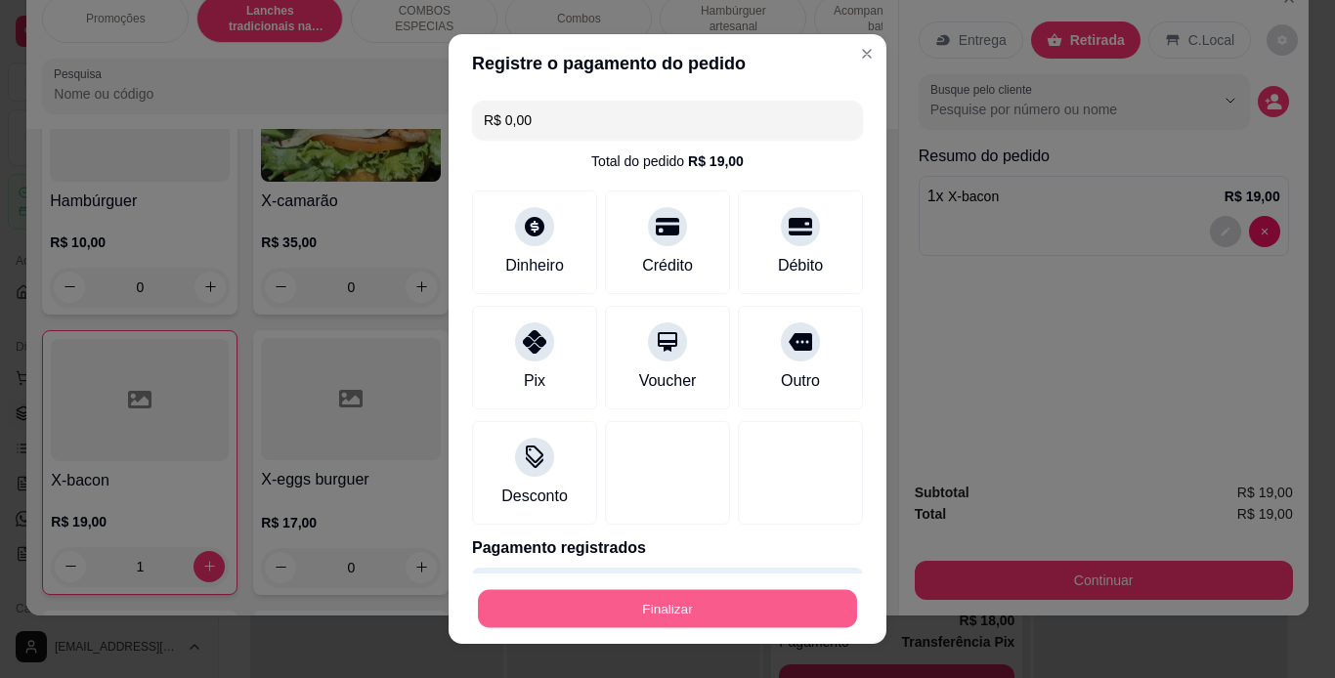
click at [651, 606] on button "Finalizar" at bounding box center [667, 609] width 379 height 38
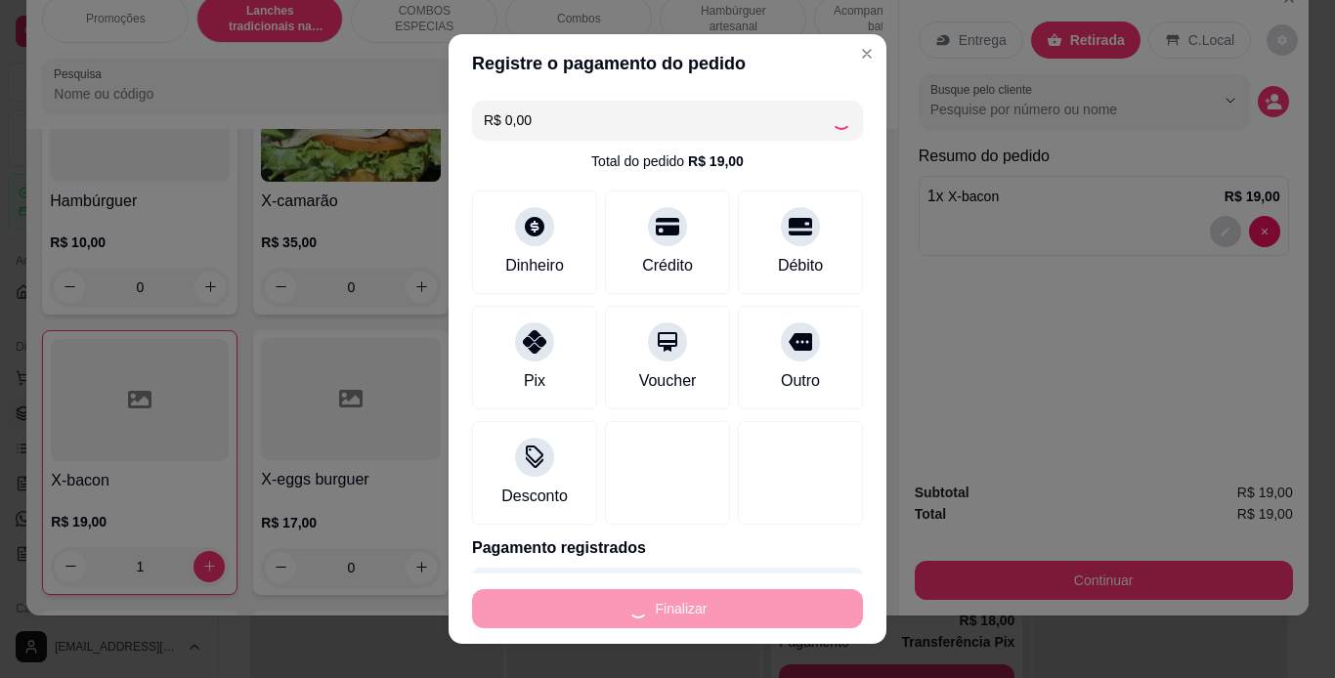
type input "0"
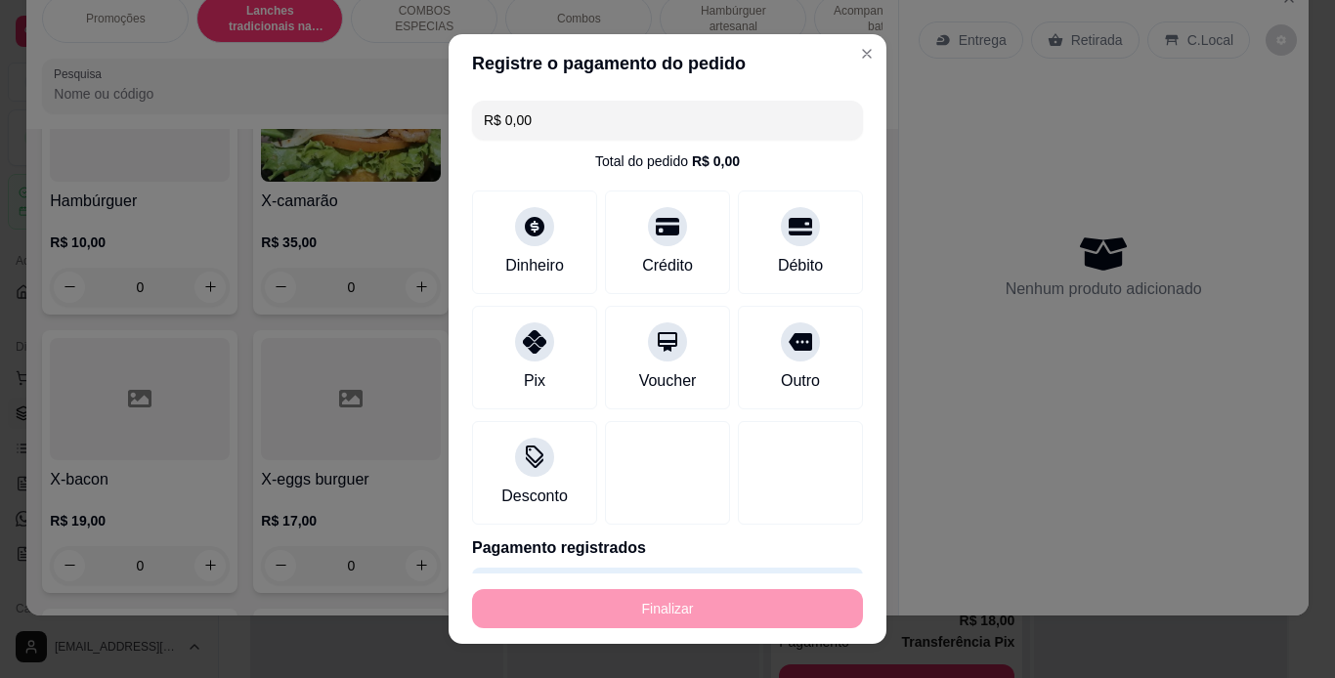
type input "-R$ 19,00"
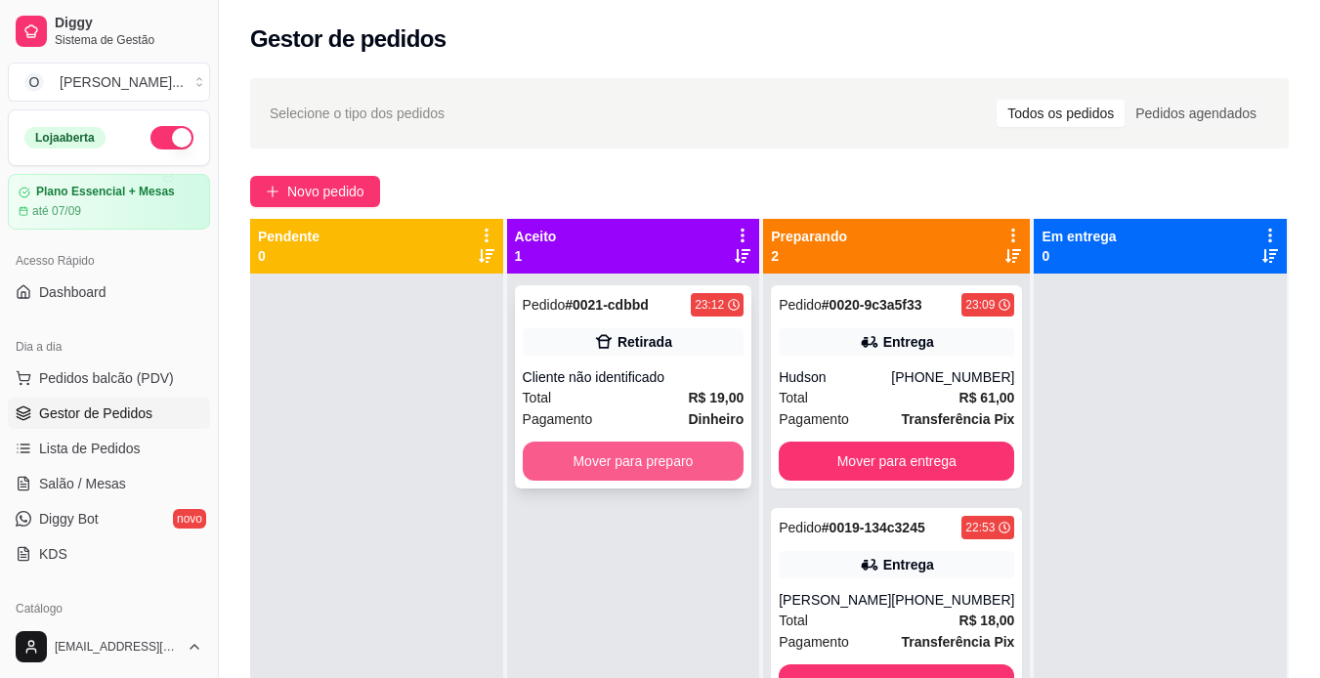
click at [633, 472] on button "Mover para preparo" at bounding box center [634, 461] width 222 height 39
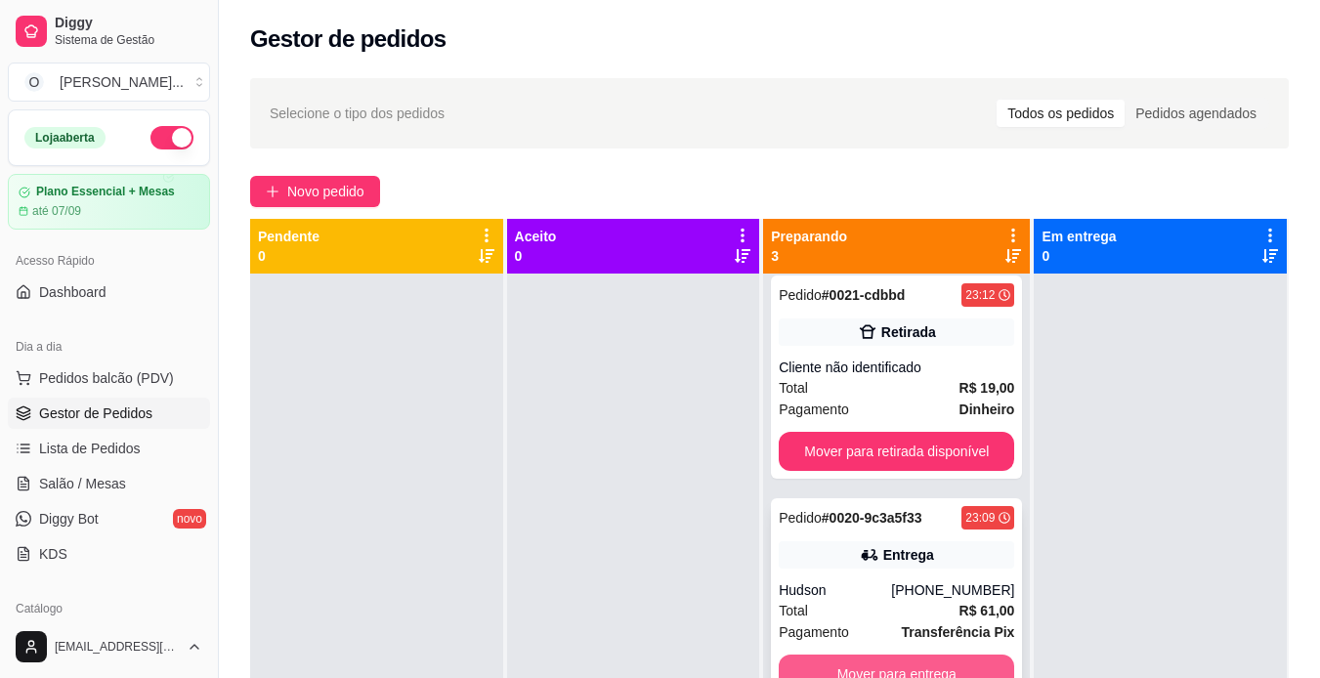
scroll to position [55, 0]
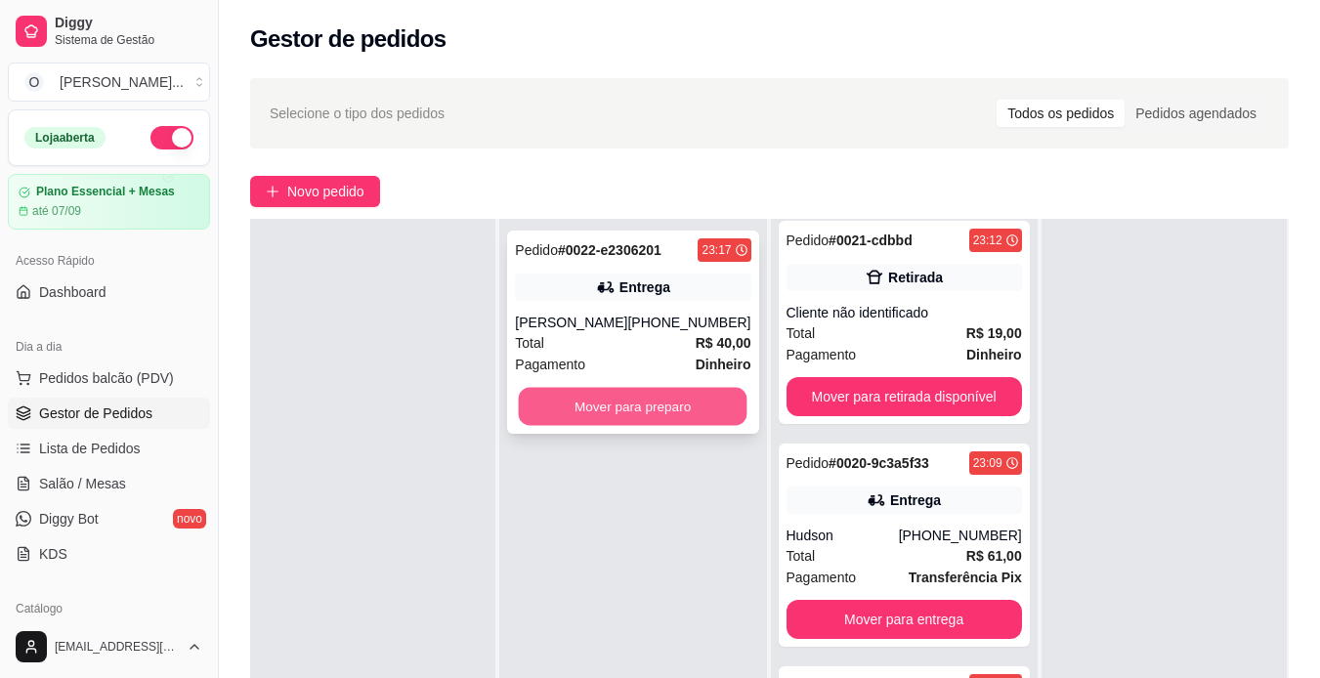
click at [644, 406] on button "Mover para preparo" at bounding box center [633, 407] width 229 height 38
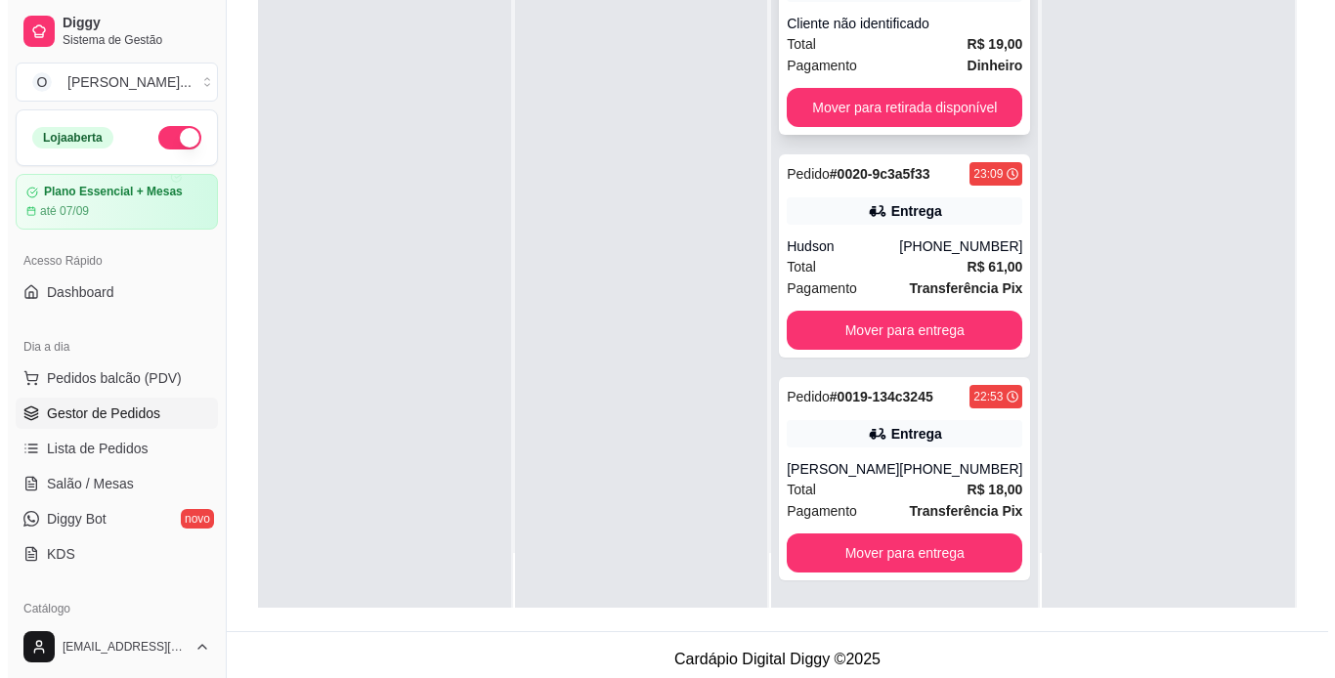
scroll to position [290, 0]
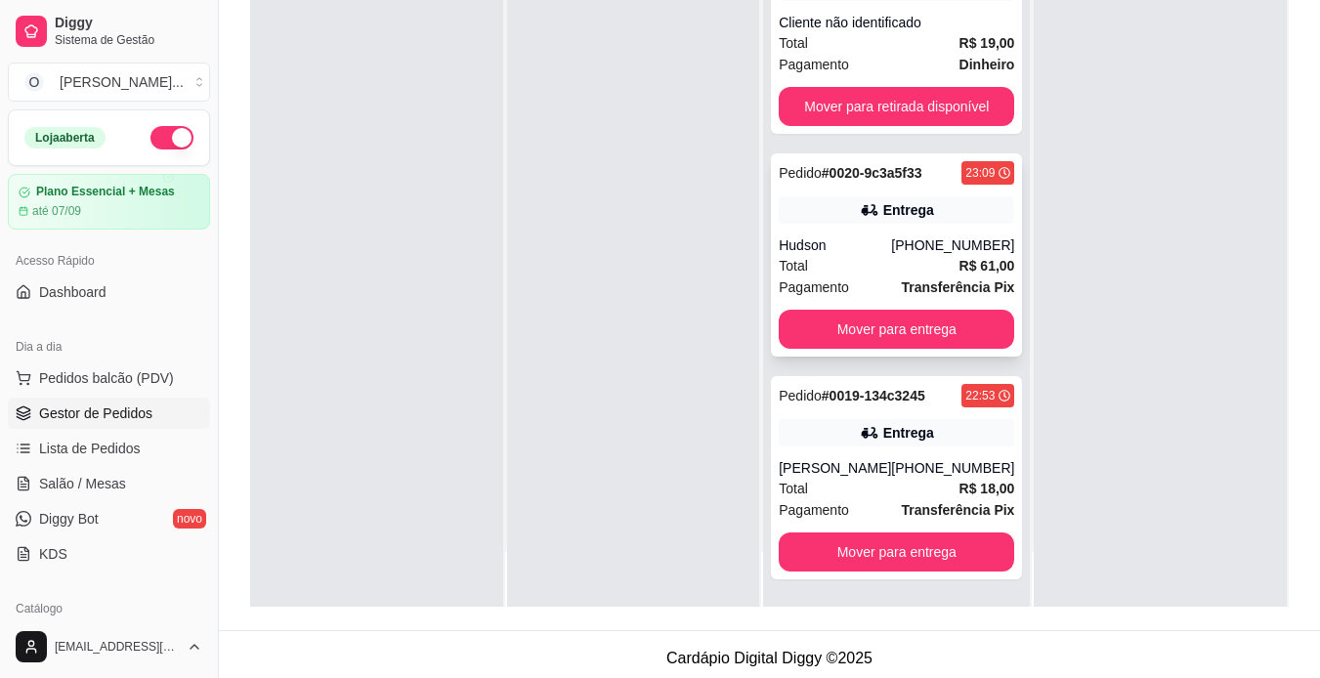
click at [877, 240] on div "Hudson" at bounding box center [835, 245] width 112 height 20
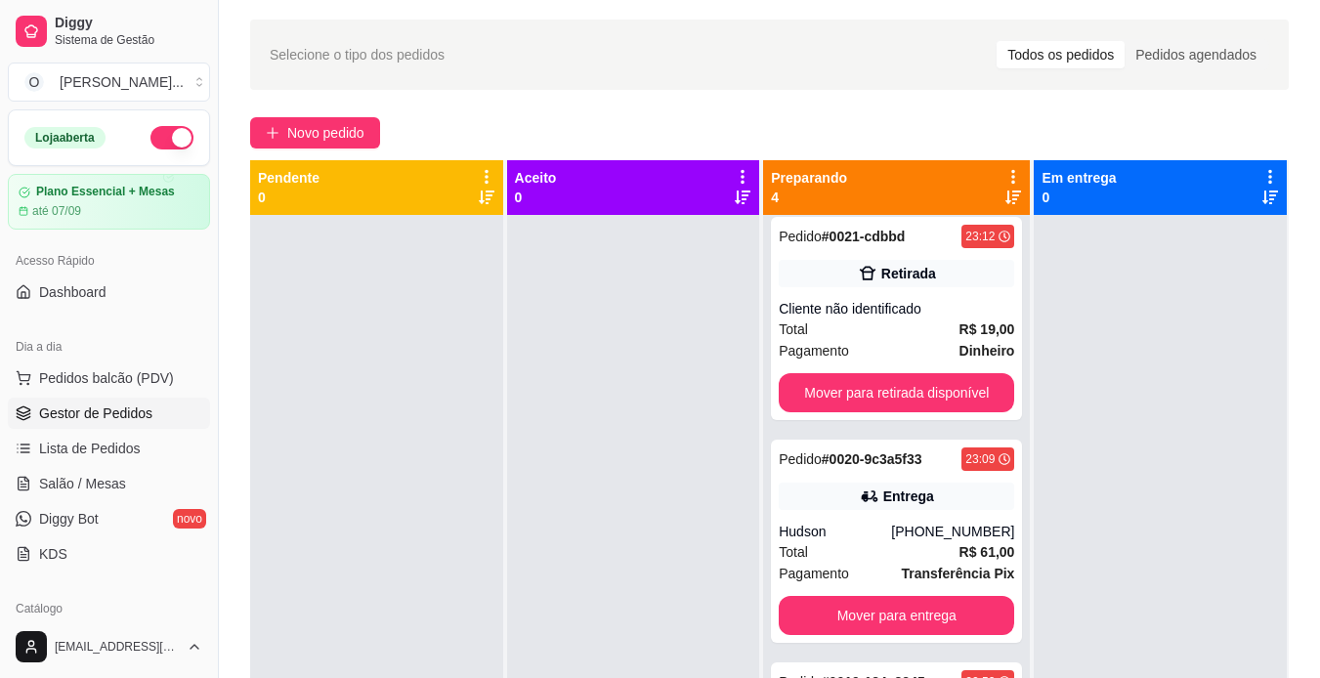
scroll to position [0, 0]
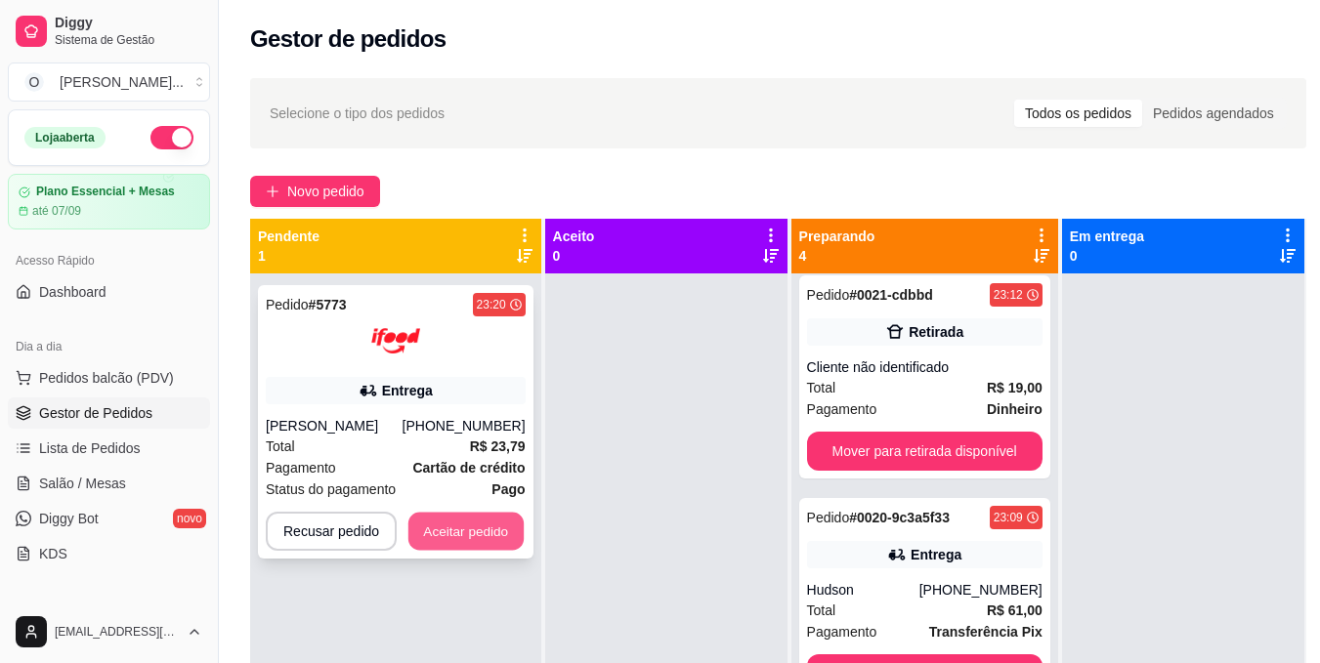
click at [514, 529] on button "Aceitar pedido" at bounding box center [465, 532] width 115 height 38
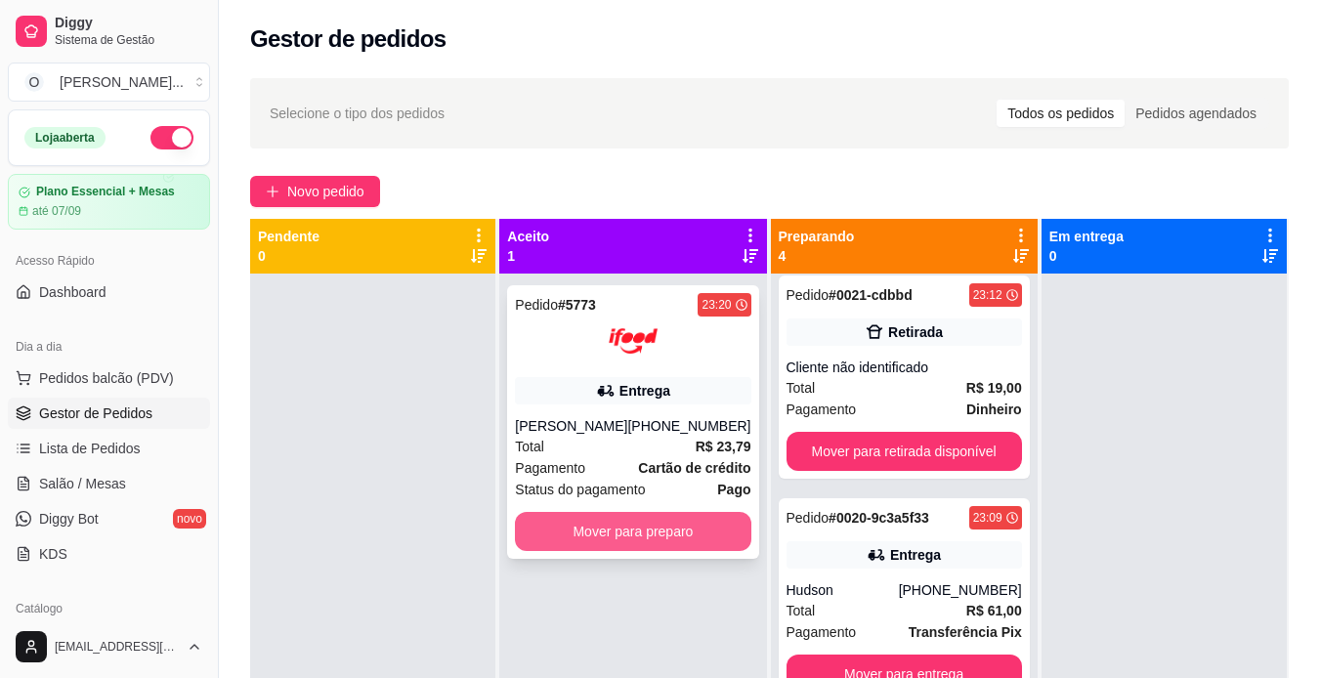
click at [647, 536] on button "Mover para preparo" at bounding box center [632, 531] width 235 height 39
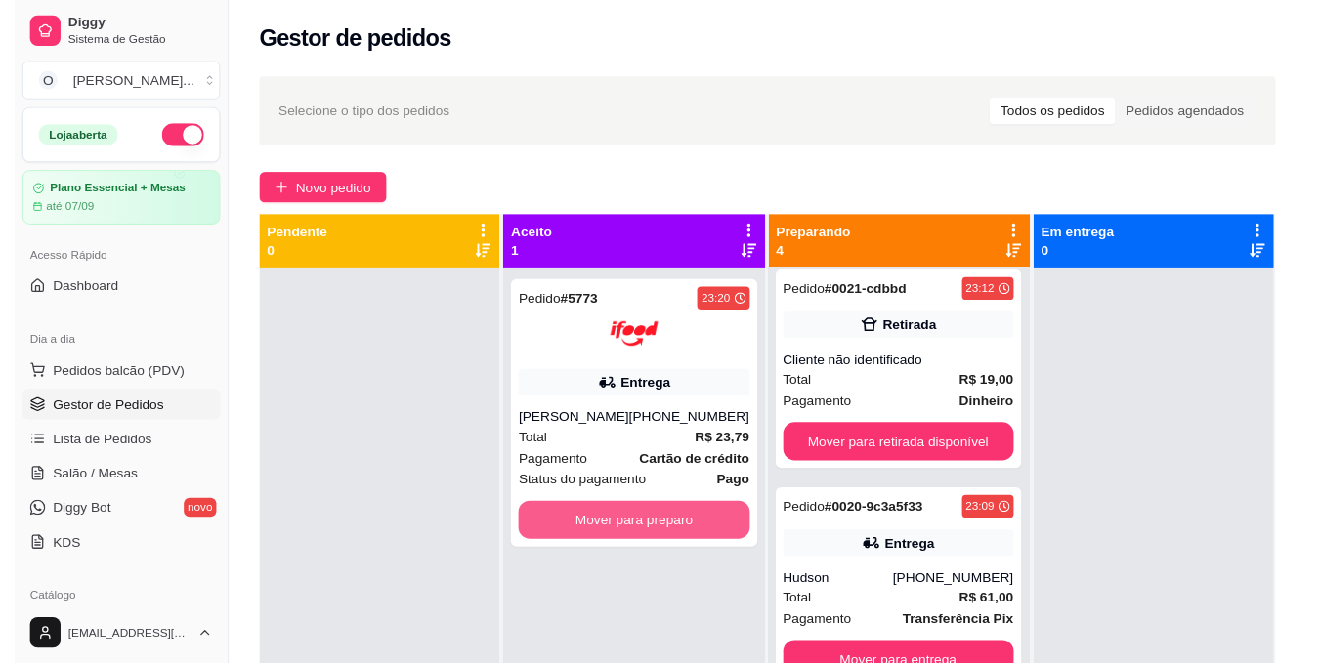
scroll to position [233, 0]
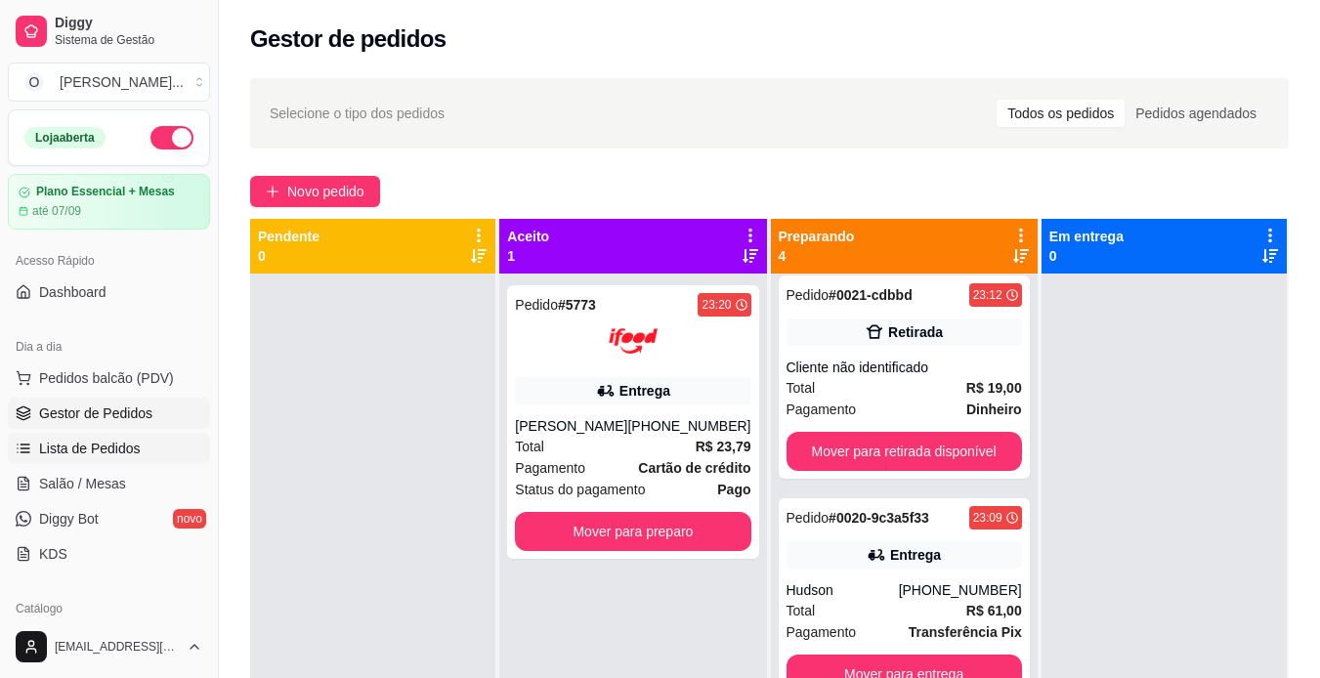
click at [53, 447] on span "Lista de Pedidos" at bounding box center [90, 449] width 102 height 20
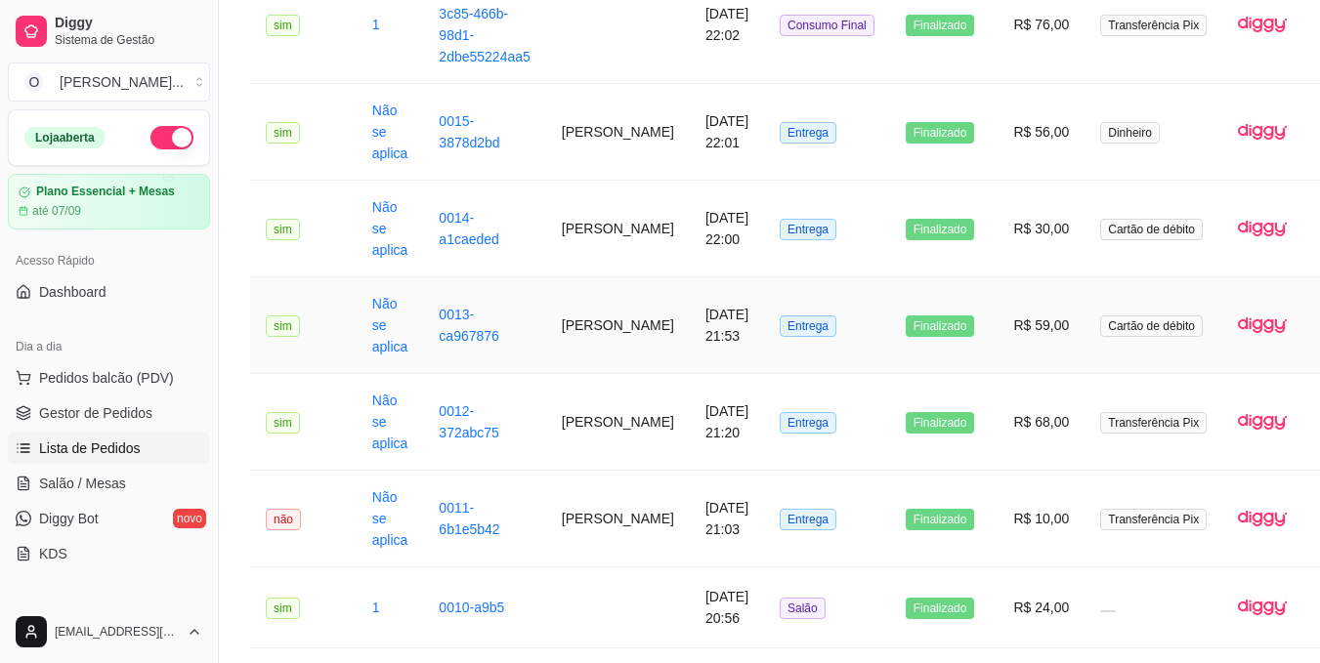
scroll to position [1132, 0]
click at [582, 326] on td "[PERSON_NAME]" at bounding box center [618, 325] width 144 height 97
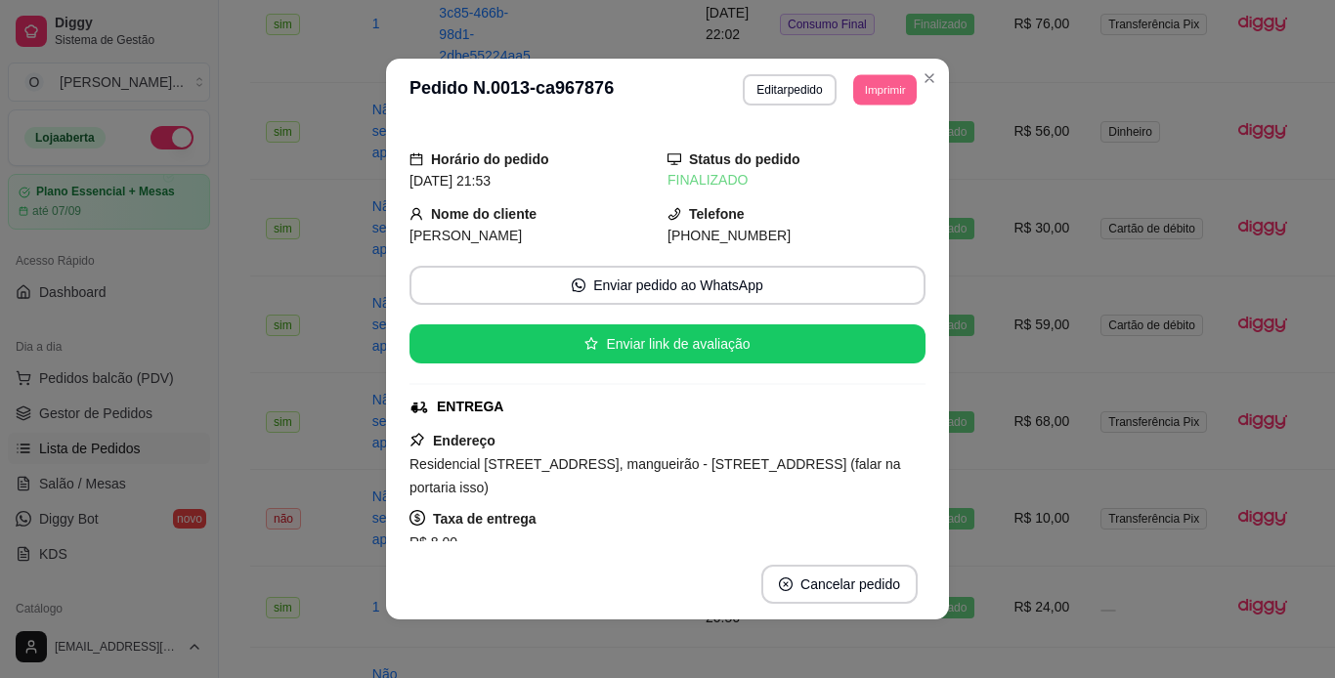
click at [853, 88] on button "Imprimir" at bounding box center [885, 89] width 64 height 30
click at [843, 158] on button "IMPRESSORA" at bounding box center [840, 158] width 137 height 30
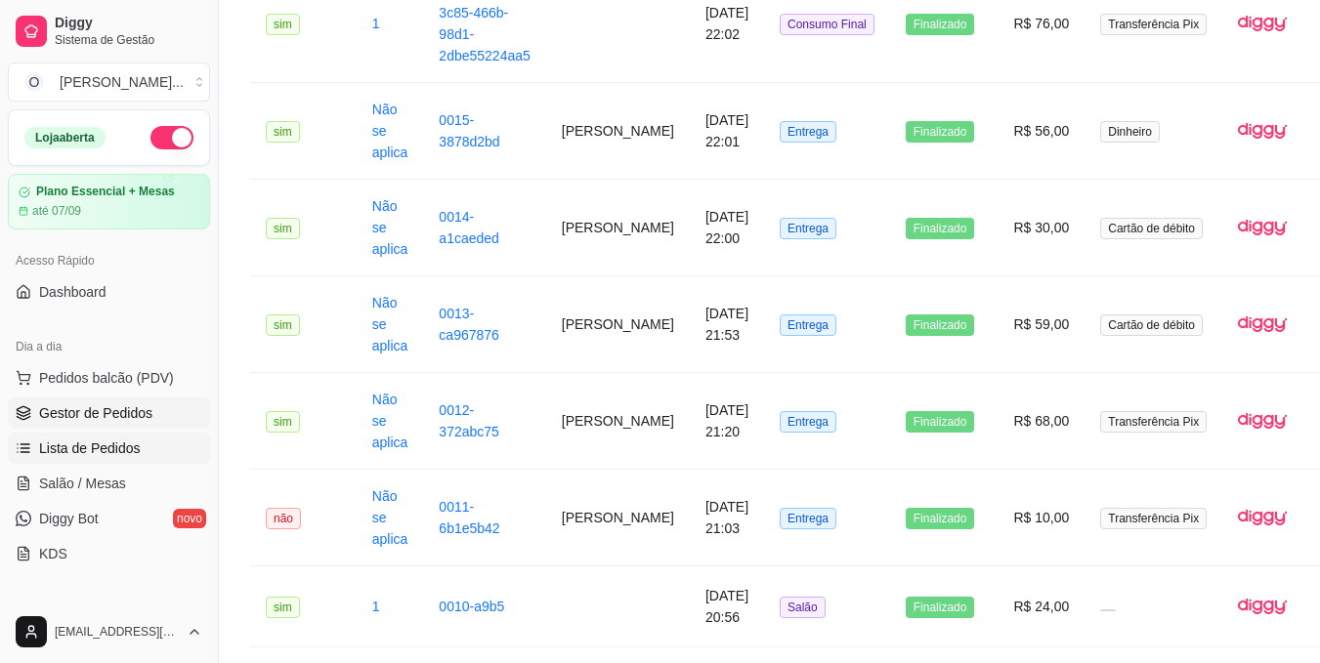
click at [94, 414] on span "Gestor de Pedidos" at bounding box center [95, 414] width 113 height 20
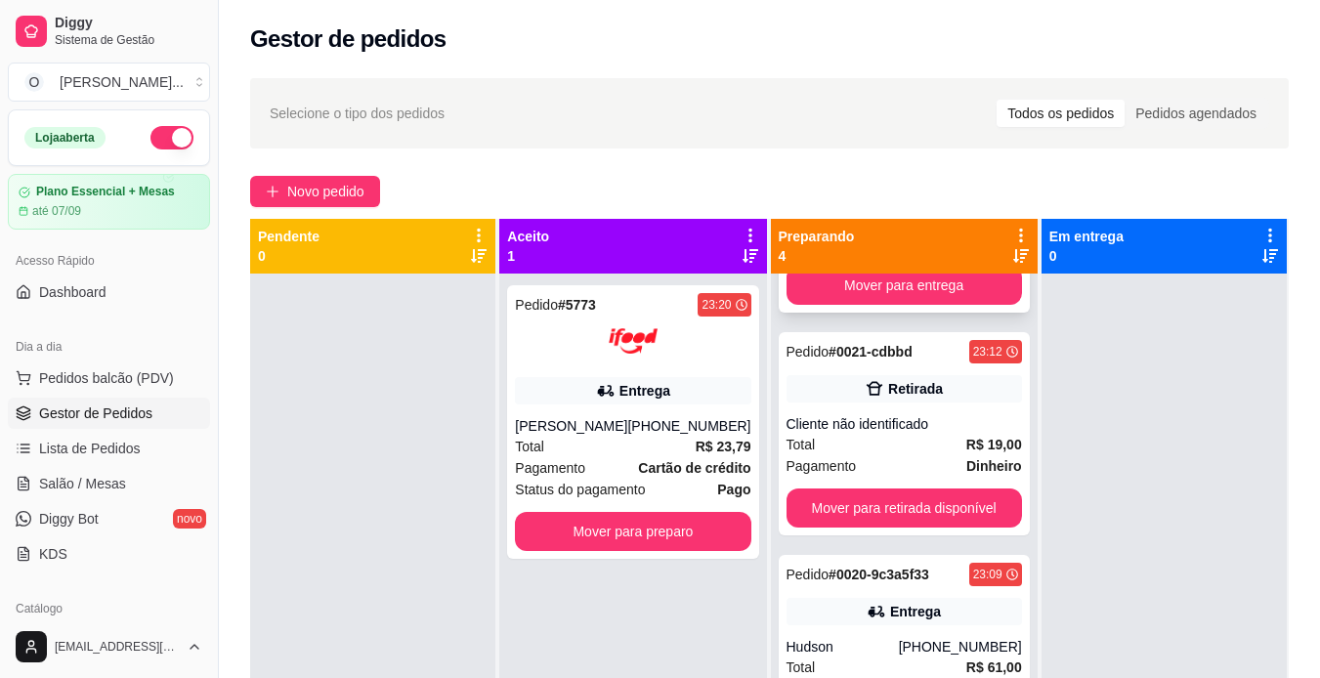
scroll to position [233, 0]
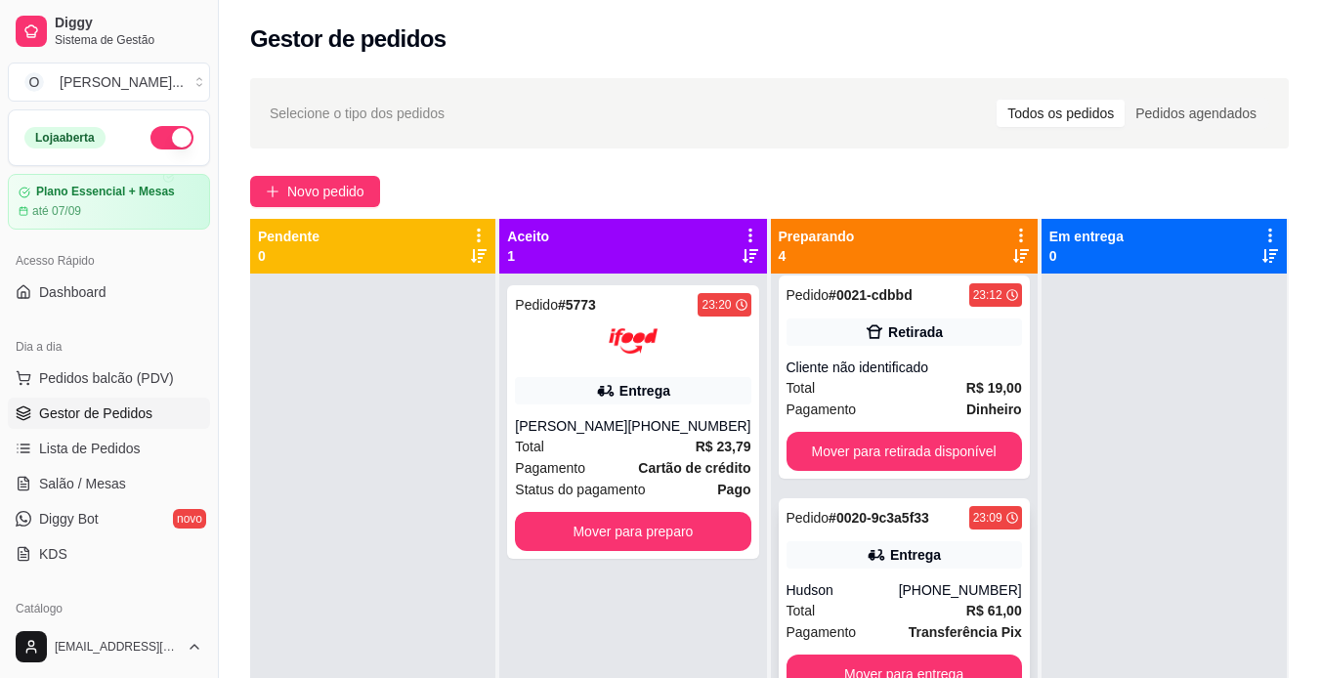
click at [868, 580] on div "Hudson" at bounding box center [843, 590] width 112 height 20
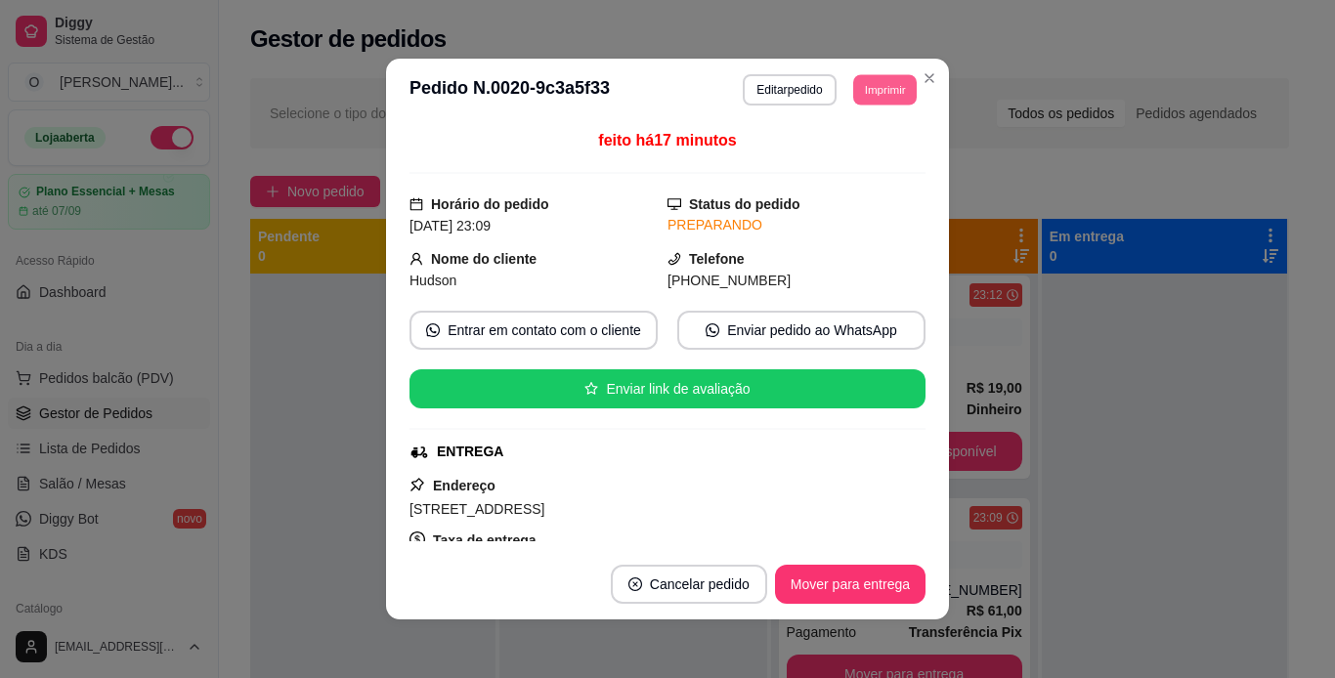
click at [893, 85] on button "Imprimir" at bounding box center [885, 89] width 64 height 30
click at [832, 157] on button "IMPRESSORA" at bounding box center [840, 158] width 137 height 30
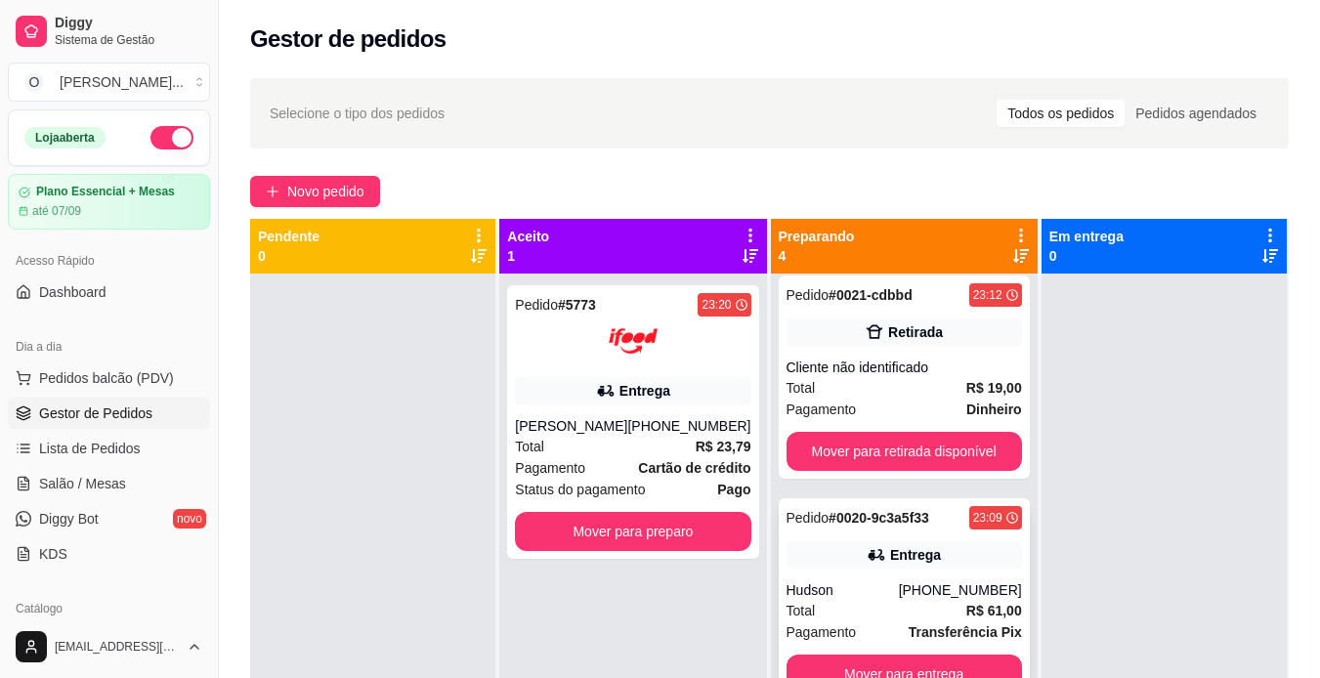
scroll to position [55, 0]
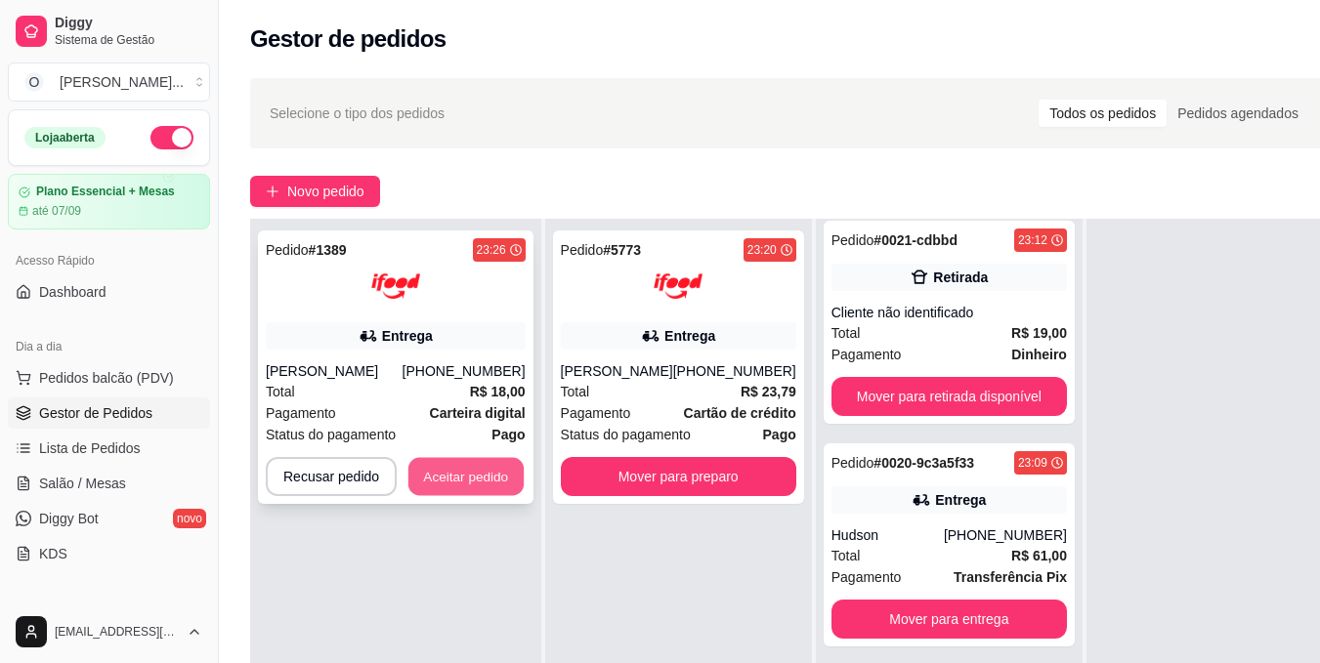
click at [506, 465] on button "Aceitar pedido" at bounding box center [465, 477] width 115 height 38
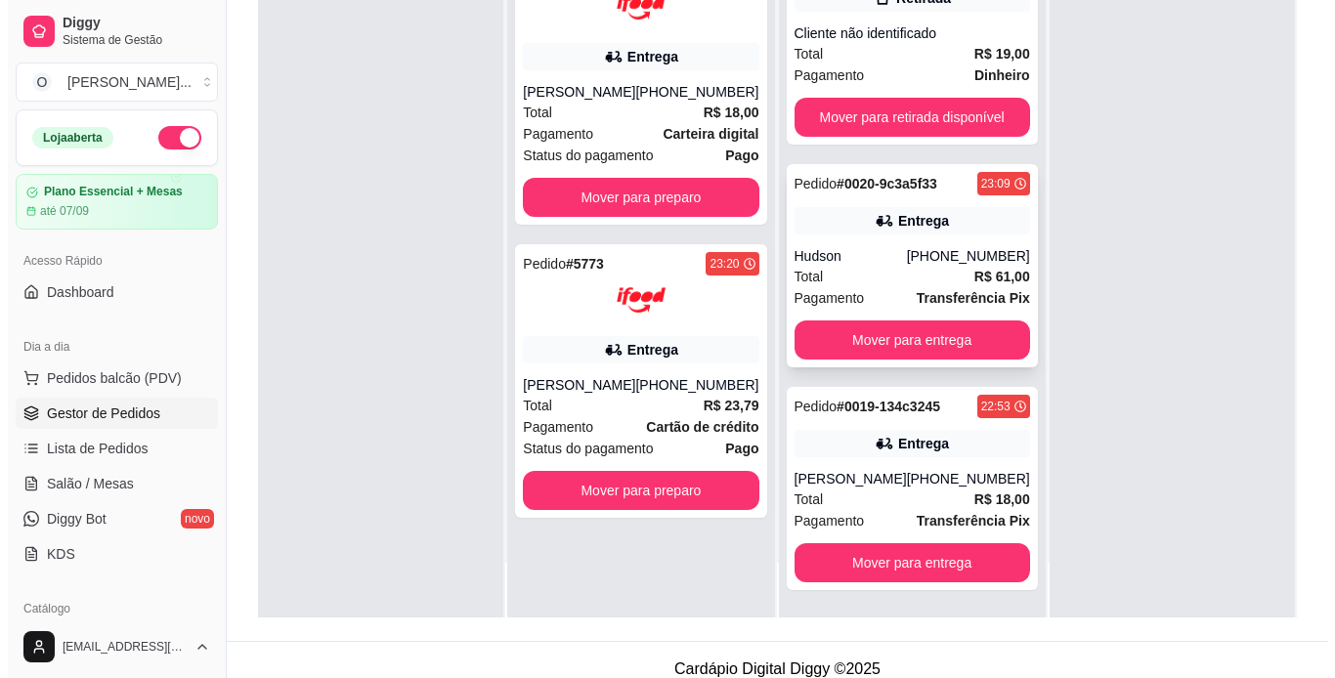
scroll to position [286, 0]
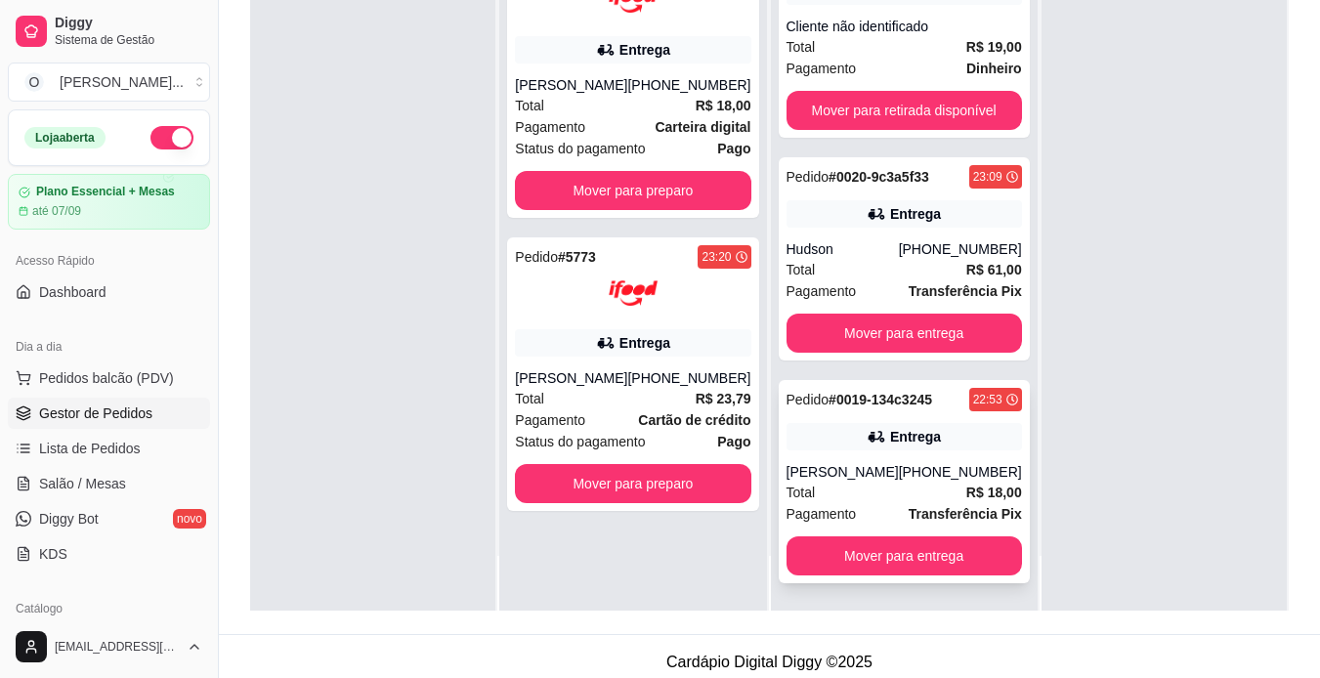
click at [867, 445] on icon at bounding box center [877, 437] width 20 height 20
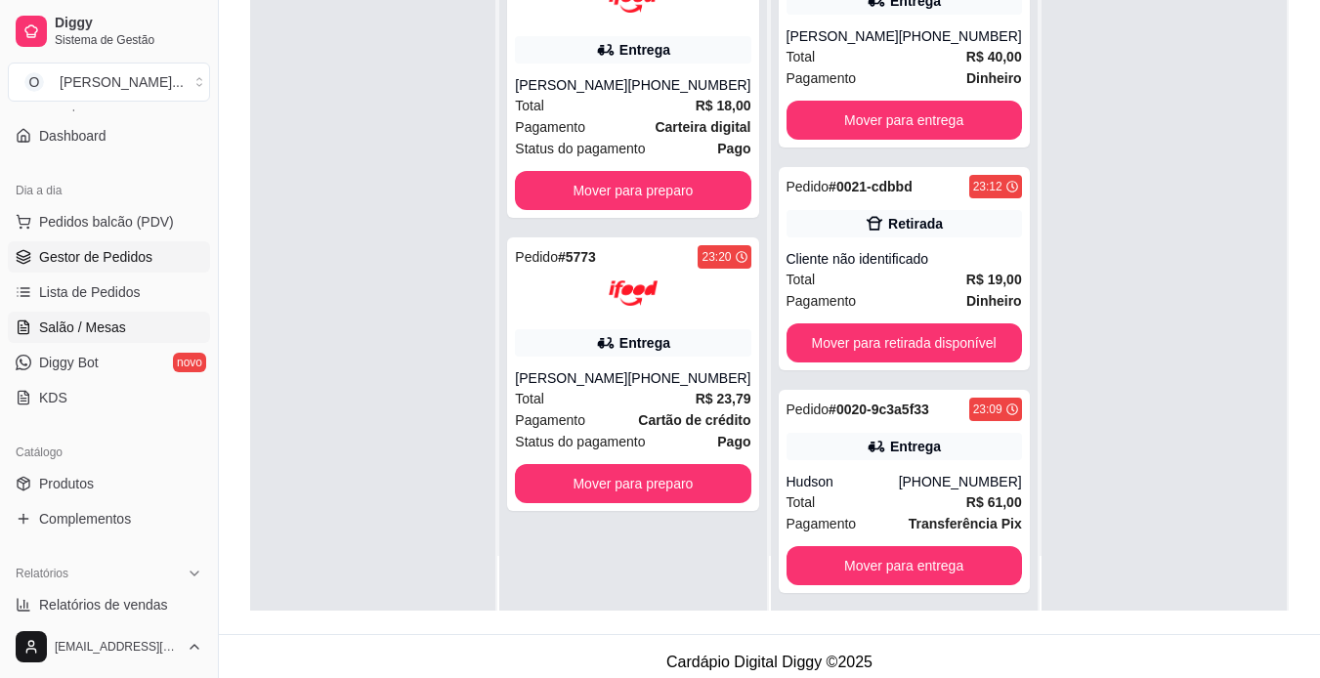
scroll to position [166, 0]
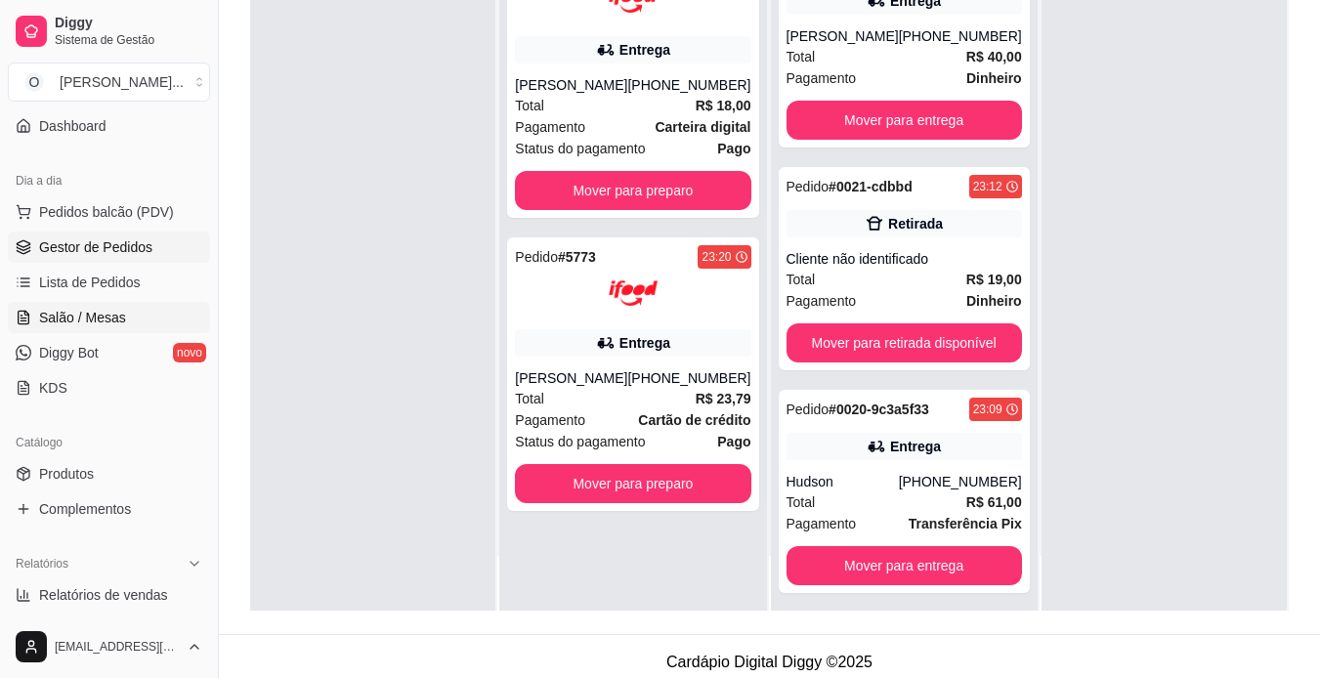
click at [120, 472] on link "Produtos" at bounding box center [109, 473] width 202 height 31
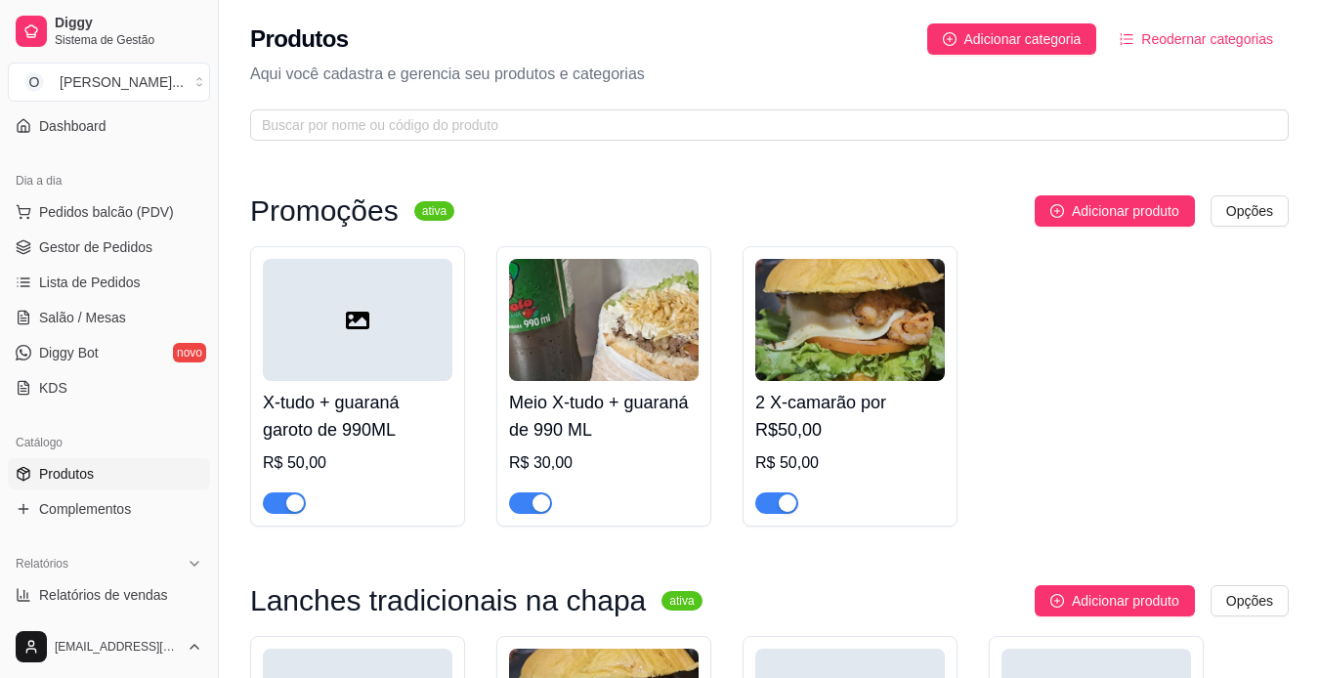
click at [273, 502] on span "button" at bounding box center [284, 502] width 43 height 21
click at [523, 511] on span "button" at bounding box center [530, 502] width 43 height 21
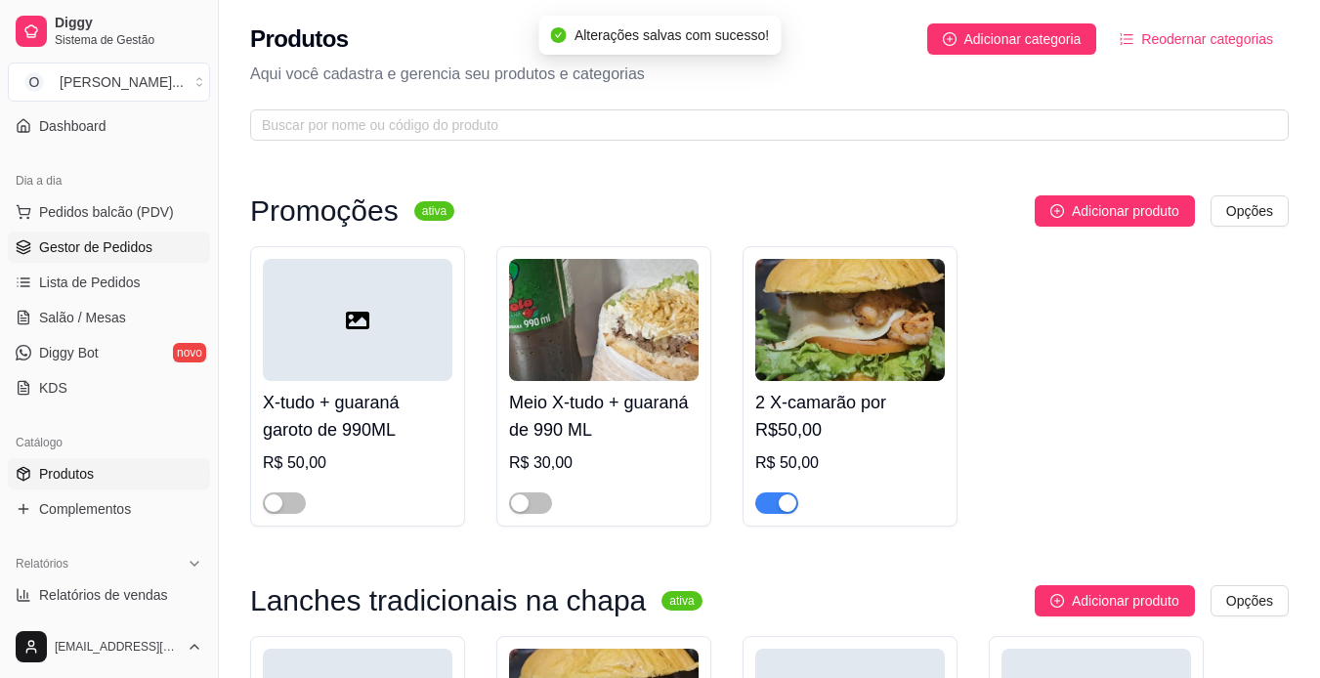
click at [126, 237] on span "Gestor de Pedidos" at bounding box center [95, 247] width 113 height 20
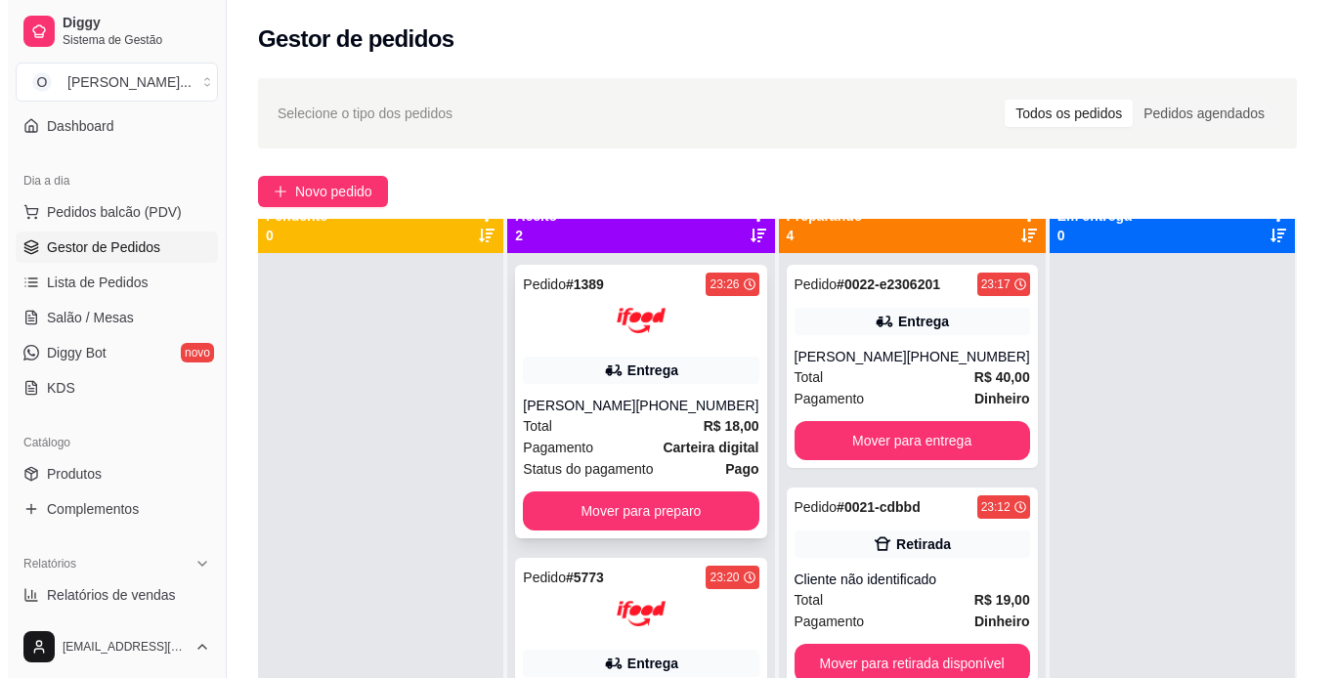
scroll to position [21, 0]
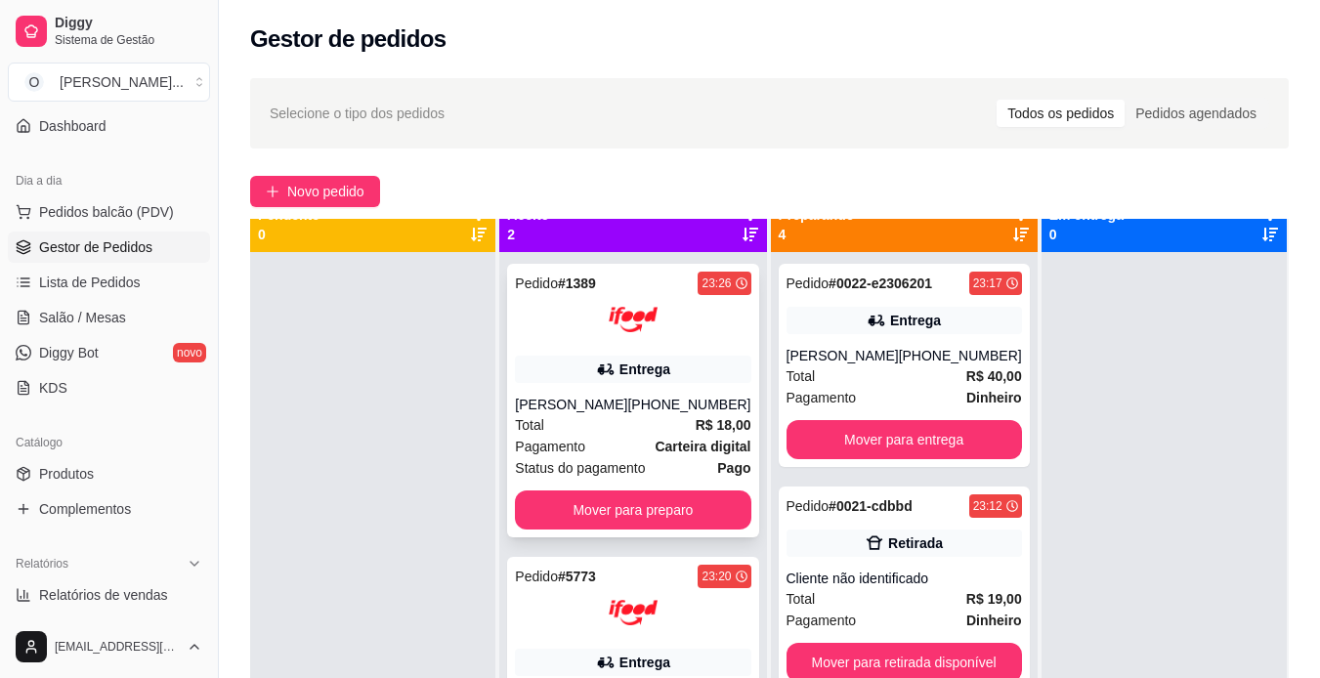
click at [655, 414] on div "[PHONE_NUMBER]" at bounding box center [688, 405] width 123 height 20
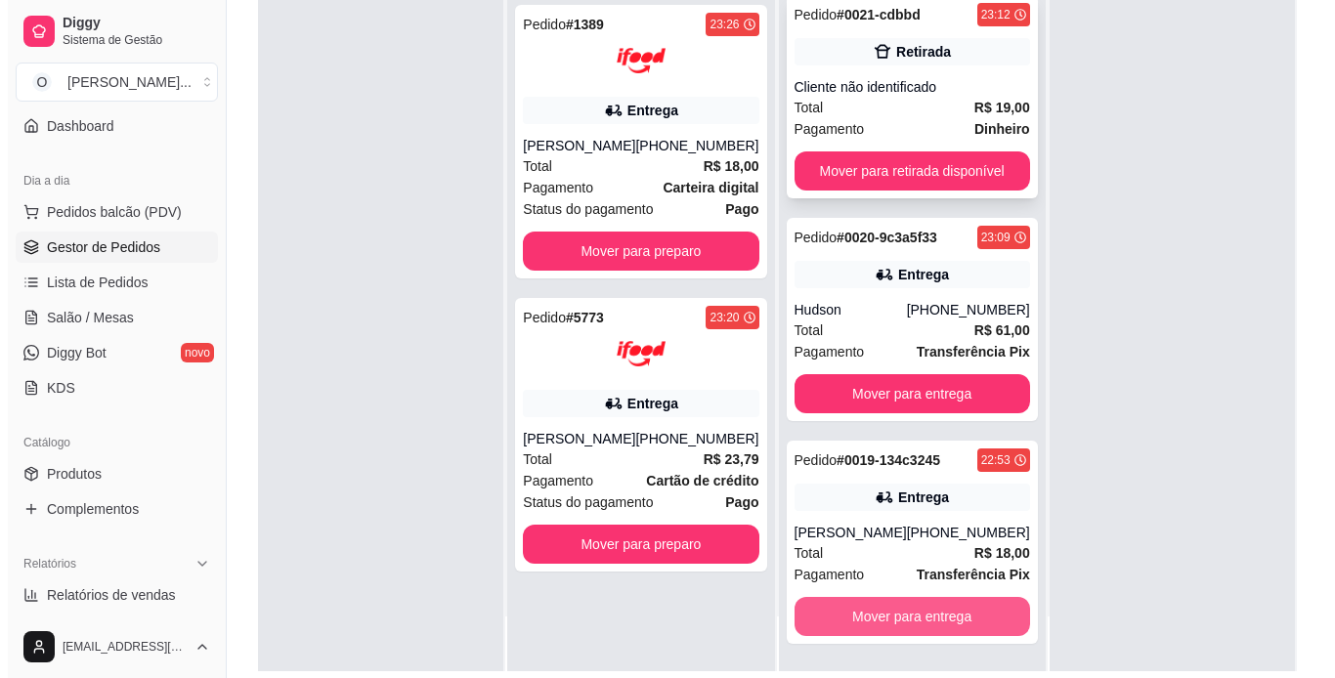
scroll to position [227, 0]
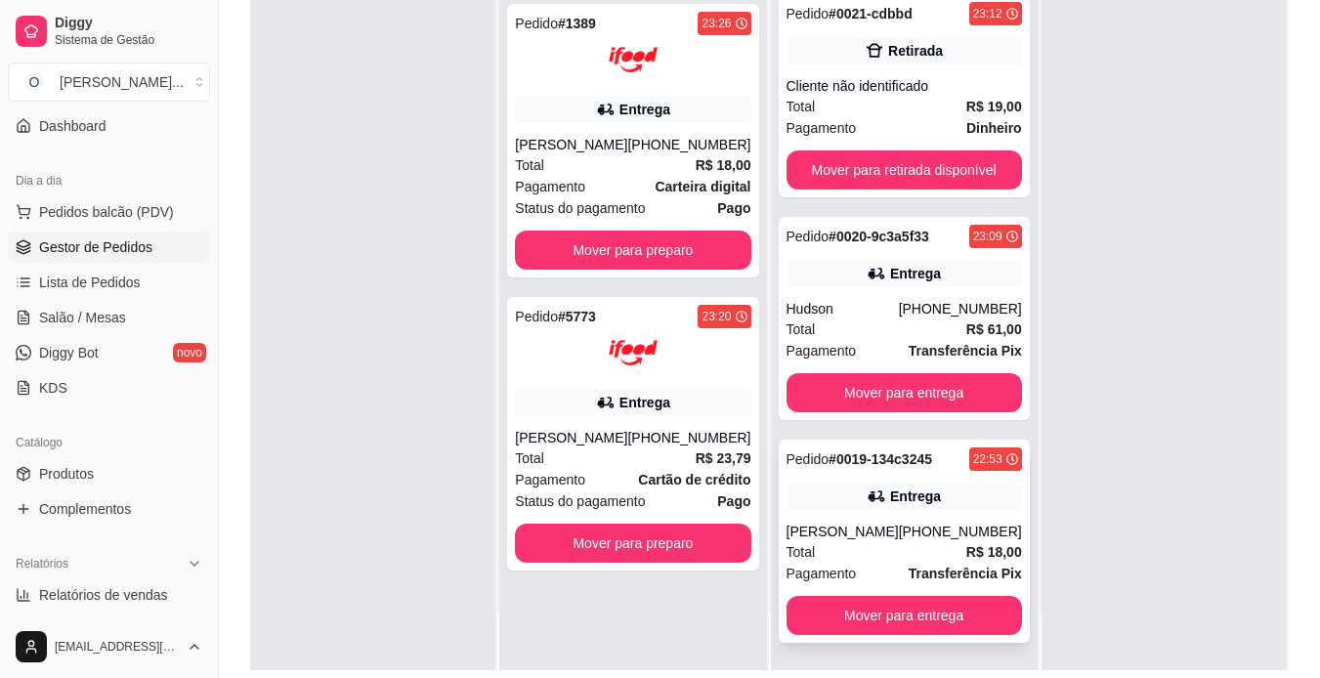
click at [884, 521] on div "Pedido # 0019-134c3245 22:53 Entrega [PERSON_NAME] [PHONE_NUMBER] Total R$ 18,0…" at bounding box center [904, 541] width 251 height 203
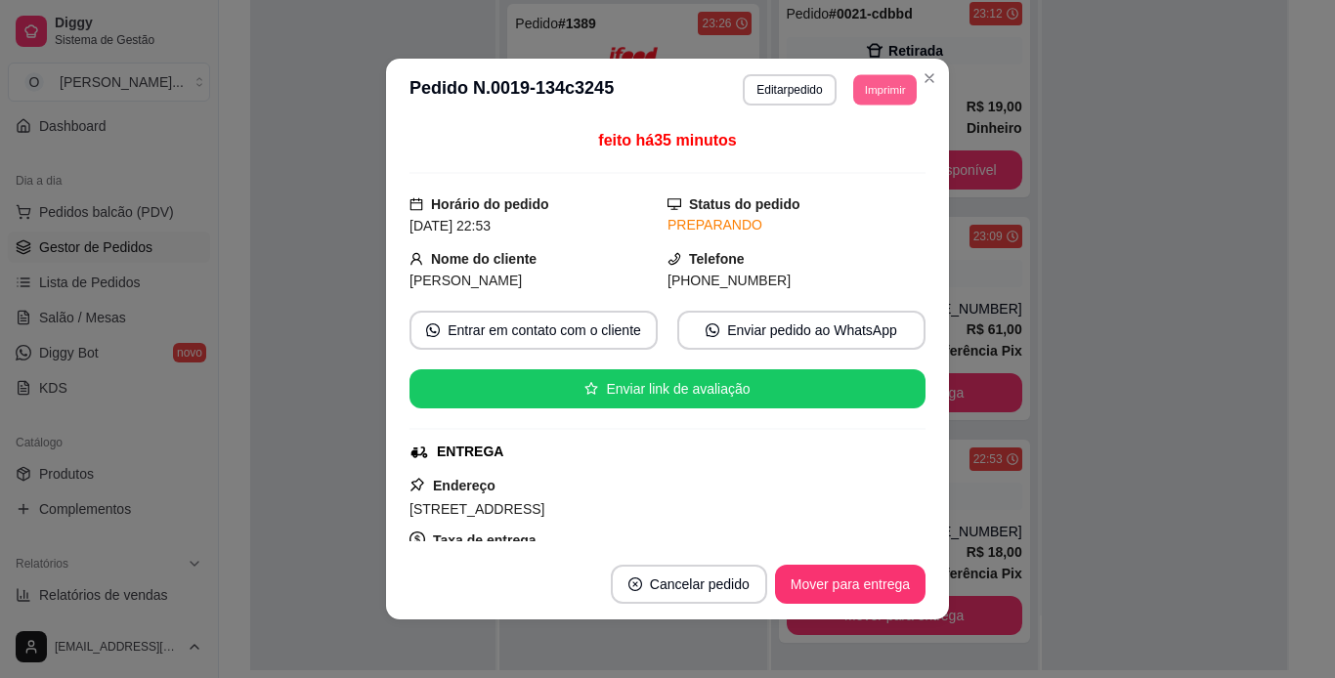
click at [872, 100] on button "Imprimir" at bounding box center [885, 89] width 64 height 30
click at [869, 162] on button "IMPRESSORA" at bounding box center [840, 158] width 137 height 30
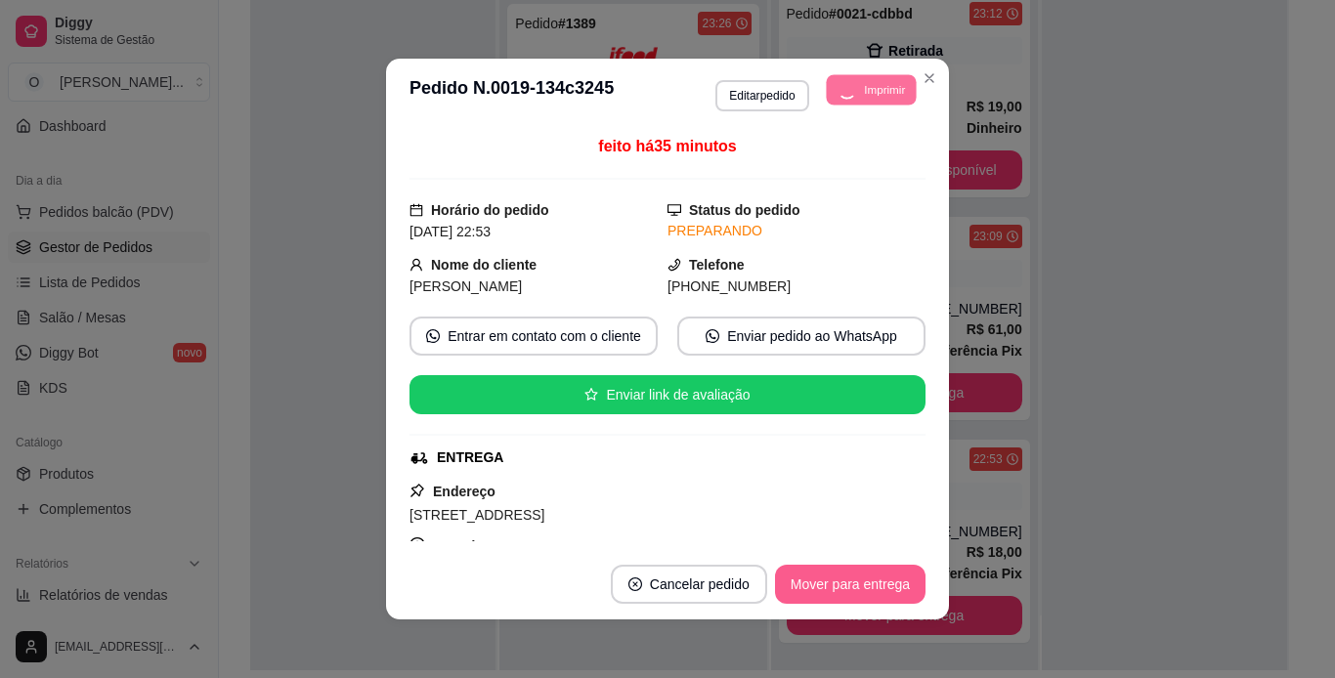
click at [865, 591] on button "Mover para entrega" at bounding box center [850, 584] width 150 height 39
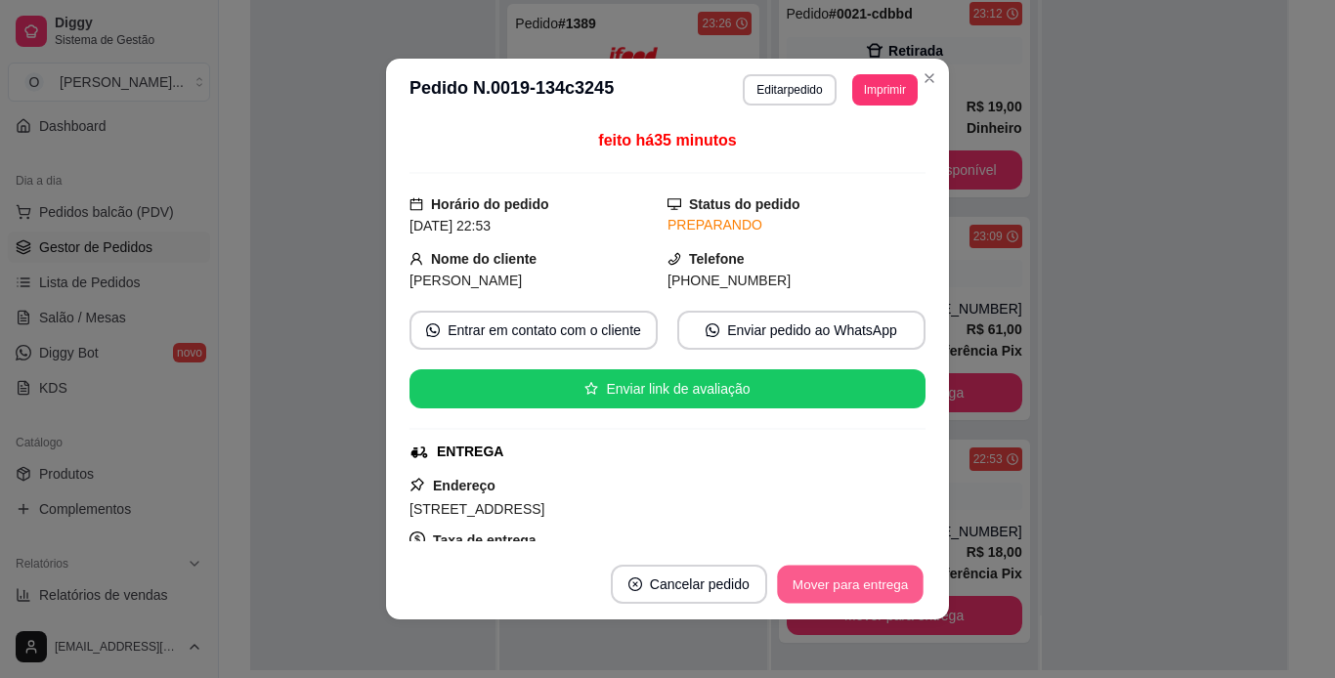
click at [880, 585] on button "Mover para entrega" at bounding box center [850, 585] width 147 height 38
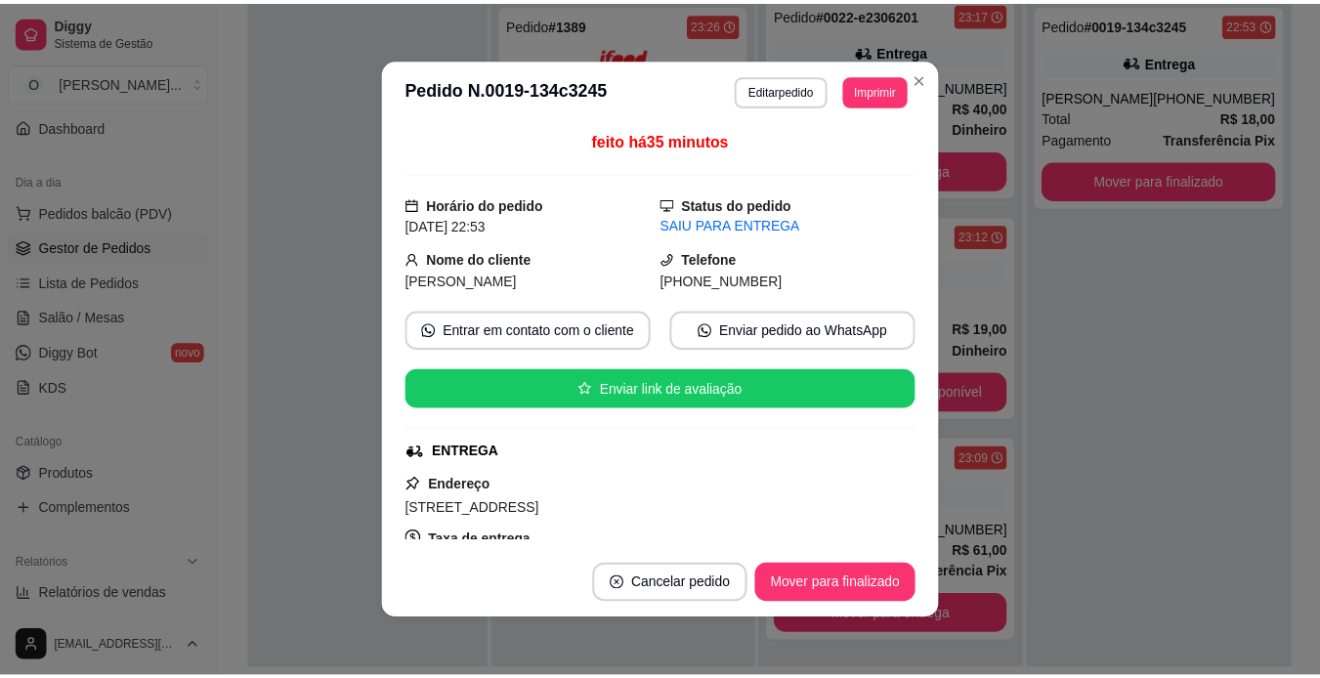
scroll to position [10, 0]
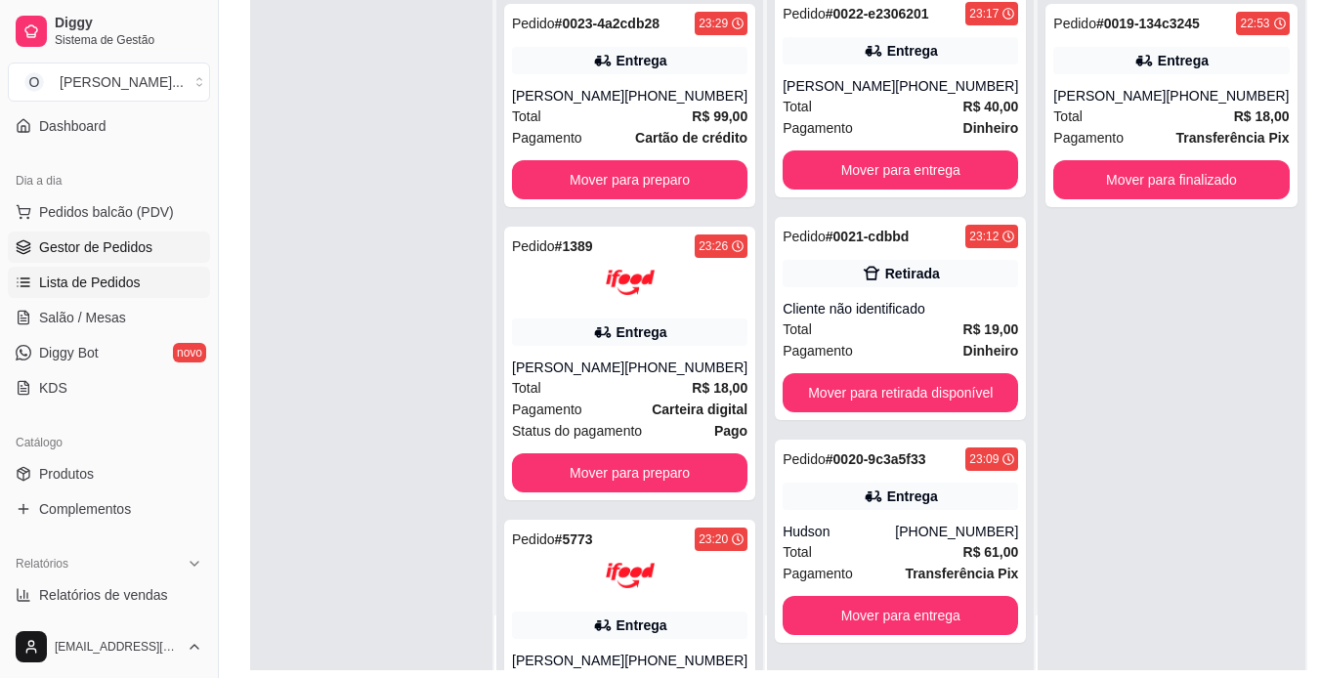
click at [131, 281] on span "Lista de Pedidos" at bounding box center [90, 283] width 102 height 20
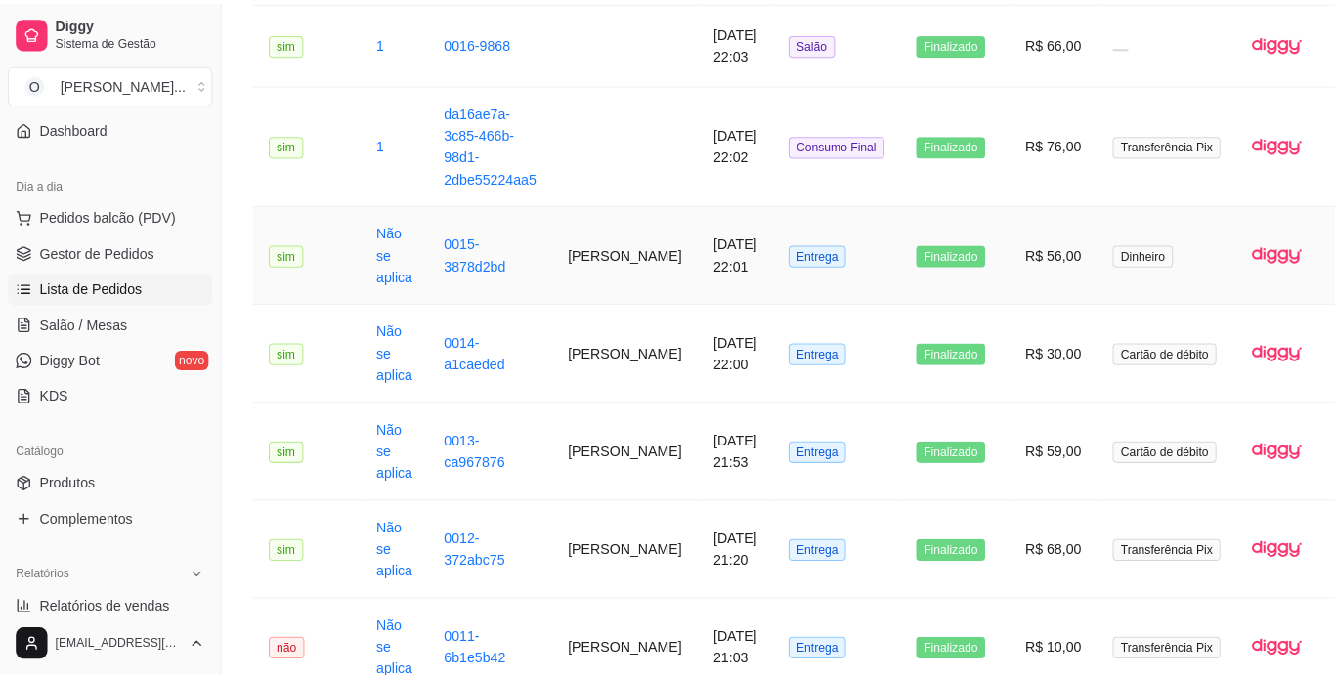
scroll to position [1208, 0]
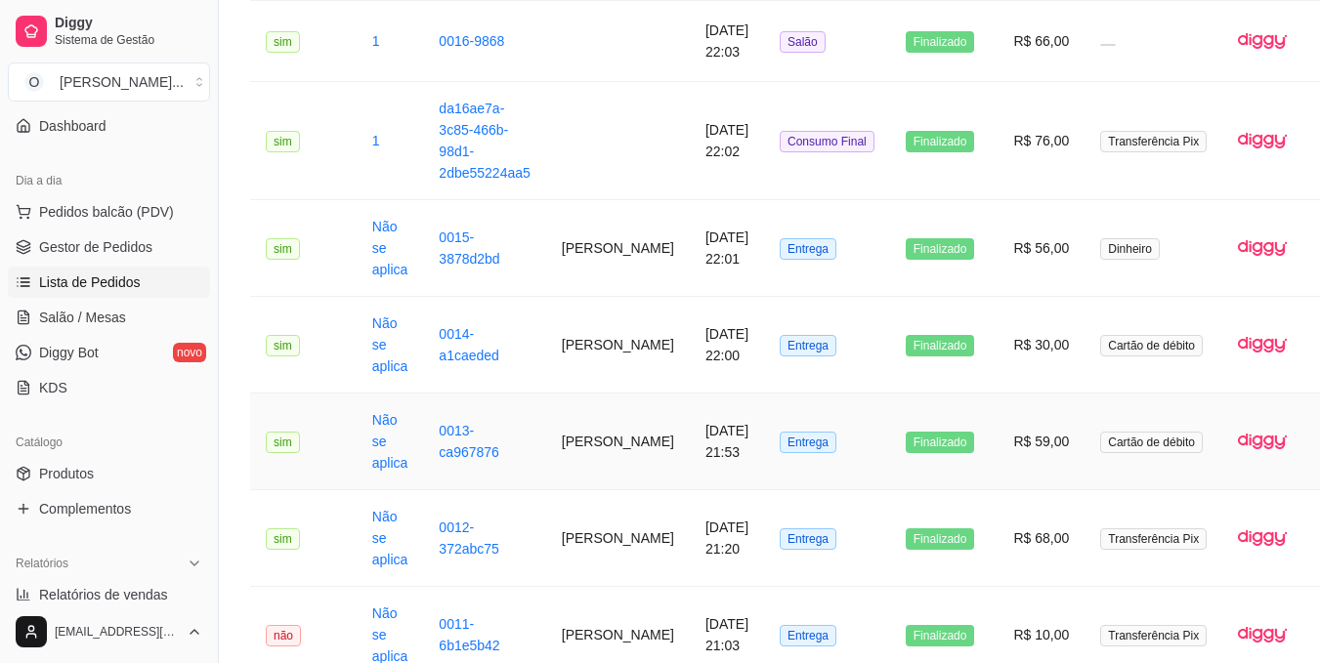
click at [574, 436] on td "[PERSON_NAME]" at bounding box center [618, 442] width 144 height 97
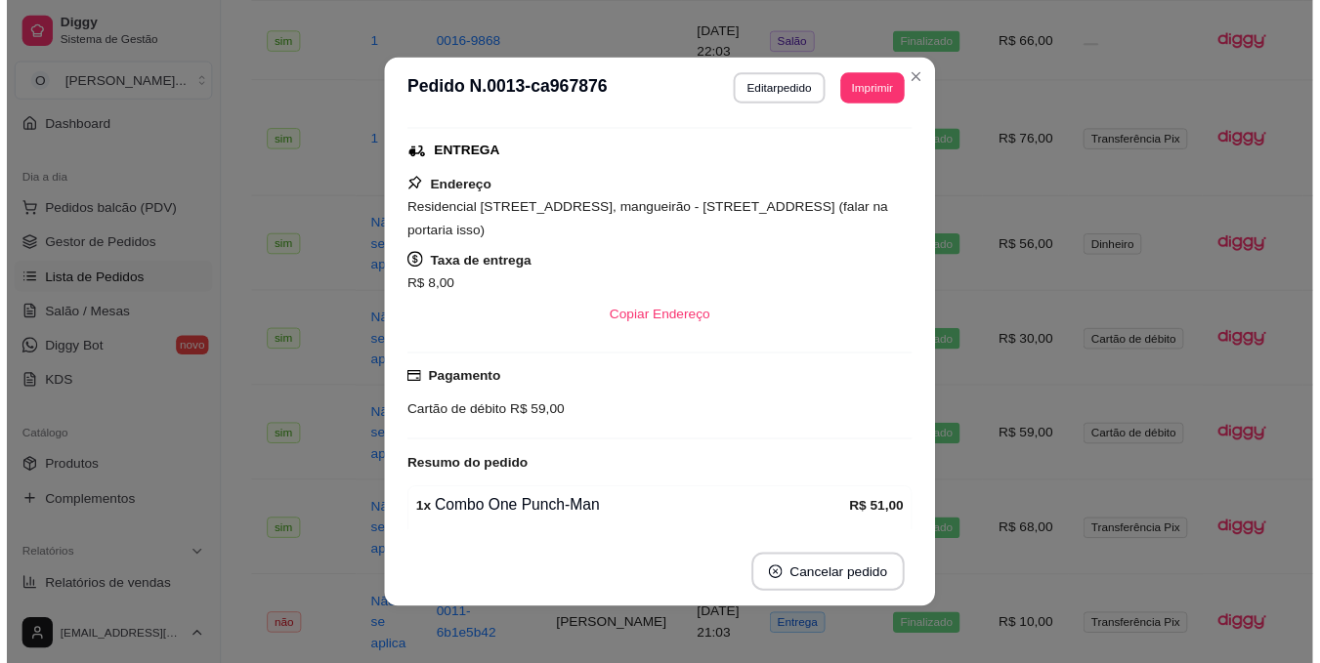
scroll to position [254, 0]
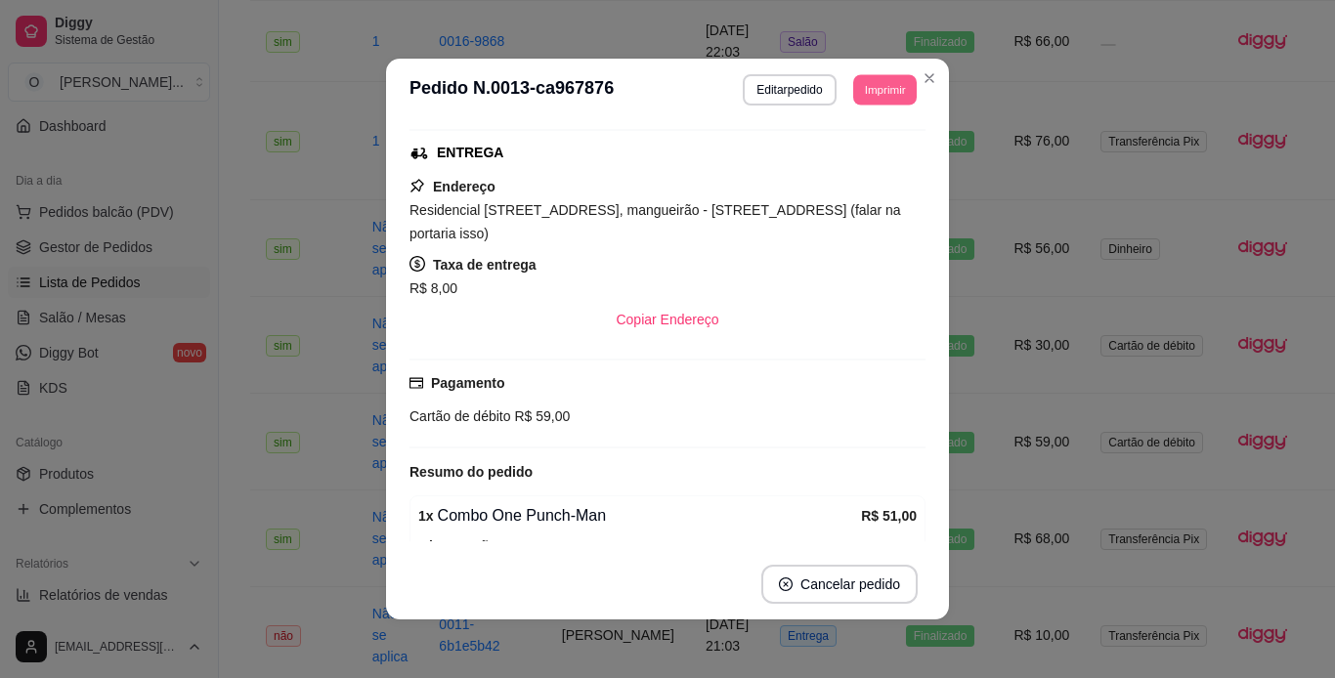
click at [871, 90] on button "Imprimir" at bounding box center [885, 89] width 64 height 30
click at [864, 155] on button "IMPRESSORA" at bounding box center [840, 158] width 137 height 30
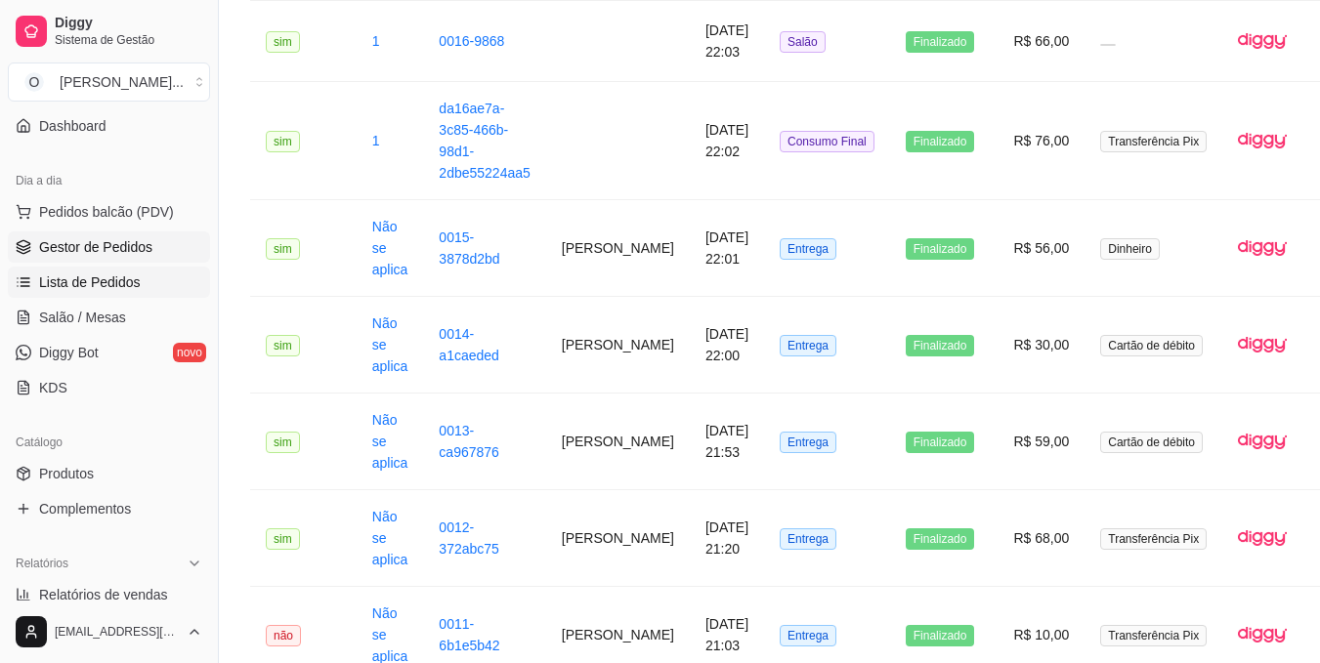
click at [172, 241] on link "Gestor de Pedidos" at bounding box center [109, 247] width 202 height 31
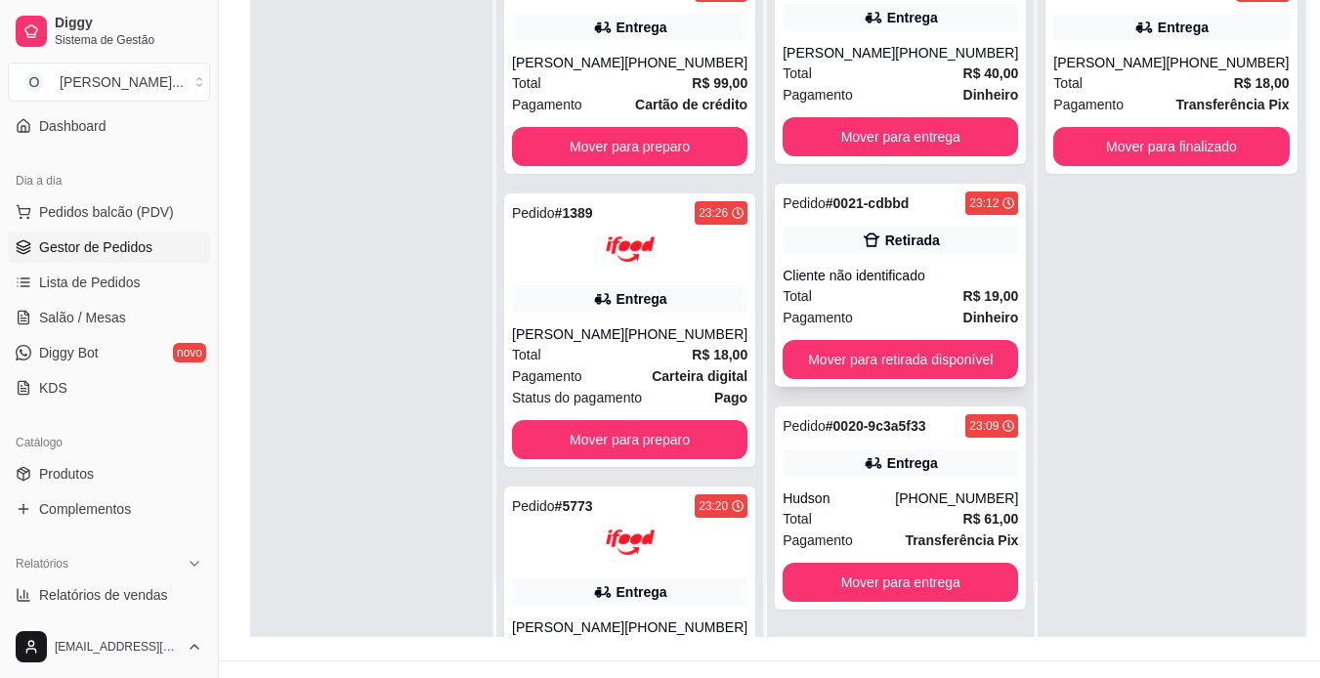
scroll to position [263, 0]
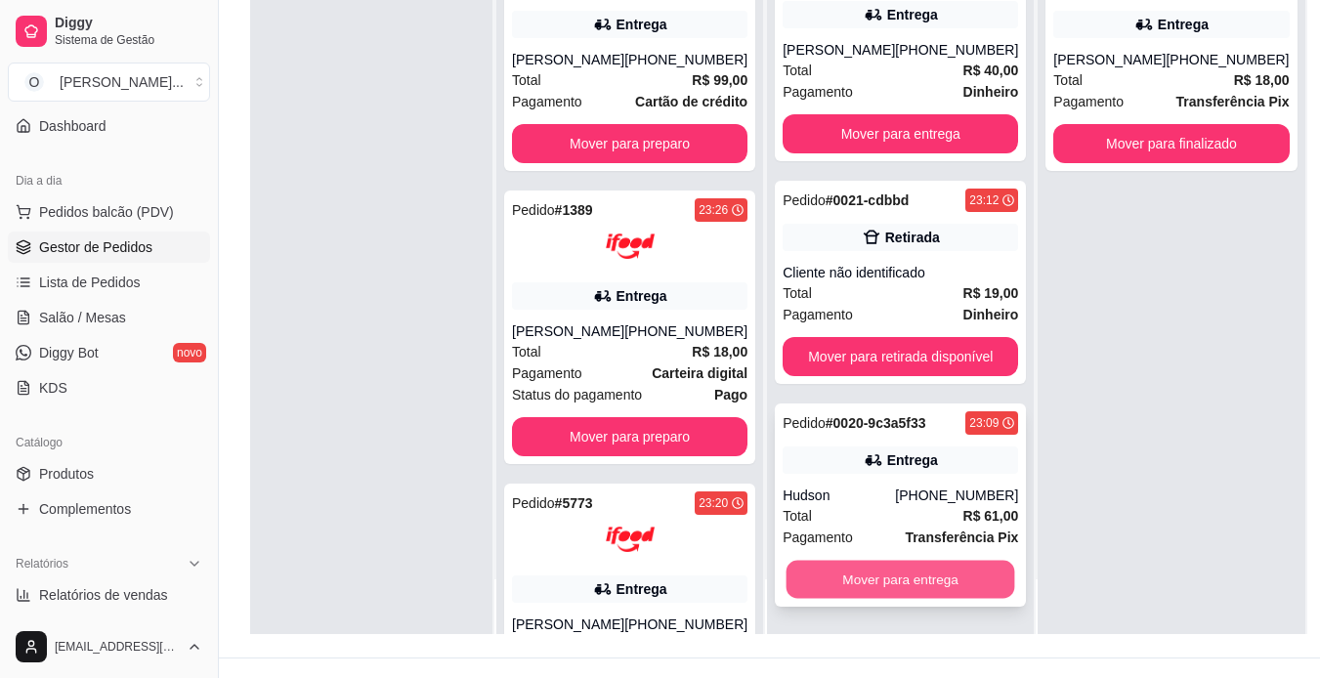
click at [860, 576] on button "Mover para entrega" at bounding box center [901, 580] width 229 height 38
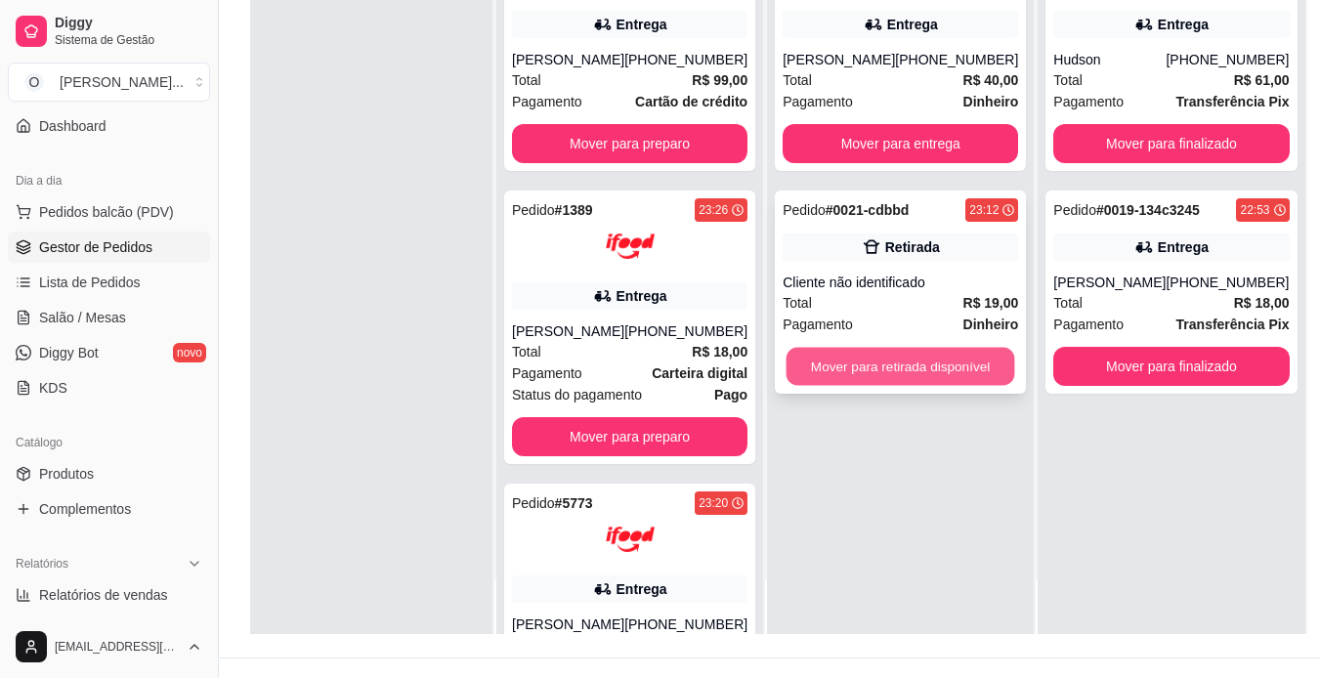
click at [954, 357] on button "Mover para retirada disponível" at bounding box center [901, 367] width 229 height 38
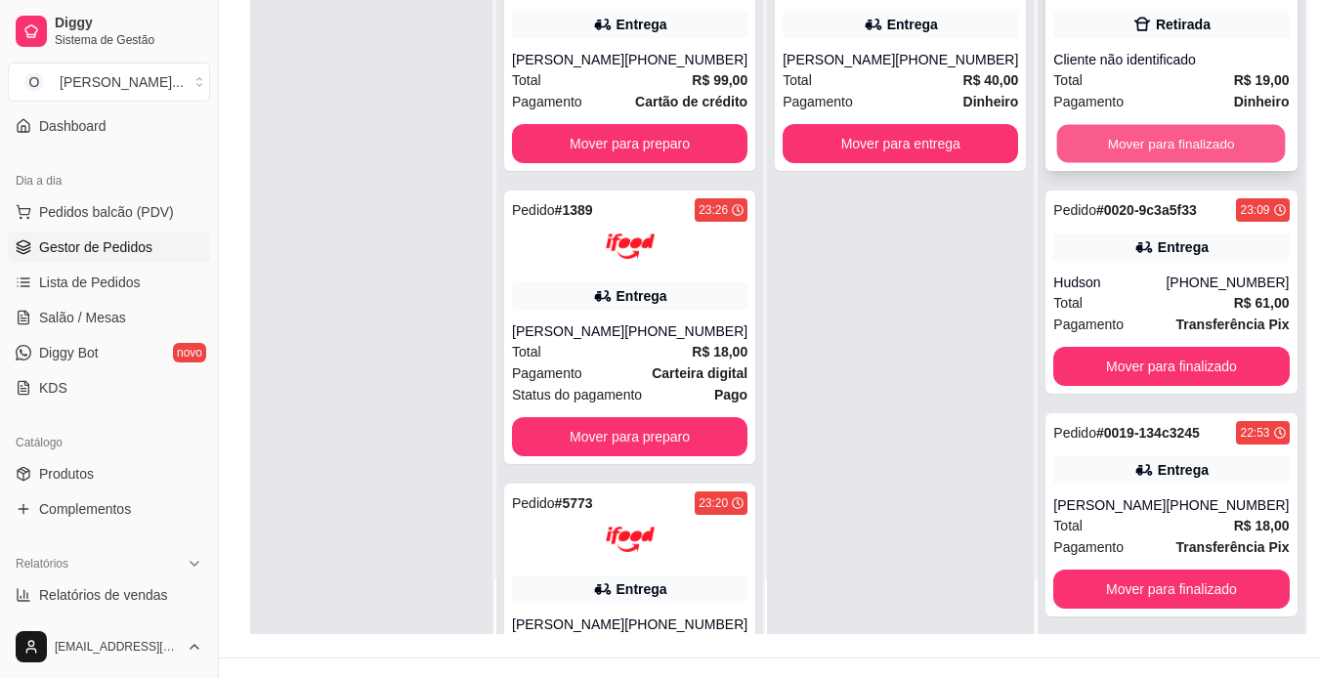
click at [1141, 140] on button "Mover para finalizado" at bounding box center [1171, 144] width 229 height 38
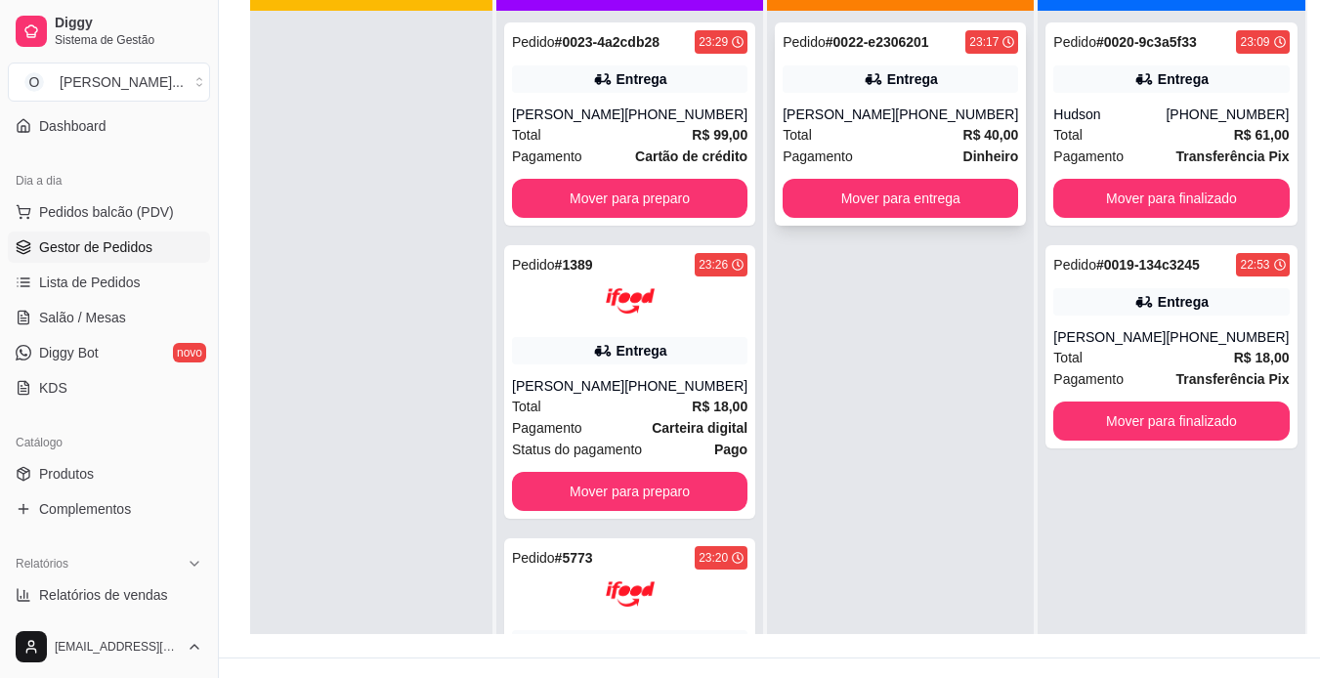
click at [939, 96] on div "Pedido # 0022-e2306201 23:17 Entrega Yuri [PHONE_NUMBER] Total R$ 40,00 Pagamen…" at bounding box center [900, 123] width 251 height 203
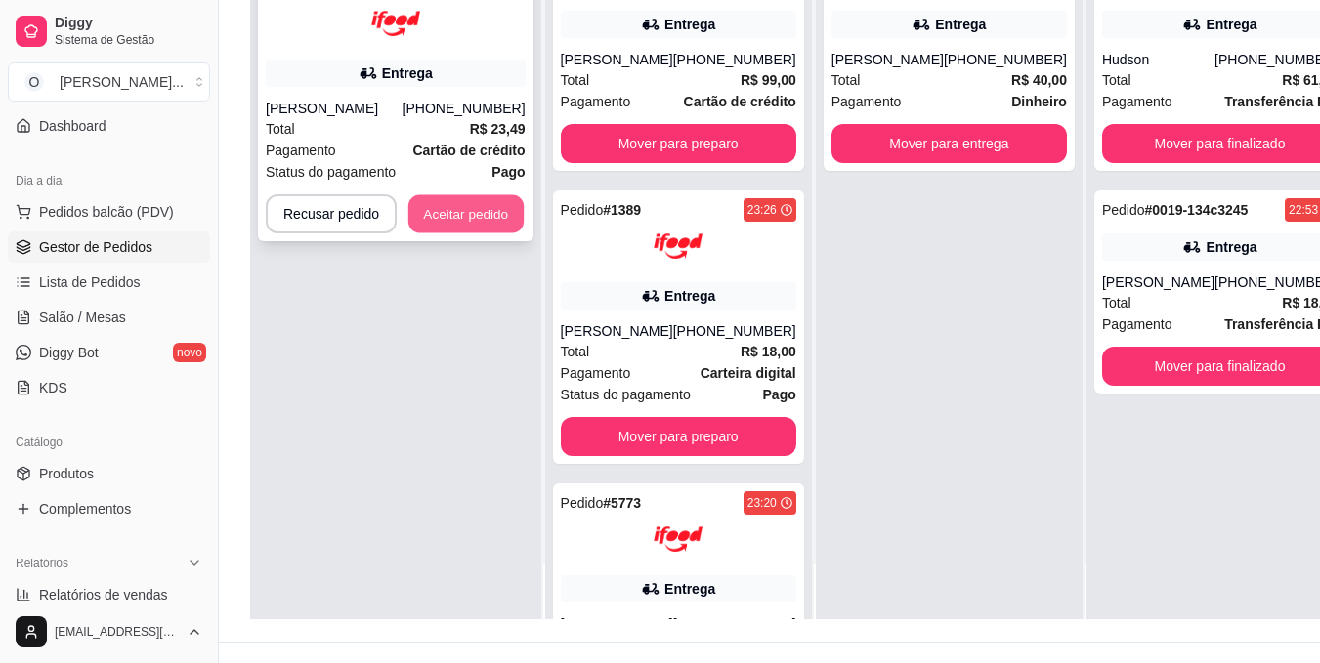
click at [429, 206] on button "Aceitar pedido" at bounding box center [465, 214] width 115 height 38
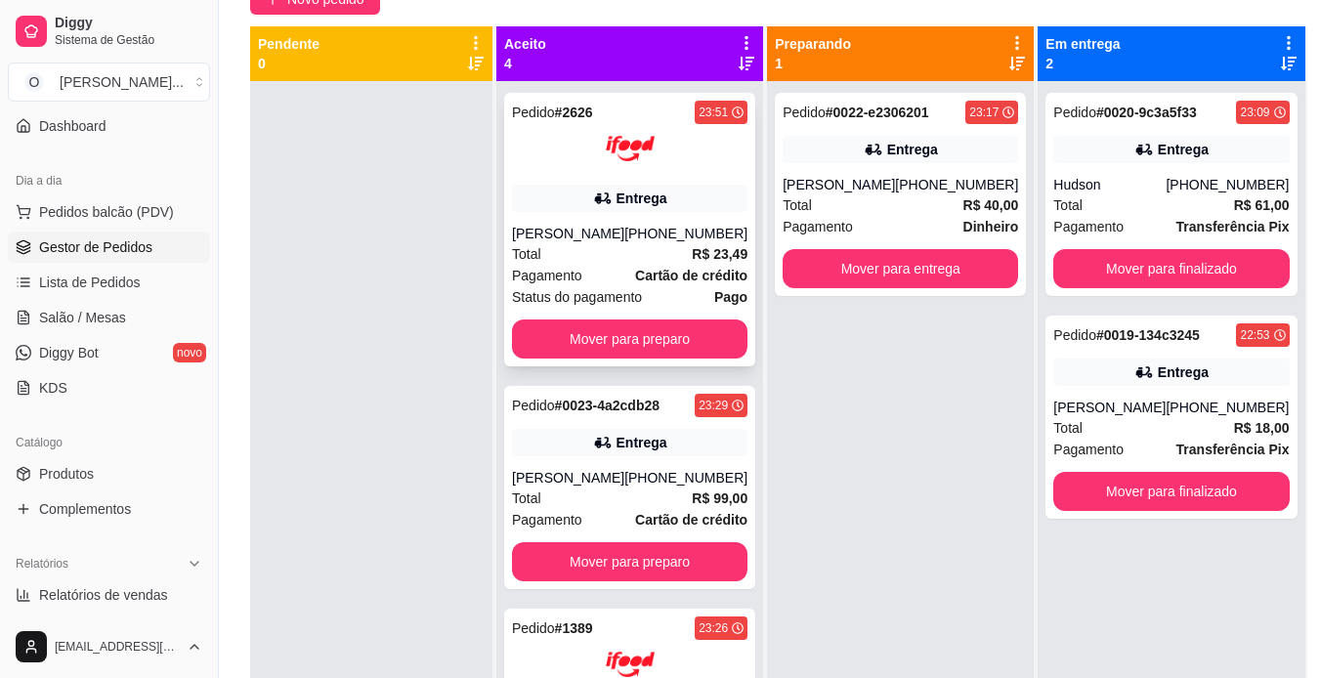
click at [596, 195] on icon at bounding box center [603, 199] width 20 height 20
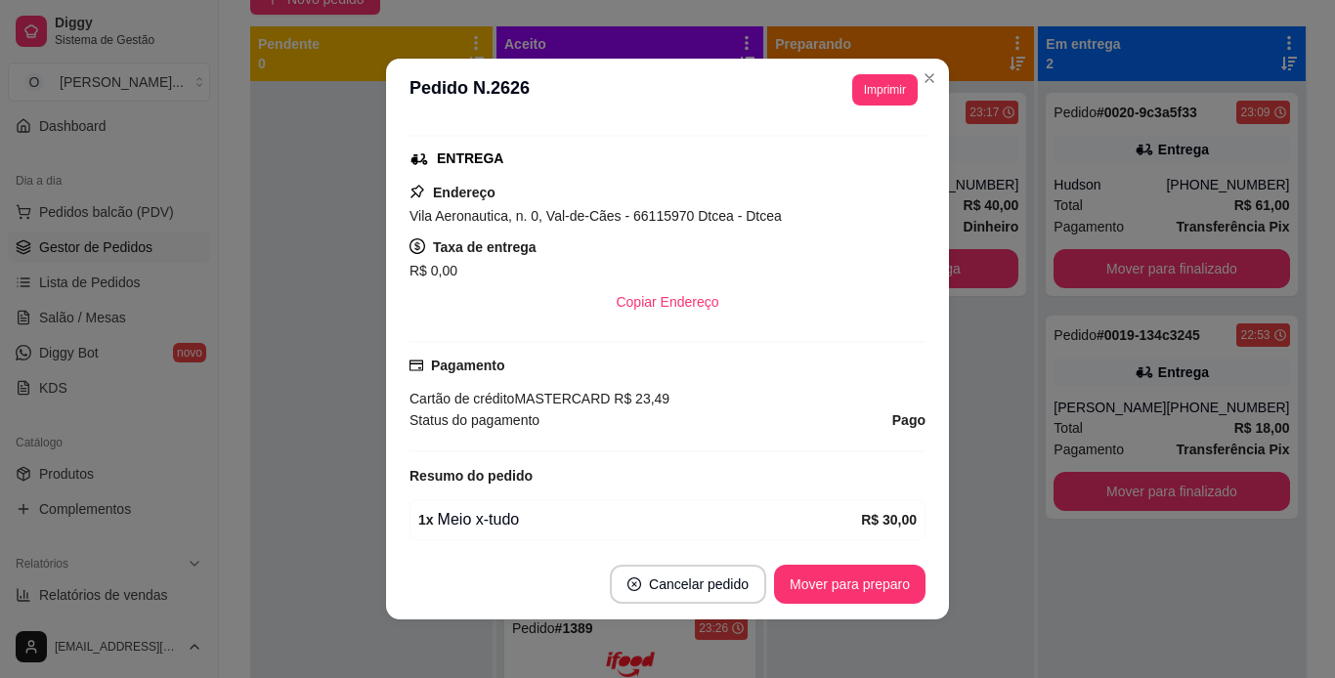
scroll to position [368, 0]
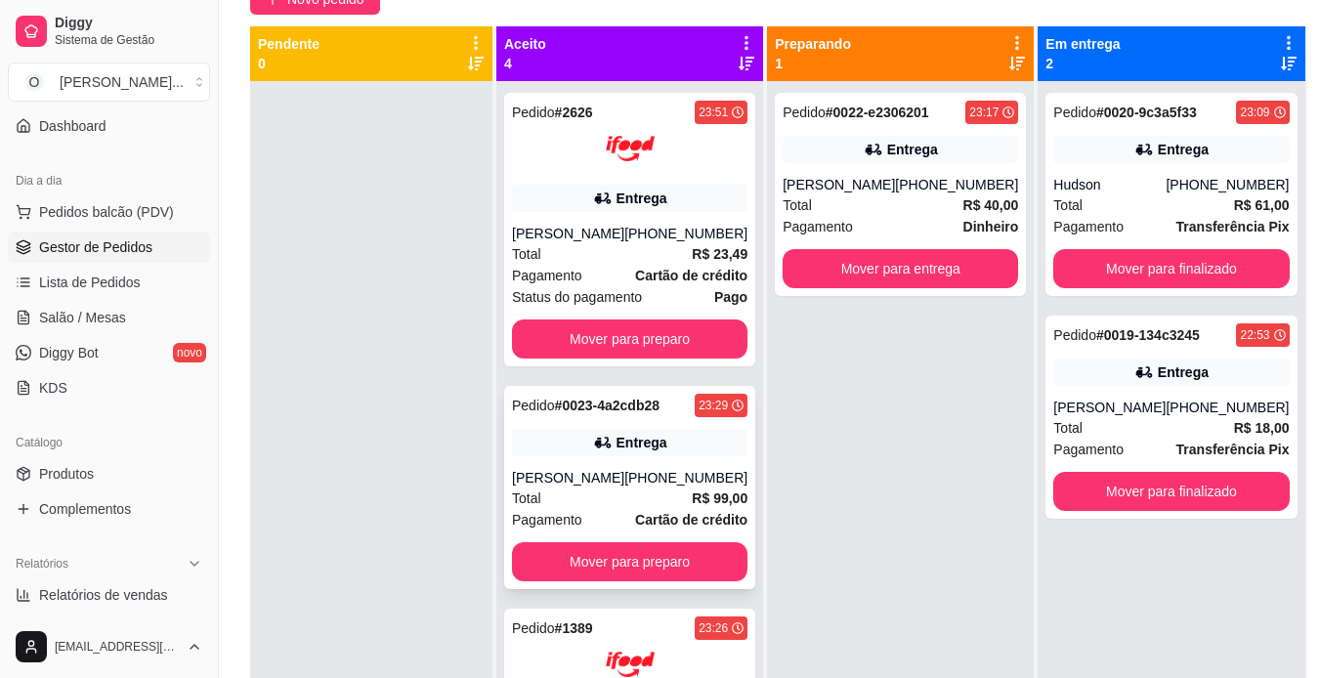
click at [667, 440] on div "Entrega" at bounding box center [629, 442] width 235 height 27
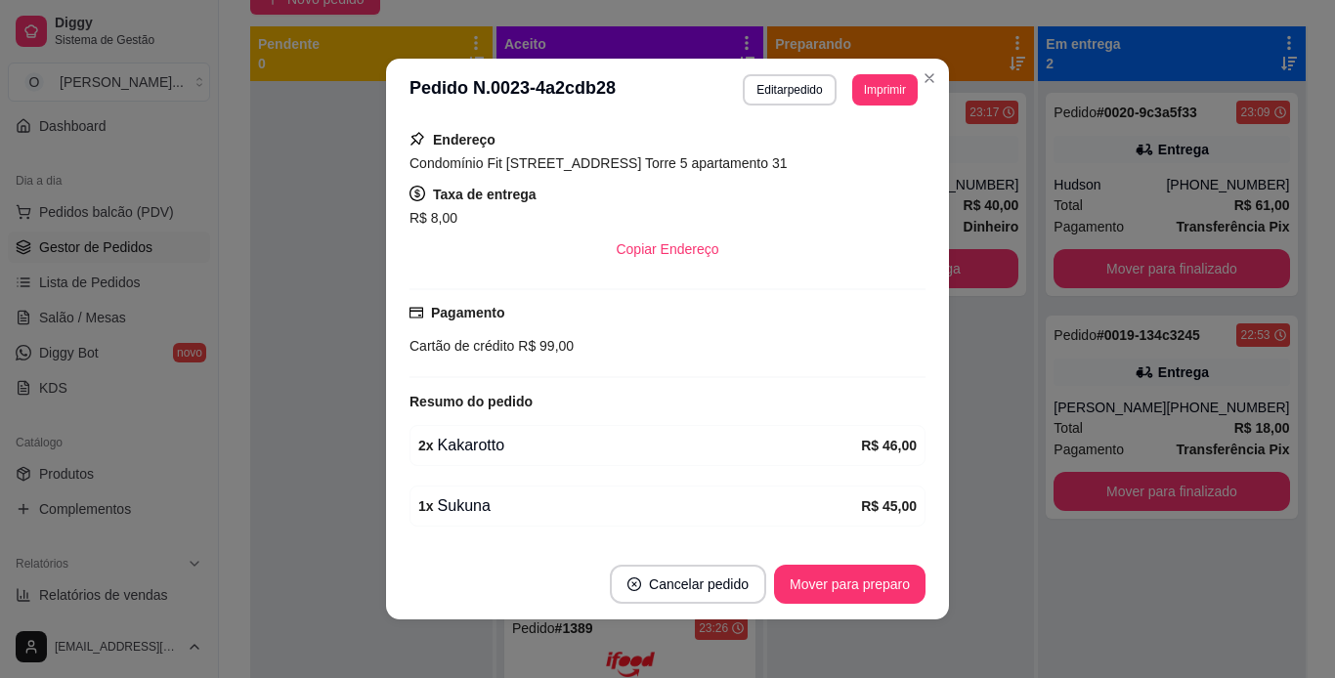
scroll to position [348, 0]
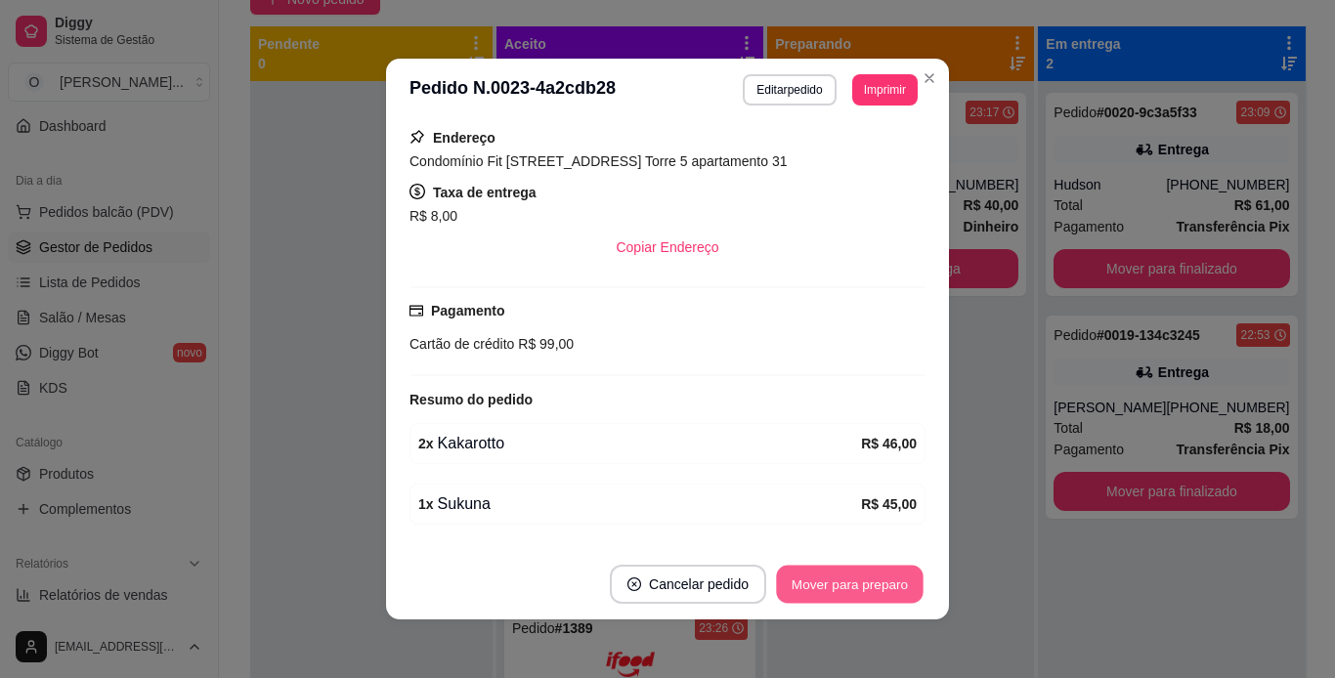
click at [869, 585] on button "Mover para preparo" at bounding box center [849, 585] width 147 height 38
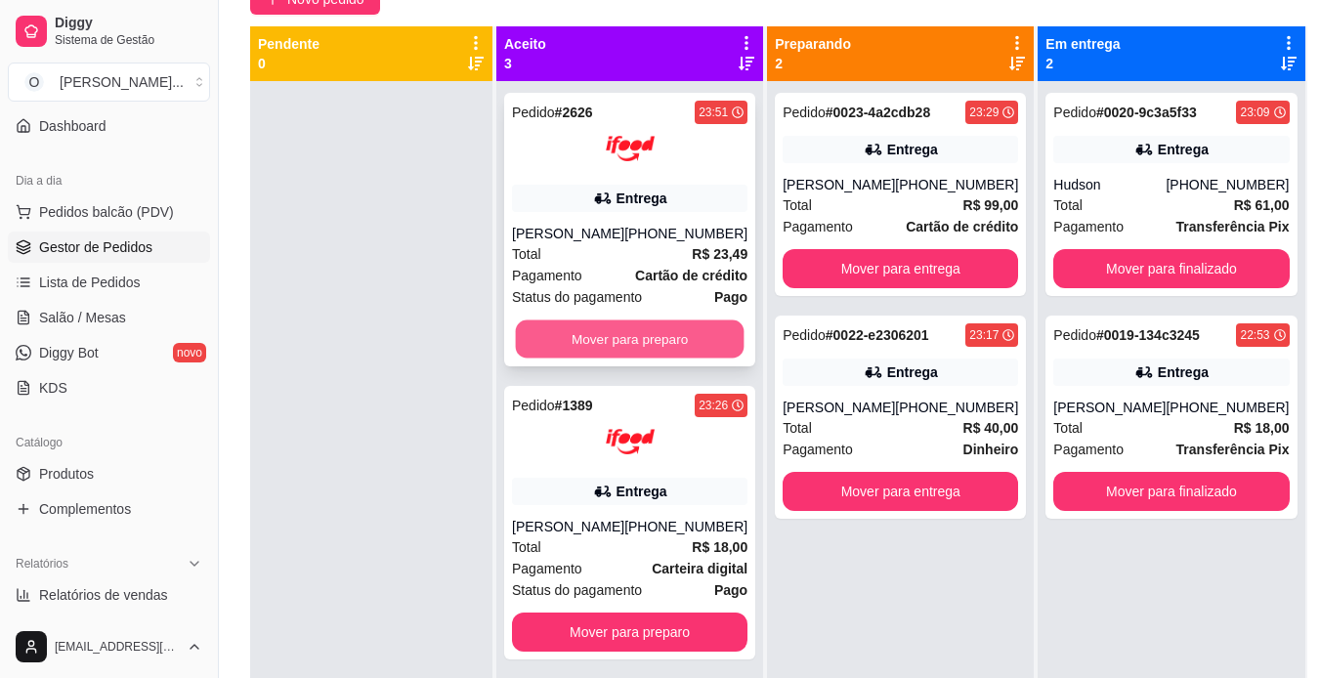
click at [666, 326] on button "Mover para preparo" at bounding box center [630, 340] width 229 height 38
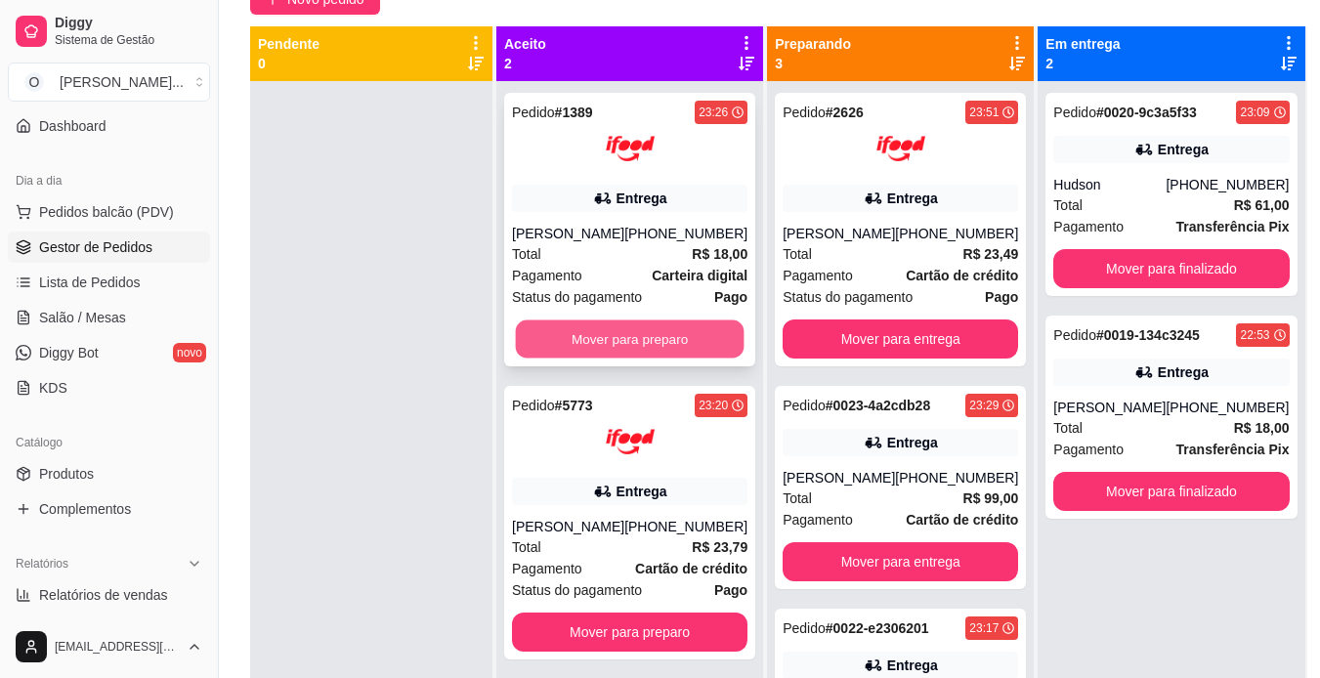
click at [662, 345] on button "Mover para preparo" at bounding box center [630, 340] width 229 height 38
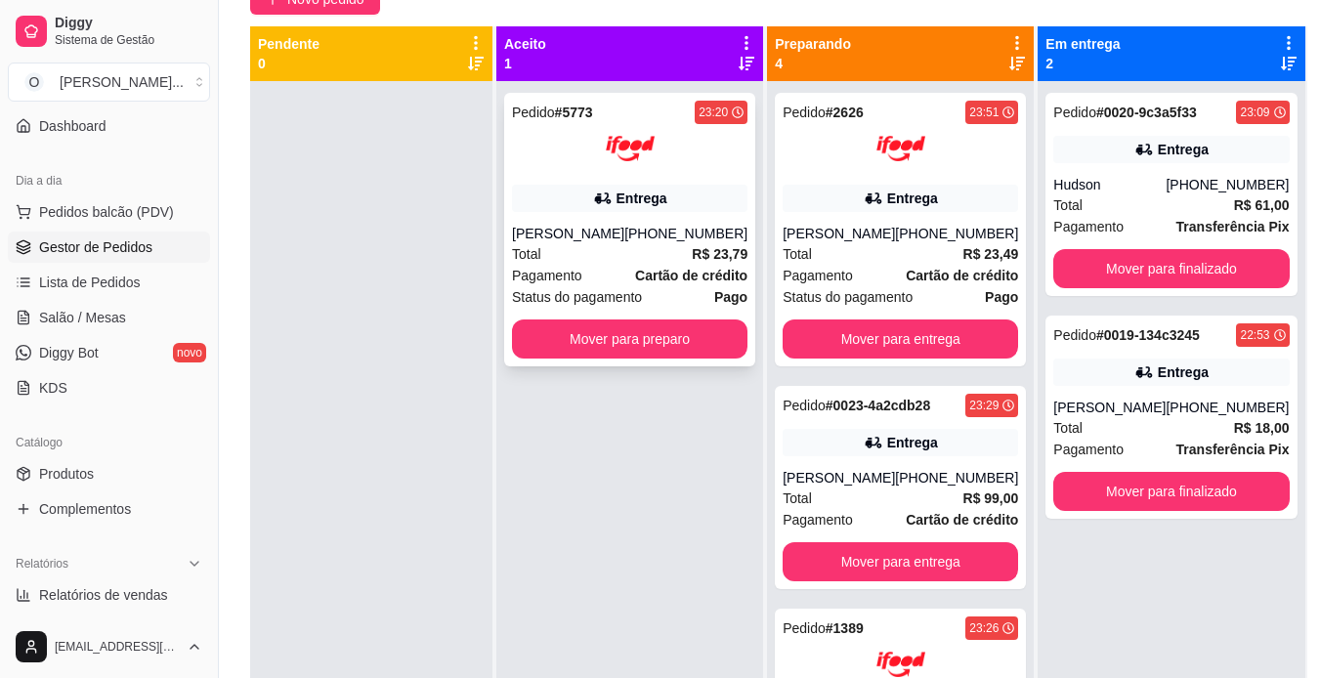
click at [650, 150] on img at bounding box center [630, 148] width 49 height 49
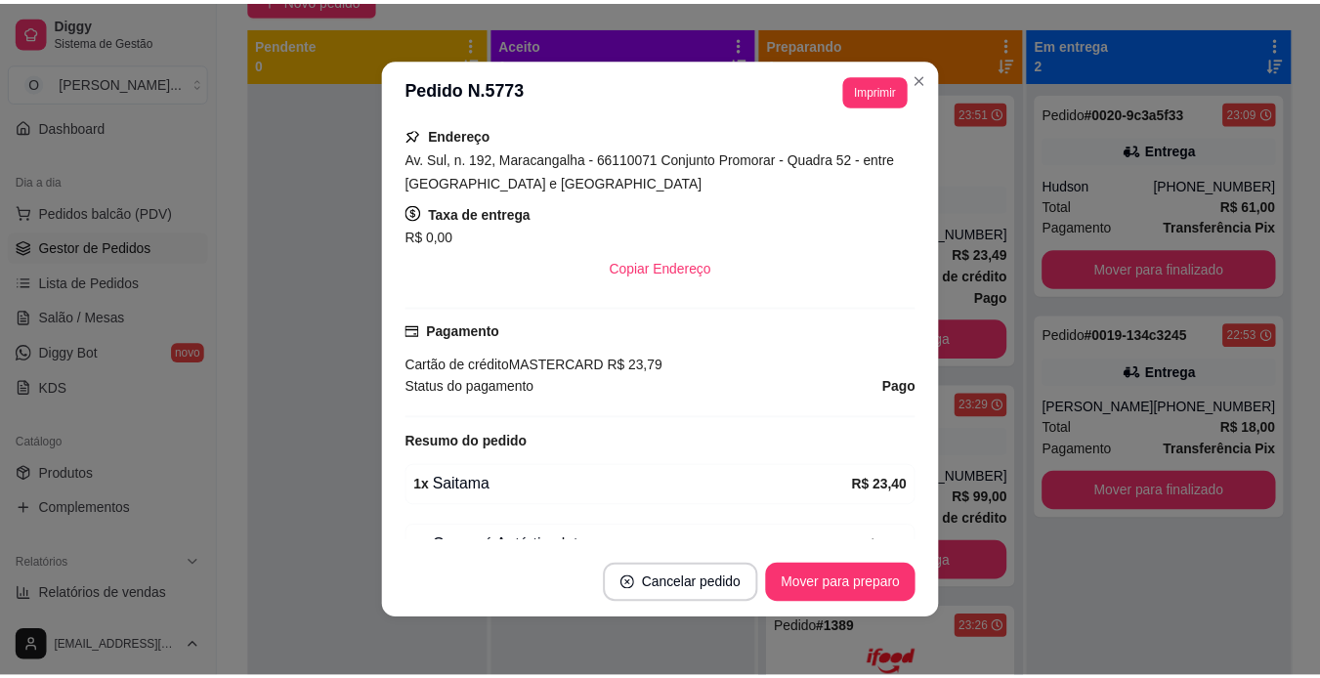
scroll to position [403, 0]
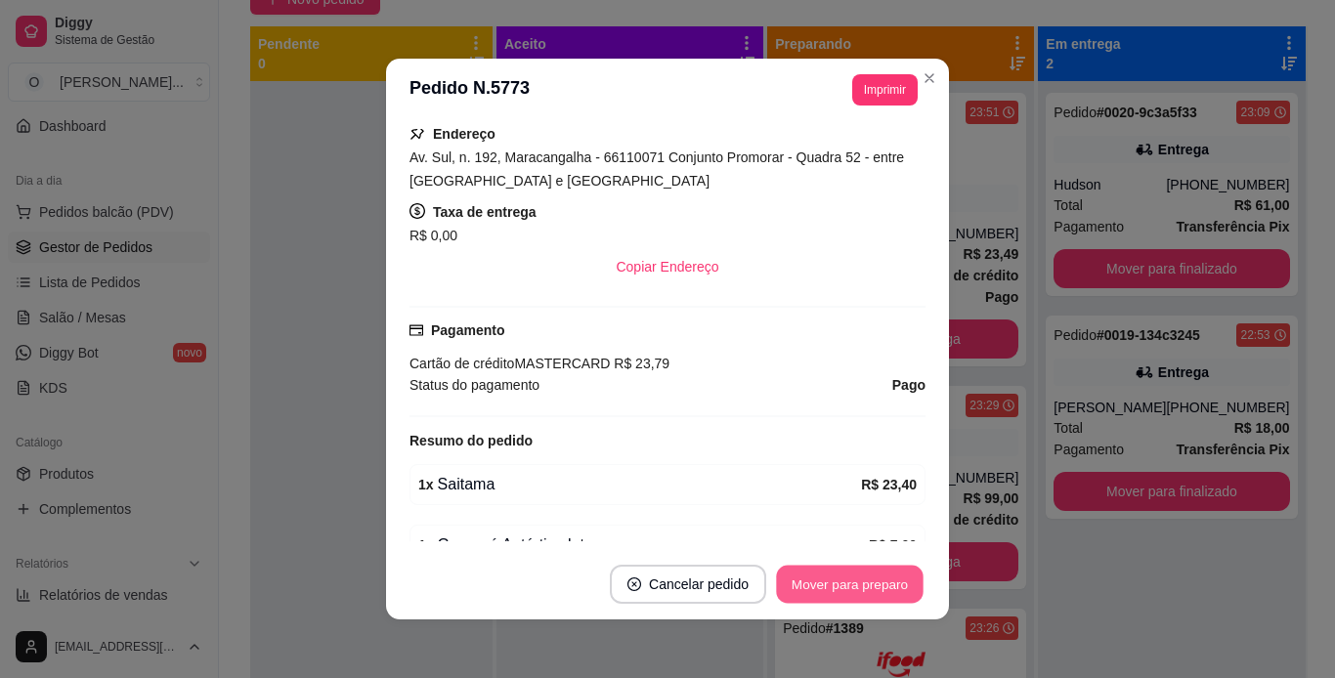
click at [847, 570] on button "Mover para preparo" at bounding box center [849, 585] width 147 height 38
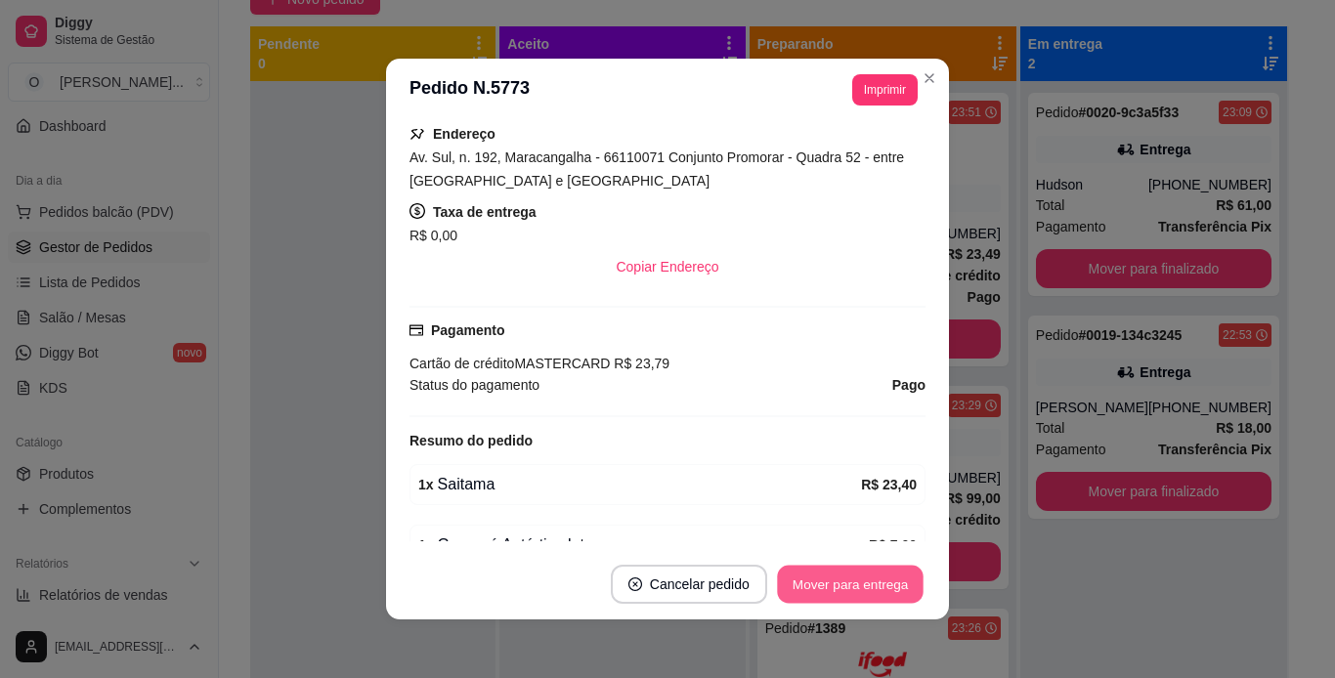
click at [847, 570] on button "Mover para entrega" at bounding box center [850, 585] width 147 height 38
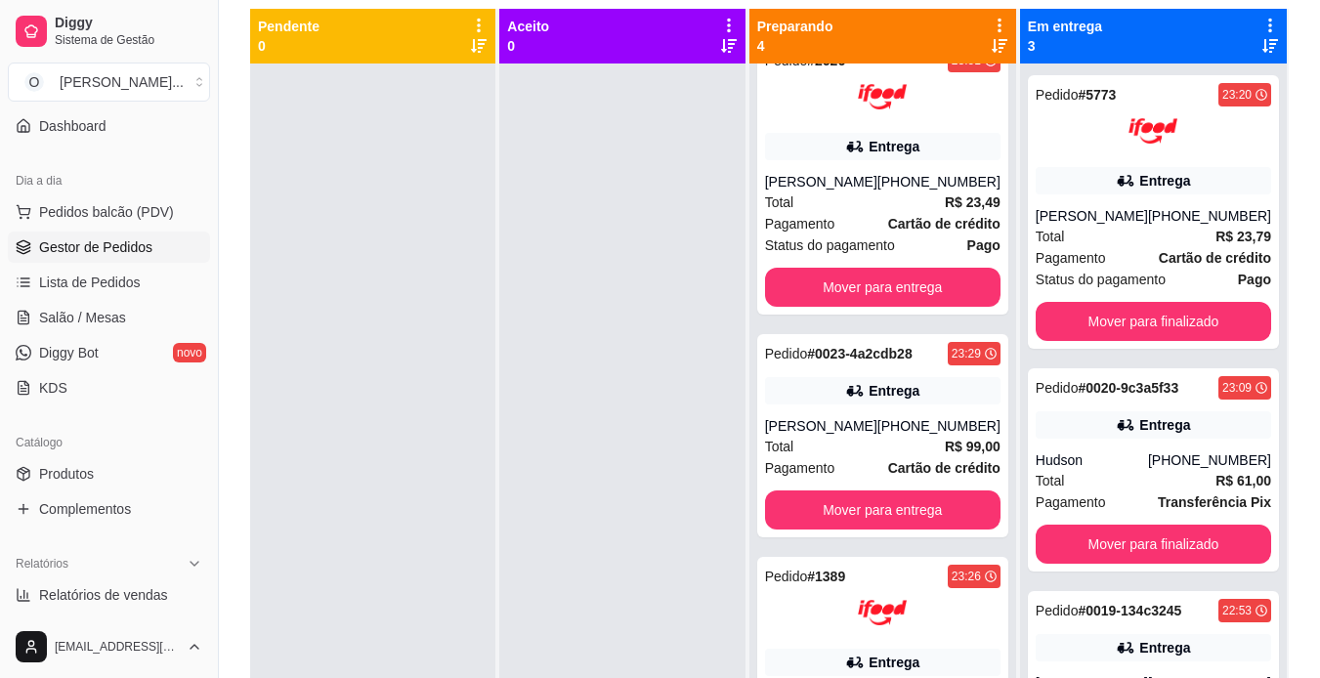
scroll to position [0, 0]
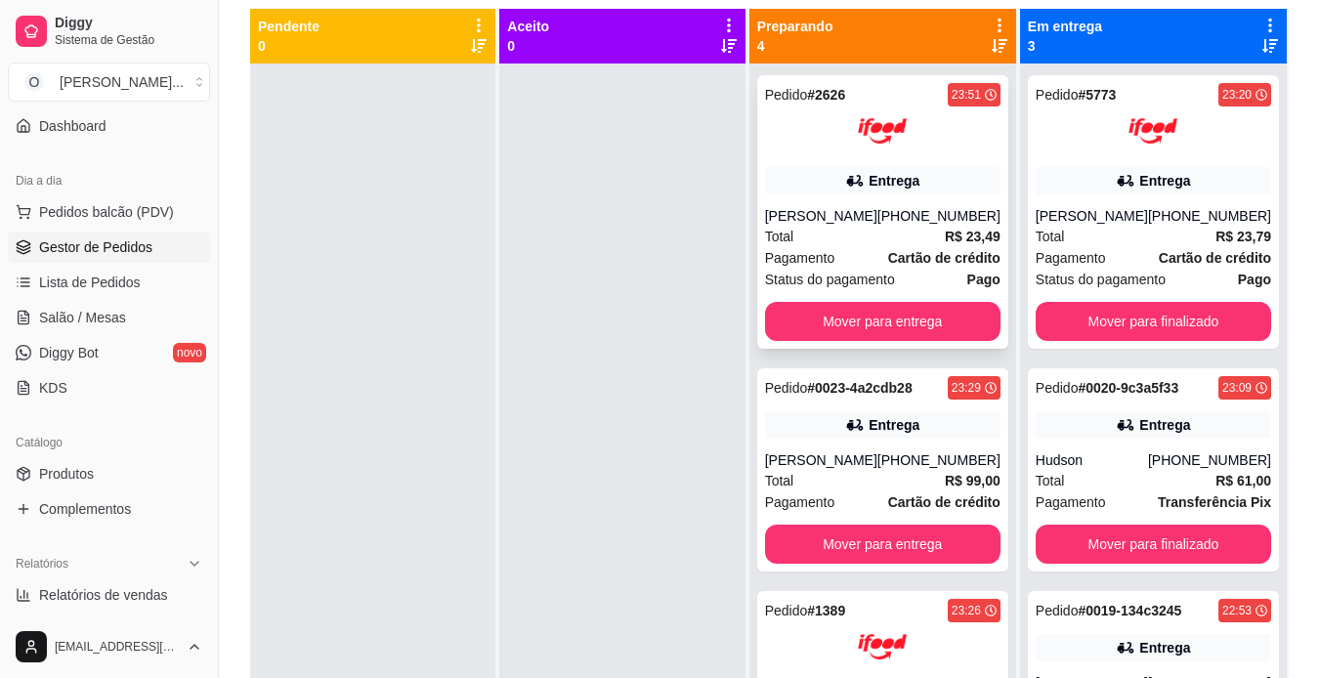
click at [985, 179] on div "Entrega" at bounding box center [882, 180] width 235 height 27
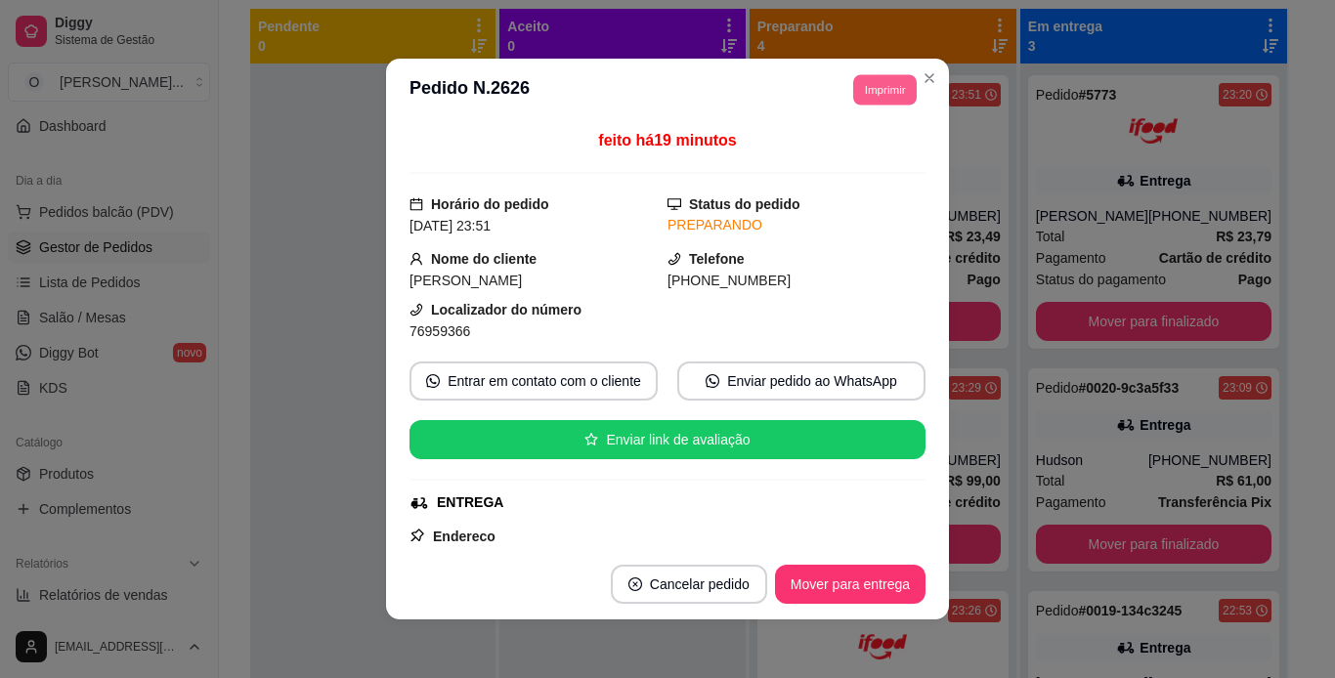
click at [869, 81] on button "Imprimir" at bounding box center [885, 89] width 64 height 30
click at [853, 145] on button "IMPRESSORA" at bounding box center [841, 158] width 137 height 30
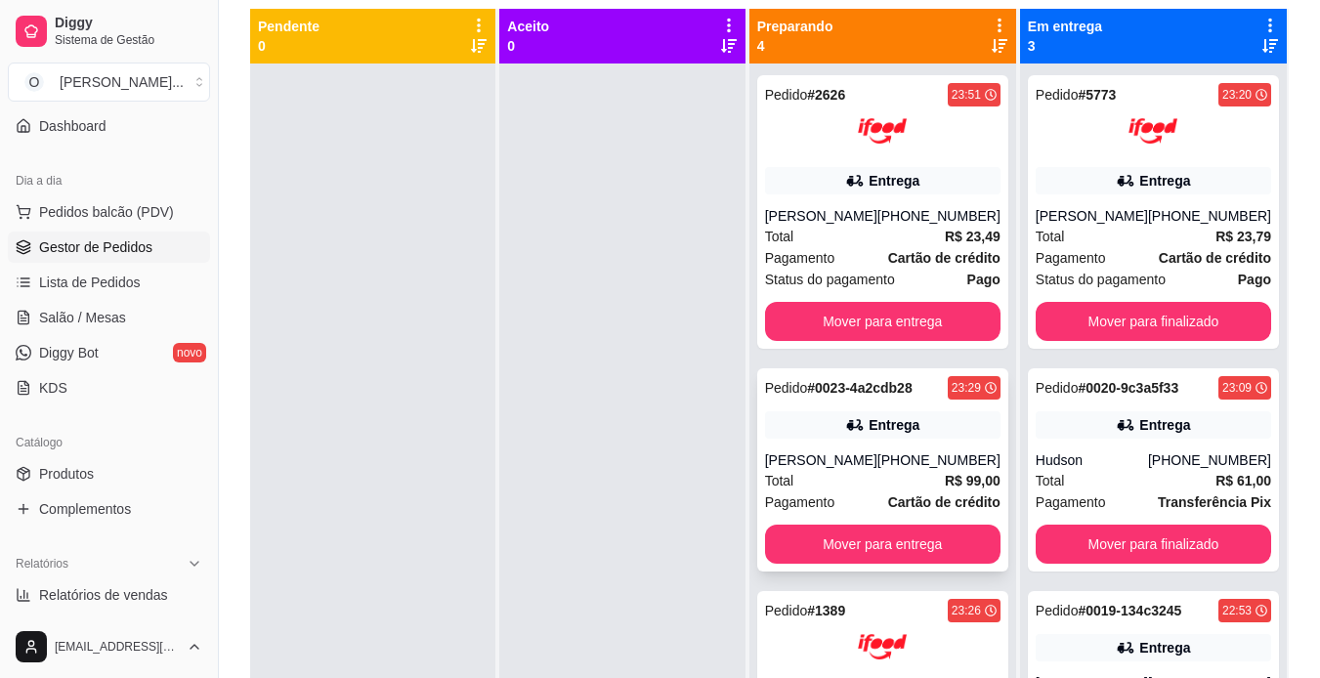
click at [877, 447] on div "Pedido # 0023-4a2cdb28 23:29 Entrega [PERSON_NAME] [PHONE_NUMBER] Total R$ 99,0…" at bounding box center [882, 469] width 251 height 203
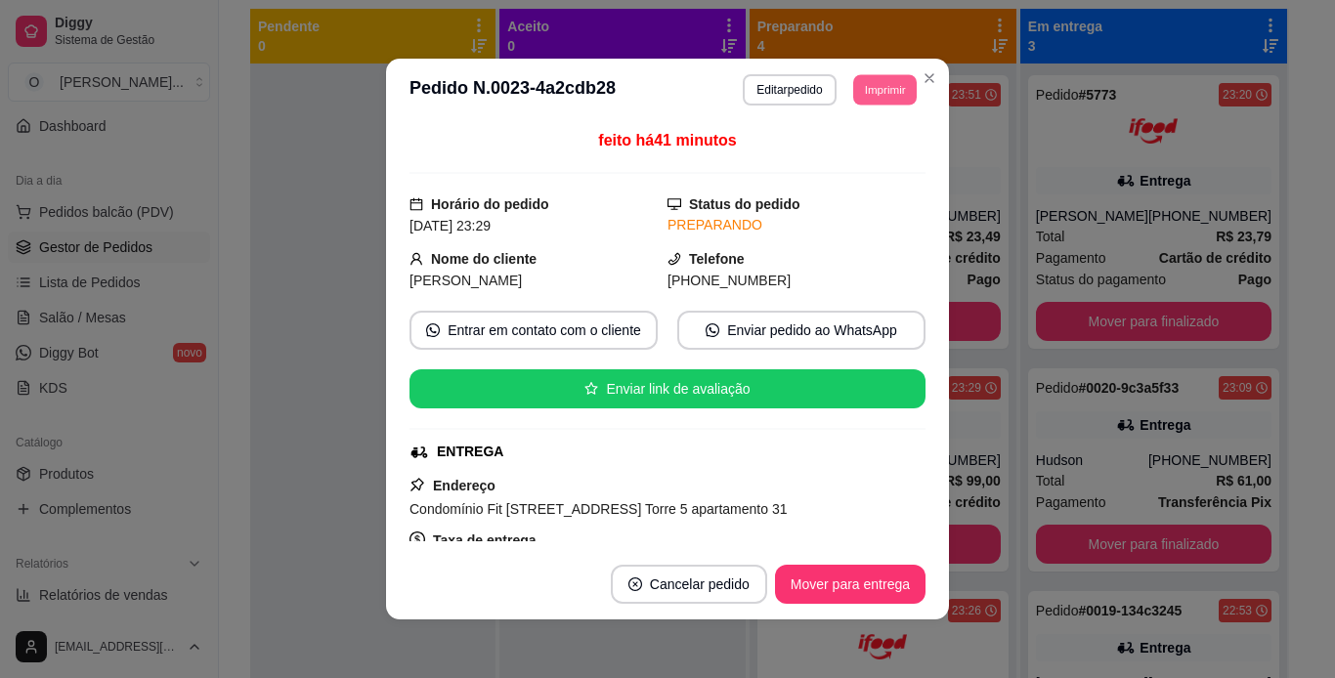
click at [866, 101] on button "Imprimir" at bounding box center [885, 89] width 64 height 30
click at [856, 151] on button "IMPRESSORA" at bounding box center [840, 158] width 137 height 30
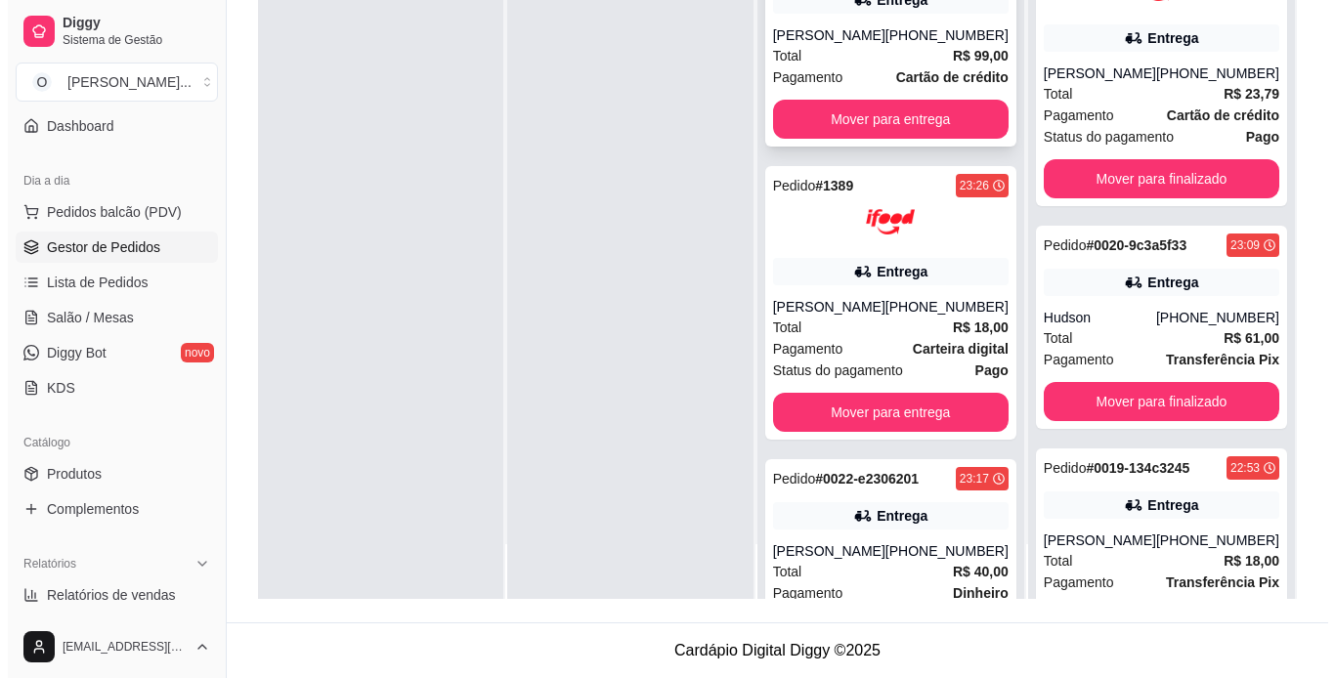
scroll to position [393, 0]
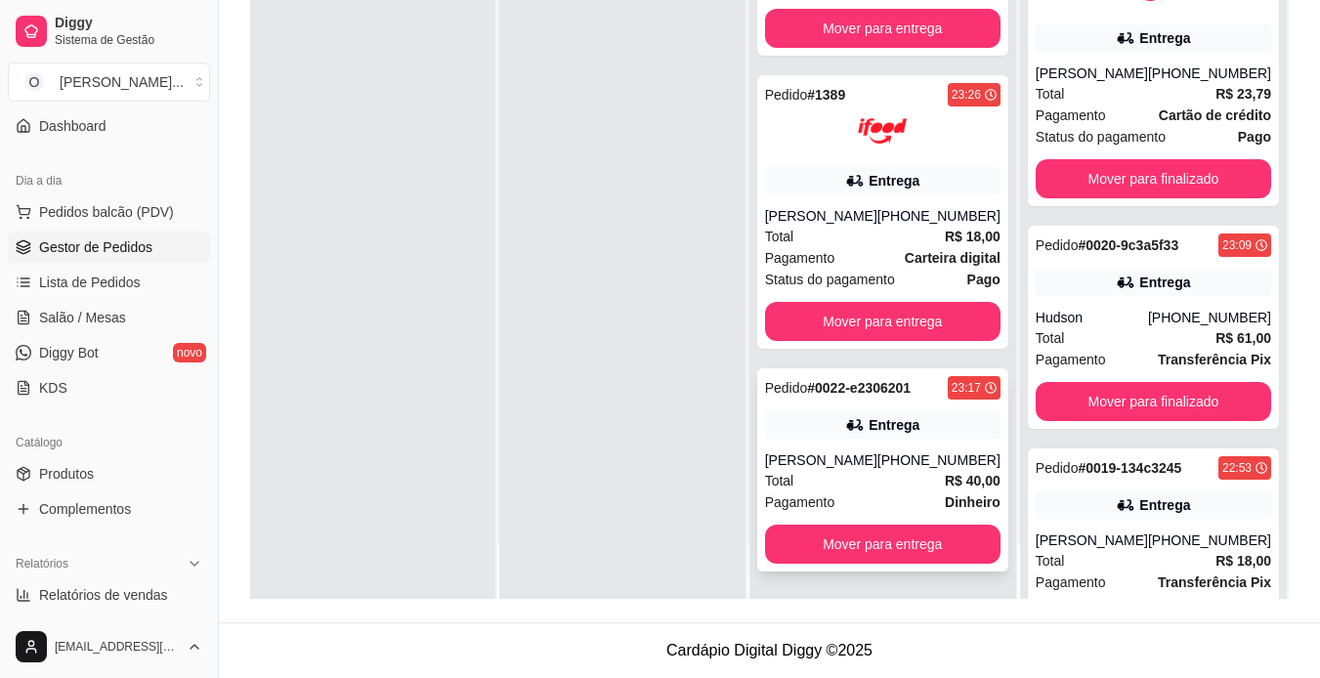
click at [839, 447] on div "Pedido # 0022-e2306201 23:17 Entrega Yuri [PHONE_NUMBER] Total R$ 40,00 Pagamen…" at bounding box center [882, 469] width 251 height 203
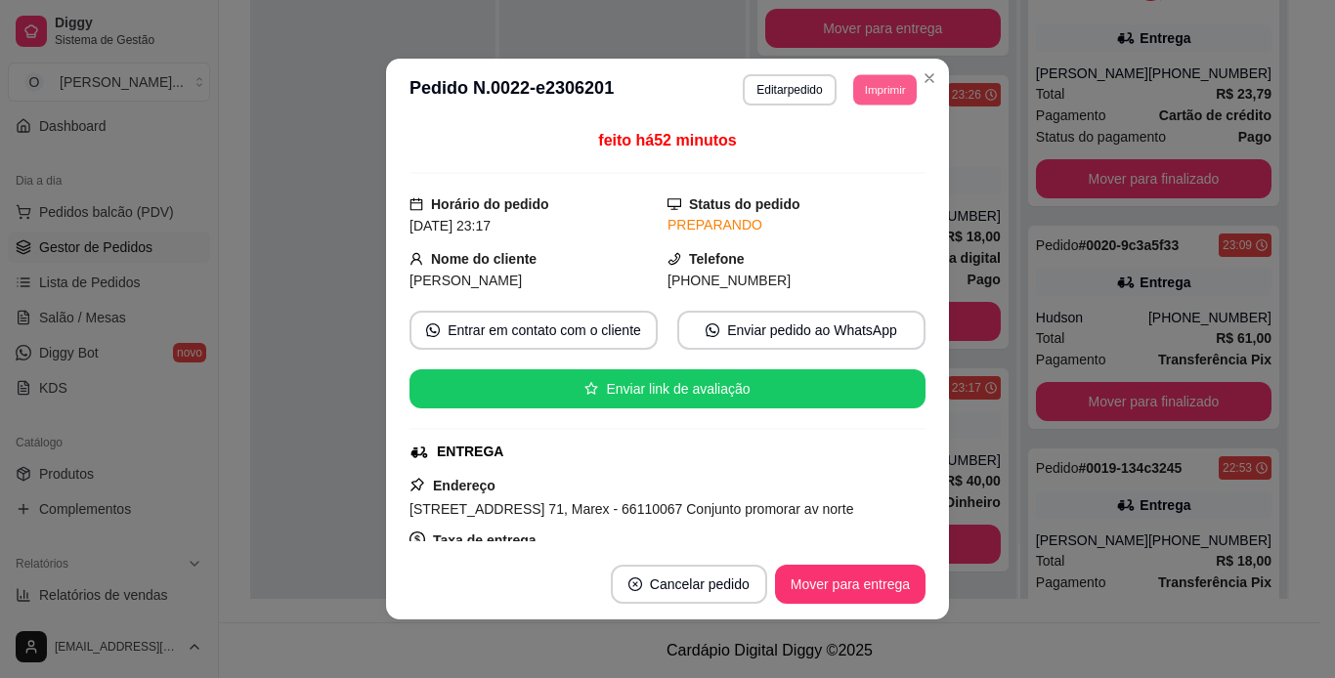
click at [880, 90] on button "Imprimir" at bounding box center [885, 89] width 64 height 30
click at [860, 158] on button "IMPRESSORA" at bounding box center [840, 158] width 137 height 30
click at [840, 578] on button "Mover para entrega" at bounding box center [850, 585] width 147 height 38
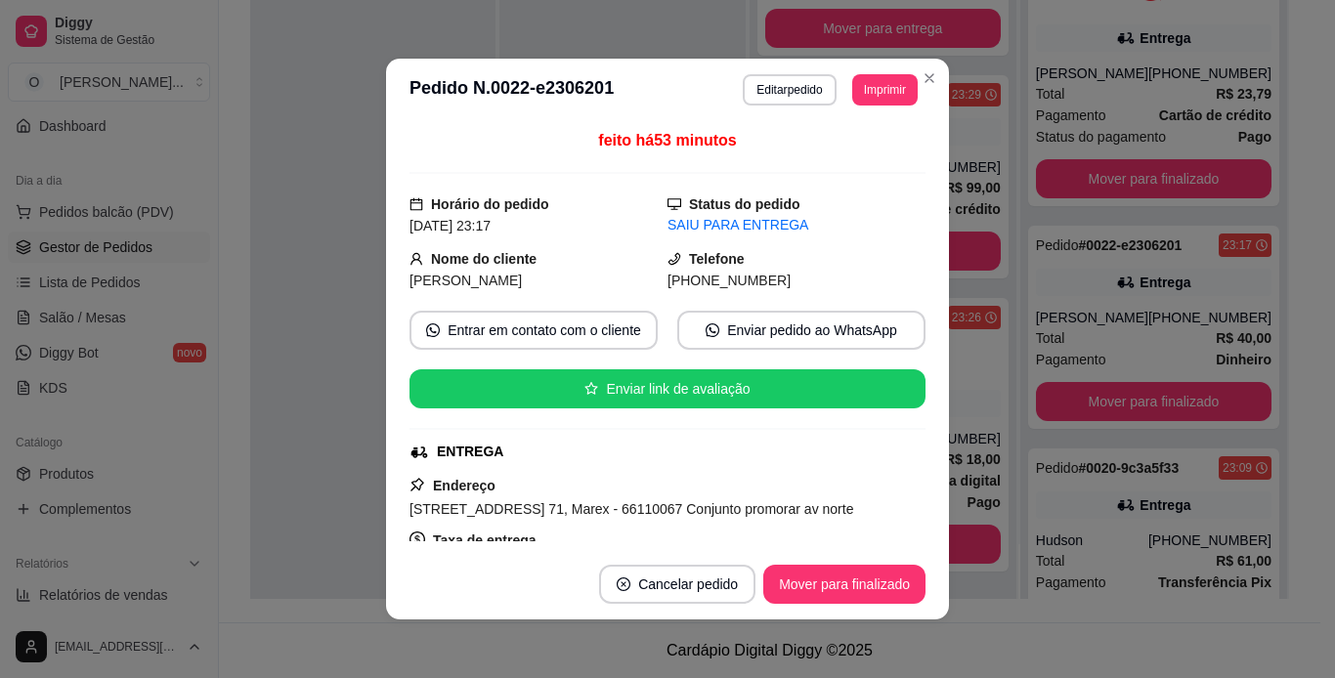
scroll to position [170, 0]
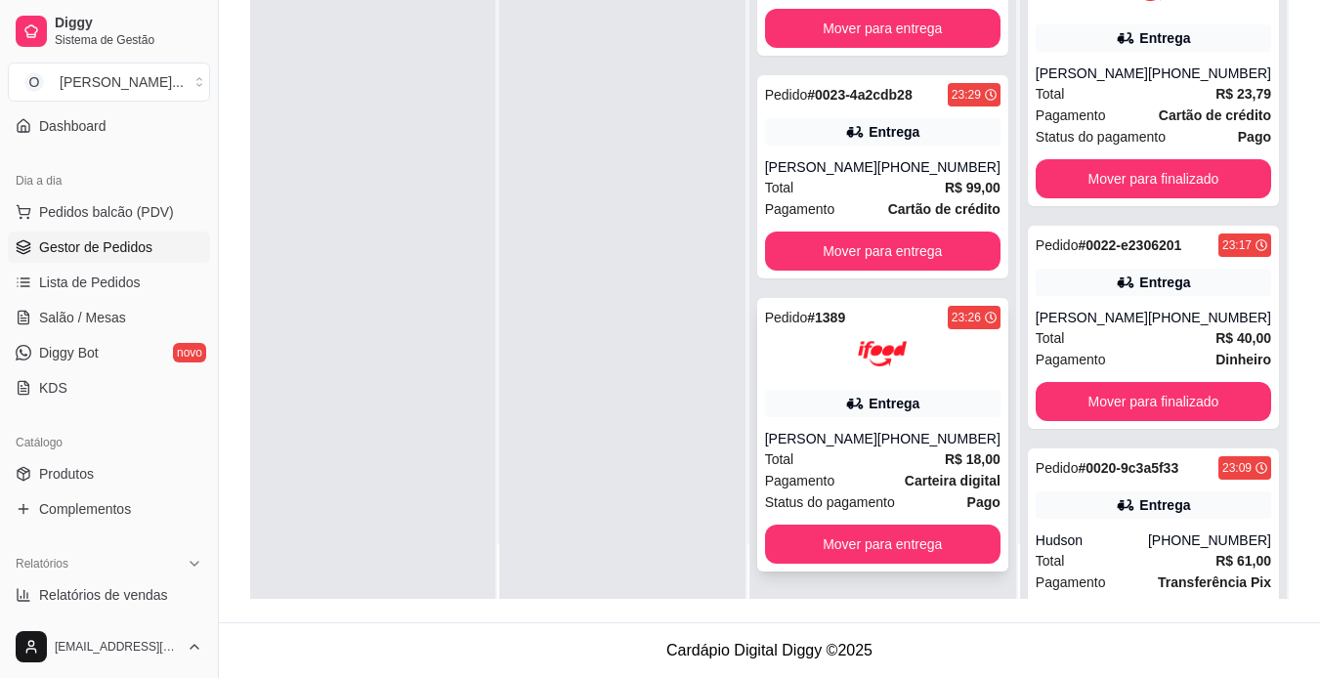
click at [833, 329] on div at bounding box center [882, 353] width 235 height 49
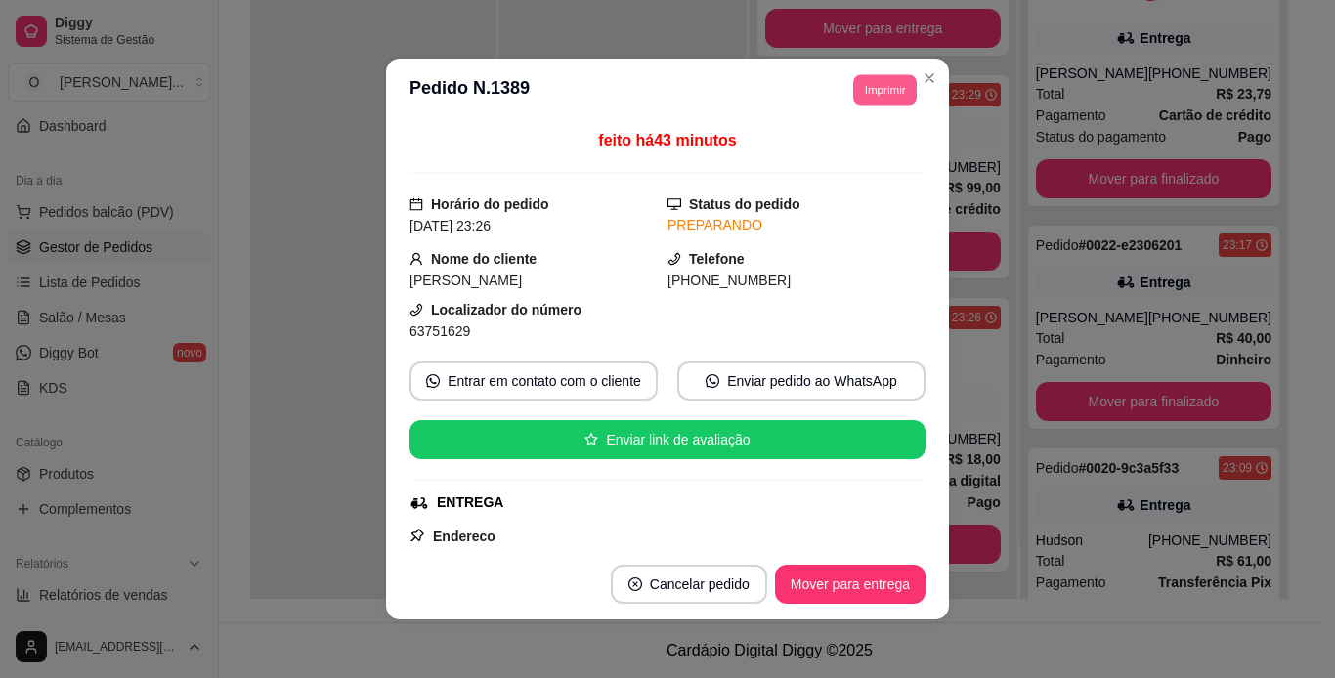
click at [884, 99] on button "Imprimir" at bounding box center [885, 89] width 64 height 30
click at [877, 146] on button "IMPRESSORA" at bounding box center [840, 158] width 137 height 30
click at [856, 576] on button "Mover para entrega" at bounding box center [850, 585] width 147 height 38
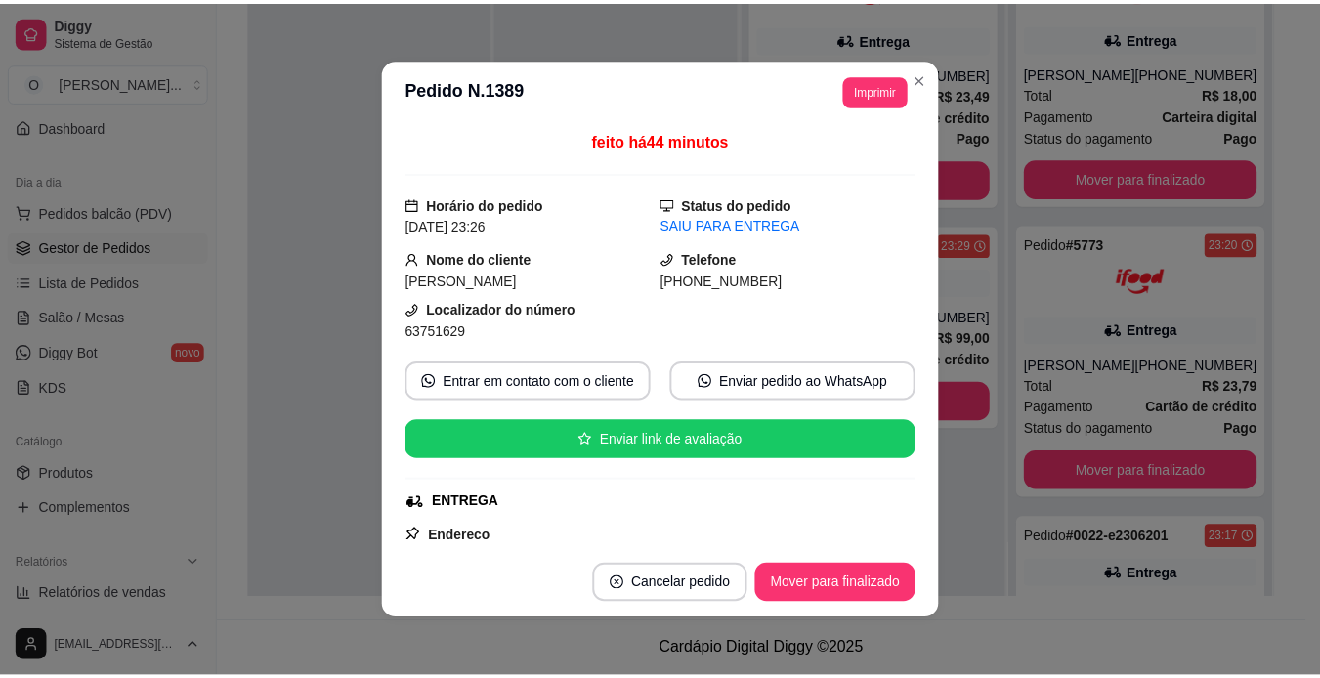
scroll to position [0, 0]
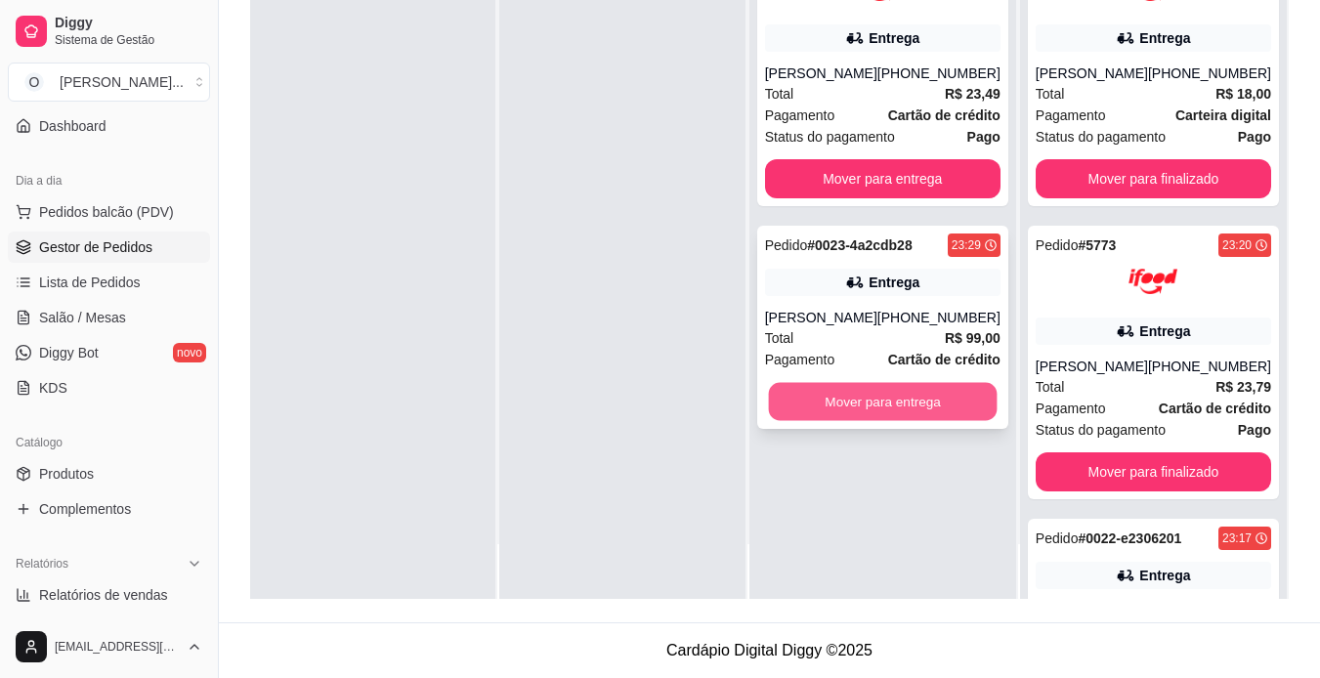
click at [940, 406] on button "Mover para entrega" at bounding box center [882, 402] width 229 height 38
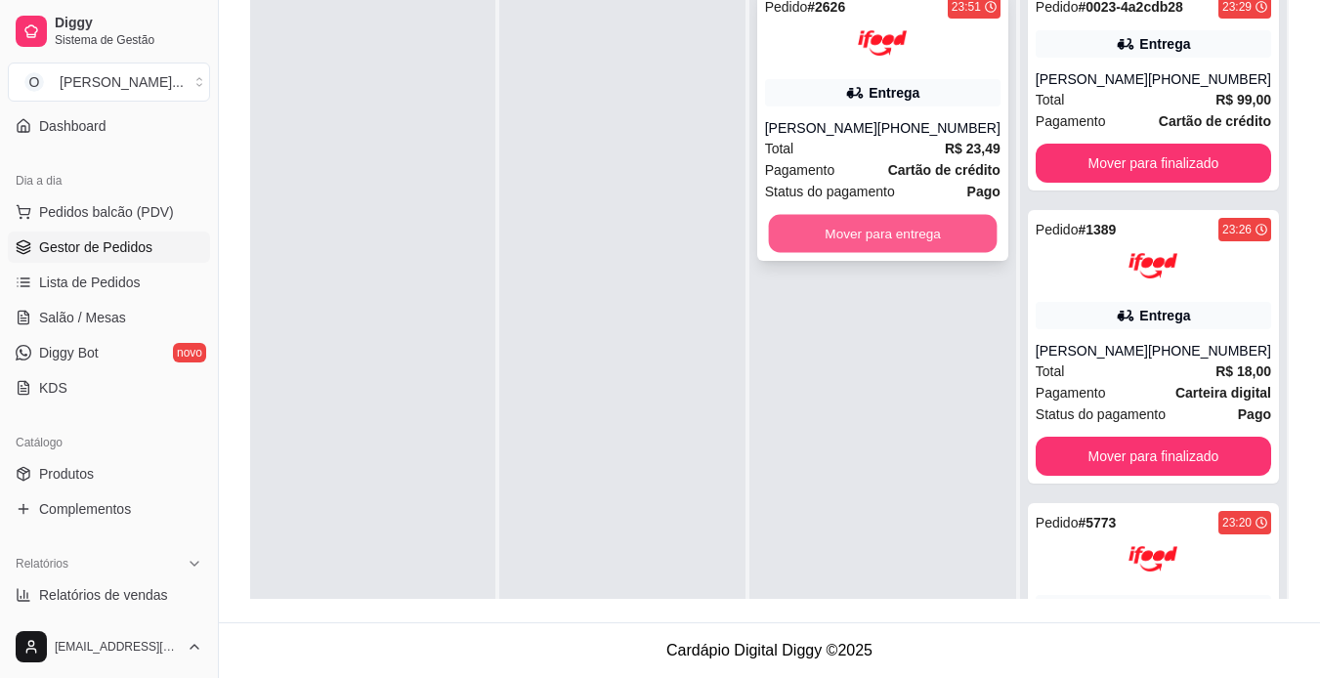
click at [912, 238] on button "Mover para entrega" at bounding box center [882, 234] width 229 height 38
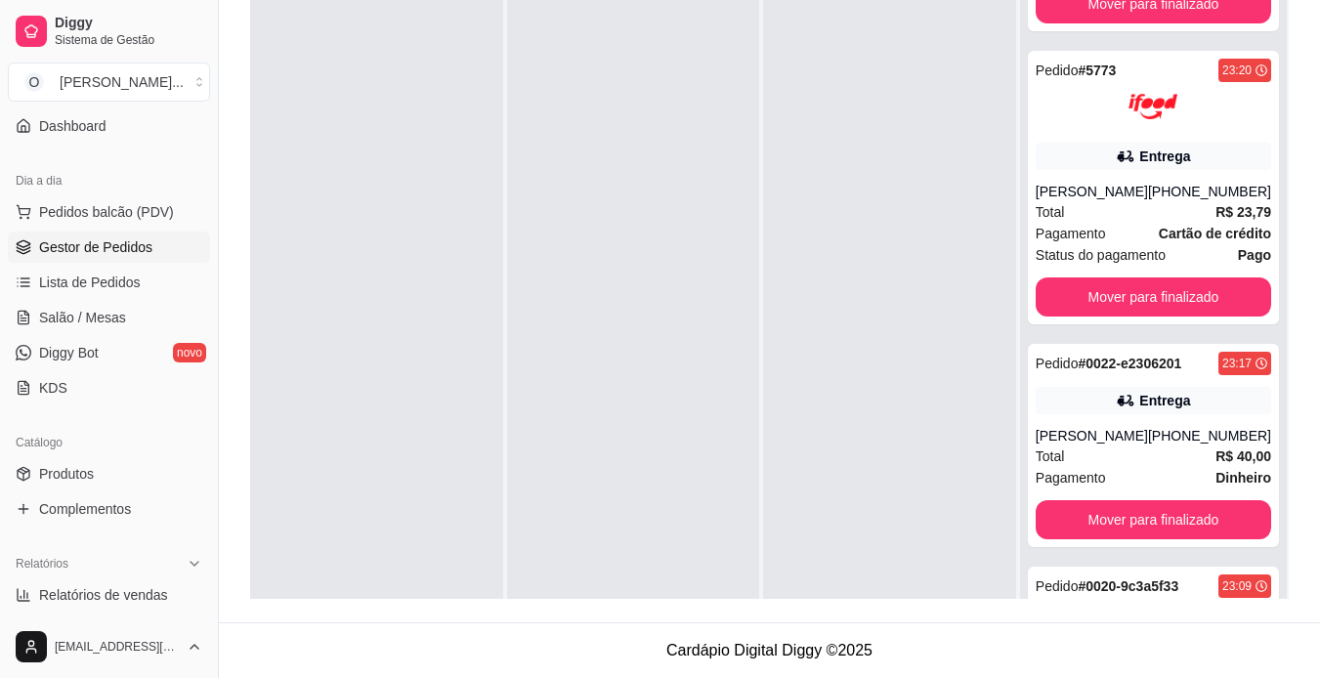
scroll to position [747, 0]
click at [1132, 222] on div "Total R$ 23,79" at bounding box center [1153, 210] width 235 height 21
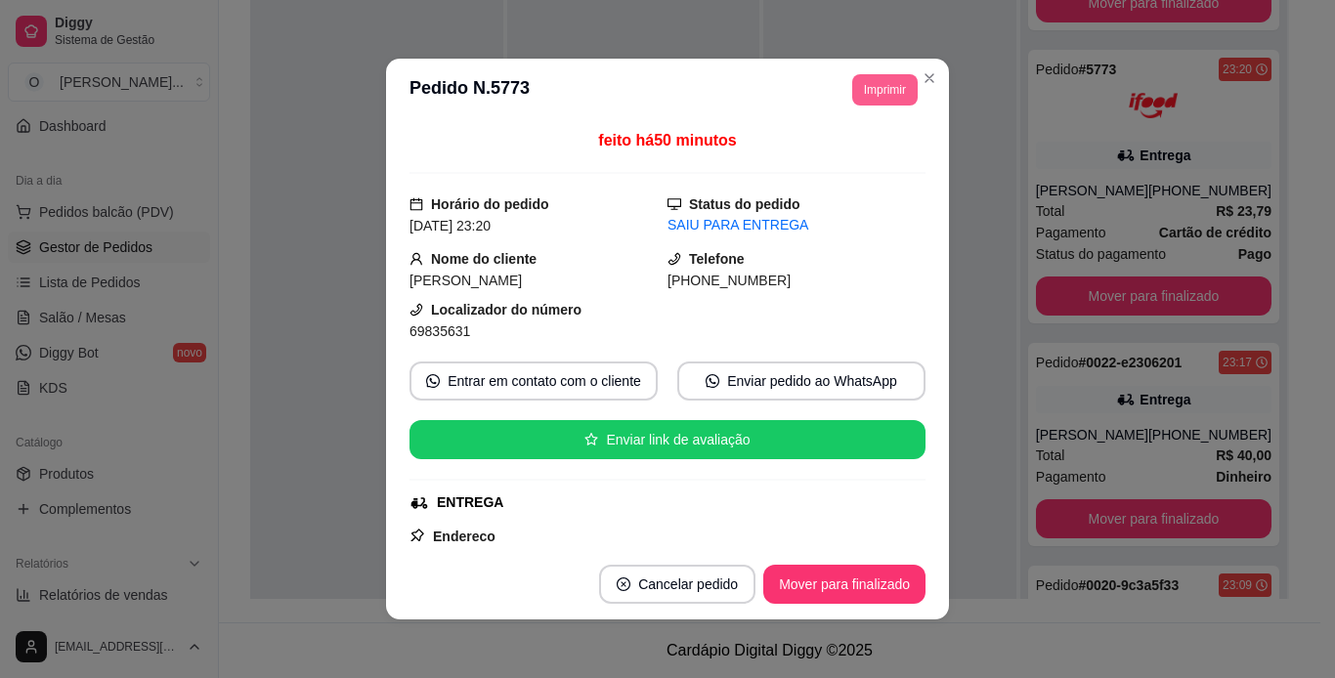
click at [877, 81] on button "Imprimir" at bounding box center [884, 89] width 65 height 31
click at [850, 160] on button "IMPRESSORA" at bounding box center [840, 158] width 137 height 30
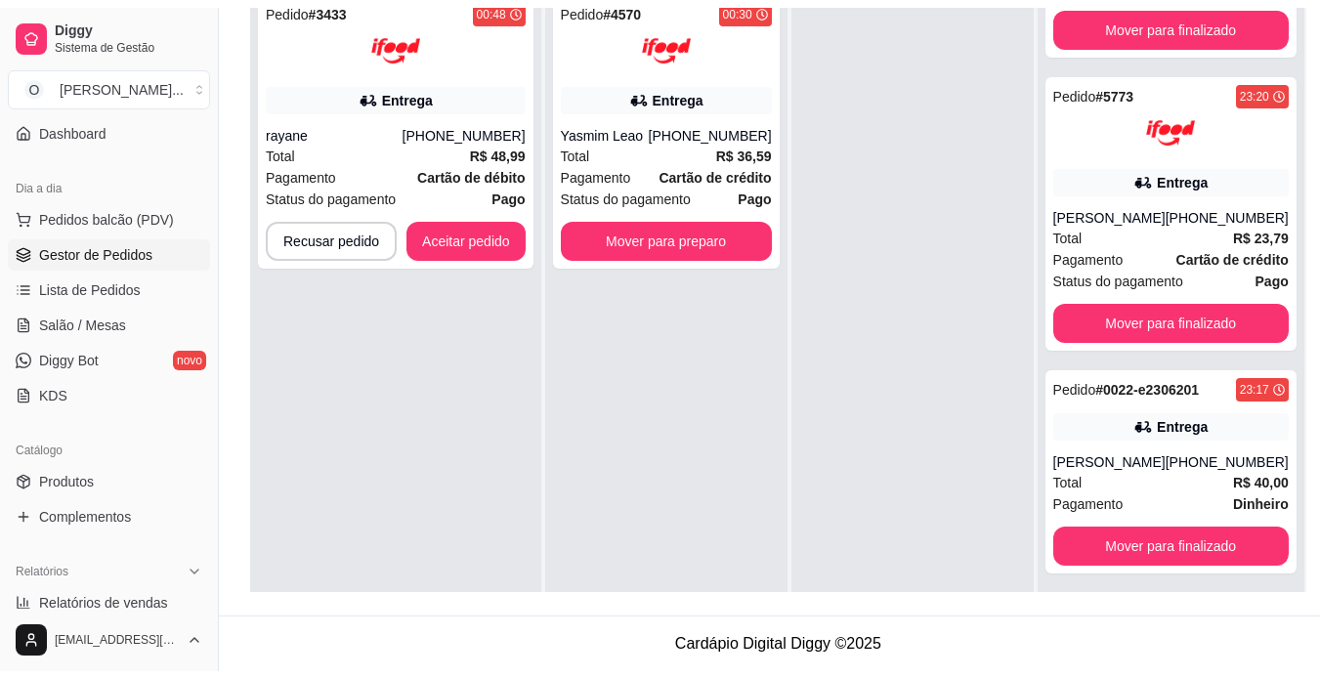
scroll to position [457, 0]
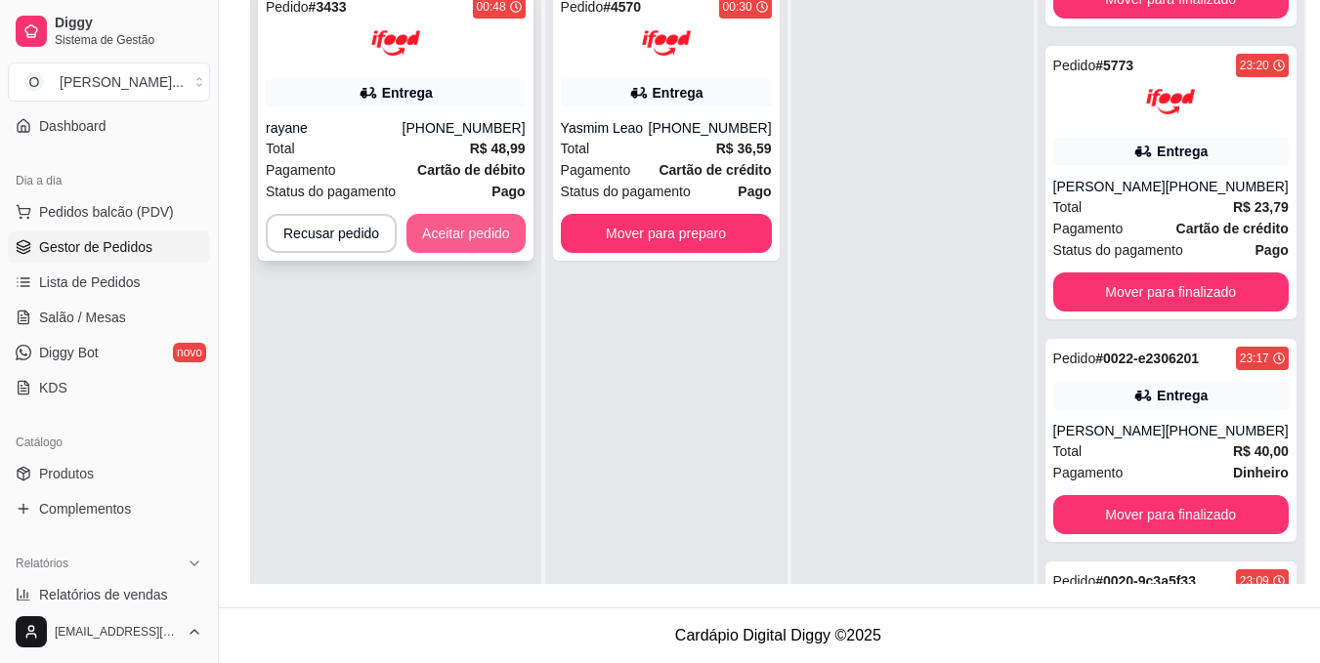
click at [472, 241] on button "Aceitar pedido" at bounding box center [465, 233] width 119 height 39
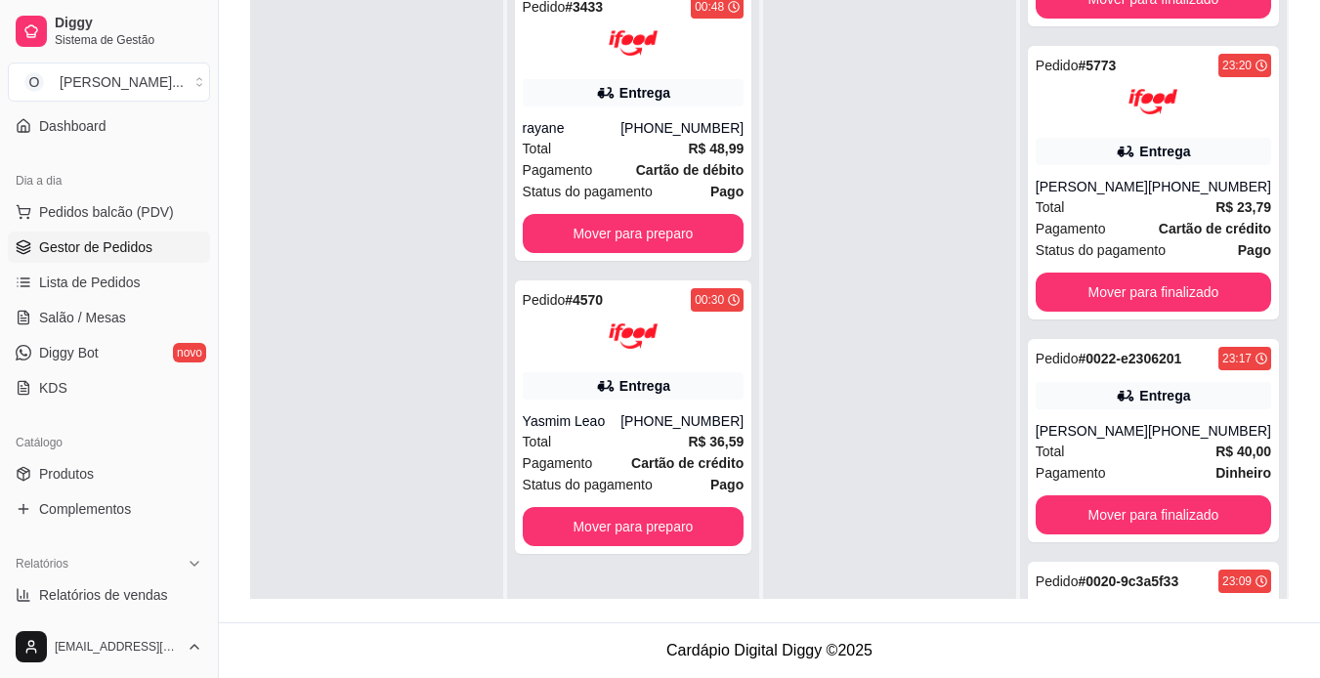
scroll to position [434, 0]
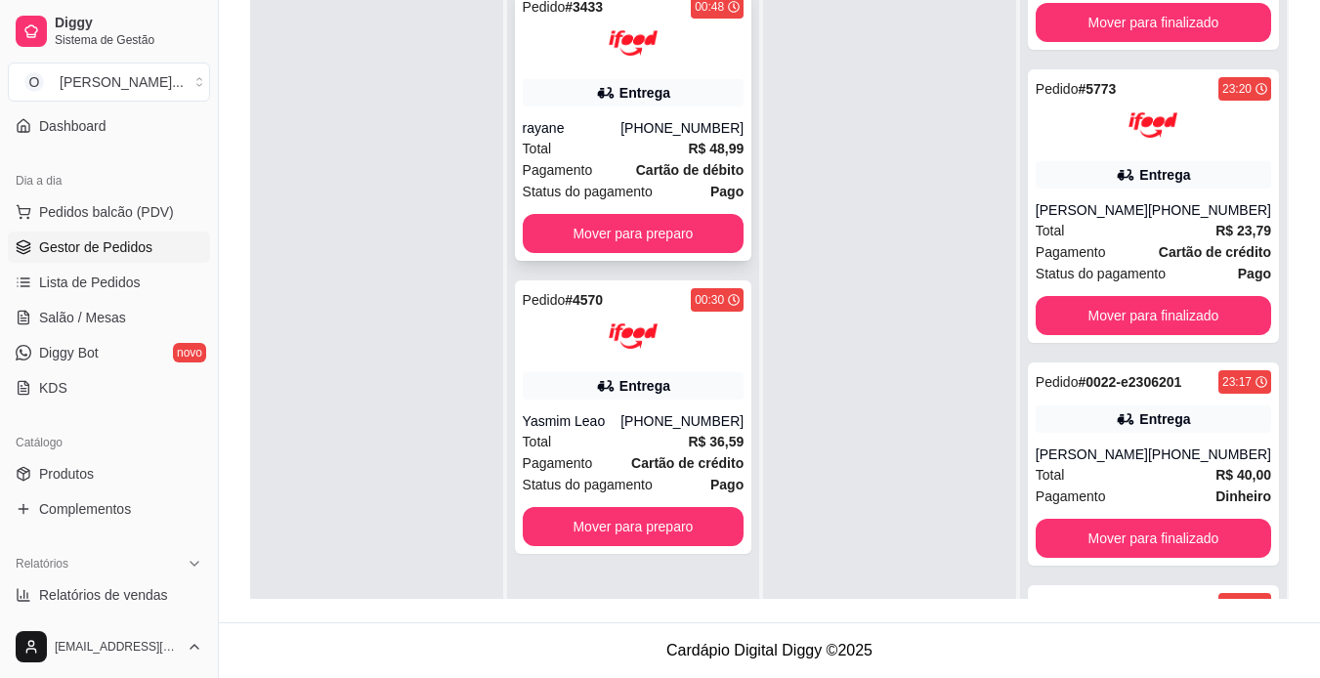
click at [610, 70] on div "Pedido # 3433 00:48 Entrega rayane [PHONE_NUMBER] Total R$ 48,99 Pagamento Cart…" at bounding box center [633, 124] width 237 height 274
click at [638, 350] on img at bounding box center [633, 336] width 49 height 49
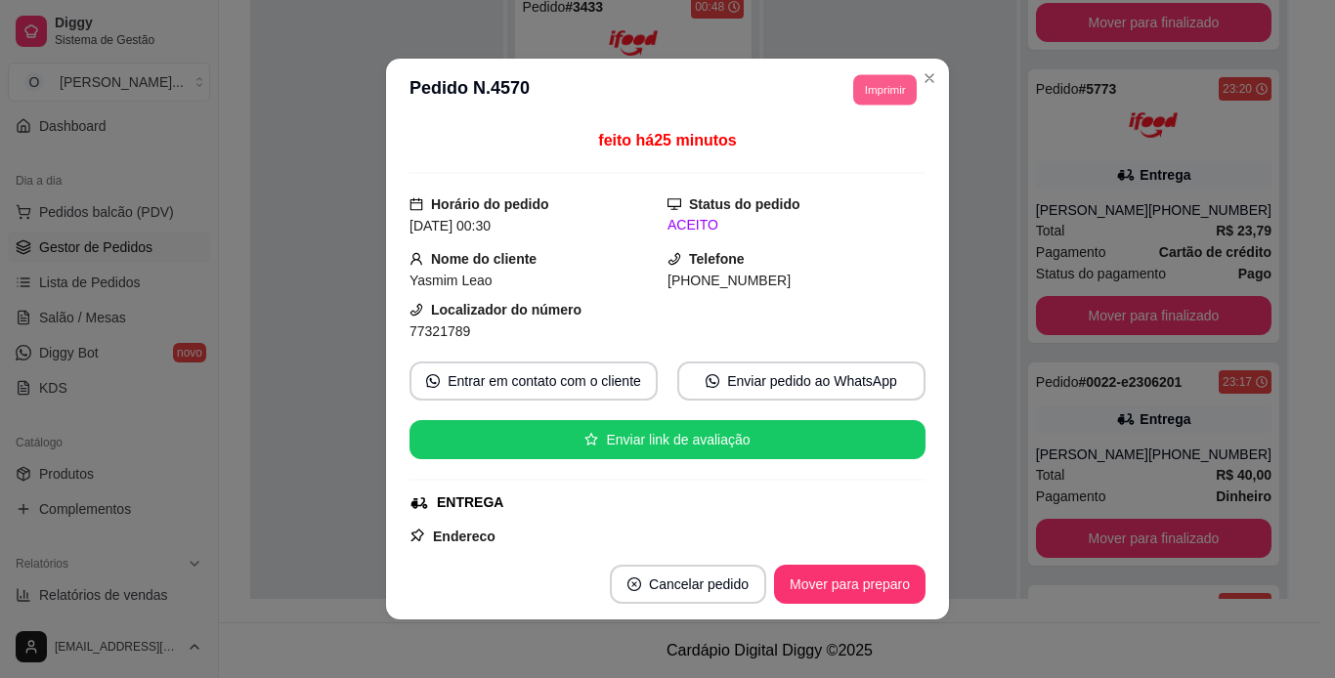
click at [858, 93] on button "Imprimir" at bounding box center [885, 89] width 64 height 30
click at [848, 152] on button "IMPRESSORA" at bounding box center [840, 158] width 137 height 30
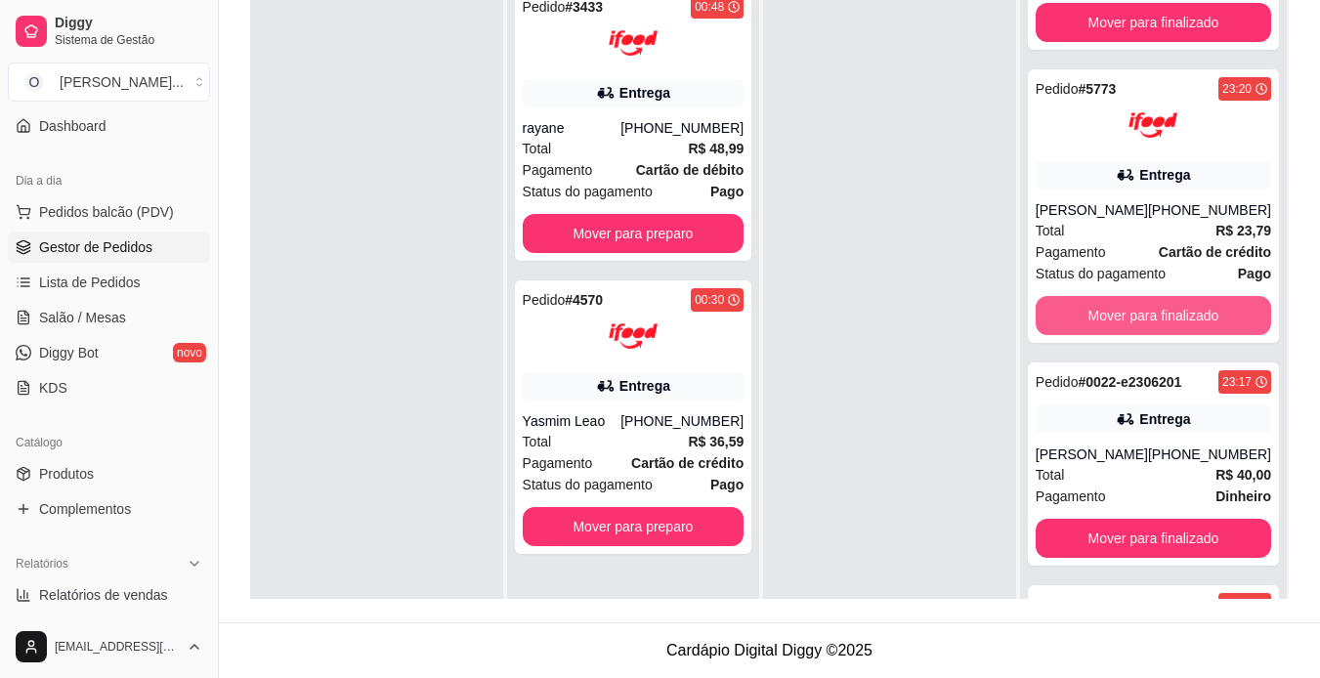
click at [1081, 305] on button "Mover para finalizado" at bounding box center [1153, 315] width 235 height 39
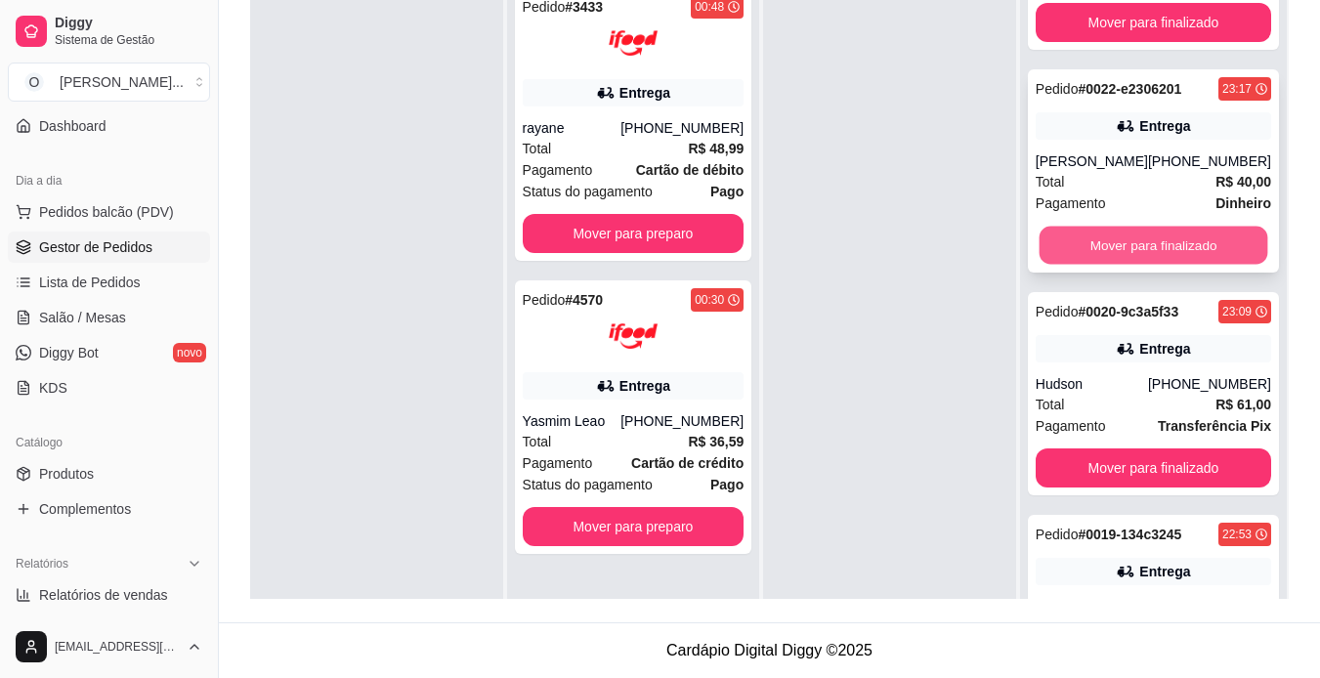
click at [1098, 237] on button "Mover para finalizado" at bounding box center [1153, 246] width 229 height 38
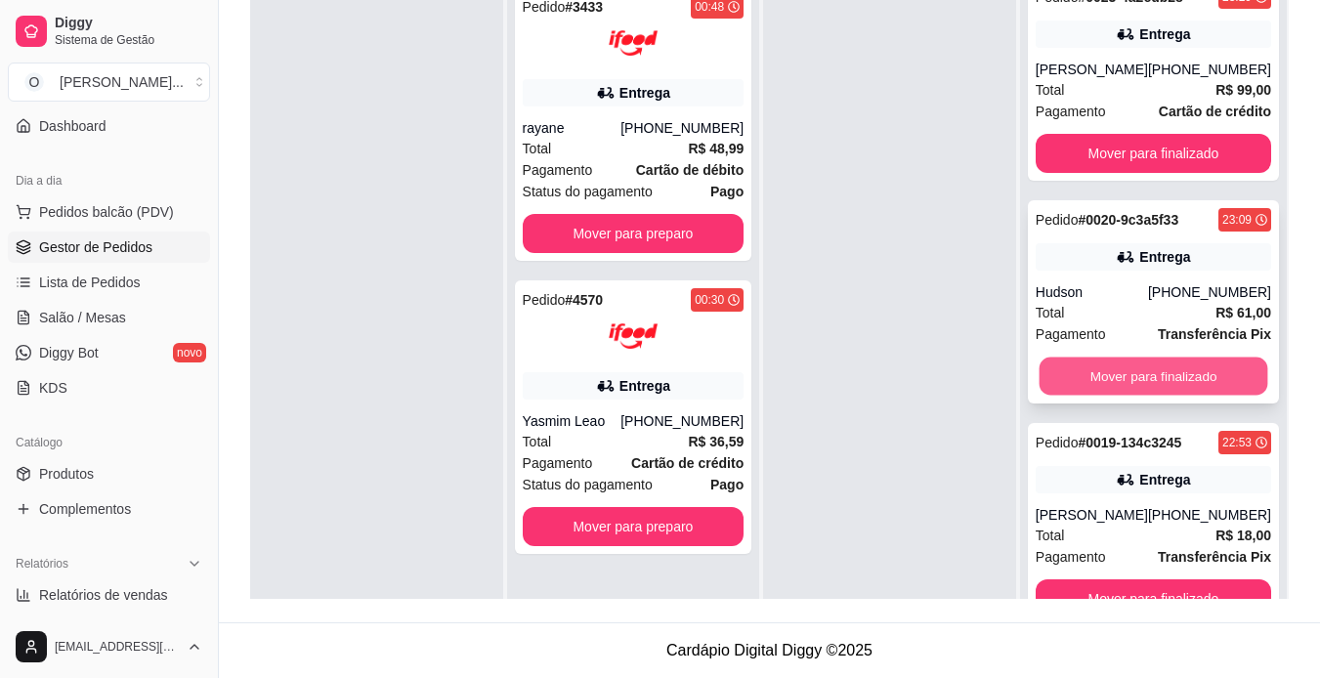
click at [1089, 369] on button "Mover para finalizado" at bounding box center [1153, 377] width 229 height 38
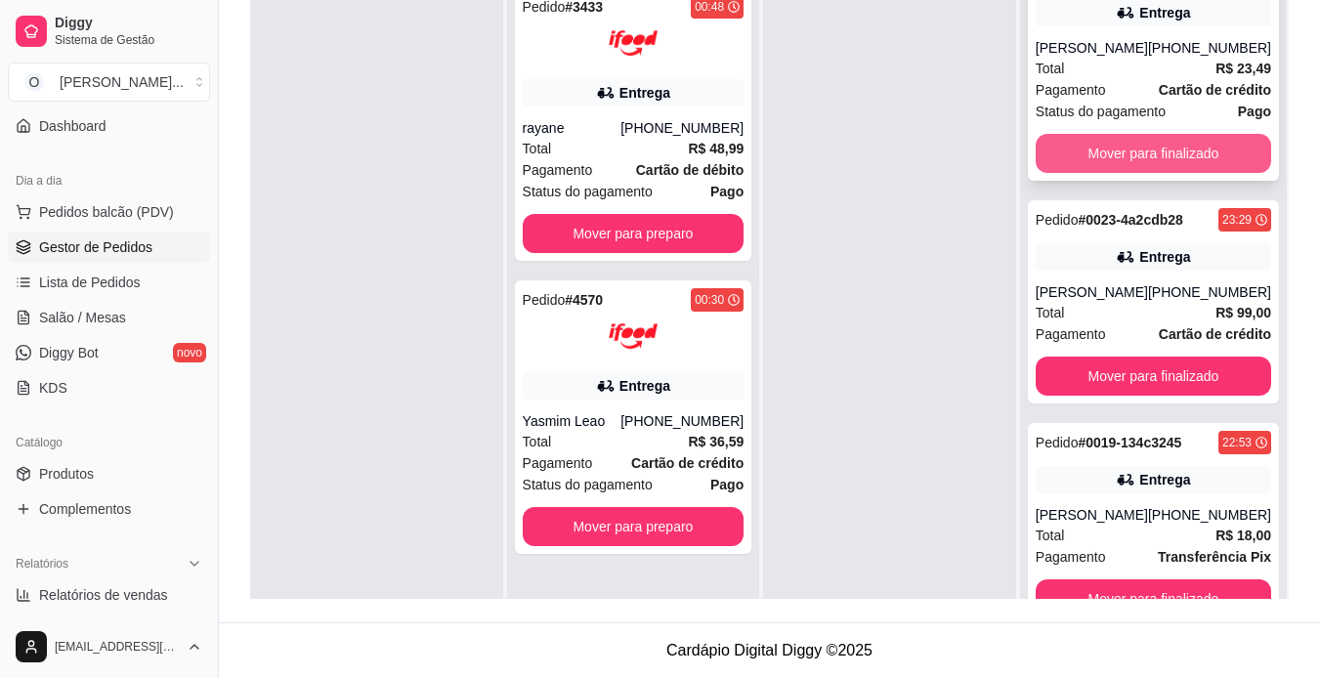
click at [1122, 135] on button "Mover para finalizado" at bounding box center [1153, 153] width 235 height 39
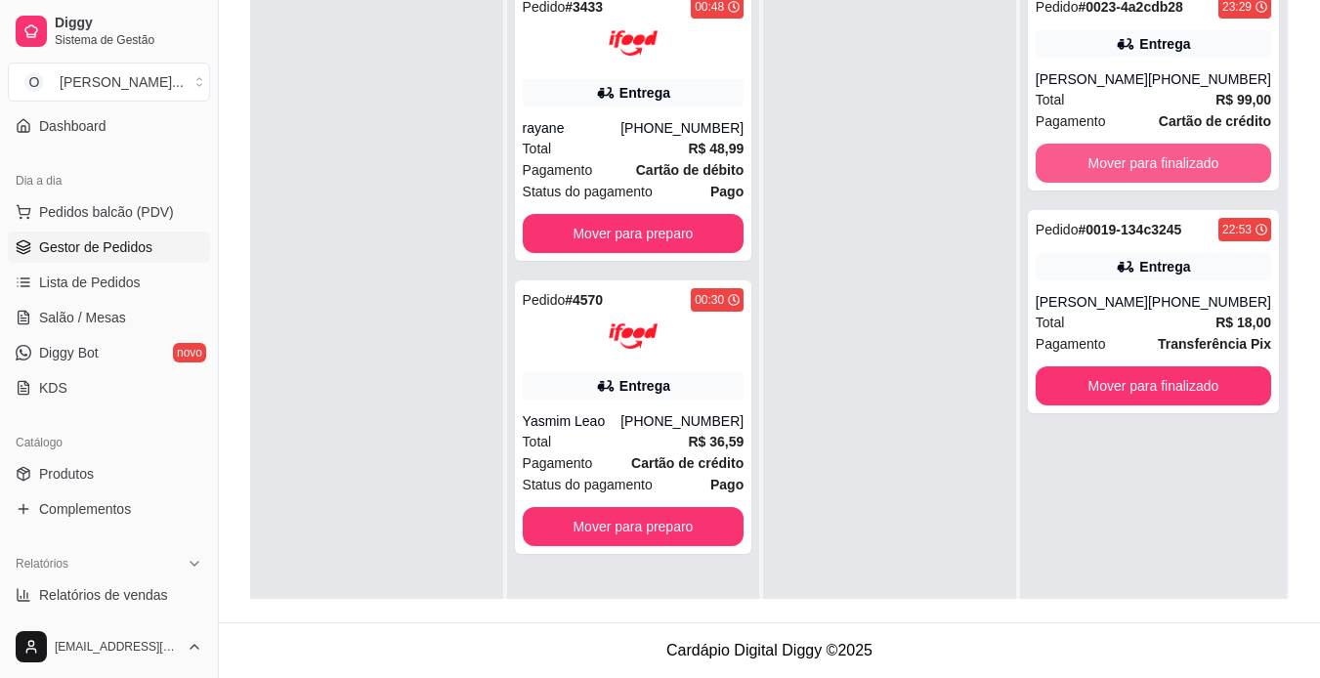
scroll to position [0, 0]
click at [1101, 168] on button "Mover para finalizado" at bounding box center [1153, 164] width 229 height 38
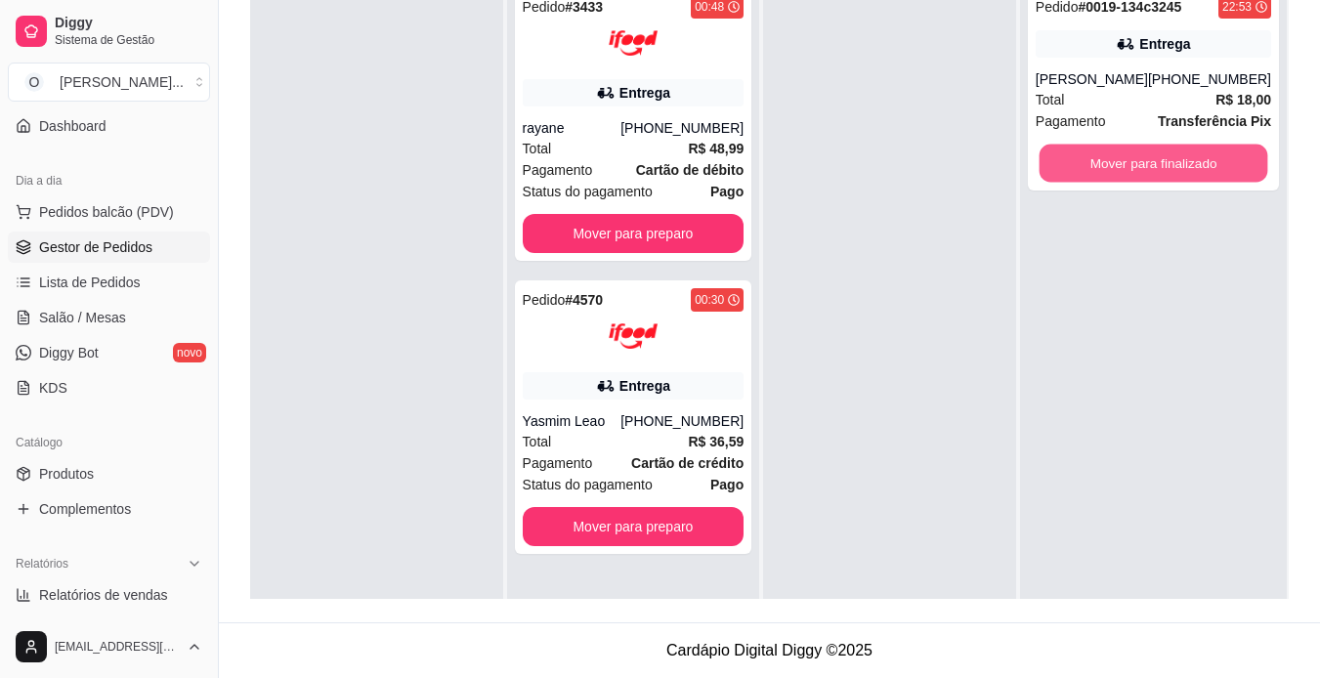
click at [1101, 168] on button "Mover para finalizado" at bounding box center [1153, 164] width 229 height 38
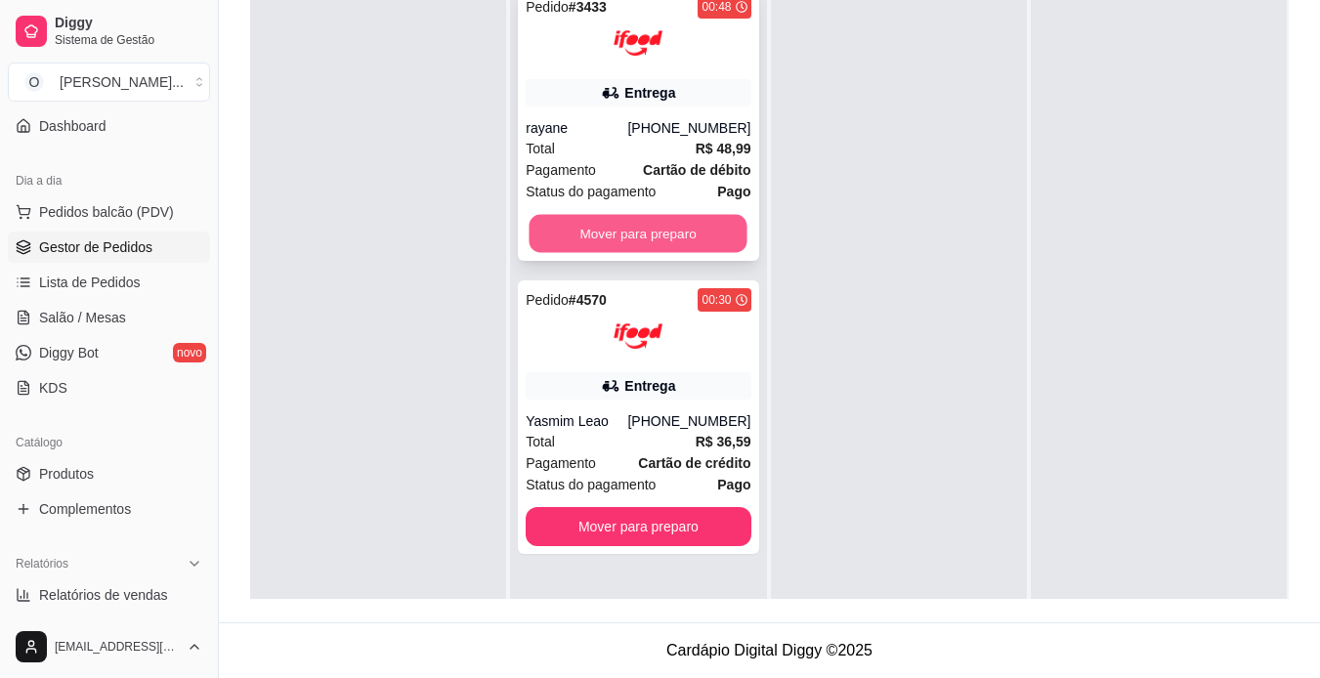
click at [712, 229] on button "Mover para preparo" at bounding box center [639, 234] width 218 height 38
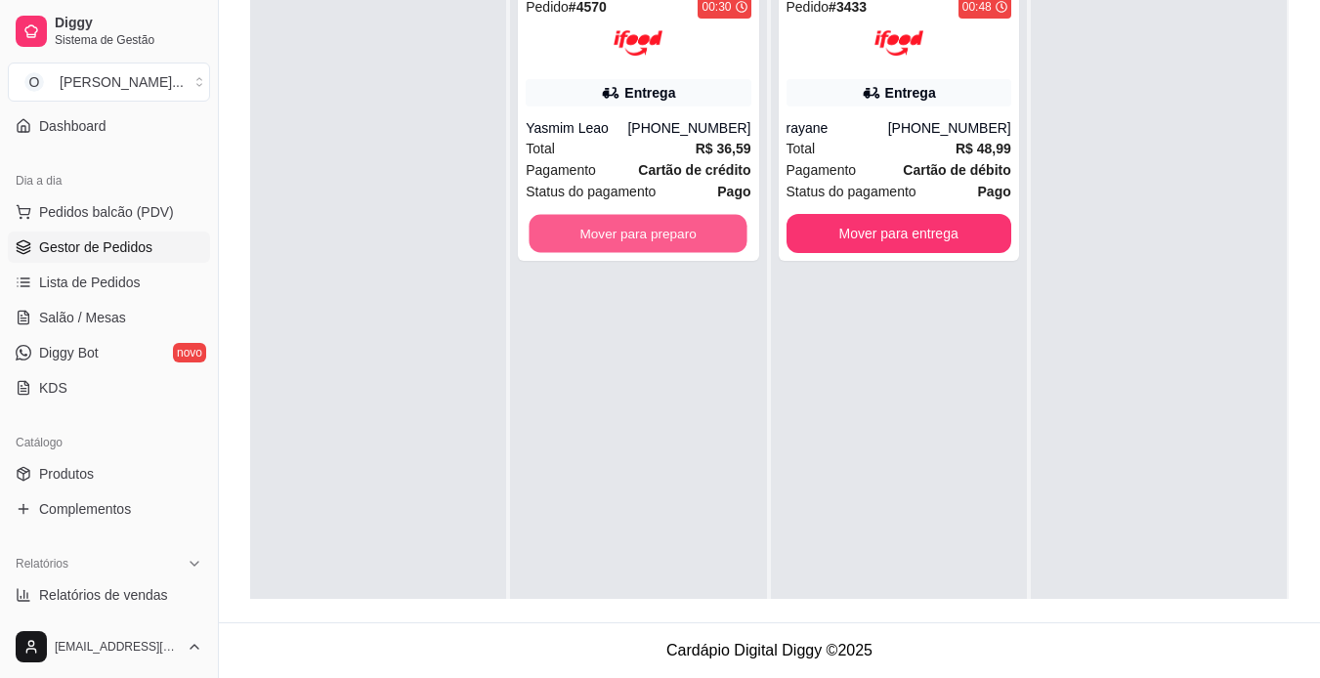
click at [712, 229] on button "Mover para preparo" at bounding box center [639, 234] width 218 height 38
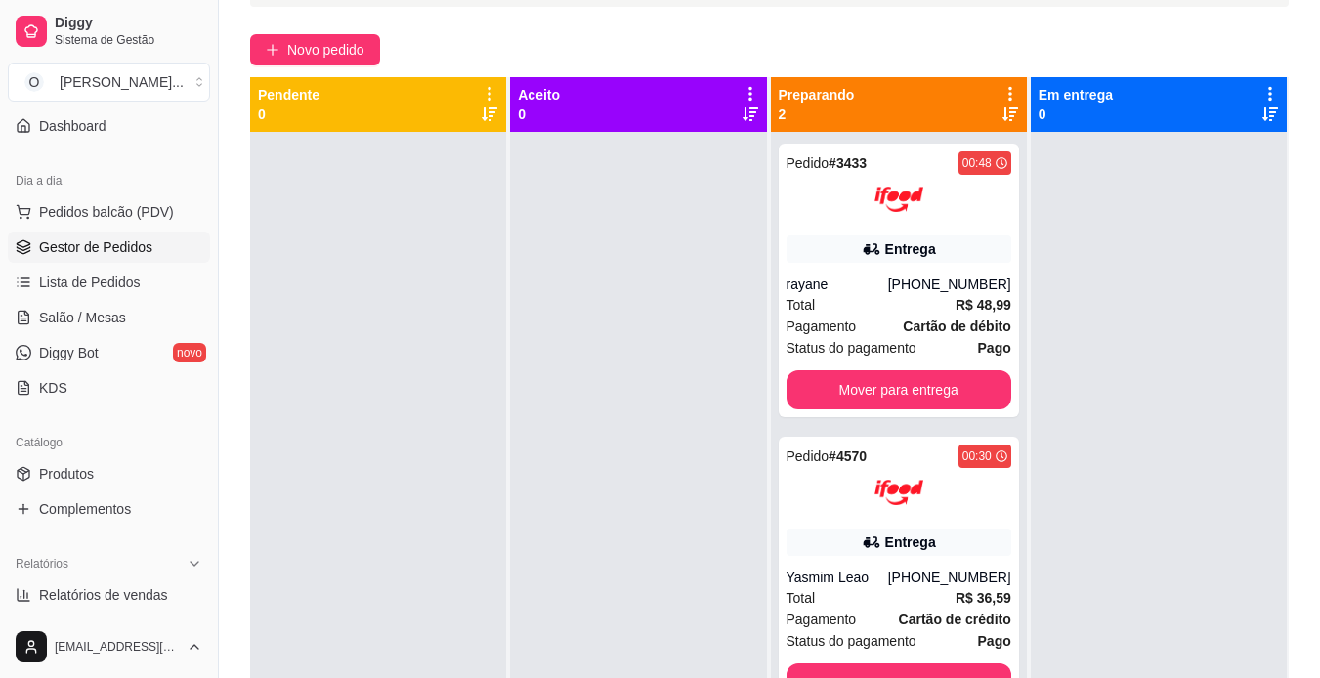
scroll to position [130, 0]
